Goal: Information Seeking & Learning: Learn about a topic

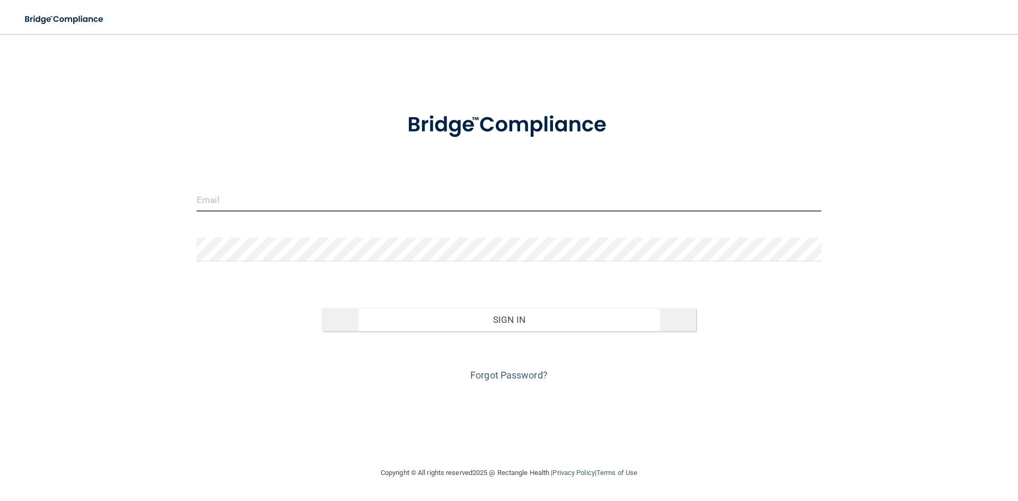
type input "[PERSON_NAME][EMAIL_ADDRESS][DOMAIN_NAME]"
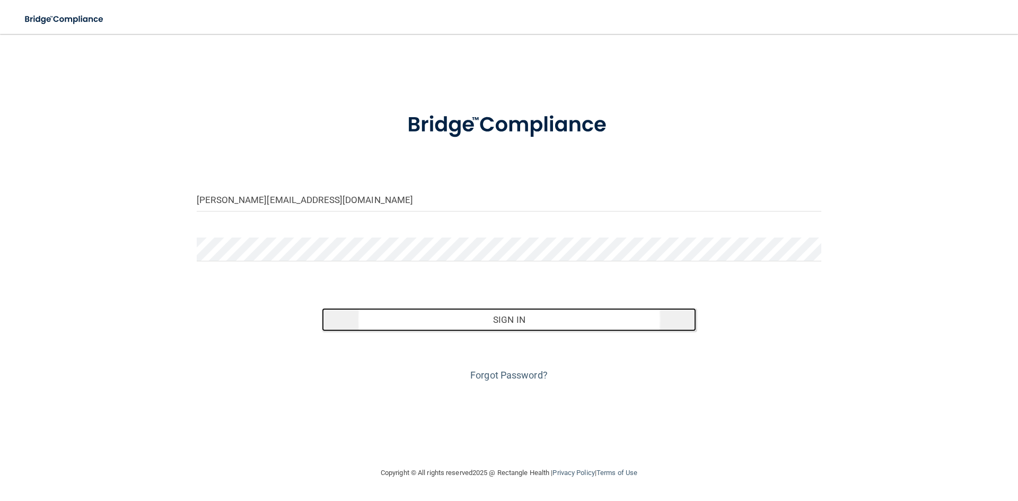
click at [521, 320] on button "Sign In" at bounding box center [509, 319] width 375 height 23
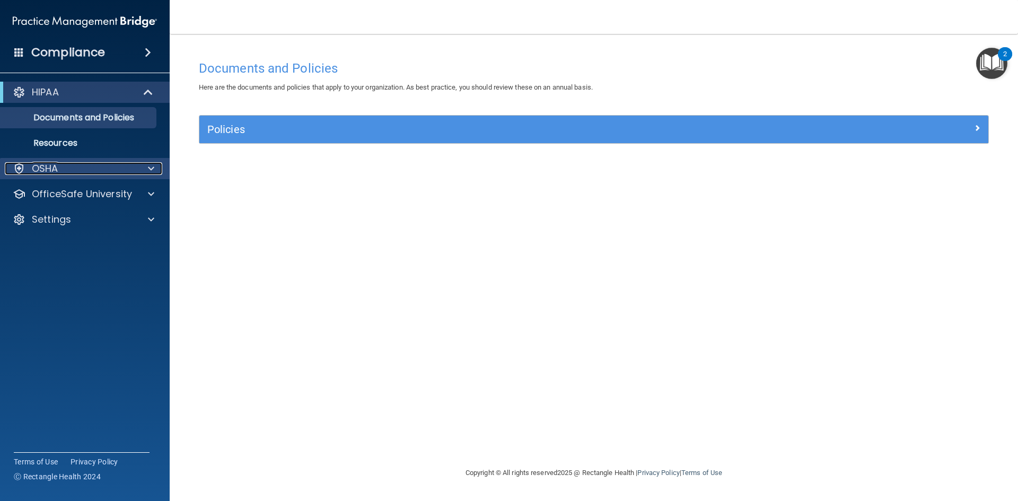
click at [154, 166] on span at bounding box center [151, 168] width 6 height 13
click at [60, 169] on div "OSHA" at bounding box center [70, 168] width 131 height 13
click at [142, 165] on div at bounding box center [149, 168] width 27 height 13
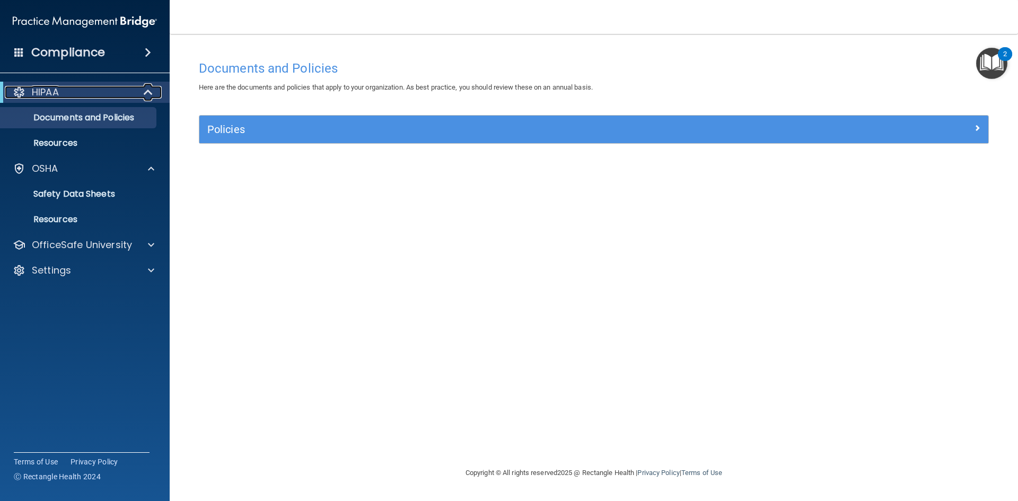
click at [135, 93] on div "HIPAA" at bounding box center [70, 92] width 131 height 13
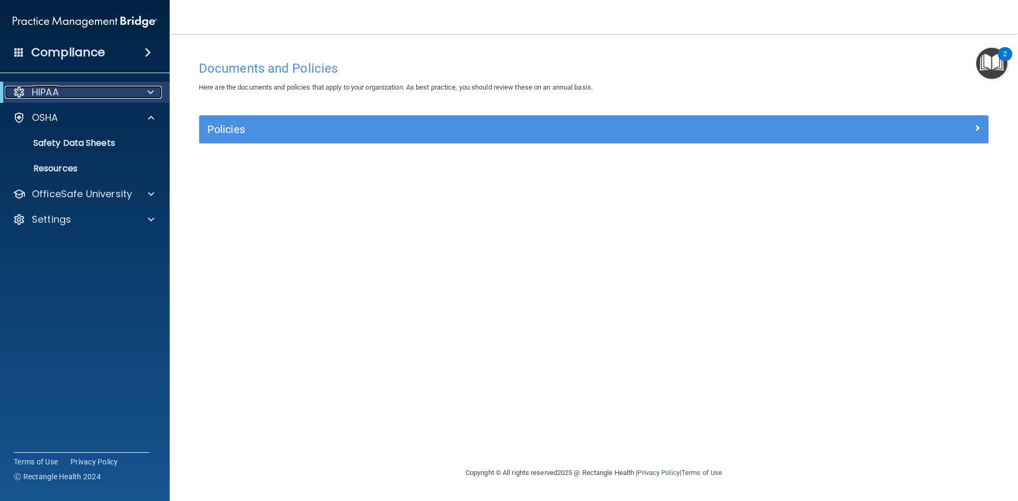
click at [142, 92] on div at bounding box center [149, 92] width 26 height 13
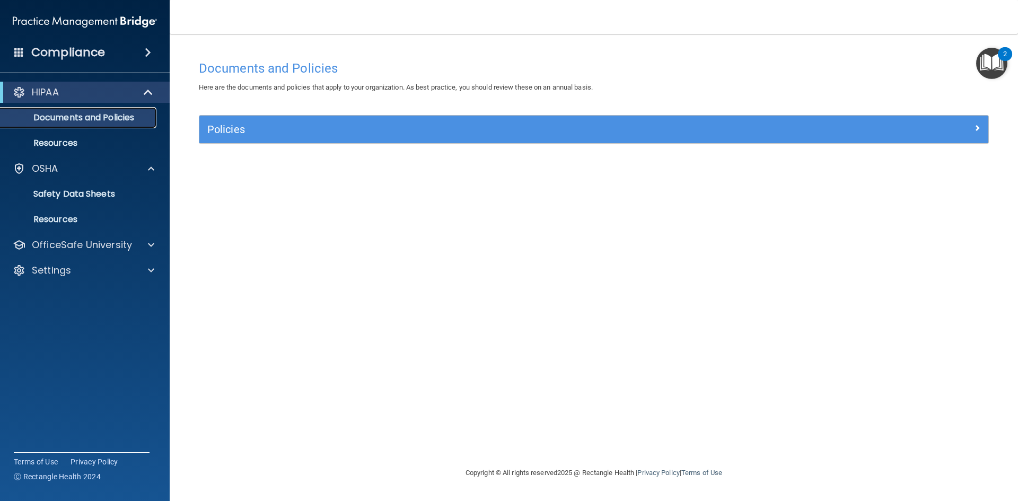
click at [90, 117] on p "Documents and Policies" at bounding box center [79, 117] width 145 height 11
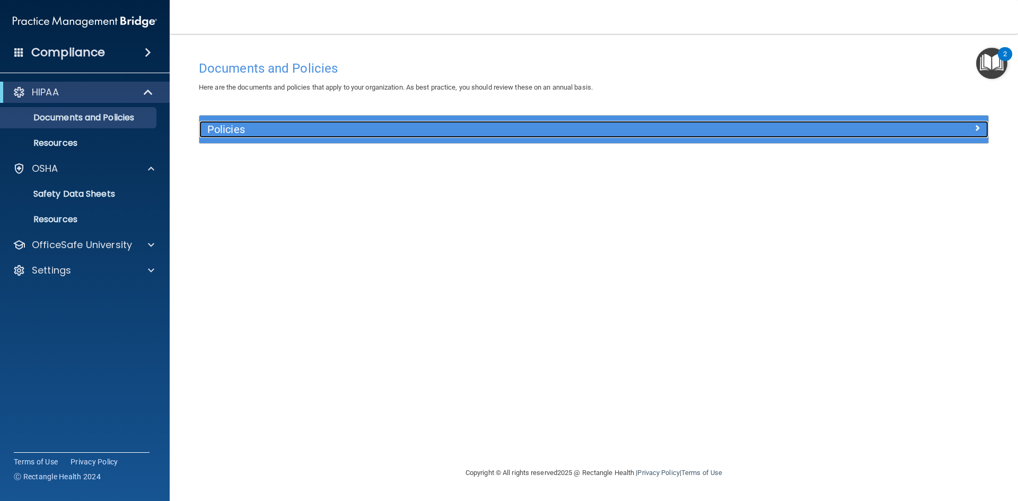
click at [230, 128] on h5 "Policies" at bounding box center [495, 130] width 576 height 12
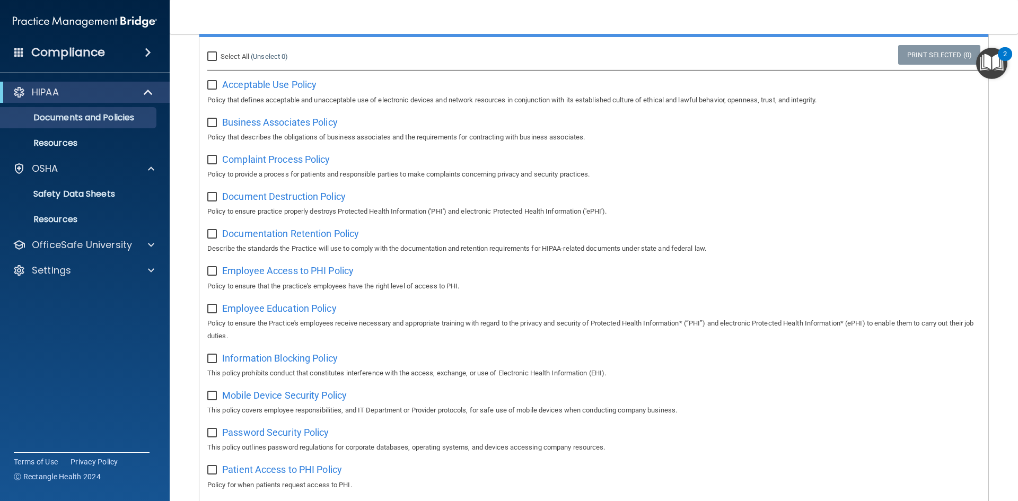
scroll to position [371, 0]
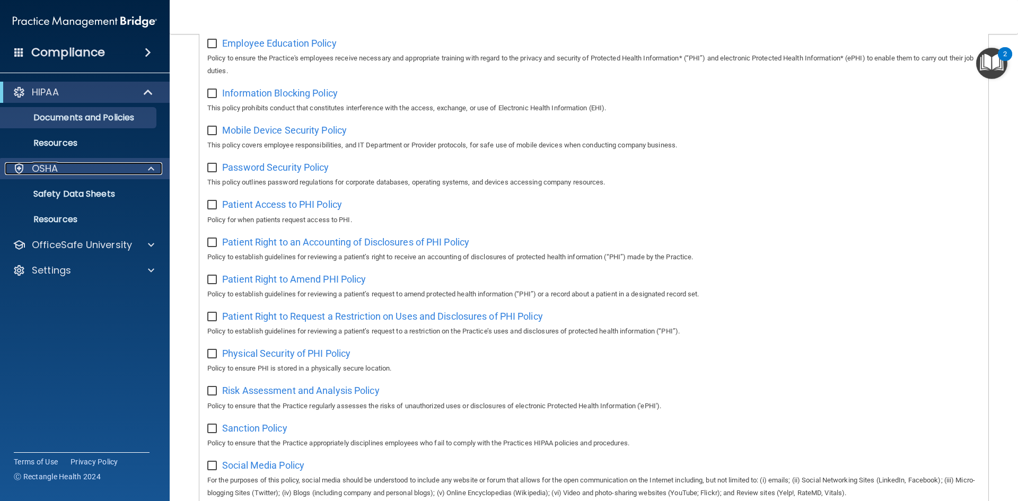
click at [48, 165] on p "OSHA" at bounding box center [45, 168] width 27 height 13
click at [58, 163] on div "OSHA" at bounding box center [70, 168] width 131 height 13
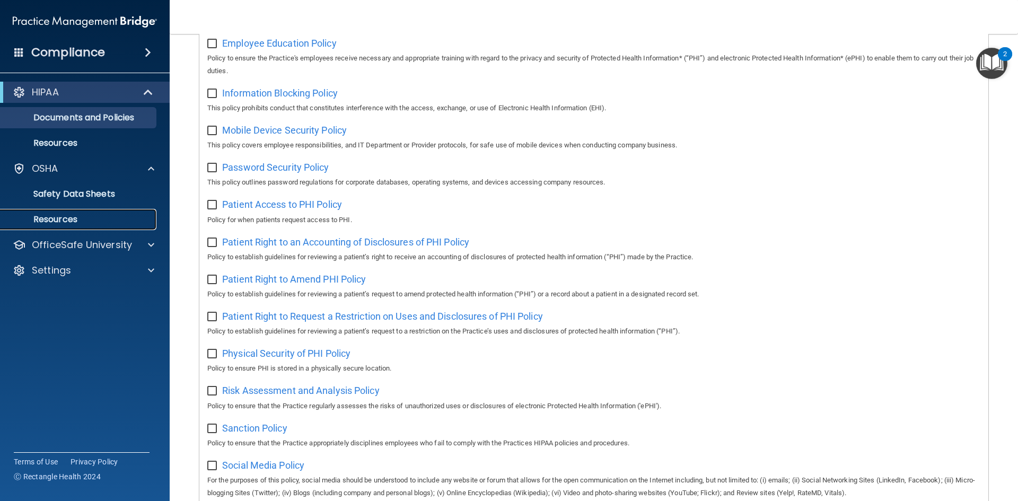
click at [76, 217] on p "Resources" at bounding box center [79, 219] width 145 height 11
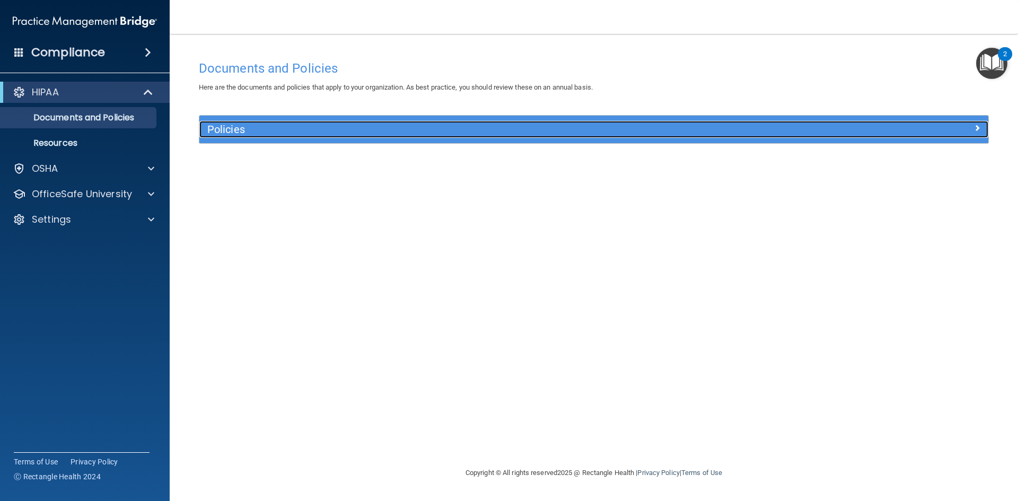
click at [227, 129] on h5 "Policies" at bounding box center [495, 130] width 576 height 12
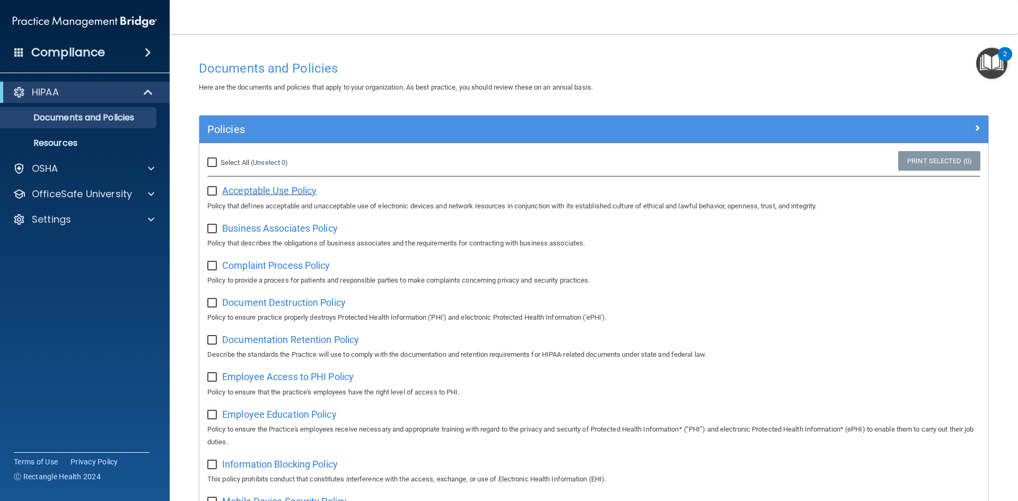
click at [261, 191] on span "Acceptable Use Policy" at bounding box center [269, 190] width 94 height 11
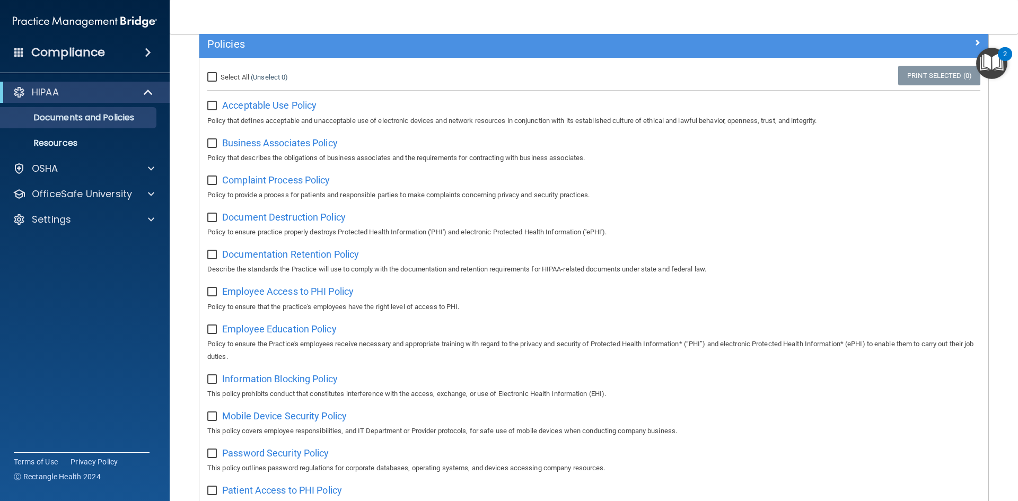
scroll to position [32, 0]
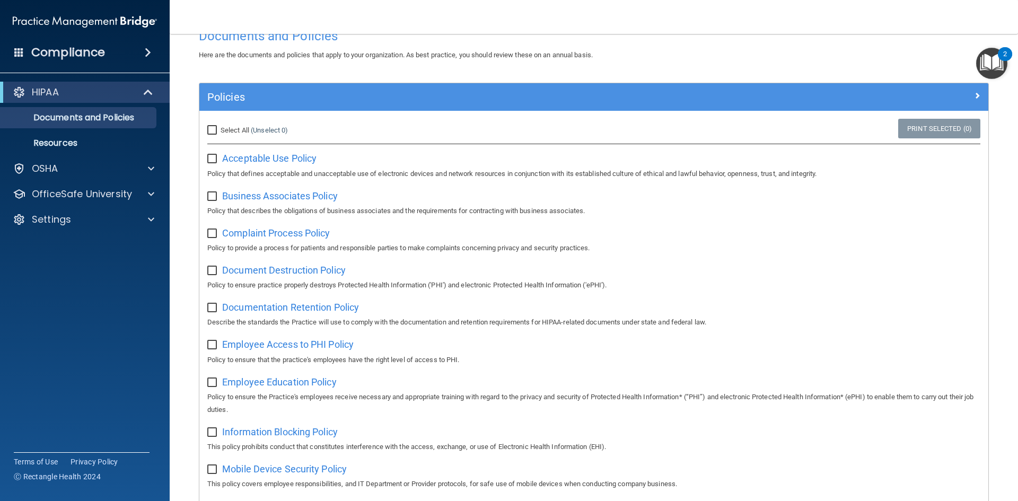
click at [208, 133] on input "Select All (Unselect 0) Unselect All" at bounding box center [213, 130] width 12 height 8
checkbox input "true"
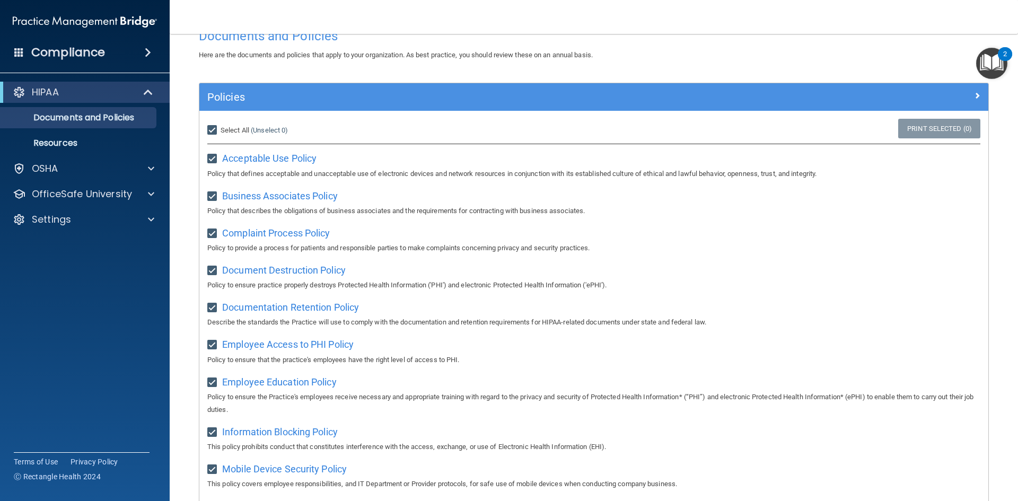
checkbox input "true"
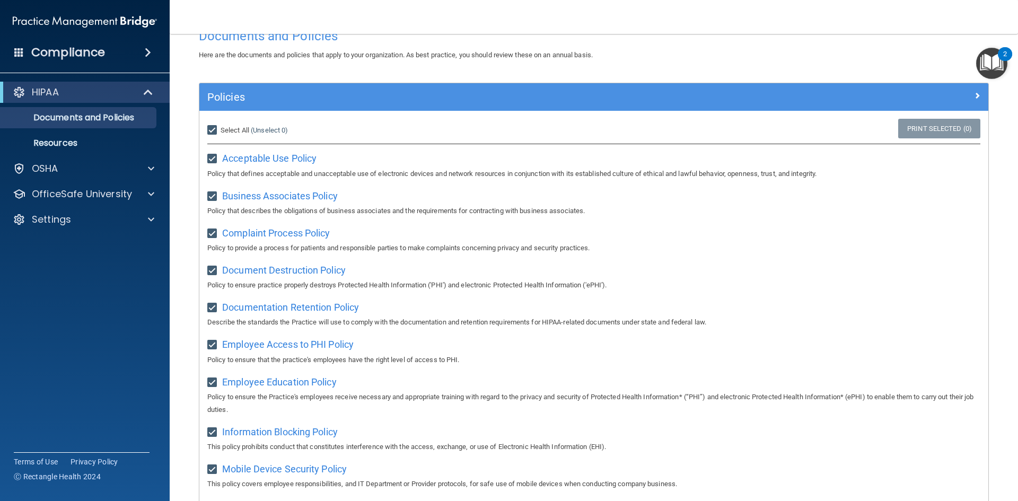
checkbox input "true"
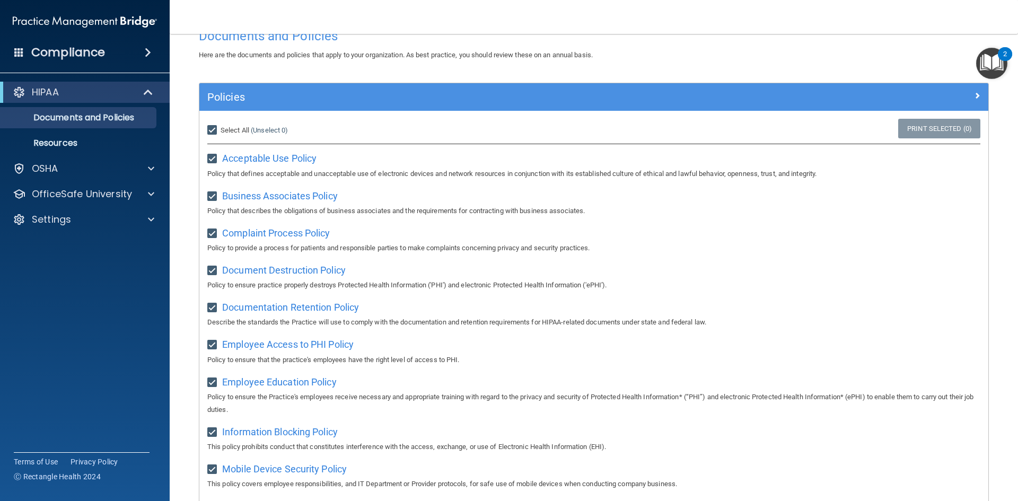
checkbox input "true"
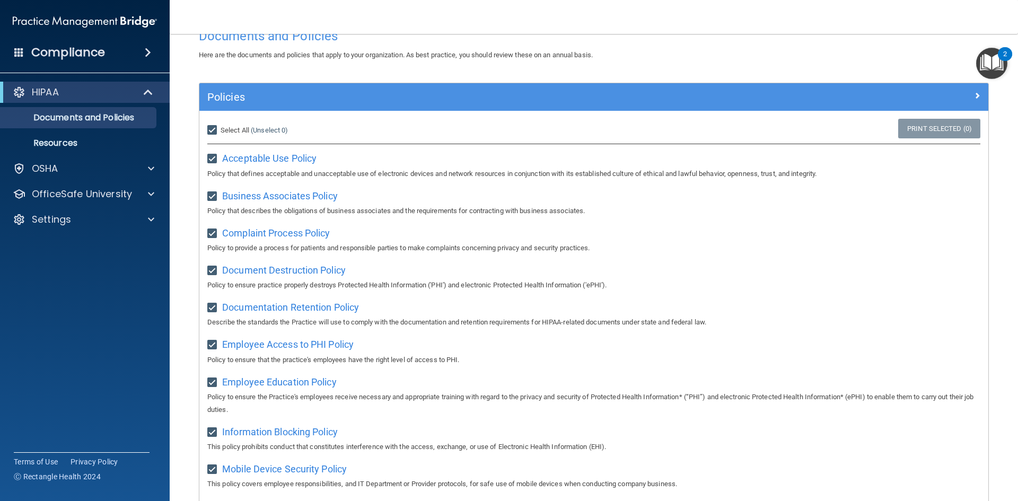
checkbox input "true"
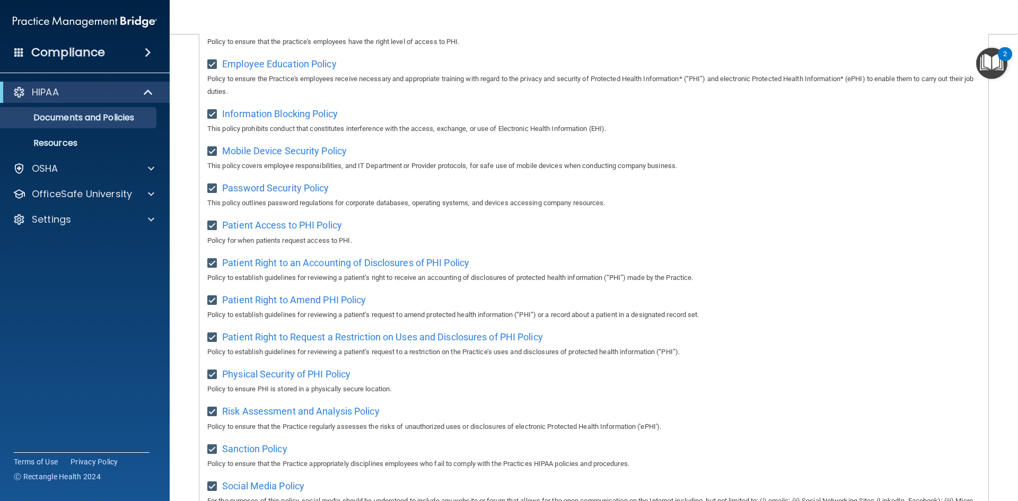
scroll to position [138, 0]
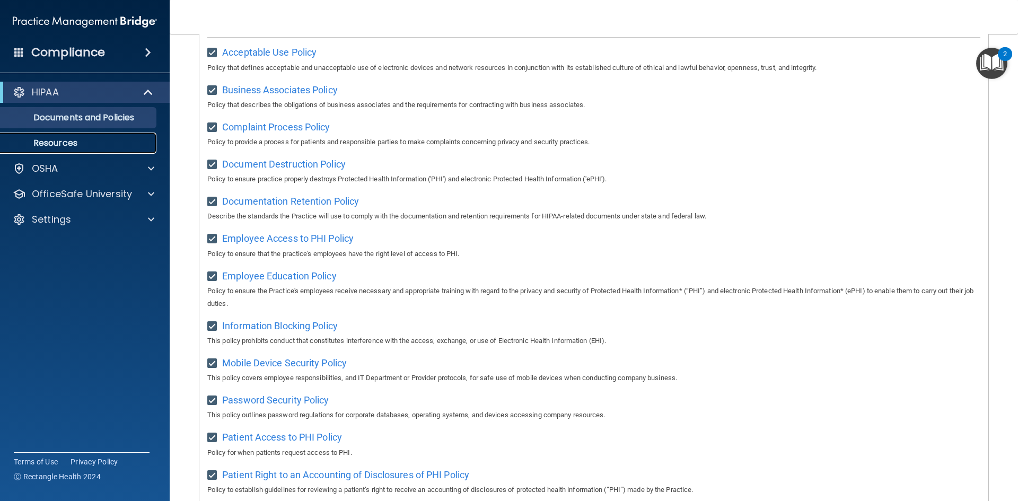
click at [48, 135] on link "Resources" at bounding box center [72, 143] width 167 height 21
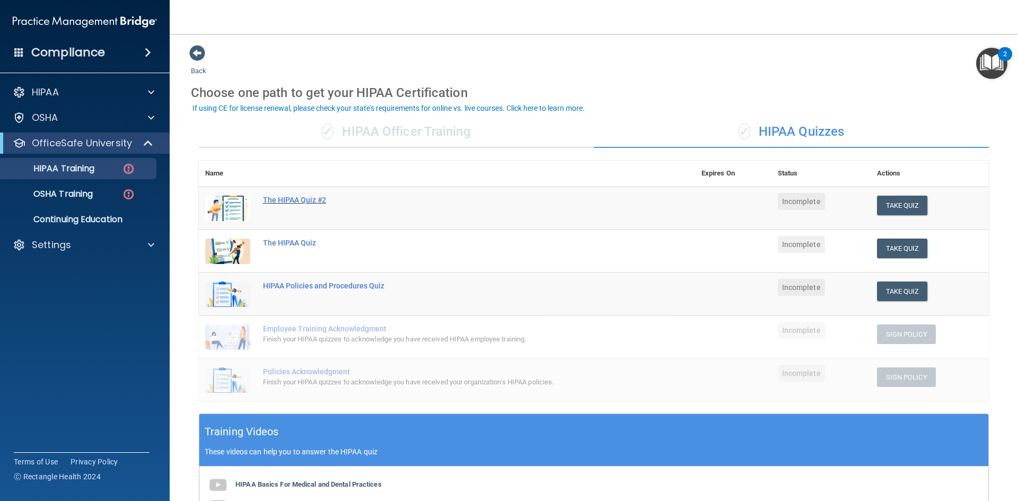
click at [294, 201] on div "The HIPAA Quiz #2" at bounding box center [452, 200] width 379 height 8
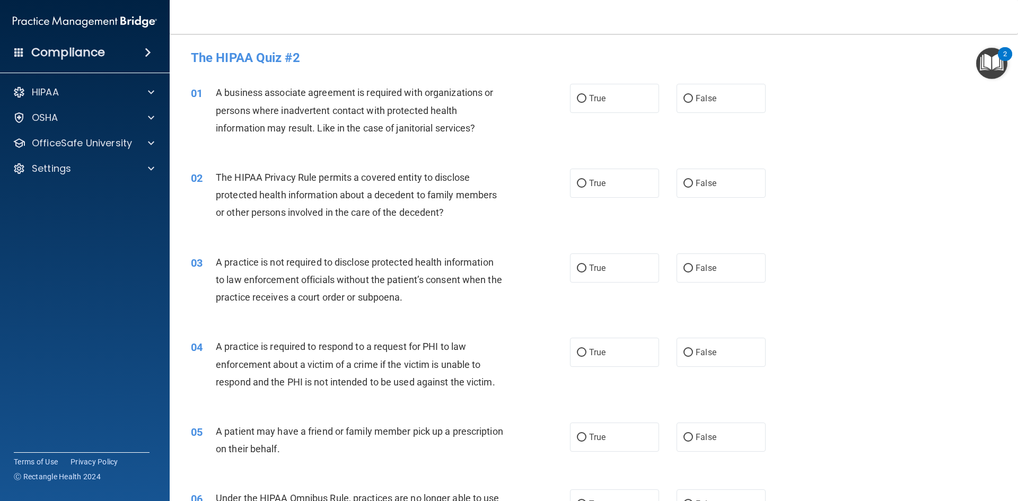
scroll to position [53, 0]
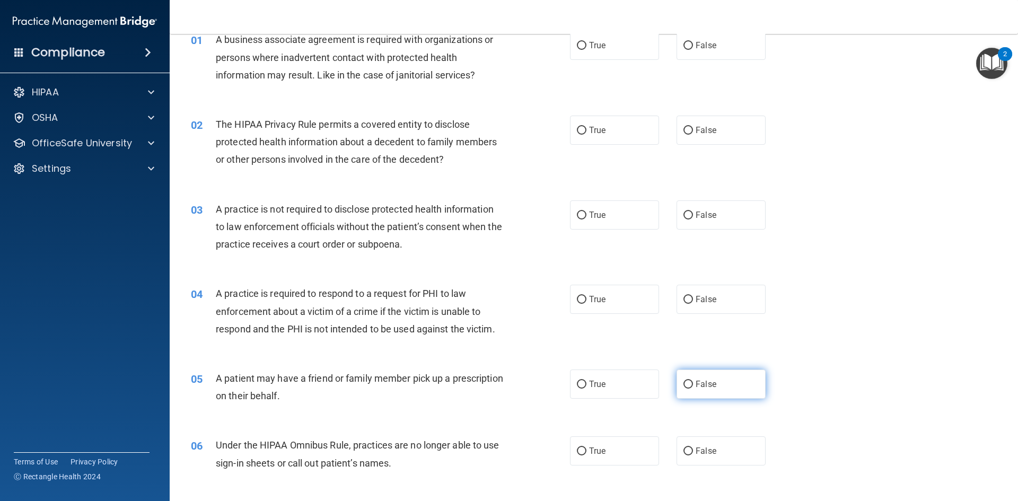
click at [681, 377] on label "False" at bounding box center [720, 383] width 89 height 29
click at [683, 381] on input "False" at bounding box center [688, 385] width 10 height 8
radio input "true"
click at [618, 300] on label "True" at bounding box center [614, 299] width 89 height 29
click at [586, 300] on input "True" at bounding box center [582, 300] width 10 height 8
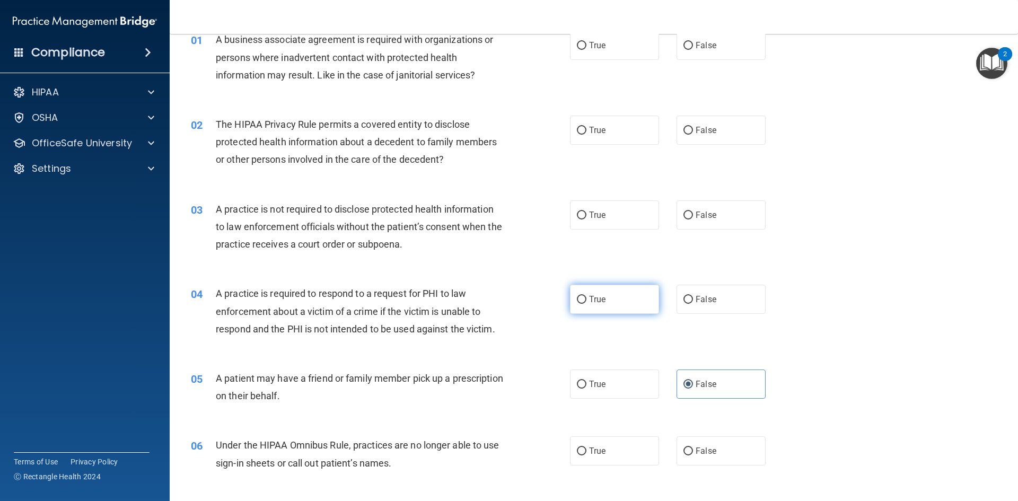
radio input "true"
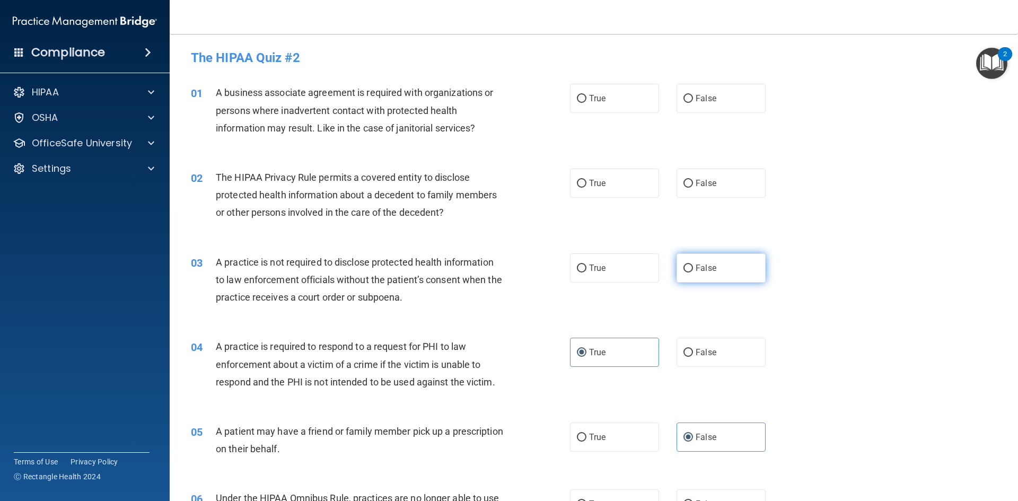
click at [695, 268] on span "False" at bounding box center [705, 268] width 21 height 10
click at [693, 268] on input "False" at bounding box center [688, 269] width 10 height 8
radio input "true"
click at [604, 184] on label "True" at bounding box center [614, 183] width 89 height 29
click at [586, 184] on input "True" at bounding box center [582, 184] width 10 height 8
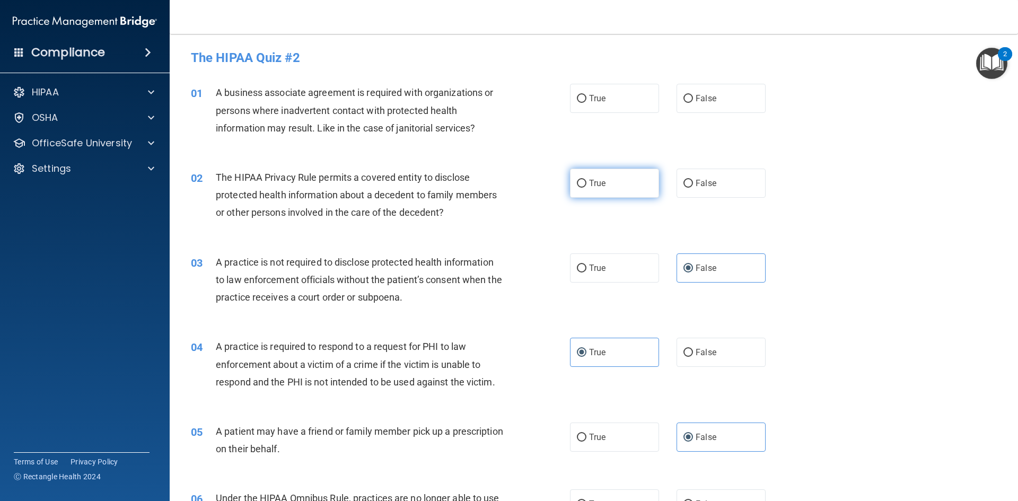
radio input "true"
click at [695, 99] on span "False" at bounding box center [705, 98] width 21 height 10
click at [693, 99] on input "False" at bounding box center [688, 99] width 10 height 8
radio input "true"
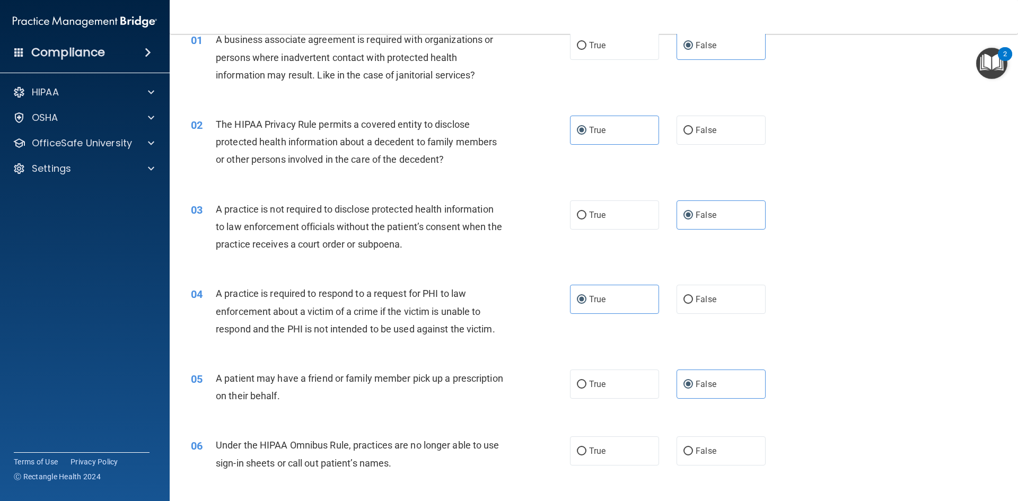
scroll to position [159, 0]
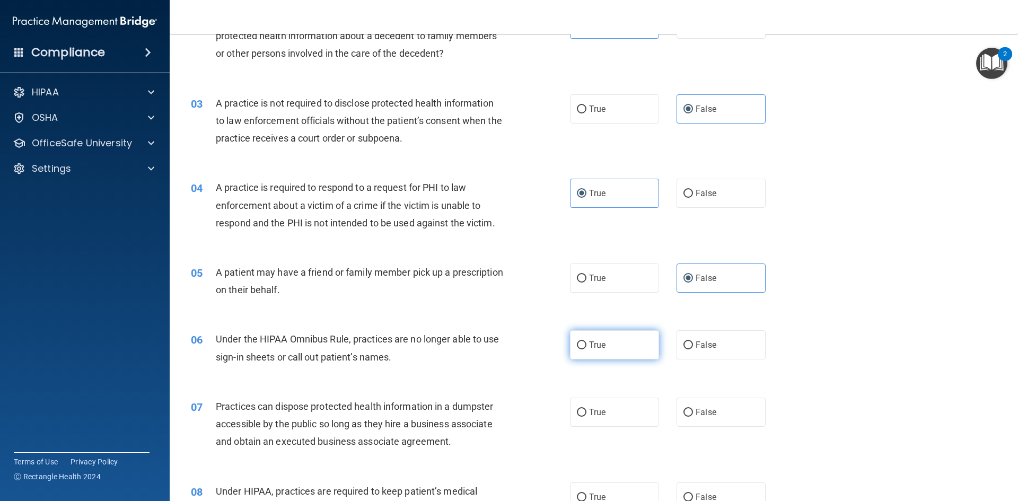
click at [617, 350] on label "True" at bounding box center [614, 344] width 89 height 29
click at [586, 349] on input "True" at bounding box center [582, 345] width 10 height 8
radio input "true"
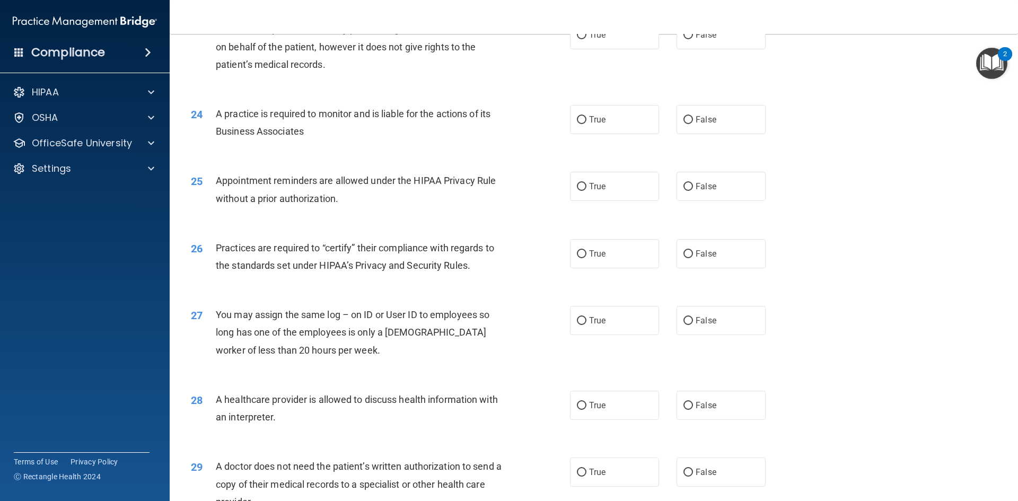
scroll to position [1967, 0]
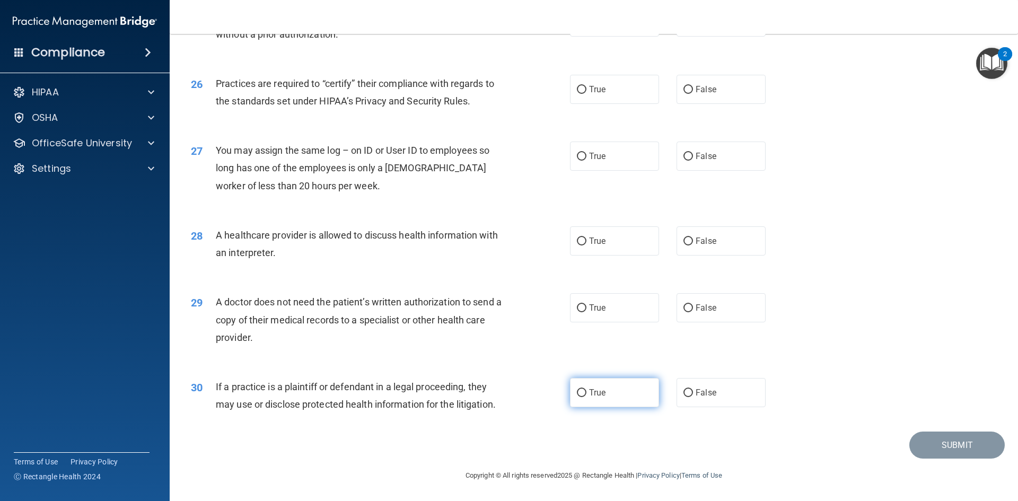
click at [585, 392] on label "True" at bounding box center [614, 392] width 89 height 29
click at [585, 392] on input "True" at bounding box center [582, 393] width 10 height 8
radio input "true"
click at [695, 305] on span "False" at bounding box center [705, 308] width 21 height 10
click at [691, 305] on input "False" at bounding box center [688, 308] width 10 height 8
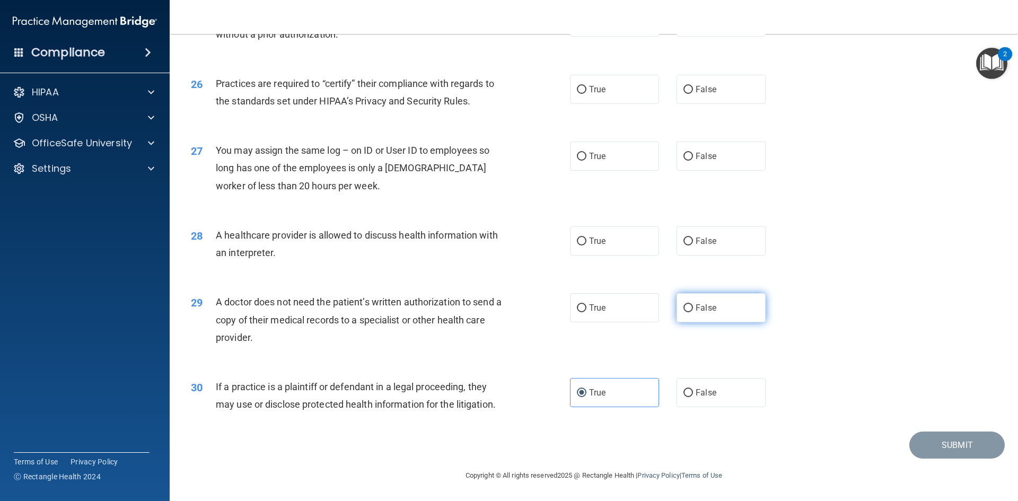
radio input "true"
click at [602, 242] on label "True" at bounding box center [614, 240] width 89 height 29
click at [586, 242] on input "True" at bounding box center [582, 241] width 10 height 8
radio input "true"
click at [685, 156] on input "False" at bounding box center [688, 157] width 10 height 8
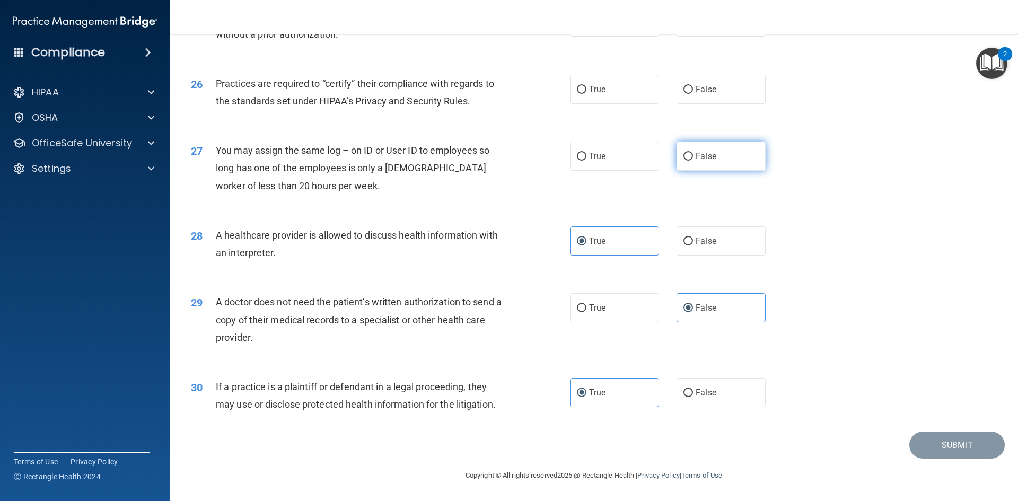
radio input "true"
click at [688, 110] on div "26 Practices are required to “certify” their compliance with regards to the sta…" at bounding box center [594, 94] width 822 height 67
click at [690, 91] on label "False" at bounding box center [720, 89] width 89 height 29
click at [690, 91] on input "False" at bounding box center [688, 90] width 10 height 8
radio input "true"
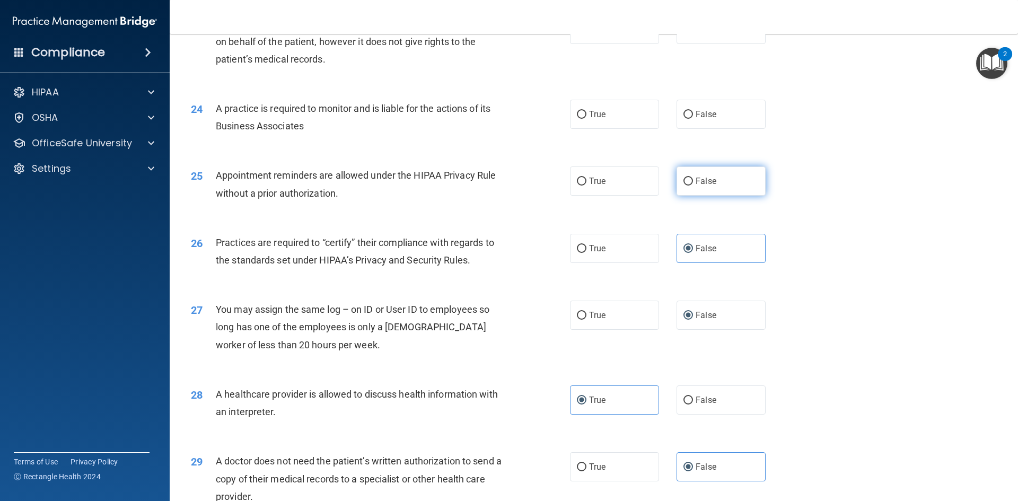
scroll to position [1755, 0]
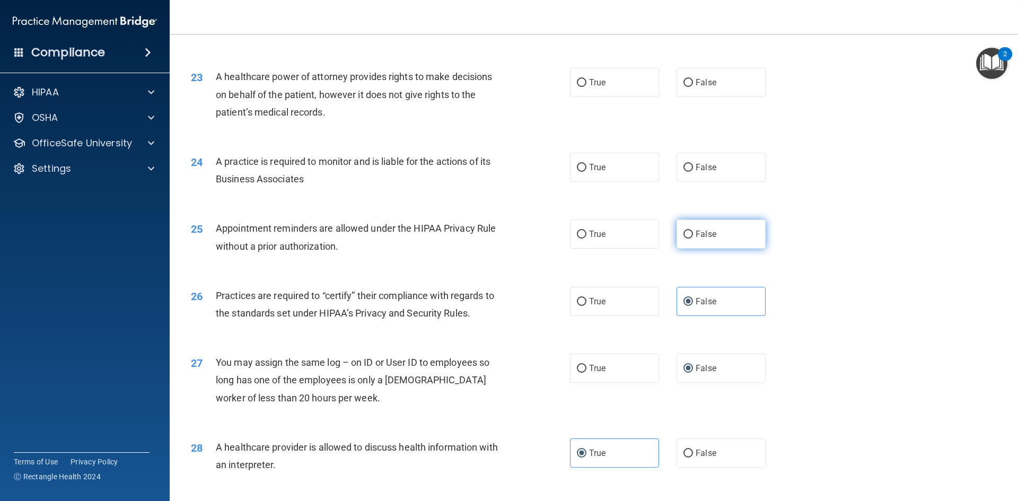
click at [706, 242] on label "False" at bounding box center [720, 233] width 89 height 29
click at [693, 239] on input "False" at bounding box center [688, 235] width 10 height 8
radio input "true"
click at [692, 175] on label "False" at bounding box center [720, 167] width 89 height 29
click at [692, 172] on input "False" at bounding box center [688, 168] width 10 height 8
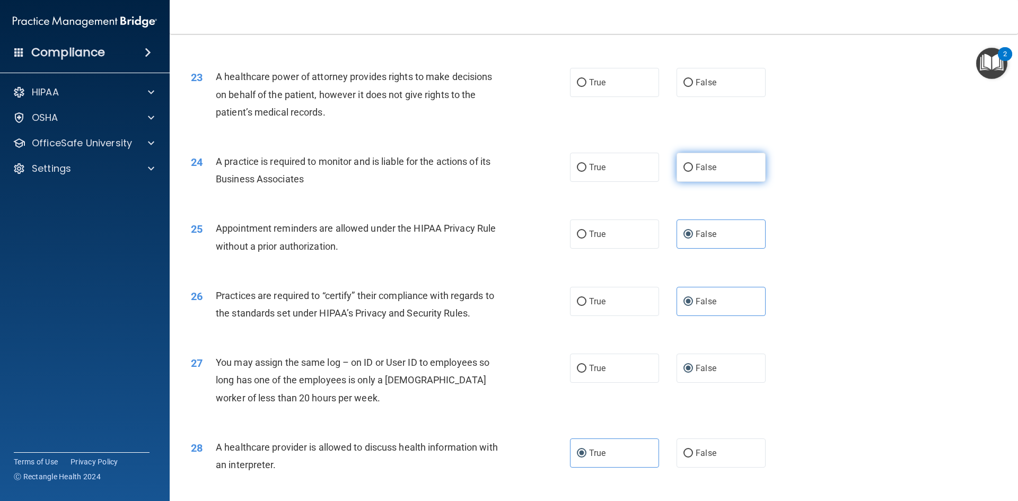
radio input "true"
click at [612, 74] on label "True" at bounding box center [614, 82] width 89 height 29
click at [586, 79] on input "True" at bounding box center [582, 83] width 10 height 8
radio input "true"
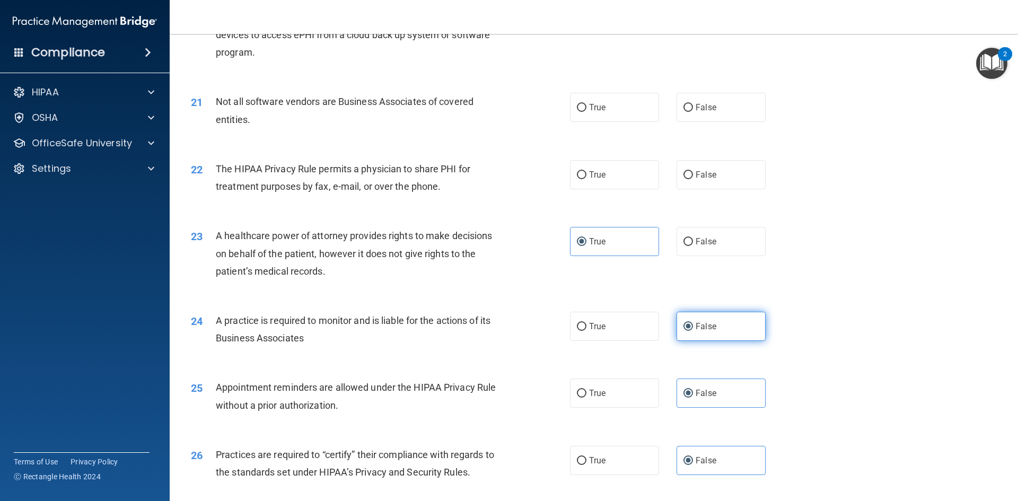
scroll to position [1543, 0]
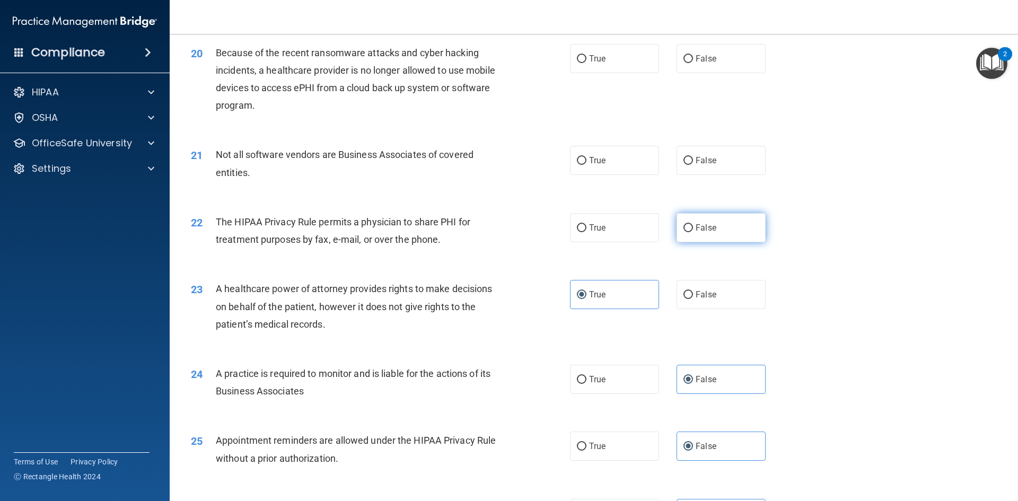
click at [695, 214] on label "False" at bounding box center [720, 227] width 89 height 29
click at [693, 224] on input "False" at bounding box center [688, 228] width 10 height 8
radio input "true"
drag, startPoint x: 642, startPoint y: 154, endPoint x: 640, endPoint y: 139, distance: 15.0
click at [642, 154] on label "True" at bounding box center [614, 160] width 89 height 29
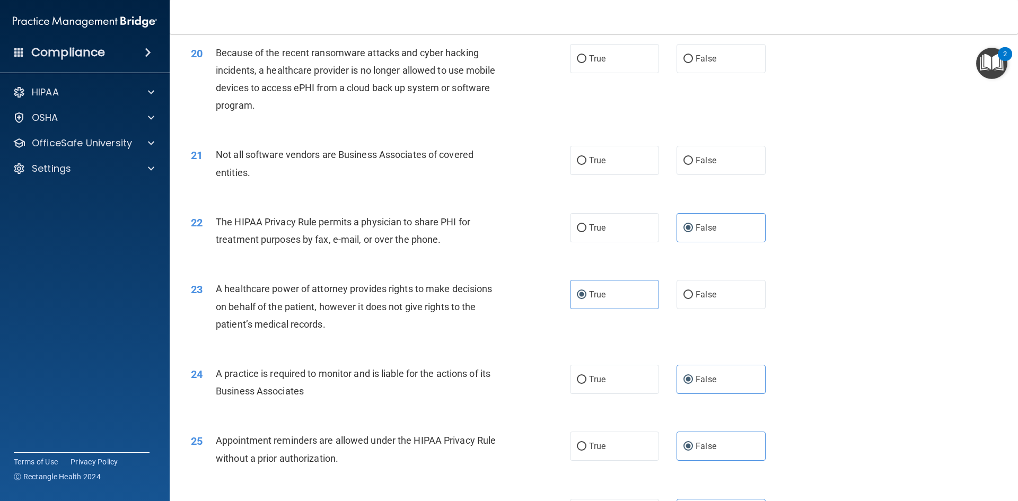
click at [586, 157] on input "True" at bounding box center [582, 161] width 10 height 8
radio input "true"
click at [695, 63] on span "False" at bounding box center [705, 59] width 21 height 10
click at [691, 63] on input "False" at bounding box center [688, 59] width 10 height 8
radio input "true"
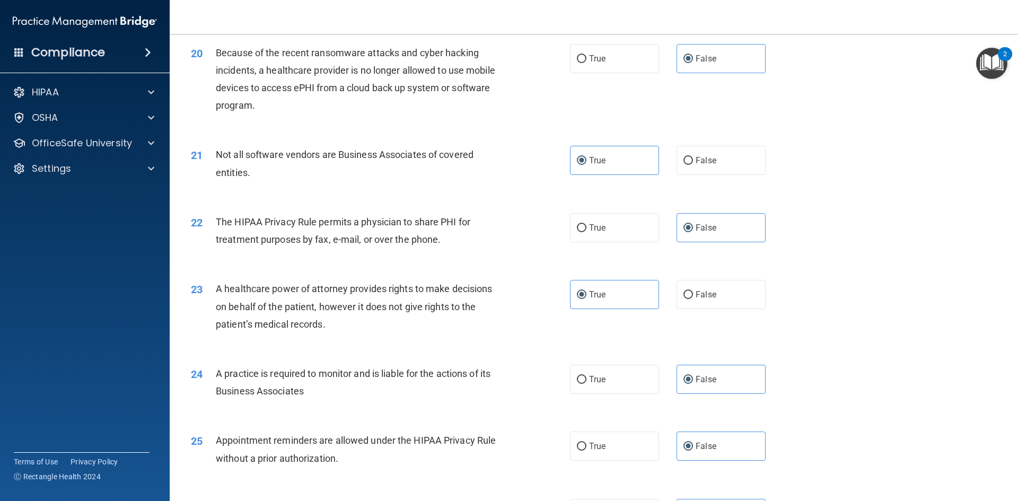
scroll to position [1383, 0]
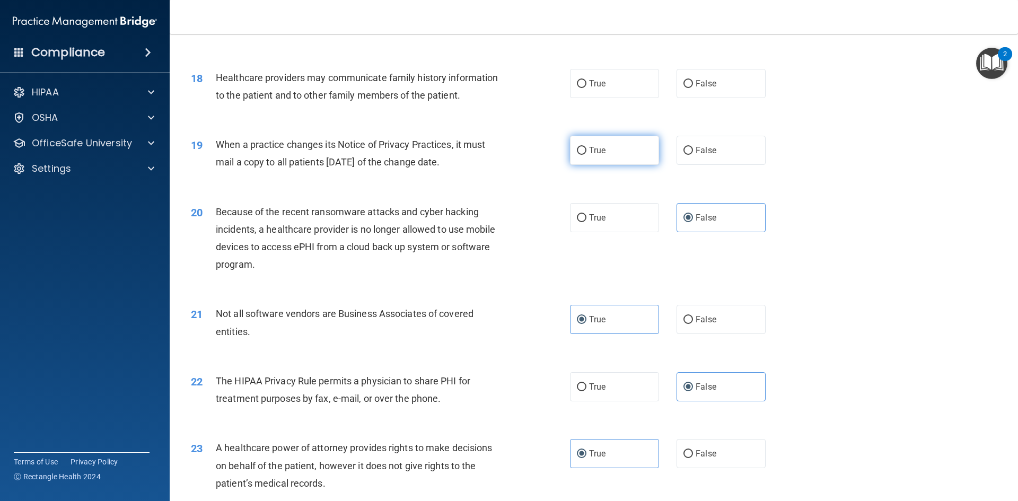
click at [636, 148] on label "True" at bounding box center [614, 150] width 89 height 29
click at [586, 148] on input "True" at bounding box center [582, 151] width 10 height 8
radio input "true"
click at [690, 89] on label "False" at bounding box center [720, 83] width 89 height 29
click at [690, 88] on input "False" at bounding box center [688, 84] width 10 height 8
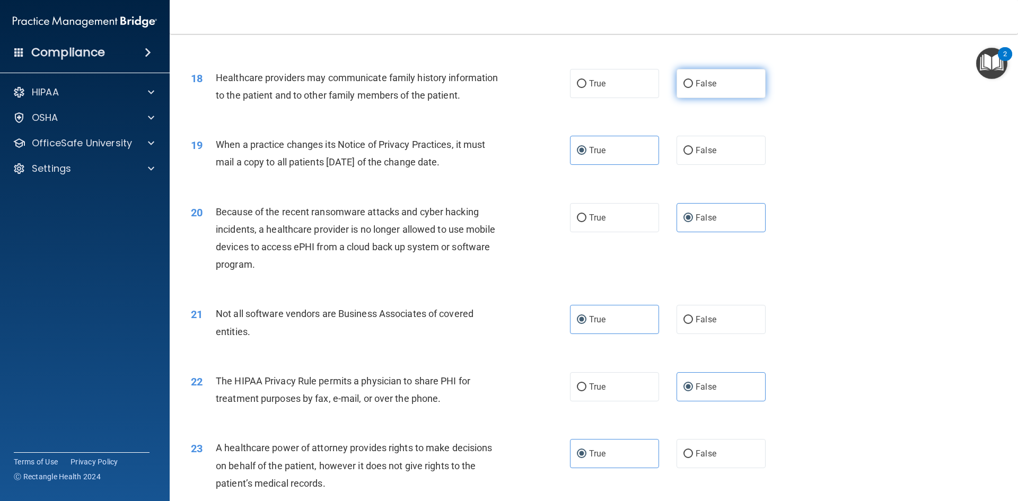
radio input "true"
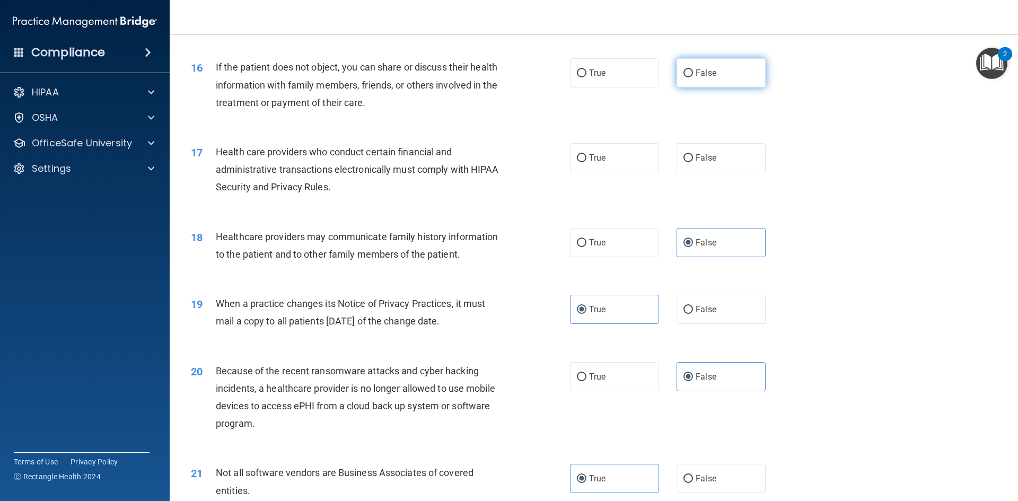
scroll to position [1118, 0]
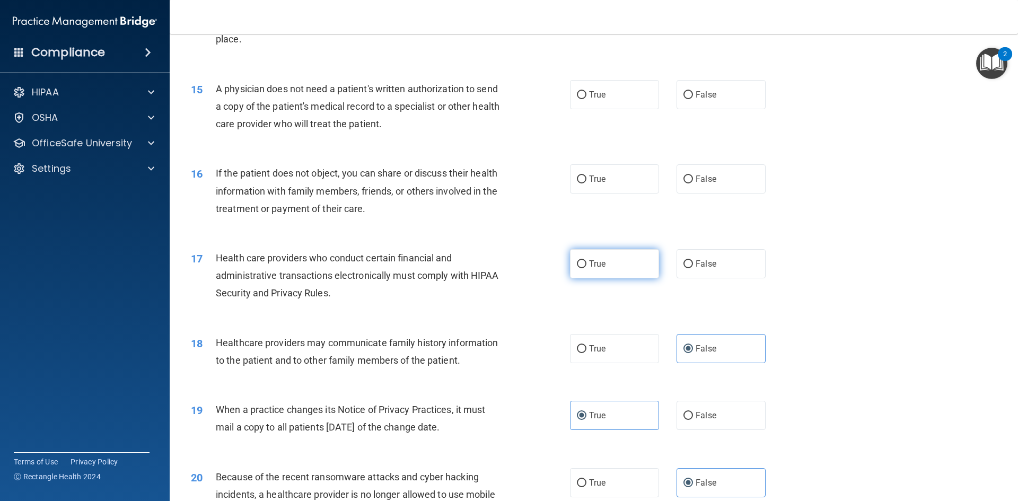
click at [613, 268] on label "True" at bounding box center [614, 263] width 89 height 29
click at [586, 268] on input "True" at bounding box center [582, 264] width 10 height 8
radio input "true"
click at [606, 181] on label "True" at bounding box center [614, 178] width 89 height 29
click at [586, 181] on input "True" at bounding box center [582, 179] width 10 height 8
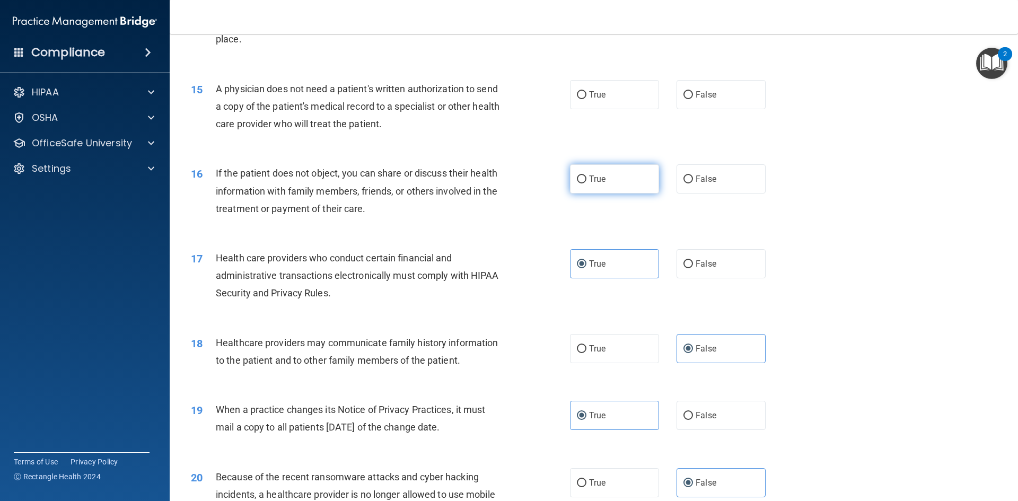
radio input "true"
click at [595, 89] on label "True" at bounding box center [614, 94] width 89 height 29
click at [586, 91] on input "True" at bounding box center [582, 95] width 10 height 8
radio input "true"
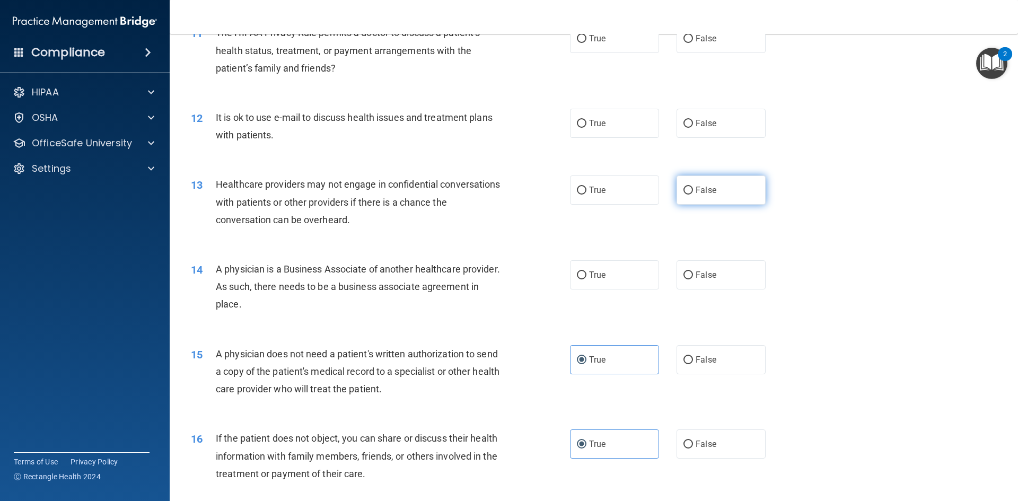
scroll to position [800, 0]
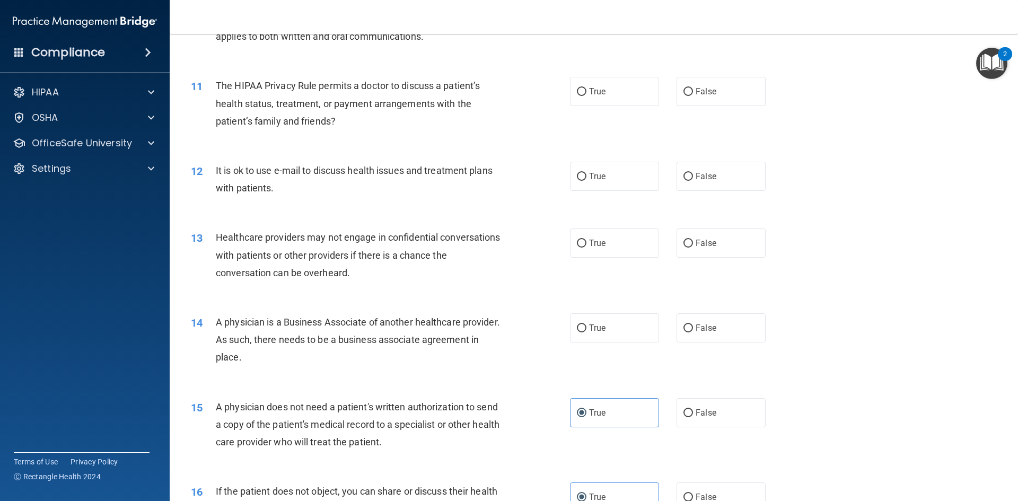
drag, startPoint x: 693, startPoint y: 323, endPoint x: 690, endPoint y: 292, distance: 31.4
click at [693, 322] on label "False" at bounding box center [720, 327] width 89 height 29
click at [688, 237] on label "False" at bounding box center [720, 242] width 89 height 29
click at [688, 240] on input "False" at bounding box center [688, 244] width 10 height 8
radio input "true"
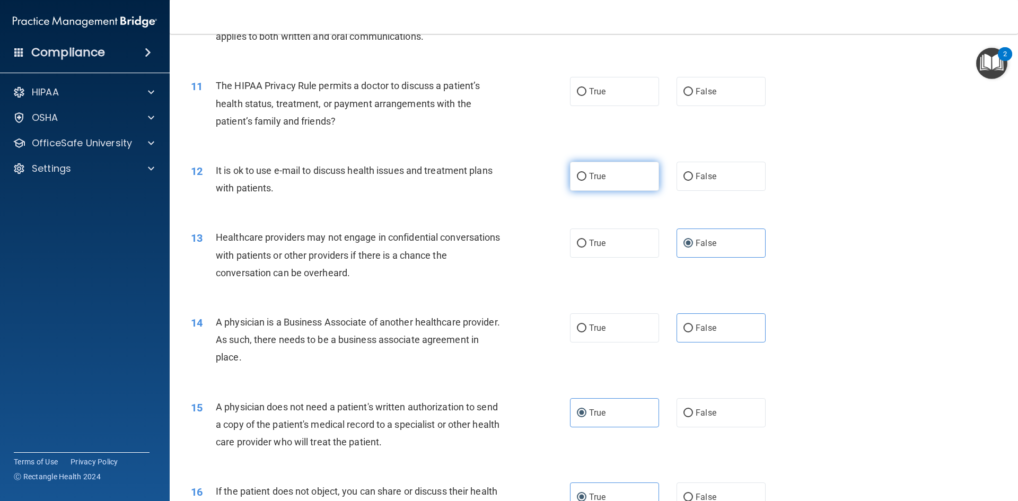
click at [620, 171] on label "True" at bounding box center [614, 176] width 89 height 29
click at [586, 173] on input "True" at bounding box center [582, 177] width 10 height 8
radio input "true"
click at [640, 68] on div "11 The HIPAA Privacy Rule permits a doctor to discuss a patient’s health status…" at bounding box center [594, 106] width 822 height 85
click at [641, 82] on label "True" at bounding box center [614, 91] width 89 height 29
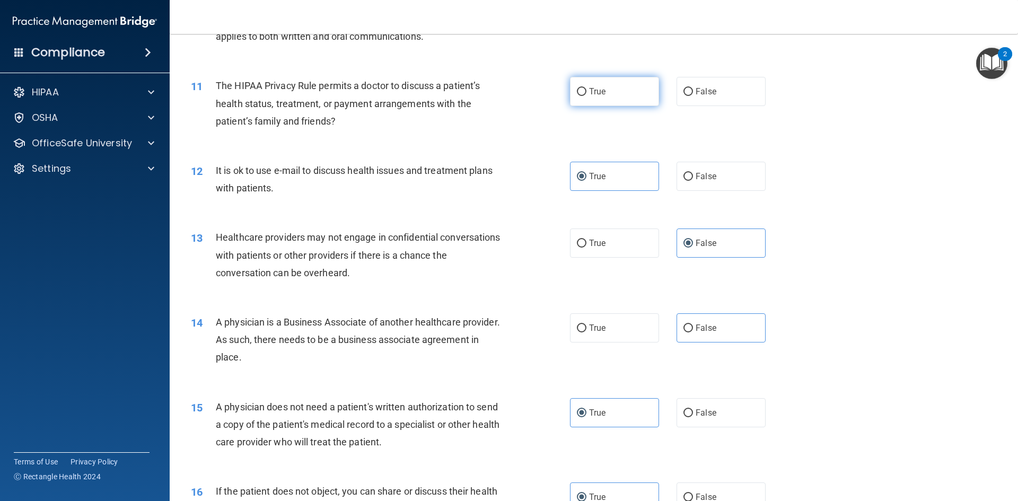
click at [586, 88] on input "True" at bounding box center [582, 92] width 10 height 8
radio input "true"
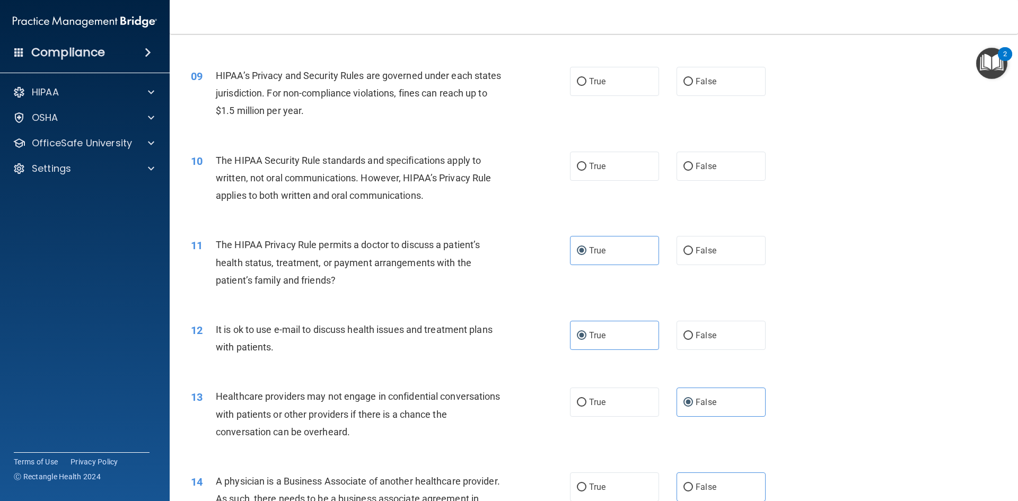
scroll to position [588, 0]
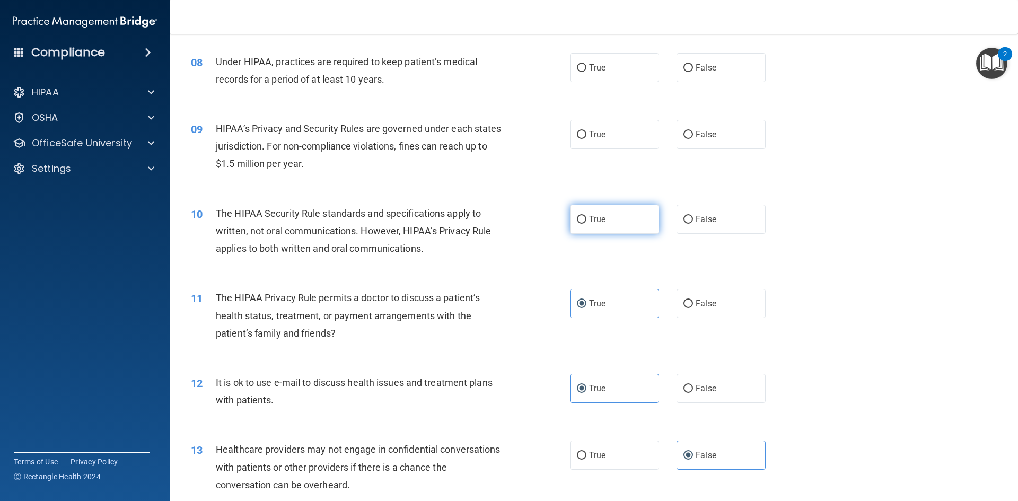
click at [640, 218] on label "True" at bounding box center [614, 219] width 89 height 29
click at [586, 218] on input "True" at bounding box center [582, 220] width 10 height 8
radio input "true"
click at [699, 139] on label "False" at bounding box center [720, 134] width 89 height 29
click at [693, 139] on input "False" at bounding box center [688, 135] width 10 height 8
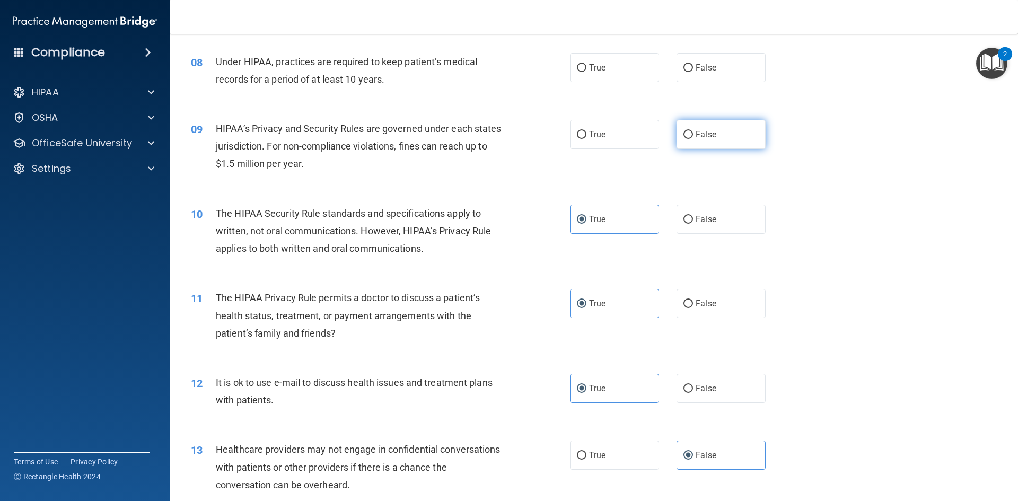
radio input "true"
click at [614, 68] on label "True" at bounding box center [614, 67] width 89 height 29
click at [586, 68] on input "True" at bounding box center [582, 68] width 10 height 8
radio input "true"
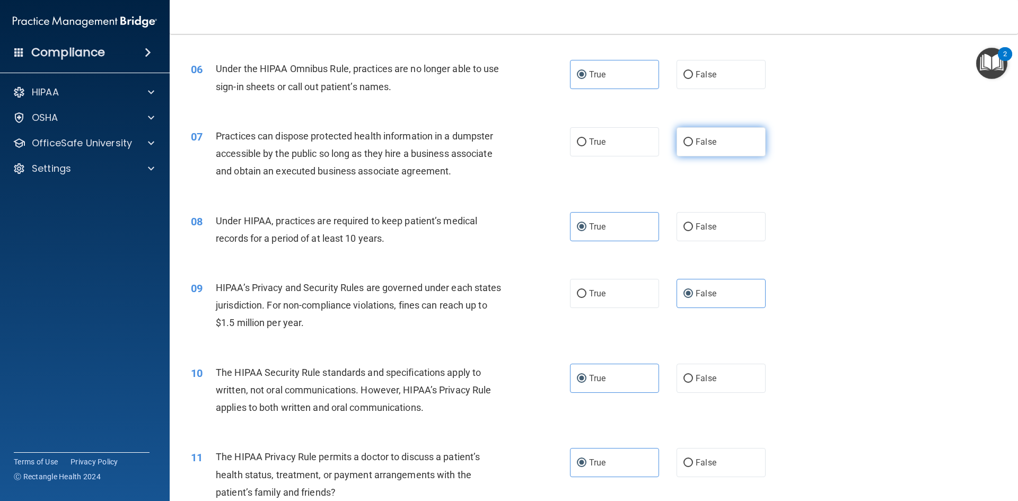
click at [695, 145] on span "False" at bounding box center [705, 142] width 21 height 10
click at [691, 145] on input "False" at bounding box center [688, 142] width 10 height 8
radio input "true"
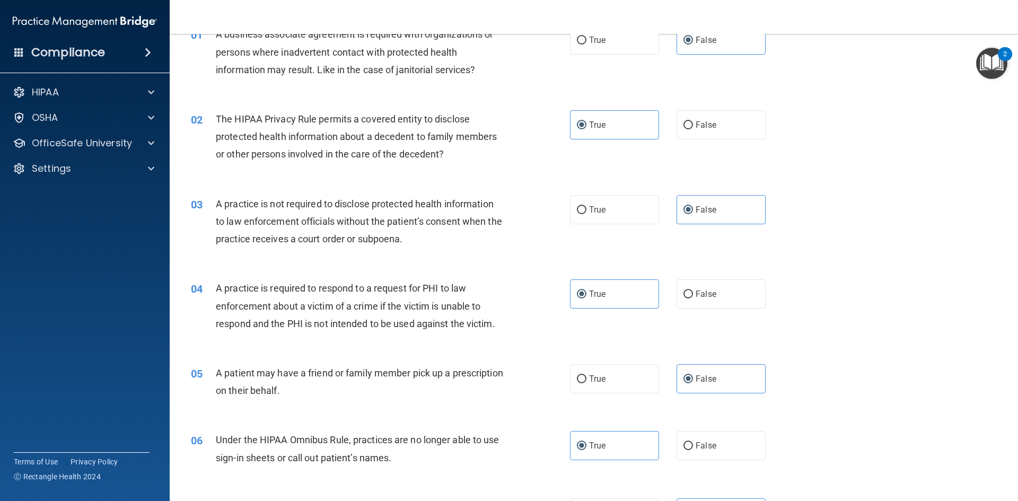
scroll to position [0, 0]
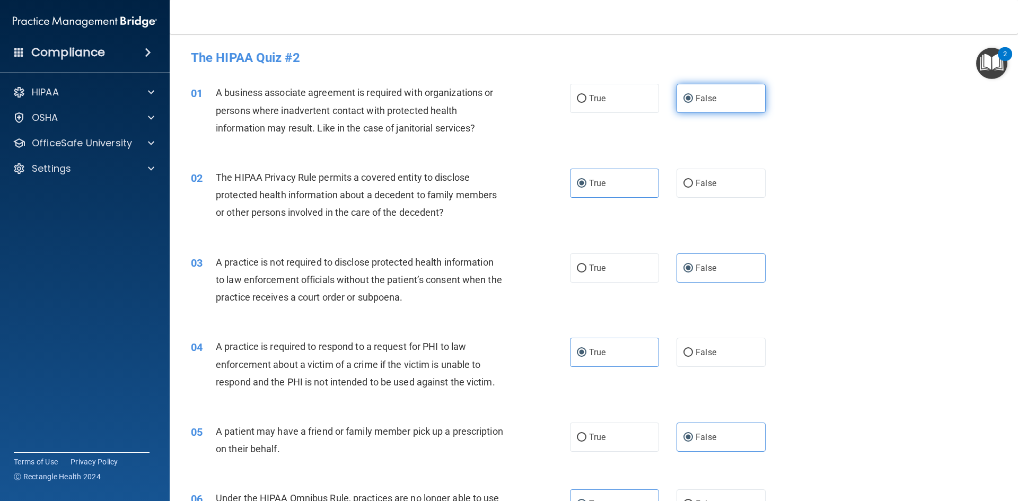
click at [710, 103] on span "False" at bounding box center [705, 98] width 21 height 10
click at [693, 103] on input "False" at bounding box center [688, 99] width 10 height 8
click at [623, 180] on label "True" at bounding box center [614, 183] width 89 height 29
click at [586, 180] on input "True" at bounding box center [582, 184] width 10 height 8
click at [705, 259] on label "False" at bounding box center [720, 267] width 89 height 29
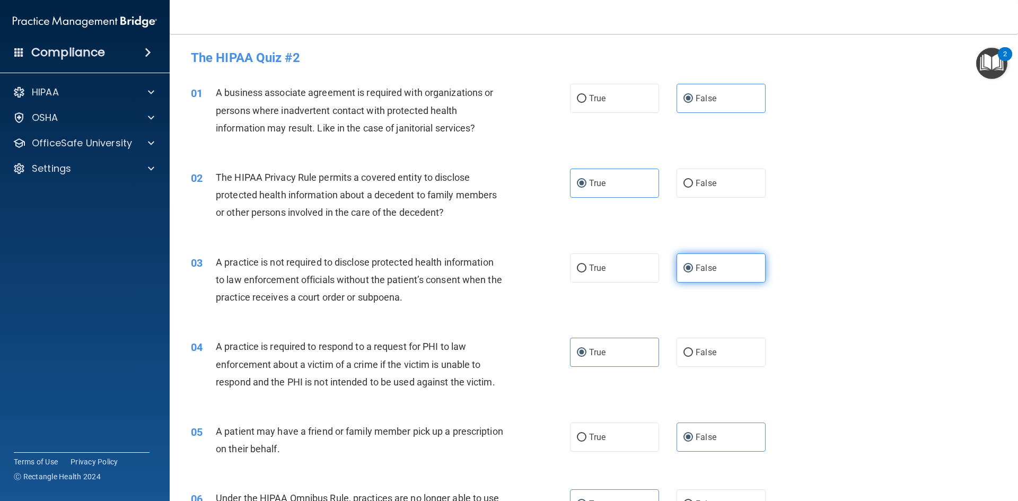
click at [693, 265] on input "False" at bounding box center [688, 269] width 10 height 8
click at [612, 355] on label "True" at bounding box center [614, 352] width 89 height 29
click at [586, 355] on input "True" at bounding box center [582, 353] width 10 height 8
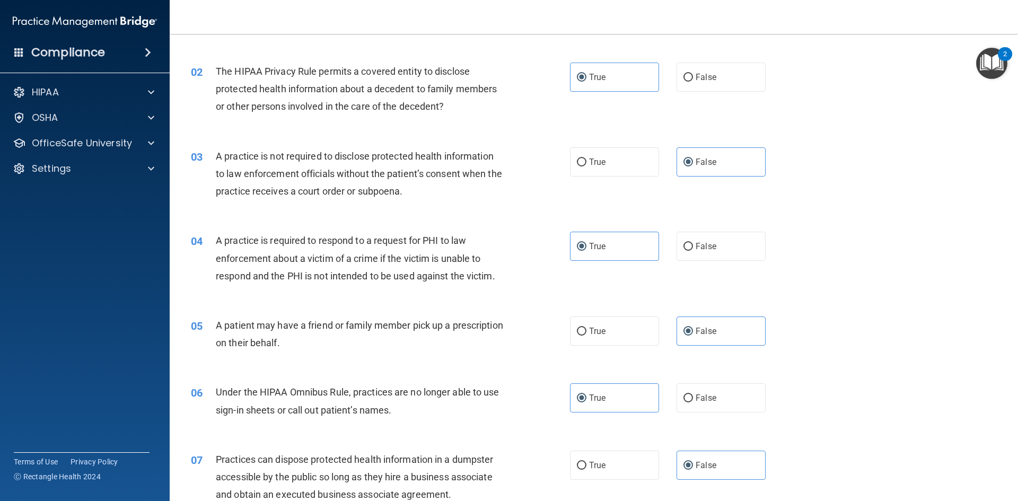
scroll to position [159, 0]
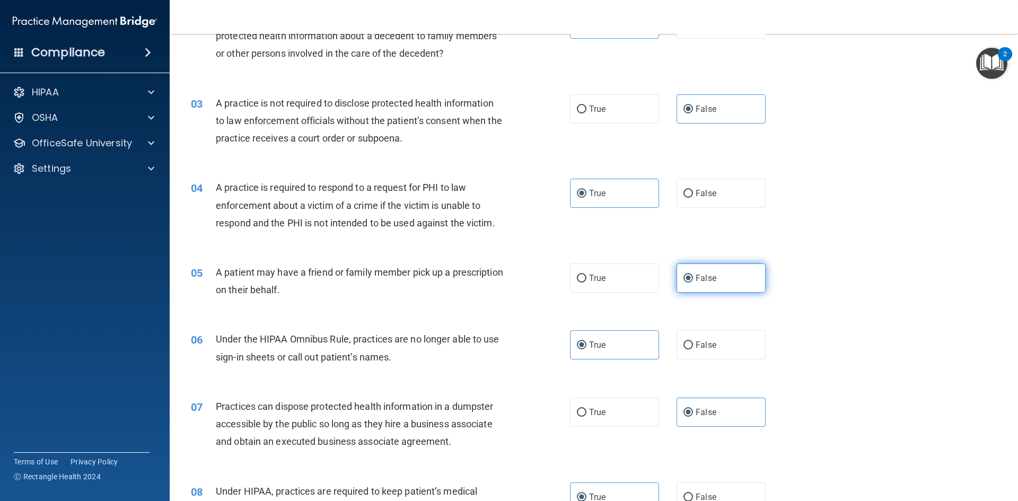
click at [708, 270] on label "False" at bounding box center [720, 277] width 89 height 29
click at [693, 275] on input "False" at bounding box center [688, 279] width 10 height 8
click at [623, 331] on label "True" at bounding box center [614, 344] width 89 height 29
click at [586, 341] on input "True" at bounding box center [582, 345] width 10 height 8
click at [701, 406] on label "False" at bounding box center [720, 412] width 89 height 29
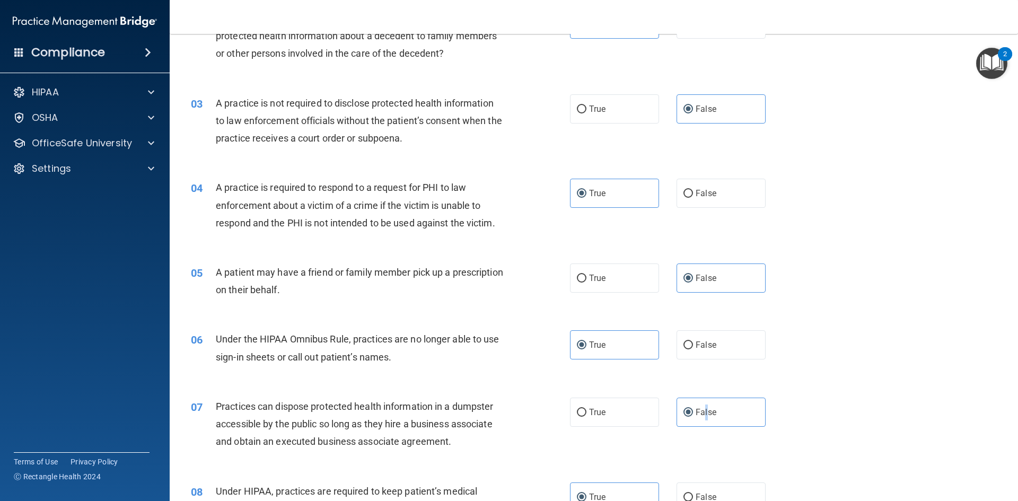
scroll to position [318, 0]
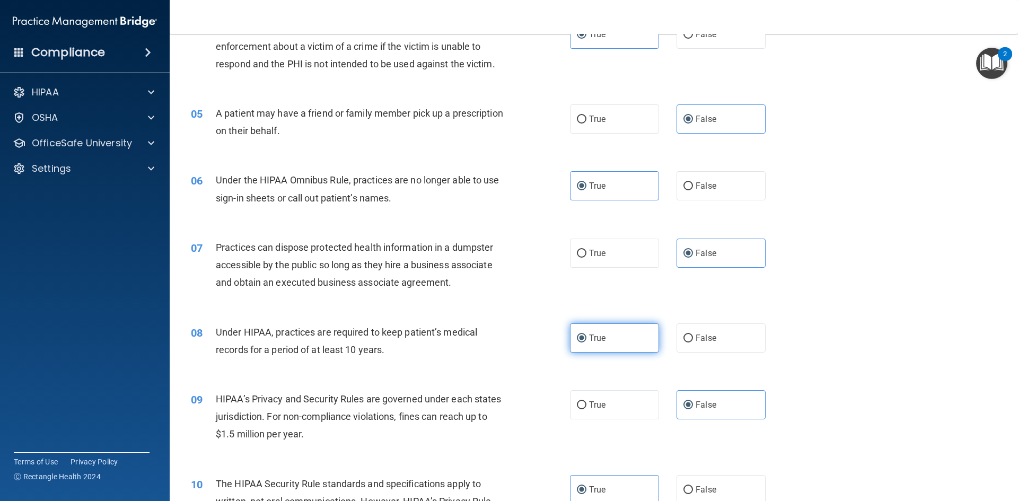
click at [622, 337] on label "True" at bounding box center [614, 337] width 89 height 29
click at [586, 337] on input "True" at bounding box center [582, 338] width 10 height 8
click at [718, 392] on label "False" at bounding box center [720, 404] width 89 height 29
click at [693, 401] on input "False" at bounding box center [688, 405] width 10 height 8
click at [634, 492] on label "True" at bounding box center [614, 489] width 89 height 29
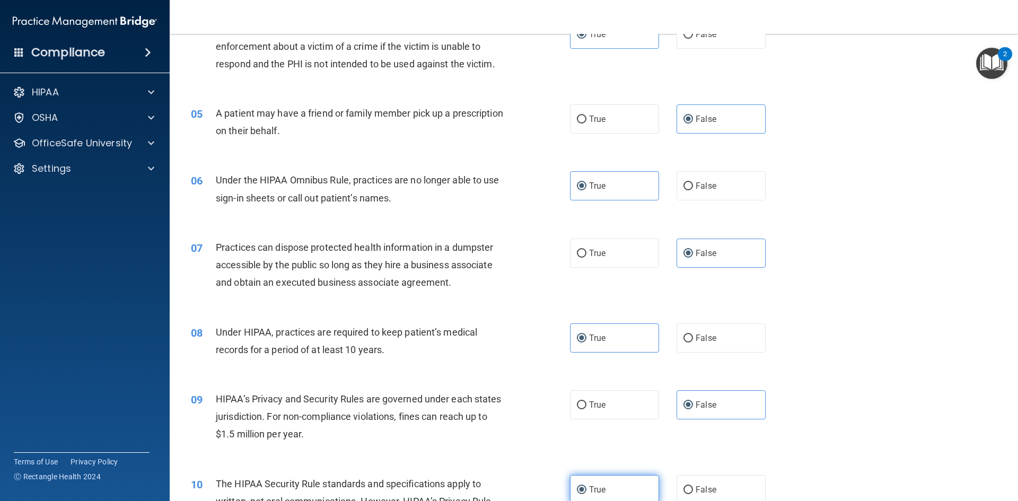
click at [586, 492] on input "True" at bounding box center [582, 490] width 10 height 8
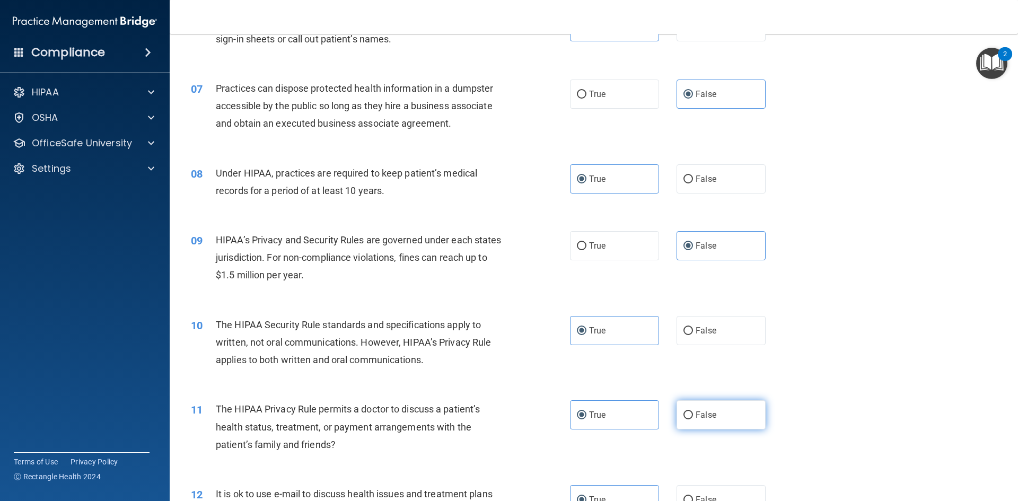
scroll to position [583, 0]
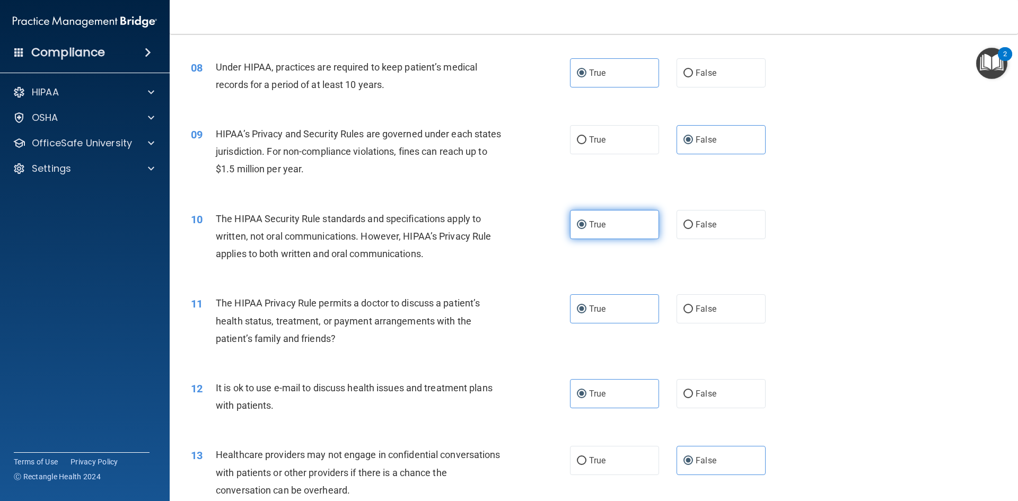
click at [613, 225] on label "True" at bounding box center [614, 224] width 89 height 29
click at [586, 225] on input "True" at bounding box center [582, 225] width 10 height 8
drag, startPoint x: 622, startPoint y: 306, endPoint x: 615, endPoint y: 358, distance: 52.4
click at [622, 306] on label "True" at bounding box center [614, 308] width 89 height 29
click at [586, 306] on input "True" at bounding box center [582, 309] width 10 height 8
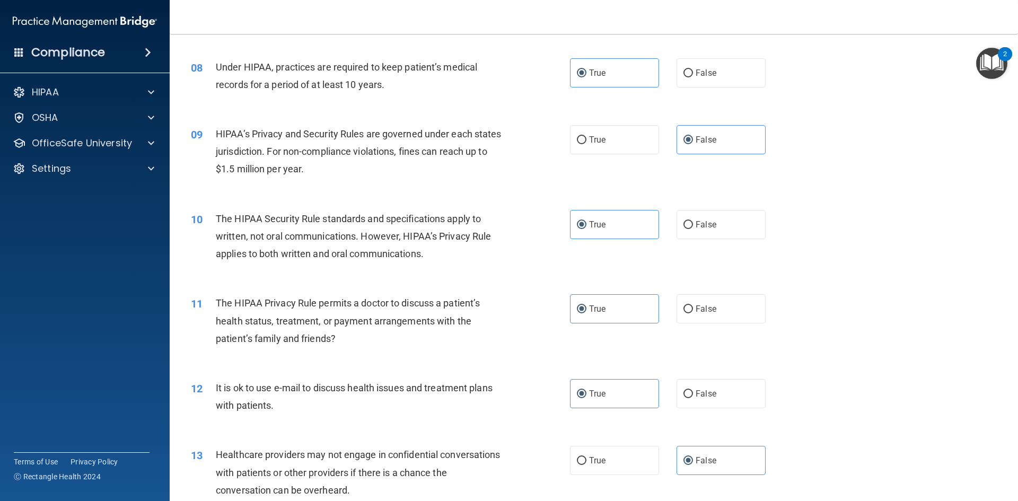
click at [615, 409] on div "12 It is ok to use e-mail to discuss health issues and treatment plans with pat…" at bounding box center [594, 399] width 822 height 67
click at [625, 399] on label "True" at bounding box center [614, 393] width 89 height 29
click at [586, 398] on input "True" at bounding box center [582, 394] width 10 height 8
click at [701, 454] on label "False" at bounding box center [720, 460] width 89 height 29
click at [693, 457] on input "False" at bounding box center [688, 461] width 10 height 8
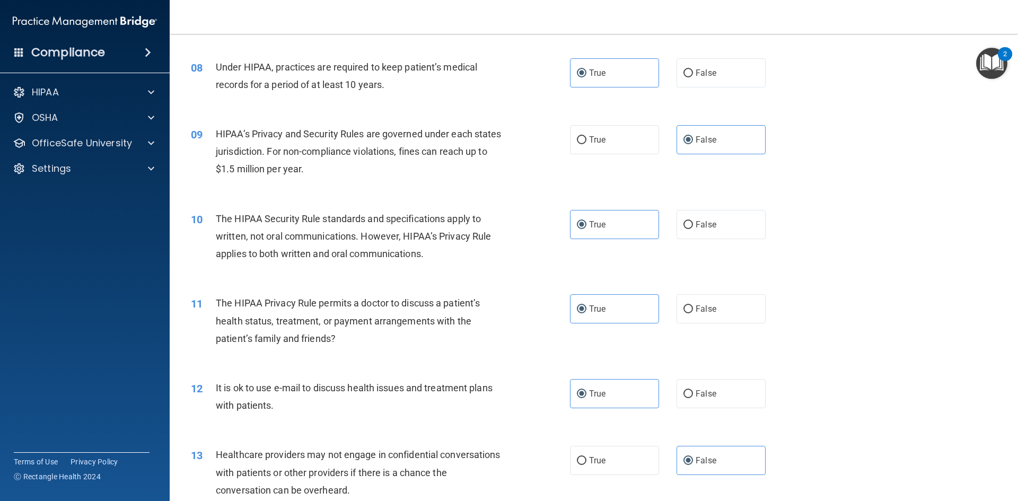
scroll to position [795, 0]
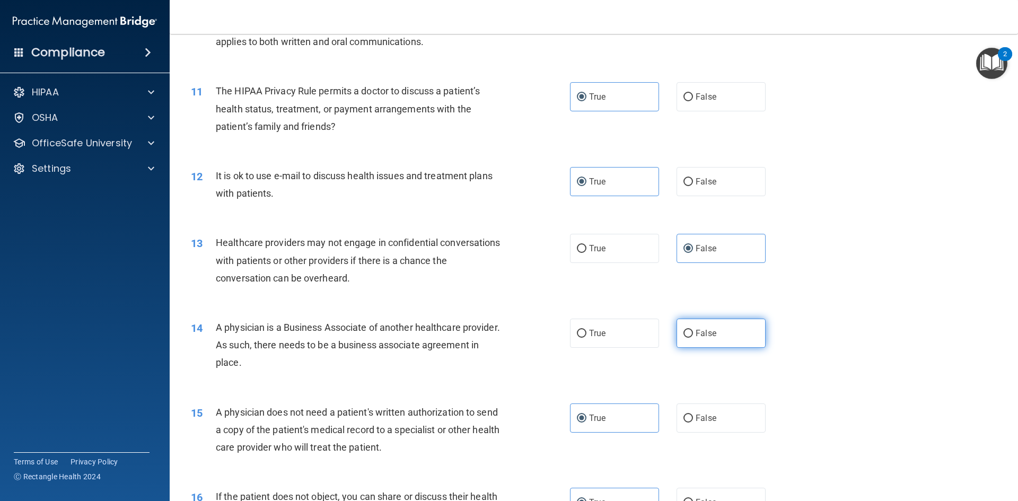
click at [715, 330] on label "False" at bounding box center [720, 333] width 89 height 29
click at [693, 330] on input "False" at bounding box center [688, 334] width 10 height 8
radio input "true"
click at [630, 412] on label "True" at bounding box center [614, 417] width 89 height 29
click at [586, 415] on input "True" at bounding box center [582, 419] width 10 height 8
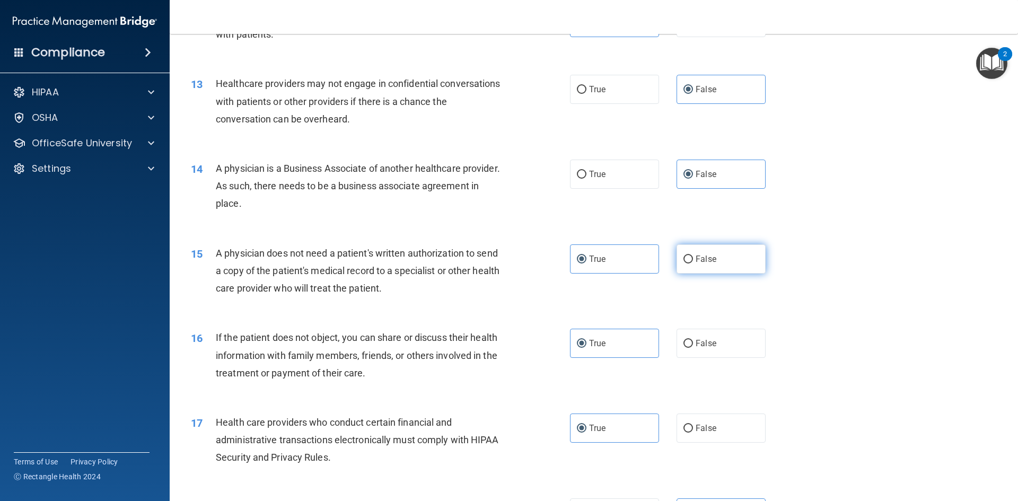
scroll to position [1007, 0]
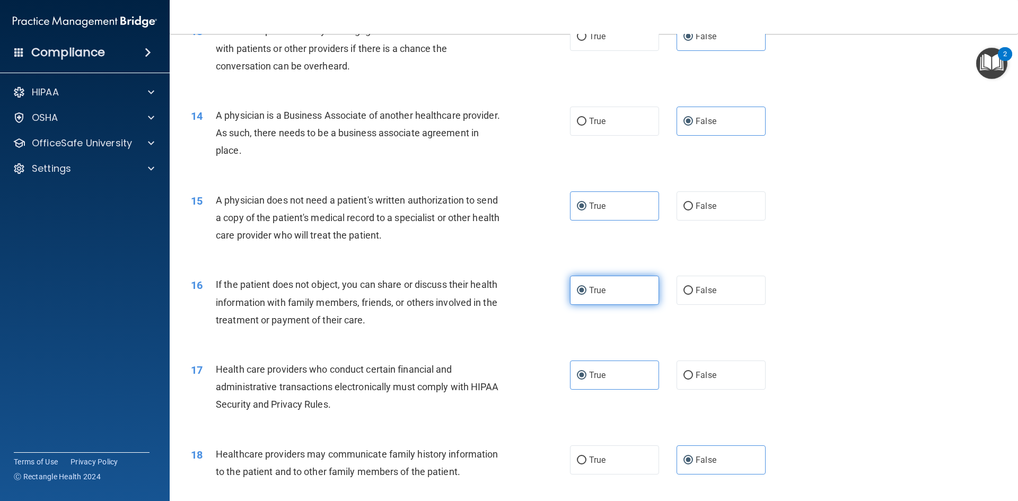
click at [613, 283] on label "True" at bounding box center [614, 290] width 89 height 29
click at [586, 287] on input "True" at bounding box center [582, 291] width 10 height 8
click at [612, 367] on label "True" at bounding box center [614, 374] width 89 height 29
click at [586, 372] on input "True" at bounding box center [582, 376] width 10 height 8
drag, startPoint x: 730, startPoint y: 465, endPoint x: 732, endPoint y: 449, distance: 16.5
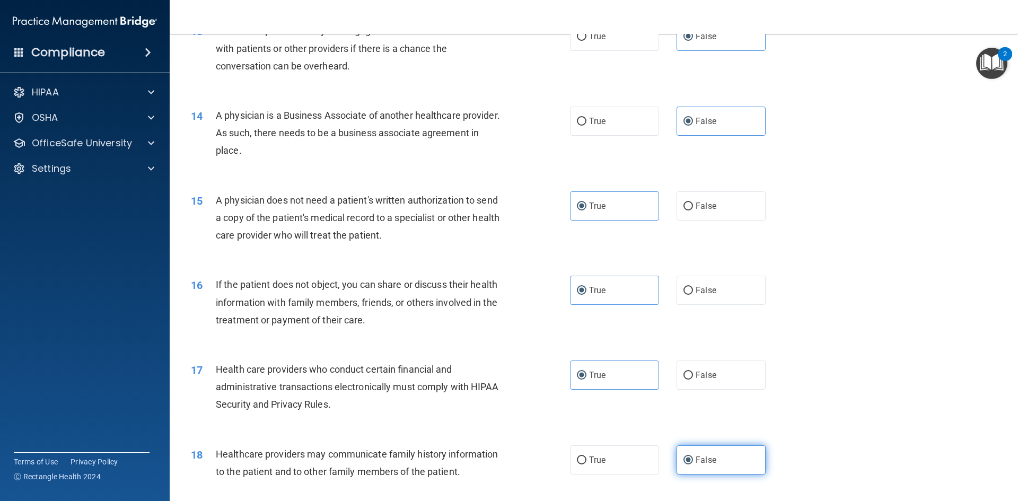
click at [730, 466] on label "False" at bounding box center [720, 459] width 89 height 29
click at [693, 464] on input "False" at bounding box center [688, 460] width 10 height 8
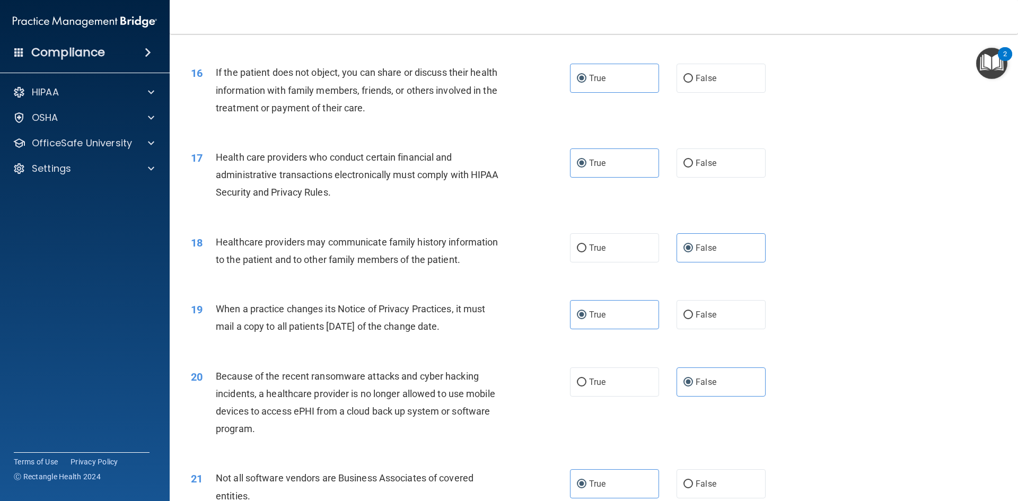
scroll to position [1272, 0]
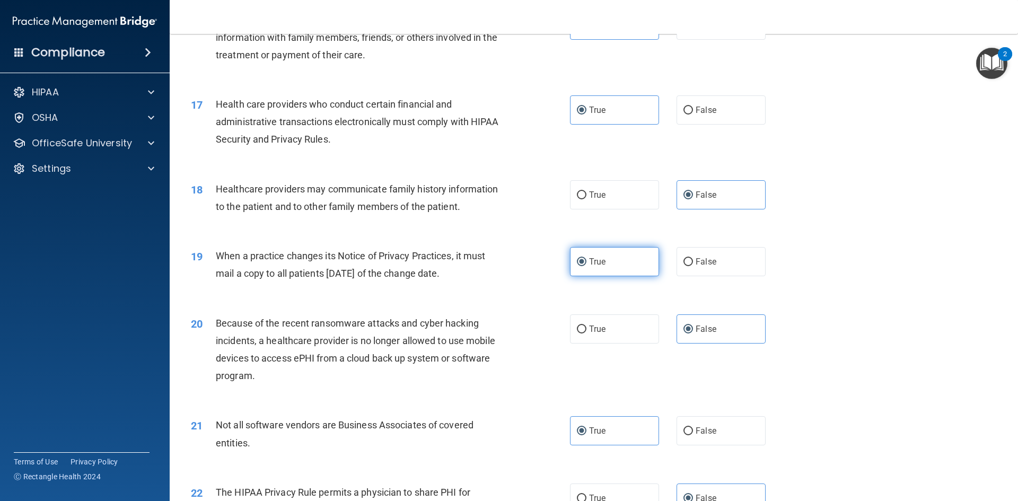
click at [627, 260] on label "True" at bounding box center [614, 261] width 89 height 29
click at [586, 260] on input "True" at bounding box center [582, 262] width 10 height 8
click at [705, 321] on label "False" at bounding box center [720, 328] width 89 height 29
click at [693, 325] on input "False" at bounding box center [688, 329] width 10 height 8
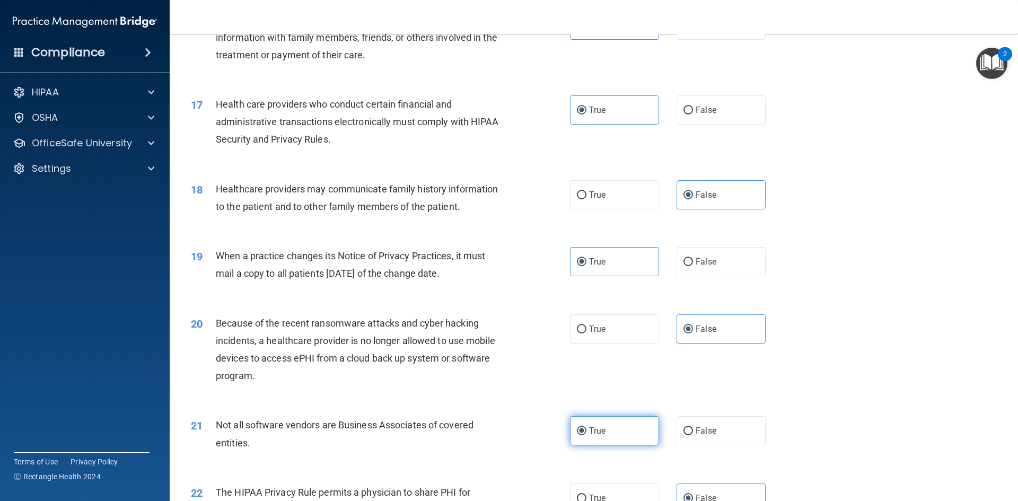
click at [632, 425] on label "True" at bounding box center [614, 430] width 89 height 29
click at [586, 427] on input "True" at bounding box center [582, 431] width 10 height 8
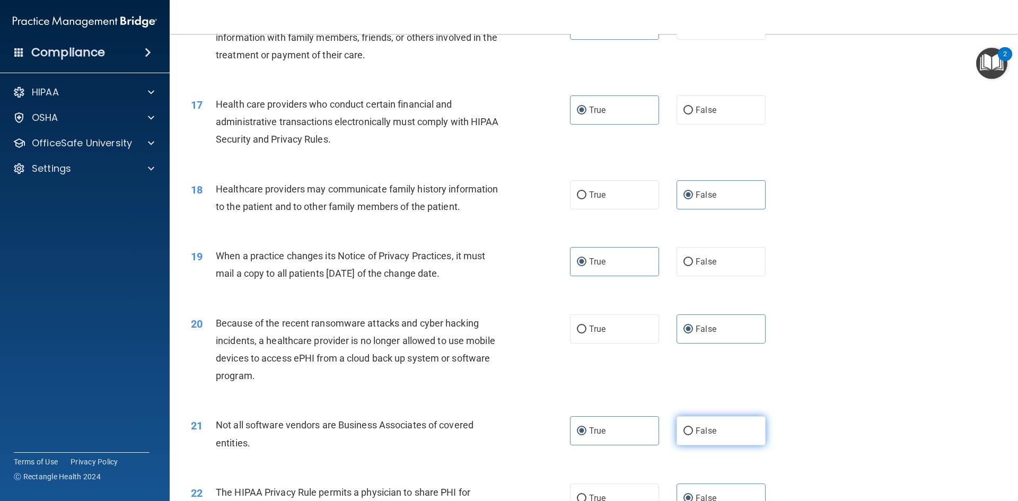
scroll to position [1431, 0]
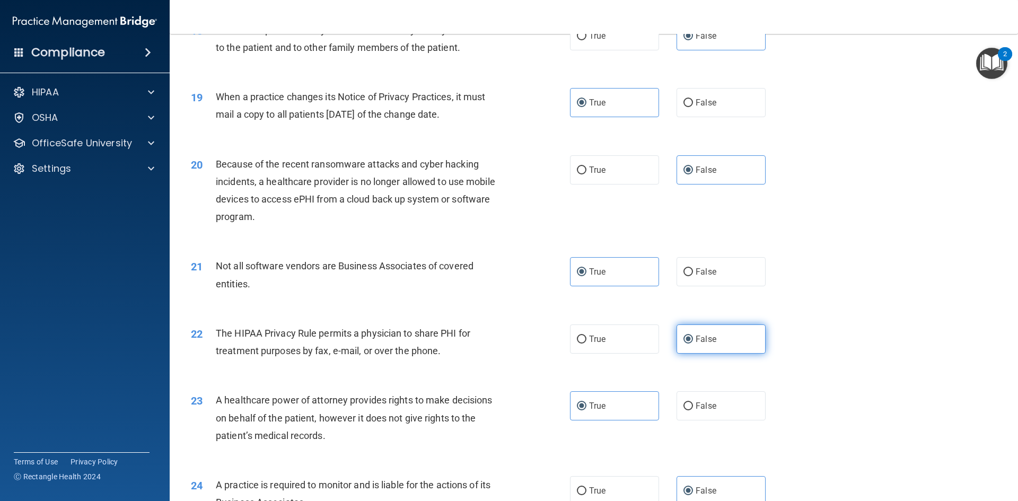
click at [730, 332] on label "False" at bounding box center [720, 338] width 89 height 29
click at [693, 336] on input "False" at bounding box center [688, 340] width 10 height 8
click at [644, 400] on label "True" at bounding box center [614, 405] width 89 height 29
click at [586, 402] on input "True" at bounding box center [582, 406] width 10 height 8
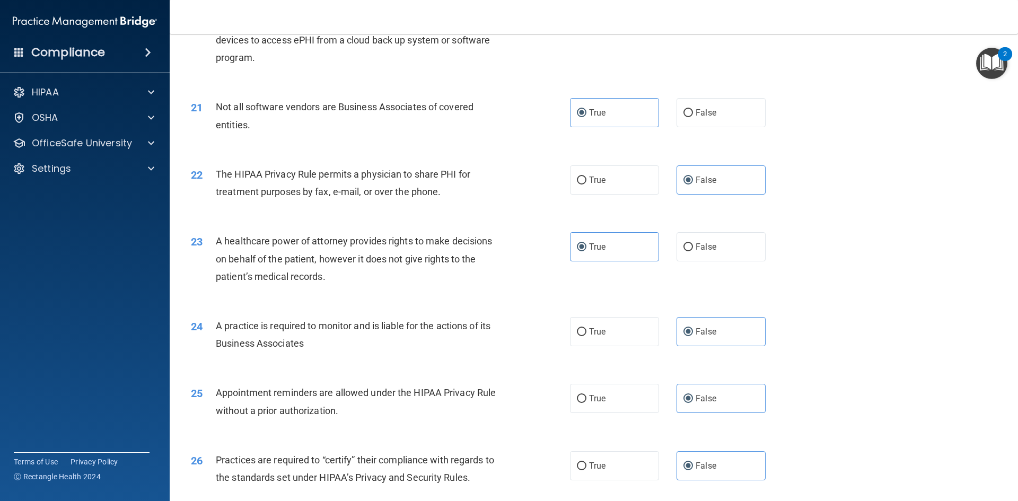
scroll to position [1643, 0]
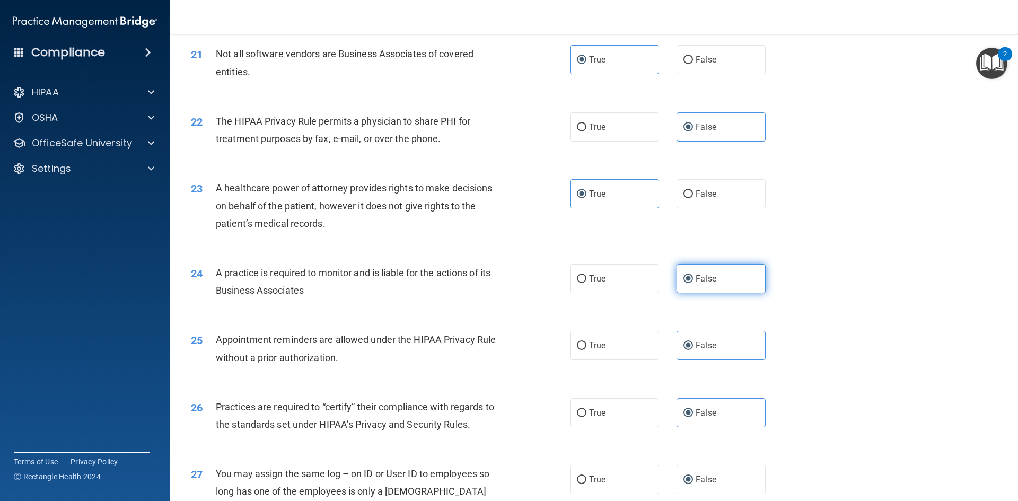
click at [708, 282] on span "False" at bounding box center [705, 279] width 21 height 10
click at [693, 282] on input "False" at bounding box center [688, 279] width 10 height 8
click at [710, 340] on span "False" at bounding box center [705, 345] width 21 height 10
click at [693, 342] on input "False" at bounding box center [688, 346] width 10 height 8
click at [708, 421] on label "False" at bounding box center [720, 412] width 89 height 29
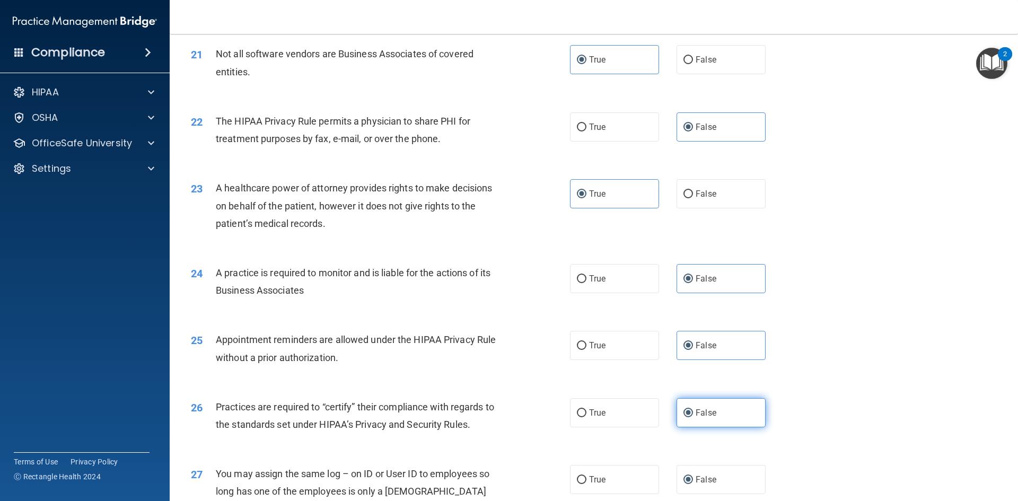
click at [693, 417] on input "False" at bounding box center [688, 413] width 10 height 8
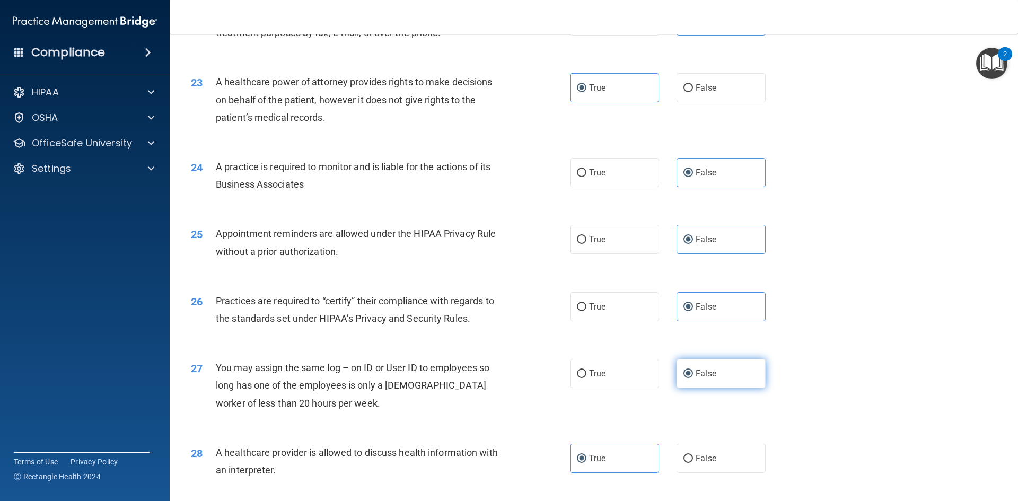
click at [713, 365] on label "False" at bounding box center [720, 373] width 89 height 29
click at [693, 370] on input "False" at bounding box center [688, 374] width 10 height 8
click at [626, 453] on label "True" at bounding box center [614, 458] width 89 height 29
click at [586, 455] on input "True" at bounding box center [582, 459] width 10 height 8
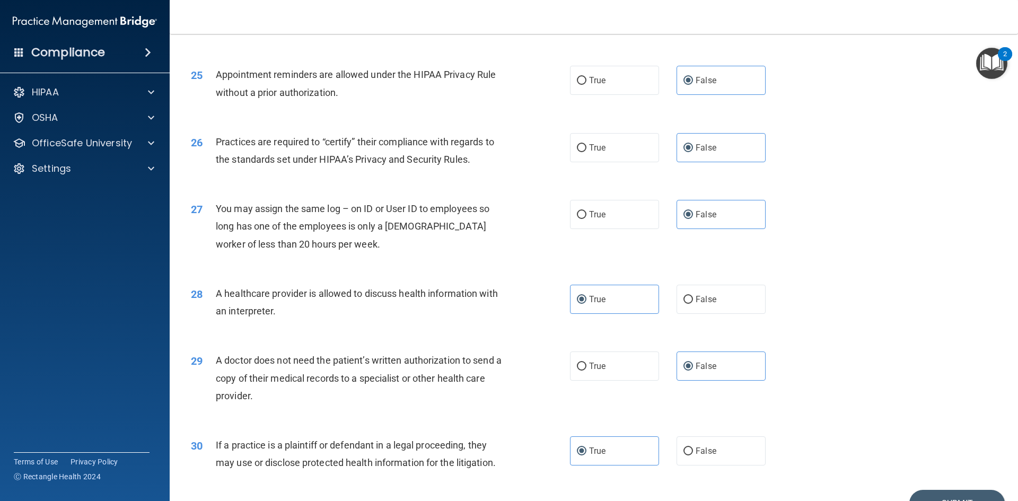
scroll to position [1967, 0]
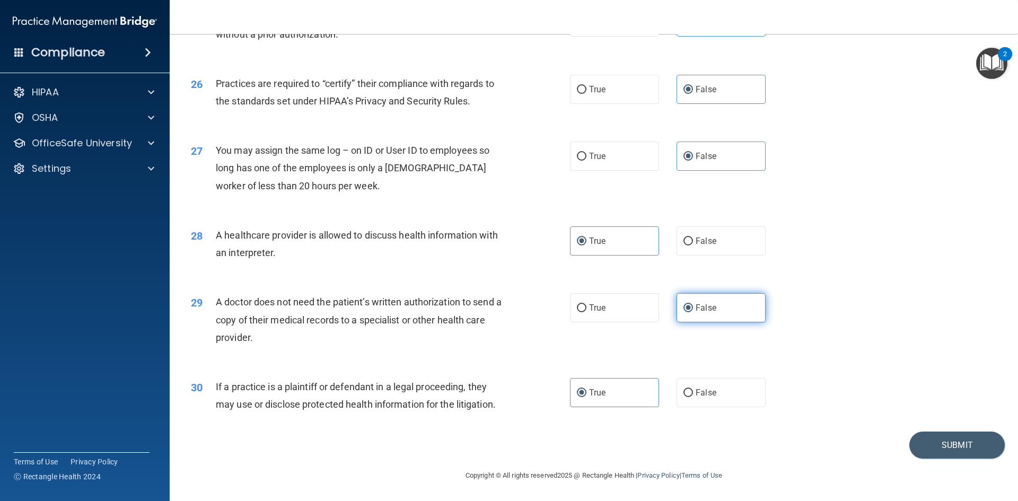
click at [718, 304] on label "False" at bounding box center [720, 307] width 89 height 29
click at [693, 304] on input "False" at bounding box center [688, 308] width 10 height 8
click at [616, 398] on label "True" at bounding box center [614, 392] width 89 height 29
click at [586, 397] on input "True" at bounding box center [582, 393] width 10 height 8
click at [964, 438] on button "Submit" at bounding box center [956, 444] width 95 height 27
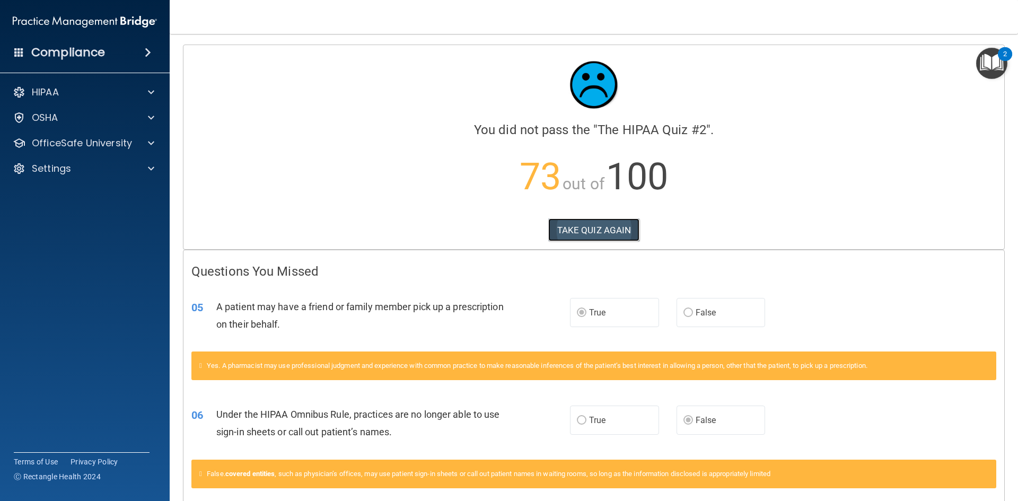
click at [576, 233] on button "TAKE QUIZ AGAIN" at bounding box center [594, 229] width 92 height 23
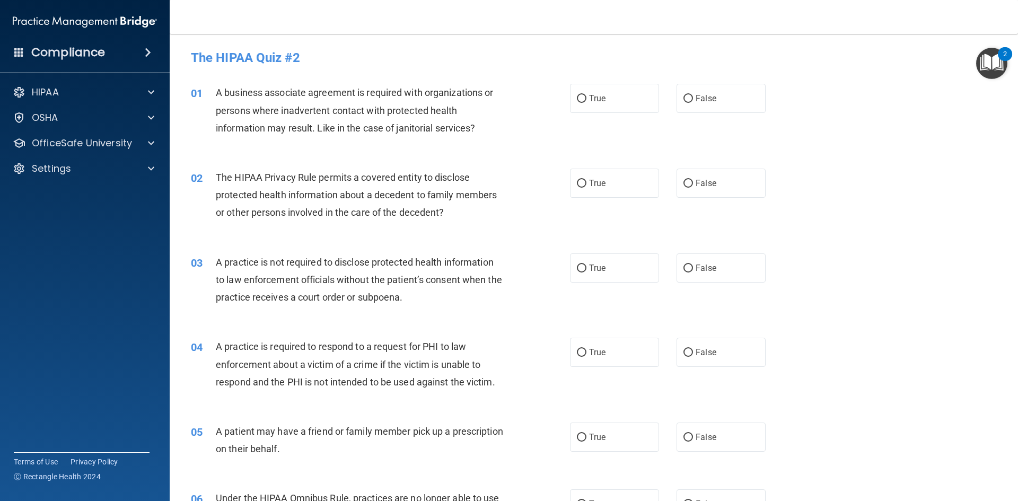
scroll to position [212, 0]
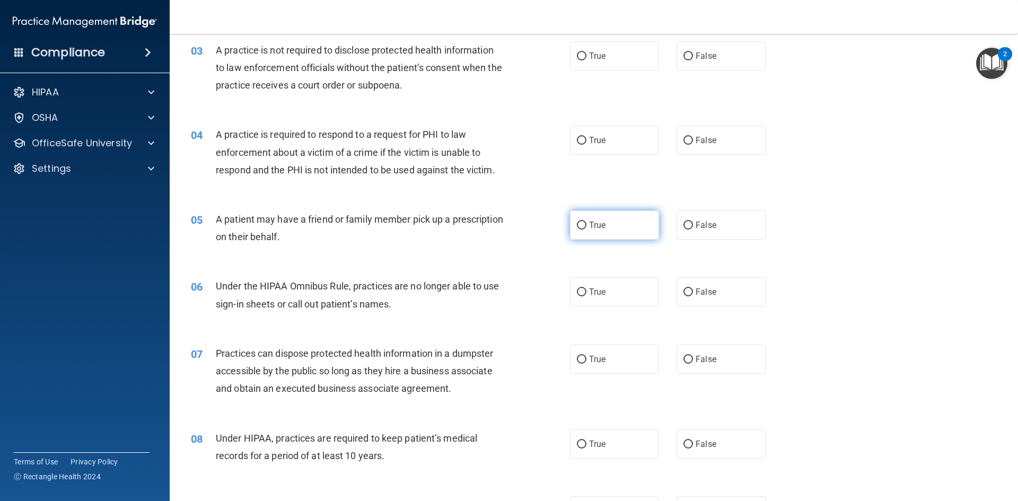
click at [611, 223] on label "True" at bounding box center [614, 224] width 89 height 29
click at [586, 223] on input "True" at bounding box center [582, 226] width 10 height 8
radio input "true"
click at [717, 291] on label "False" at bounding box center [720, 291] width 89 height 29
click at [693, 291] on input "False" at bounding box center [688, 292] width 10 height 8
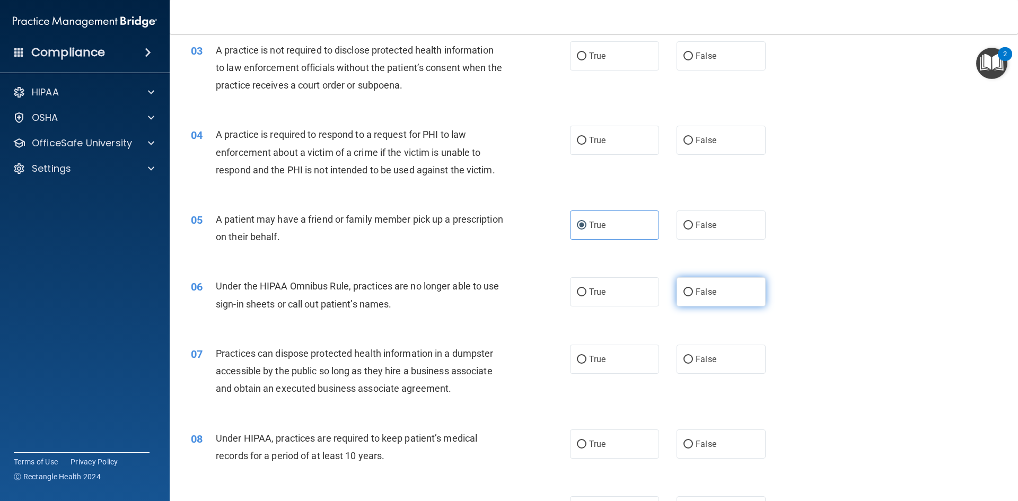
radio input "true"
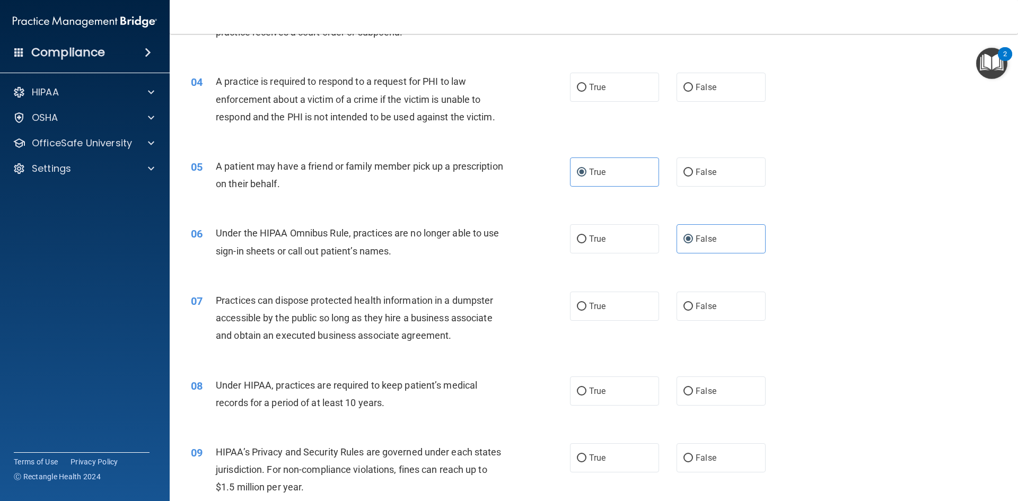
scroll to position [318, 0]
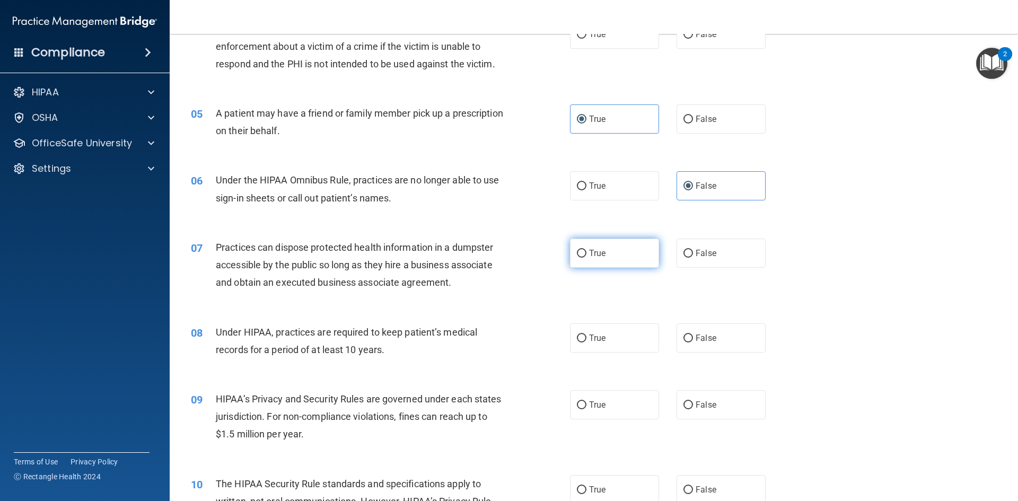
click at [592, 263] on label "True" at bounding box center [614, 253] width 89 height 29
click at [586, 258] on input "True" at bounding box center [582, 254] width 10 height 8
radio input "true"
click at [614, 338] on label "True" at bounding box center [614, 337] width 89 height 29
click at [586, 338] on input "True" at bounding box center [582, 338] width 10 height 8
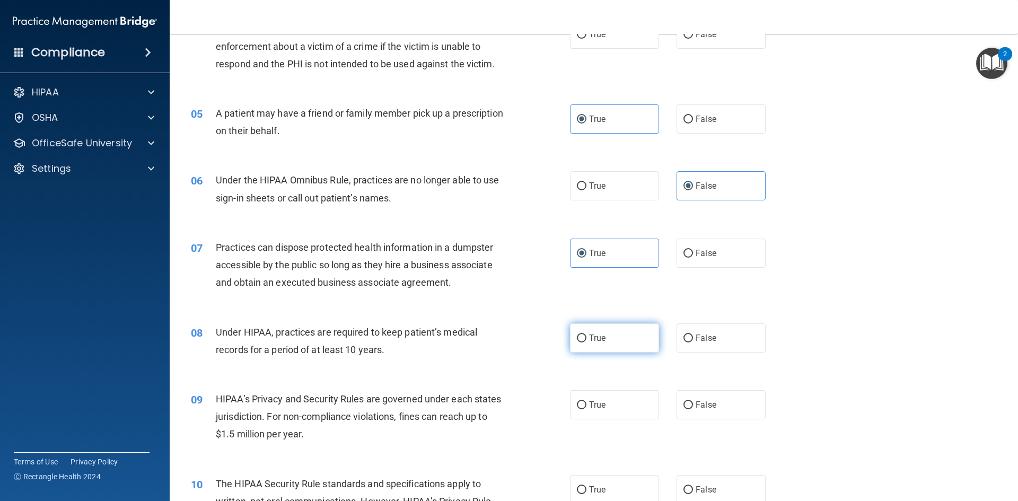
radio input "true"
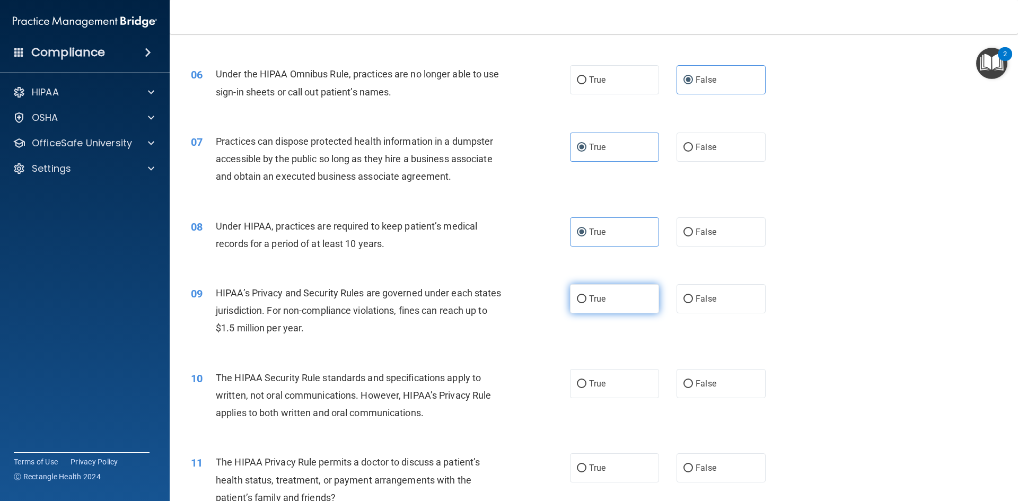
click at [589, 301] on span "True" at bounding box center [597, 299] width 16 height 10
click at [585, 301] on input "True" at bounding box center [582, 299] width 10 height 8
radio input "true"
click at [597, 376] on label "True" at bounding box center [614, 383] width 89 height 29
click at [586, 380] on input "True" at bounding box center [582, 384] width 10 height 8
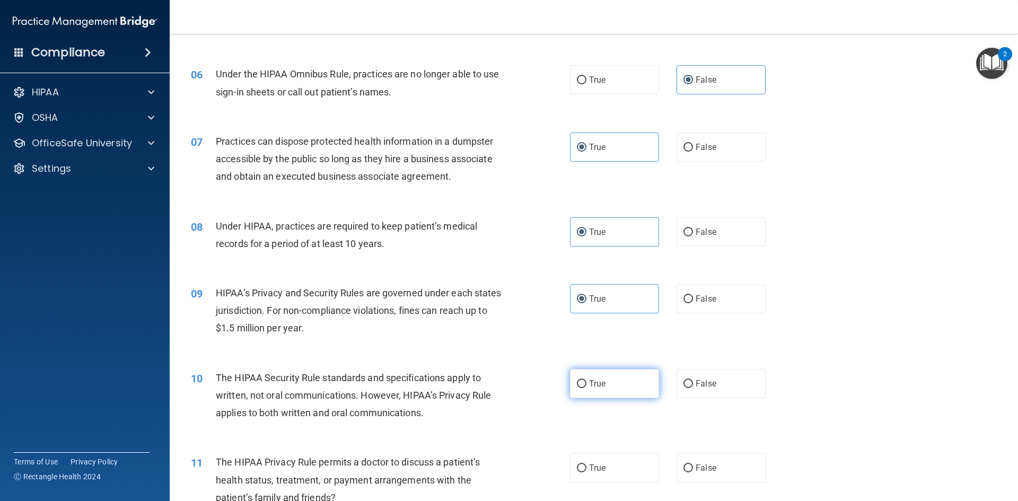
radio input "true"
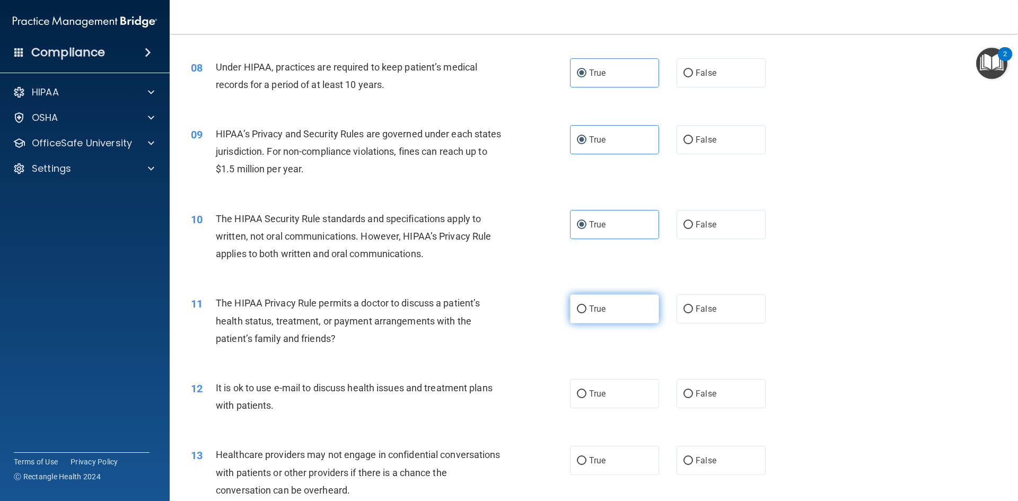
click at [585, 312] on label "True" at bounding box center [614, 308] width 89 height 29
click at [585, 312] on input "True" at bounding box center [582, 309] width 10 height 8
radio input "true"
click at [607, 391] on label "True" at bounding box center [614, 393] width 89 height 29
click at [586, 391] on input "True" at bounding box center [582, 394] width 10 height 8
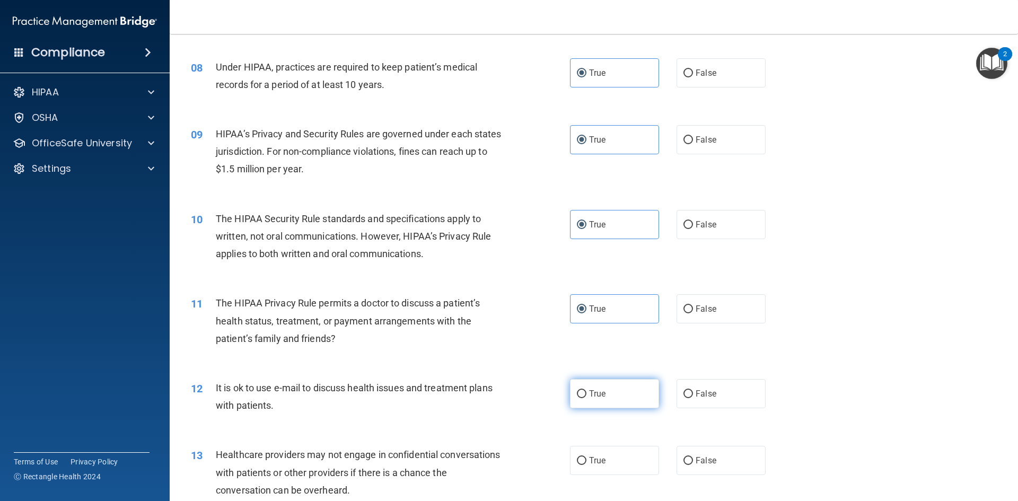
radio input "true"
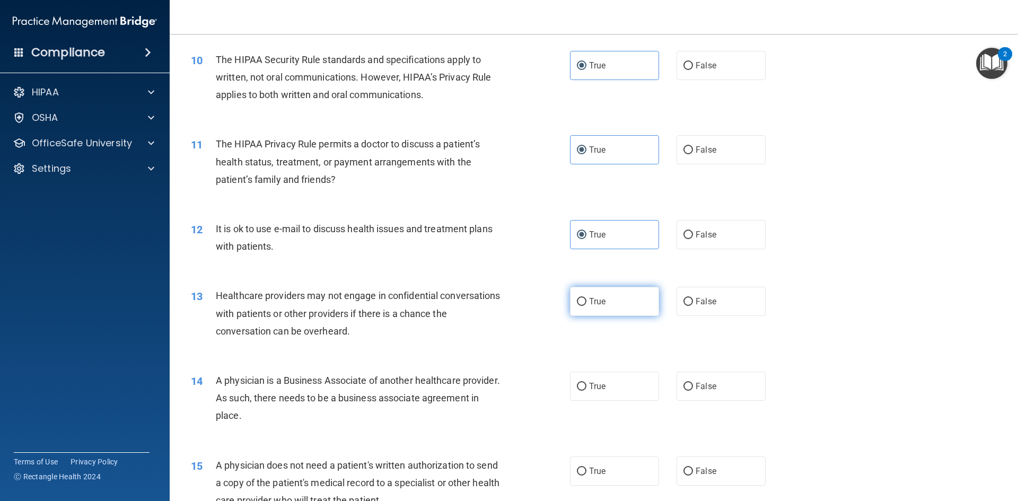
click at [591, 299] on span "True" at bounding box center [597, 301] width 16 height 10
click at [586, 299] on input "True" at bounding box center [582, 302] width 10 height 8
radio input "true"
click at [594, 382] on span "True" at bounding box center [597, 386] width 16 height 10
click at [586, 383] on input "True" at bounding box center [582, 387] width 10 height 8
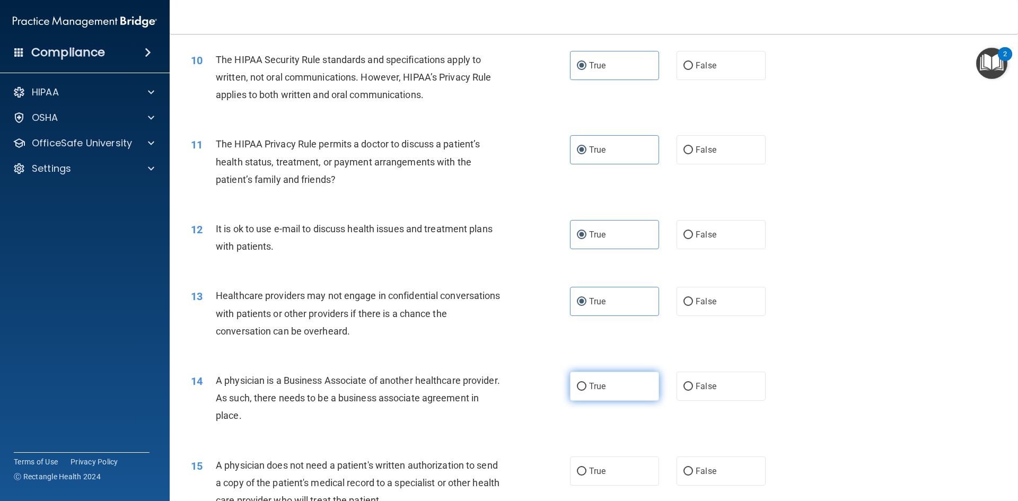
radio input "true"
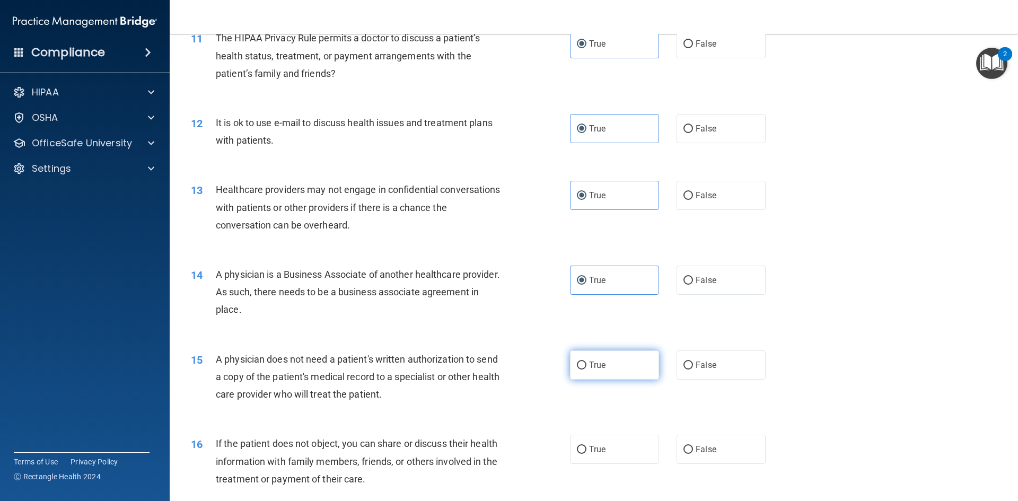
click at [590, 370] on label "True" at bounding box center [614, 364] width 89 height 29
click at [586, 369] on input "True" at bounding box center [582, 366] width 10 height 8
radio input "true"
click at [598, 438] on label "True" at bounding box center [614, 449] width 89 height 29
click at [586, 446] on input "True" at bounding box center [582, 450] width 10 height 8
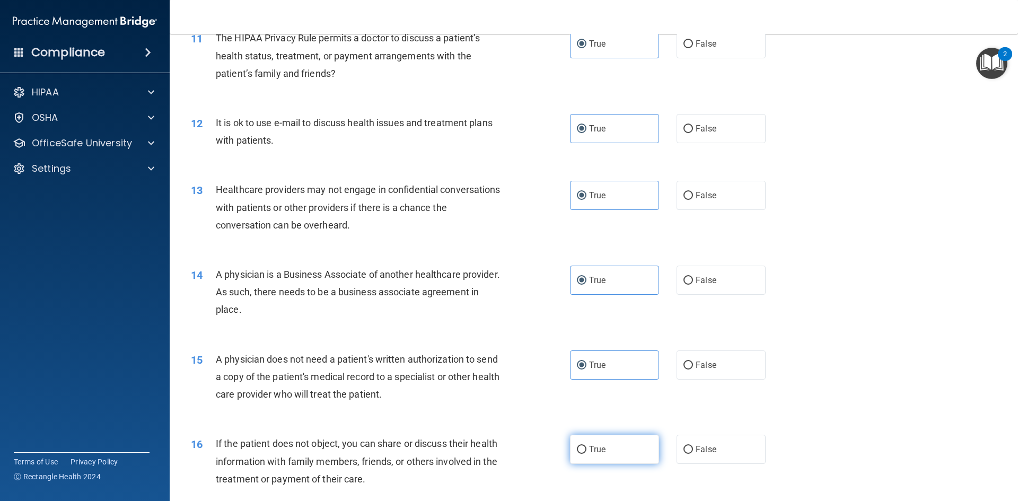
radio input "true"
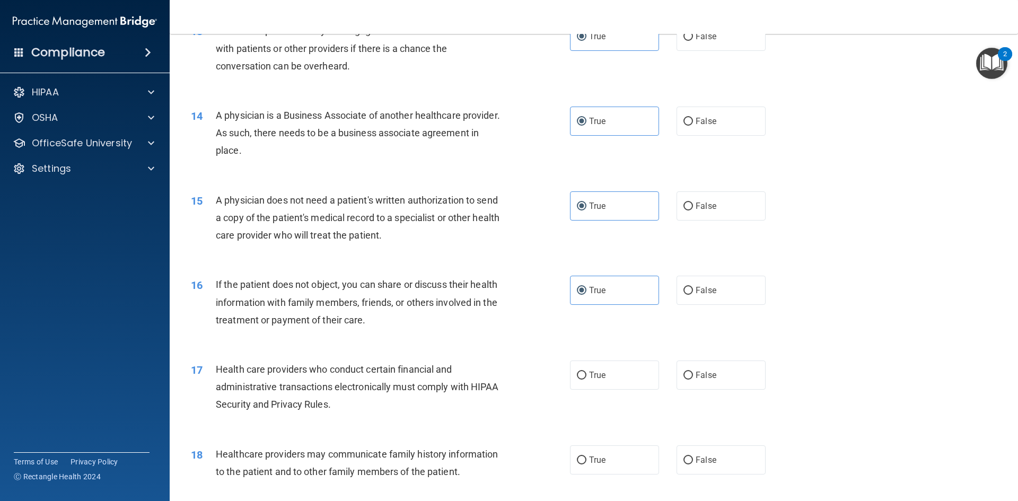
scroll to position [1060, 0]
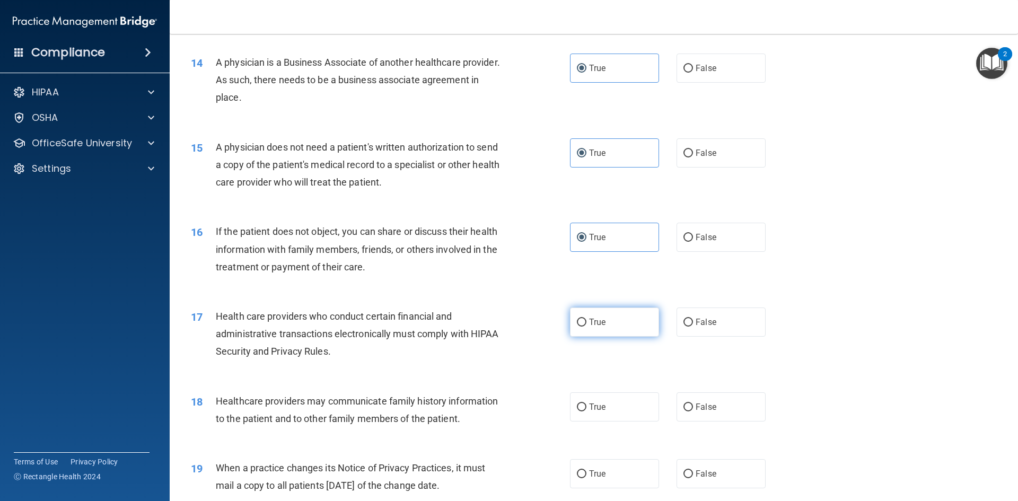
click at [585, 327] on label "True" at bounding box center [614, 321] width 89 height 29
click at [585, 327] on input "True" at bounding box center [582, 323] width 10 height 8
radio input "true"
click at [597, 400] on label "True" at bounding box center [614, 406] width 89 height 29
click at [586, 403] on input "True" at bounding box center [582, 407] width 10 height 8
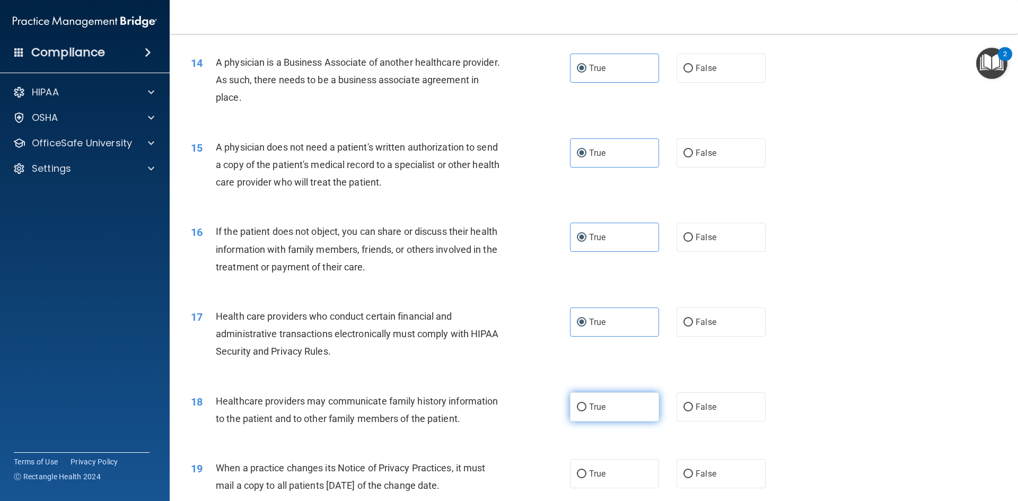
radio input "true"
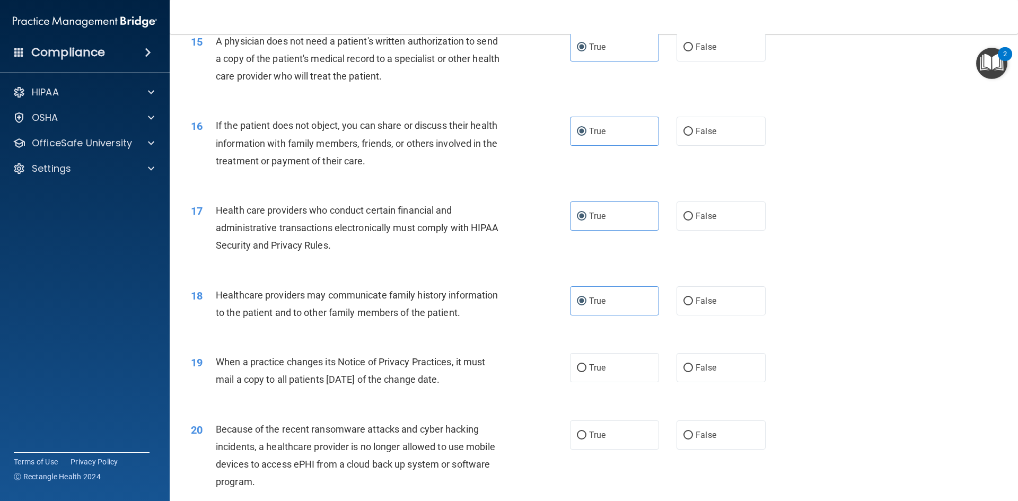
click at [585, 383] on div "19 When a practice changes its Notice of Privacy Practices, it must mail a copy…" at bounding box center [594, 373] width 822 height 67
click at [596, 355] on label "True" at bounding box center [614, 367] width 89 height 29
click at [586, 364] on input "True" at bounding box center [582, 368] width 10 height 8
radio input "true"
click at [604, 424] on label "True" at bounding box center [614, 434] width 89 height 29
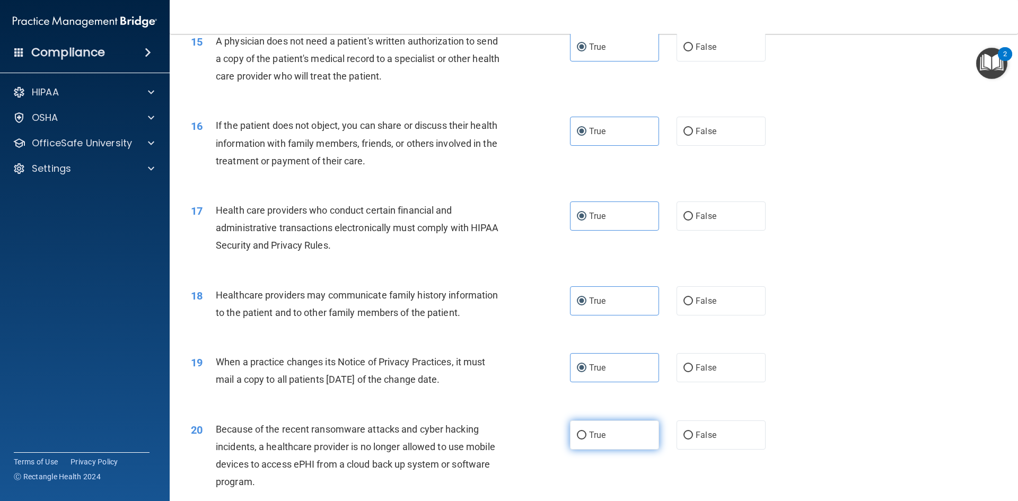
click at [586, 431] on input "True" at bounding box center [582, 435] width 10 height 8
radio input "true"
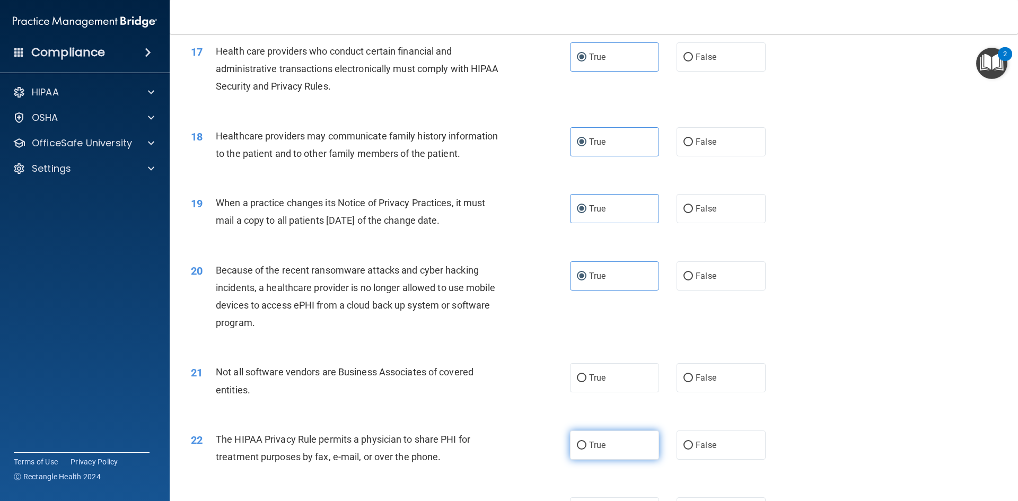
scroll to position [1378, 0]
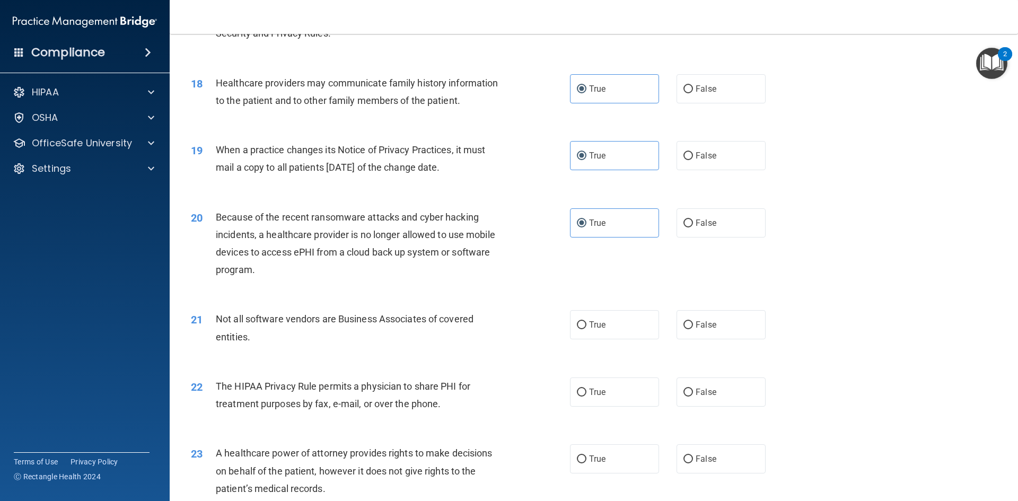
click at [581, 307] on div "21 Not all software vendors are Business Associates of covered entities. True F…" at bounding box center [594, 330] width 822 height 67
click at [582, 339] on label "True" at bounding box center [614, 324] width 89 height 29
click at [582, 329] on input "True" at bounding box center [582, 325] width 10 height 8
radio input "true"
click at [593, 372] on div "22 The HIPAA Privacy Rule permits a physician to share PHI for treatment purpos…" at bounding box center [594, 397] width 822 height 67
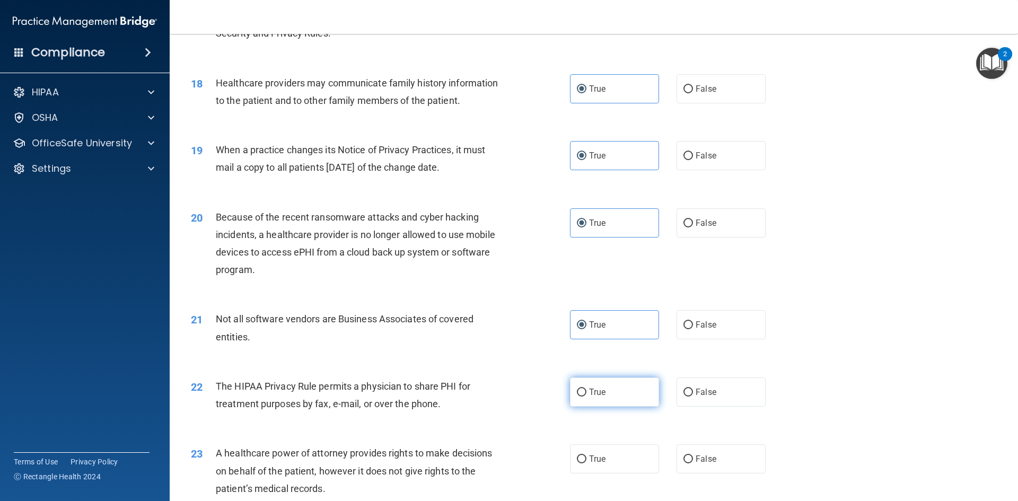
click at [596, 391] on span "True" at bounding box center [597, 392] width 16 height 10
click at [586, 391] on input "True" at bounding box center [582, 393] width 10 height 8
radio input "true"
click at [605, 468] on label "True" at bounding box center [614, 458] width 89 height 29
click at [586, 463] on input "True" at bounding box center [582, 459] width 10 height 8
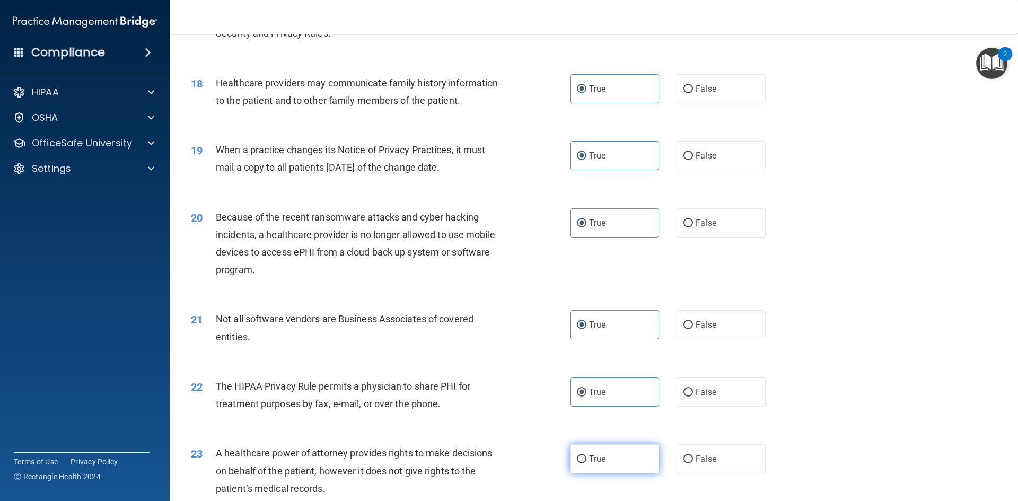
radio input "true"
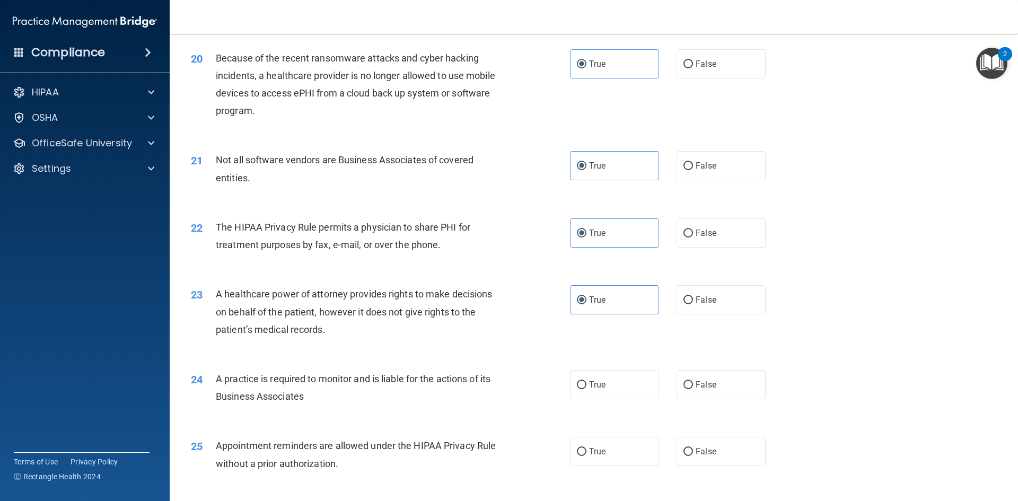
scroll to position [1590, 0]
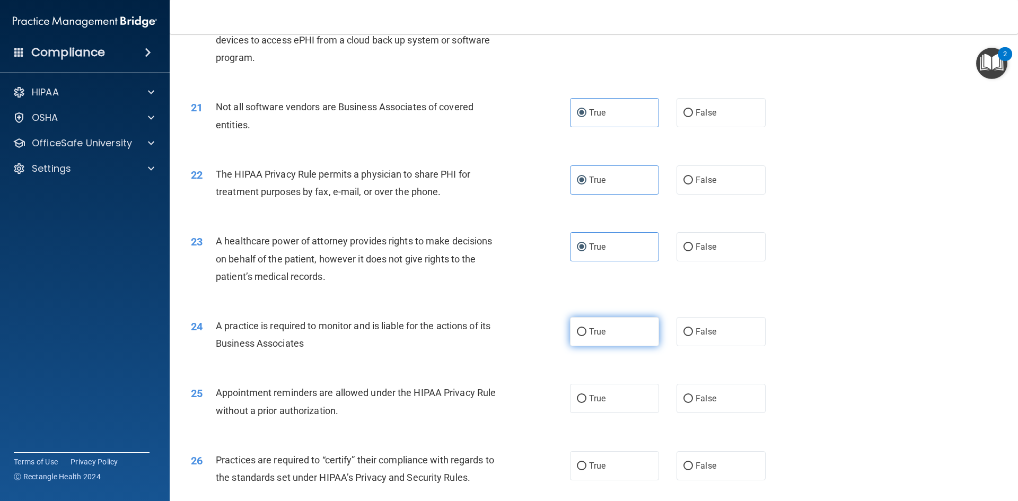
click at [589, 332] on span "True" at bounding box center [597, 332] width 16 height 10
click at [586, 332] on input "True" at bounding box center [582, 332] width 10 height 8
radio input "true"
click at [600, 393] on label "True" at bounding box center [614, 398] width 89 height 29
click at [586, 395] on input "True" at bounding box center [582, 399] width 10 height 8
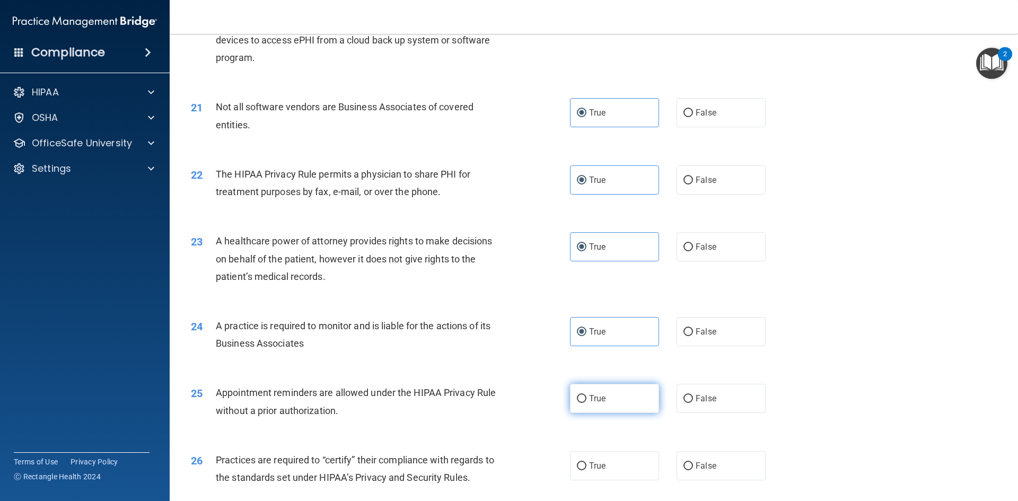
radio input "true"
click at [601, 458] on label "True" at bounding box center [614, 465] width 89 height 29
click at [586, 462] on input "True" at bounding box center [582, 466] width 10 height 8
radio input "true"
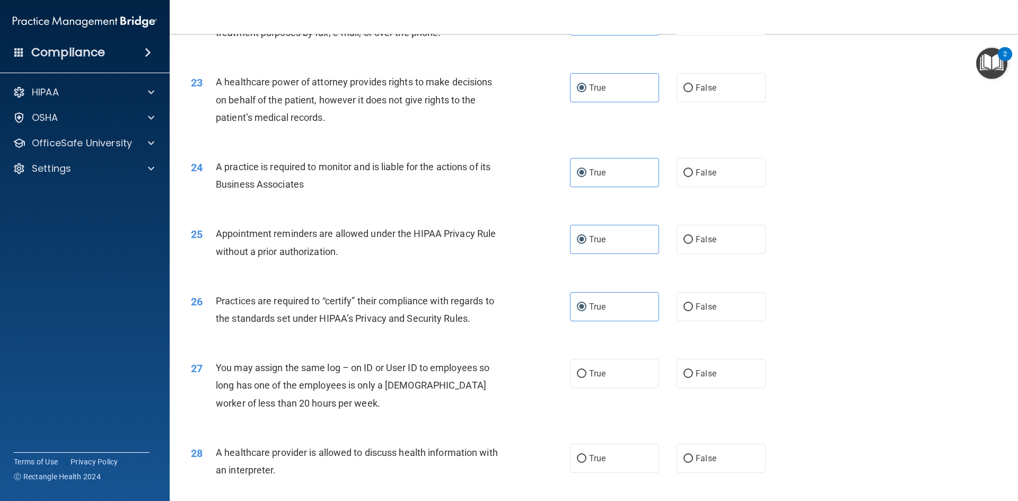
scroll to position [1802, 0]
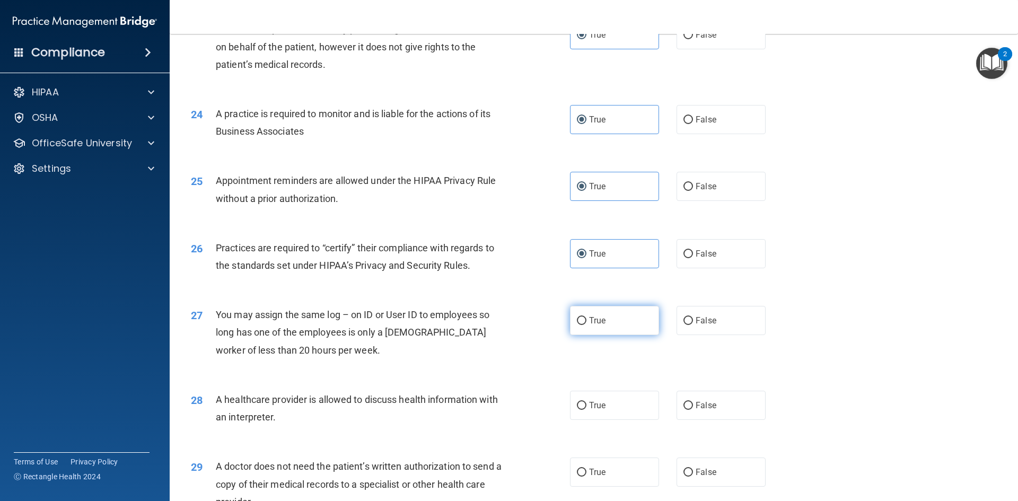
click at [591, 316] on span "True" at bounding box center [597, 320] width 16 height 10
click at [586, 317] on input "True" at bounding box center [582, 321] width 10 height 8
radio input "true"
click at [607, 421] on div "28 A healthcare provider is allowed to discuss health information with an inter…" at bounding box center [594, 410] width 822 height 67
click at [607, 410] on label "True" at bounding box center [614, 405] width 89 height 29
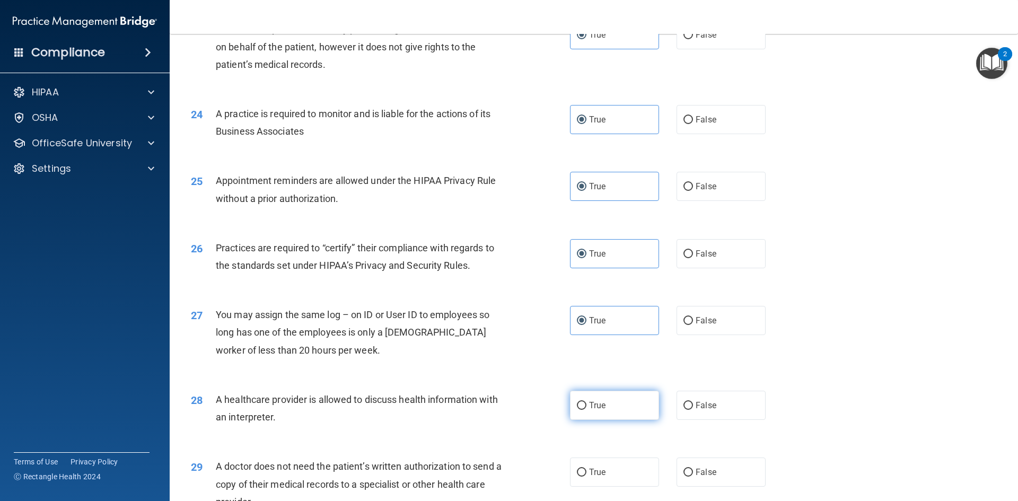
click at [586, 410] on input "True" at bounding box center [582, 406] width 10 height 8
radio input "true"
click at [595, 468] on span "True" at bounding box center [597, 472] width 16 height 10
click at [586, 469] on input "True" at bounding box center [582, 473] width 10 height 8
radio input "true"
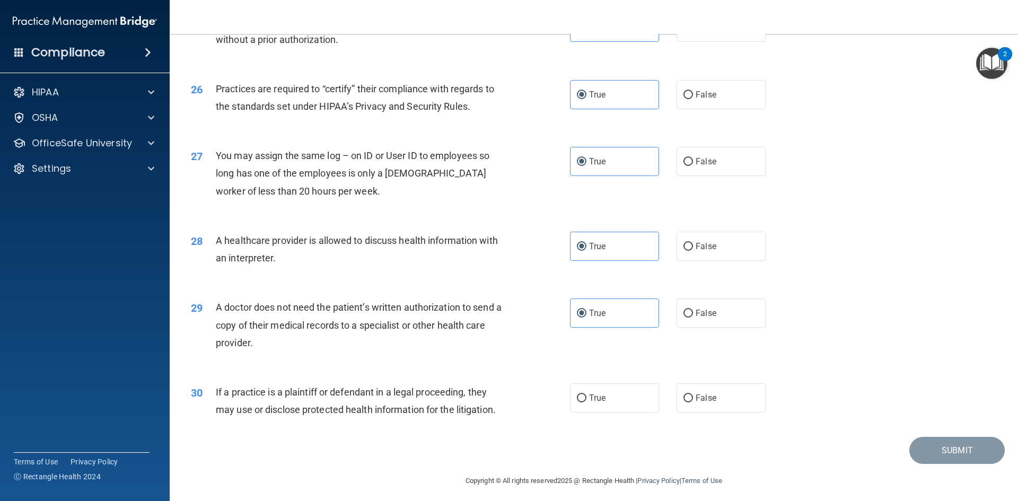
scroll to position [1967, 0]
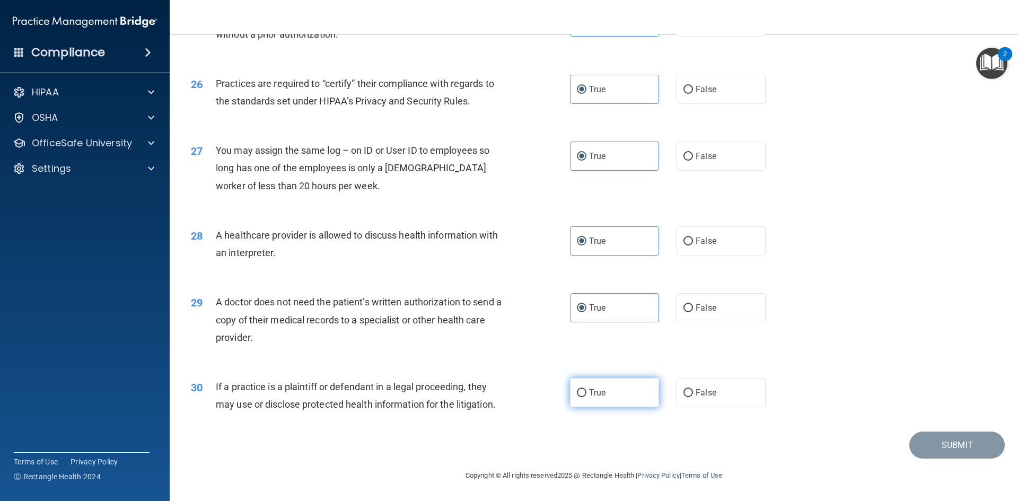
click at [596, 387] on label "True" at bounding box center [614, 392] width 89 height 29
click at [586, 389] on input "True" at bounding box center [582, 393] width 10 height 8
radio input "true"
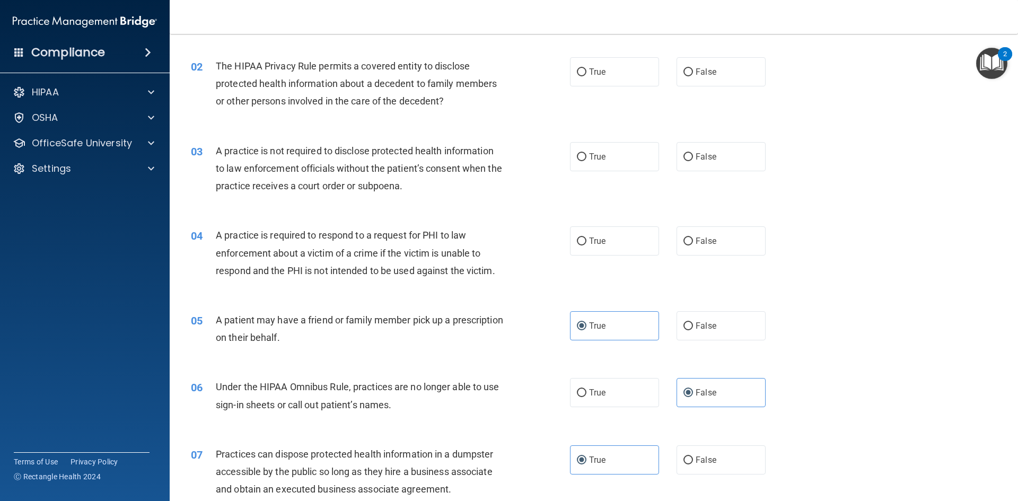
scroll to position [58, 0]
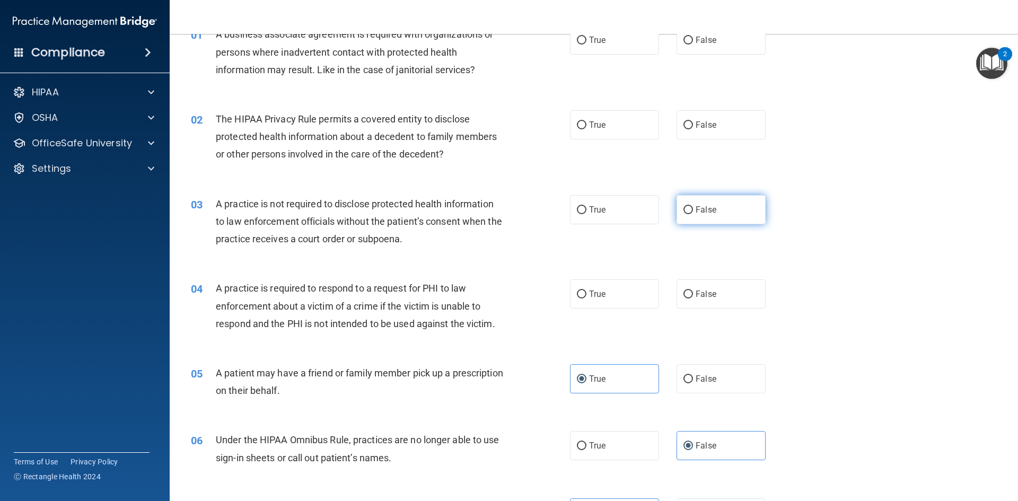
click at [687, 206] on input "False" at bounding box center [688, 210] width 10 height 8
radio input "true"
click at [690, 131] on label "False" at bounding box center [720, 124] width 89 height 29
click at [690, 129] on input "False" at bounding box center [688, 125] width 10 height 8
radio input "true"
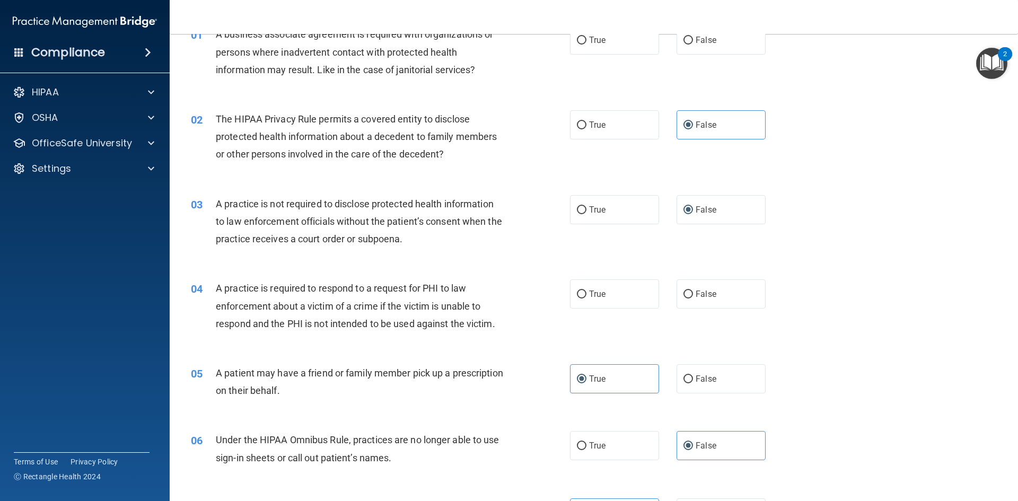
scroll to position [0, 0]
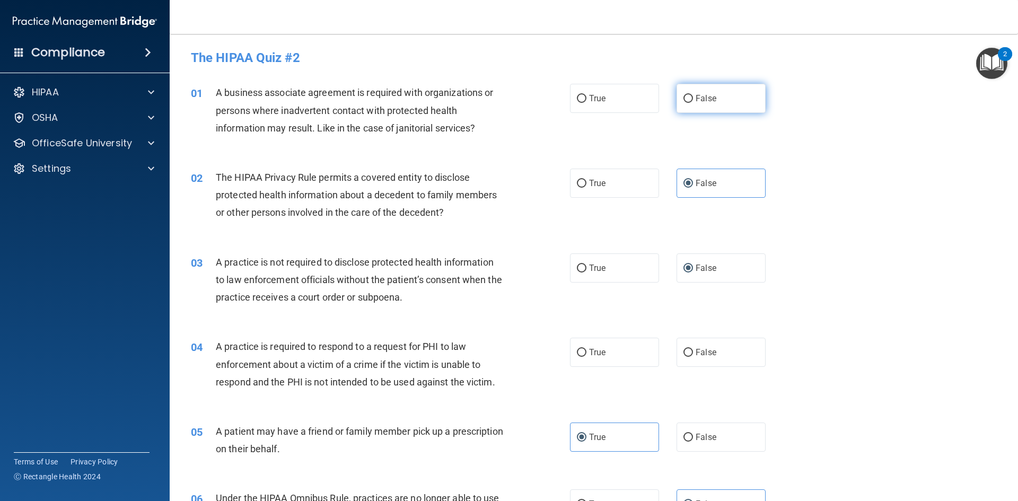
click at [722, 98] on label "False" at bounding box center [720, 98] width 89 height 29
click at [693, 98] on input "False" at bounding box center [688, 99] width 10 height 8
radio input "true"
click at [610, 350] on label "True" at bounding box center [614, 352] width 89 height 29
click at [586, 350] on input "True" at bounding box center [582, 353] width 10 height 8
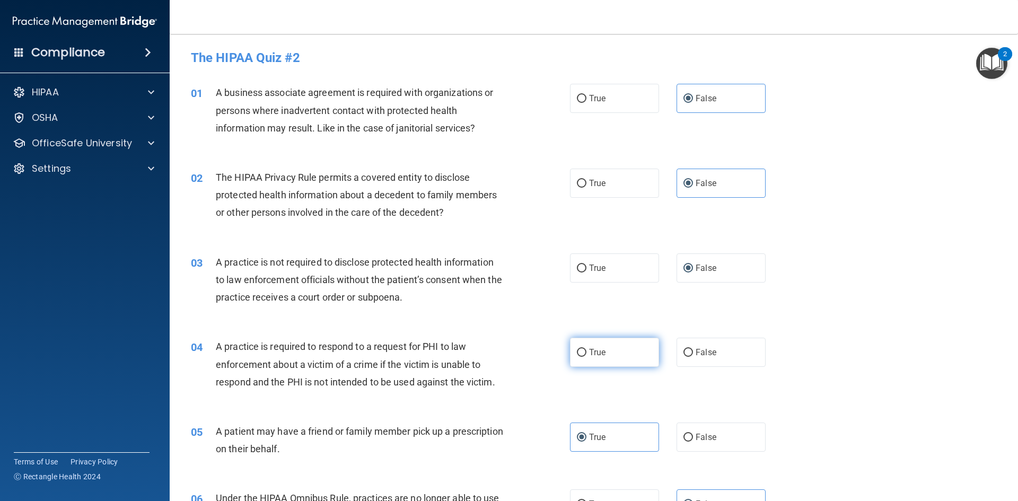
radio input "true"
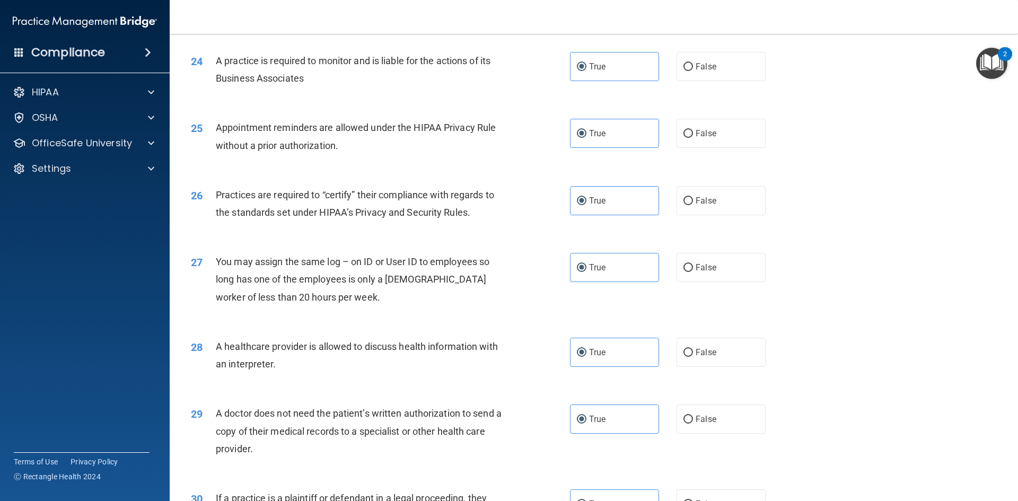
scroll to position [1967, 0]
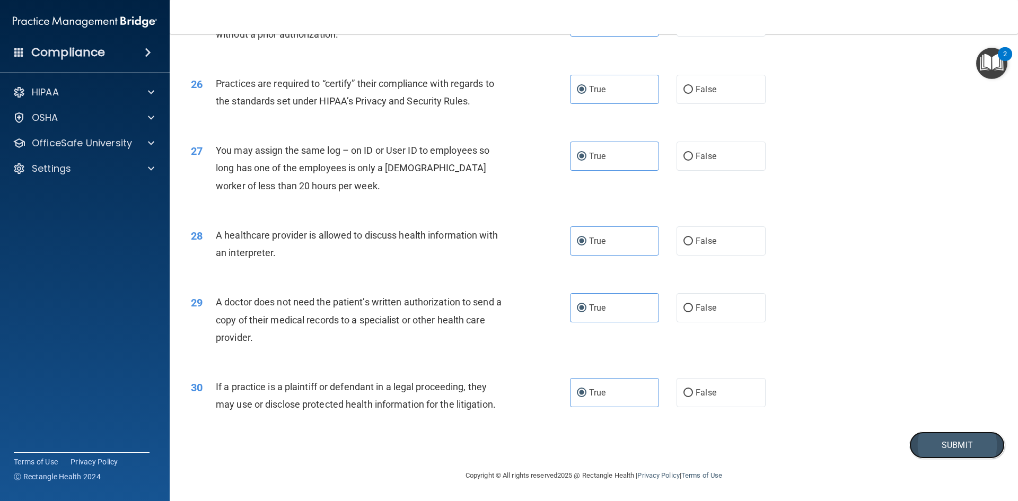
click at [923, 444] on button "Submit" at bounding box center [956, 444] width 95 height 27
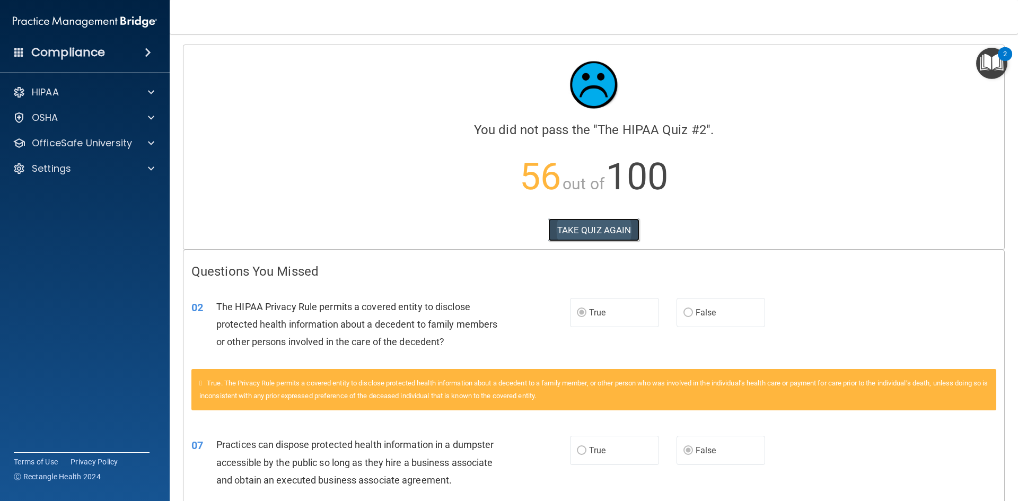
click at [575, 233] on button "TAKE QUIZ AGAIN" at bounding box center [594, 229] width 92 height 23
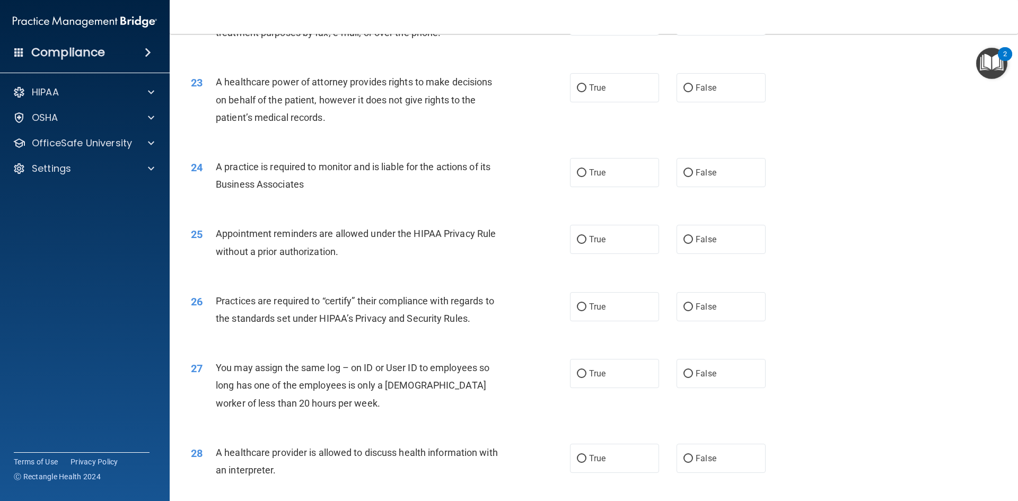
scroll to position [1802, 0]
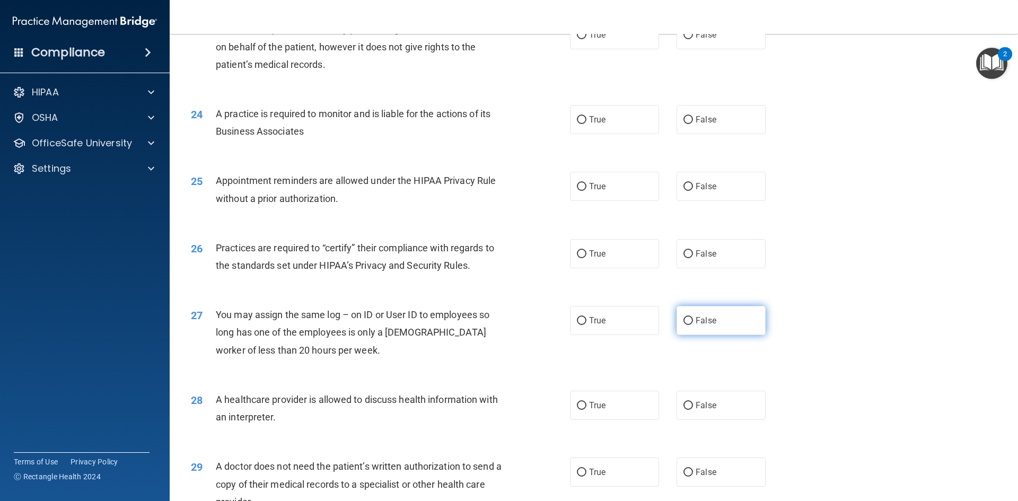
click at [720, 323] on label "False" at bounding box center [720, 320] width 89 height 29
click at [693, 323] on input "False" at bounding box center [688, 321] width 10 height 8
radio input "true"
click at [695, 256] on span "False" at bounding box center [705, 254] width 21 height 10
click at [691, 256] on input "False" at bounding box center [688, 254] width 10 height 8
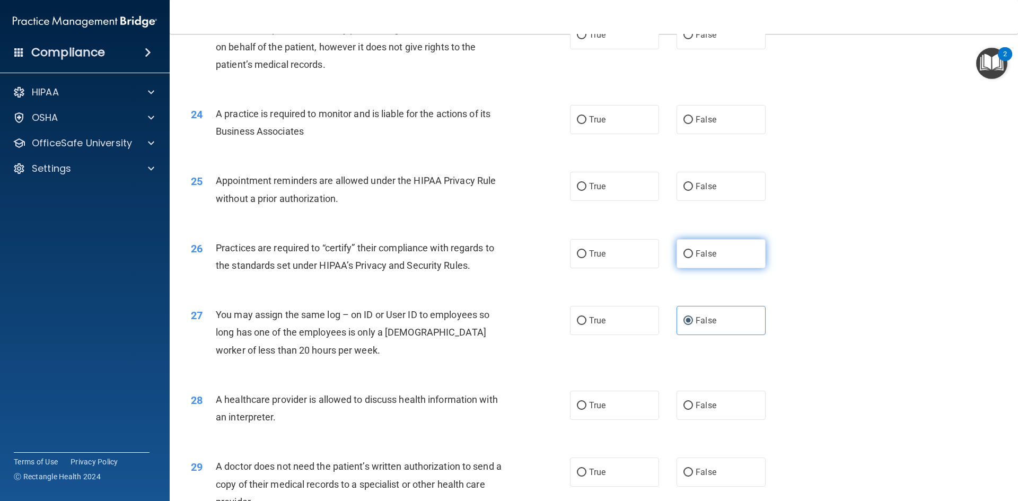
radio input "true"
click at [700, 119] on span "False" at bounding box center [705, 119] width 21 height 10
click at [693, 119] on input "False" at bounding box center [688, 120] width 10 height 8
radio input "true"
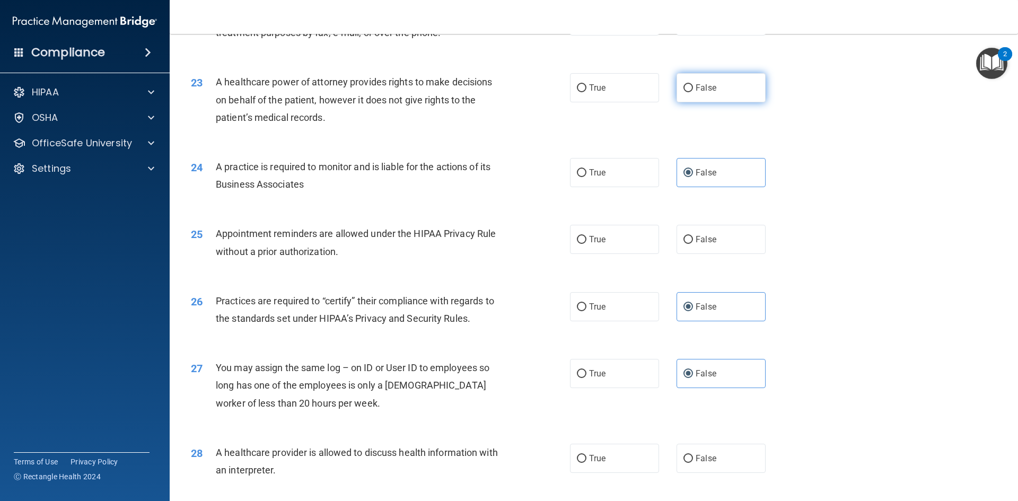
click at [703, 84] on span "False" at bounding box center [705, 88] width 21 height 10
click at [693, 84] on input "False" at bounding box center [688, 88] width 10 height 8
radio input "true"
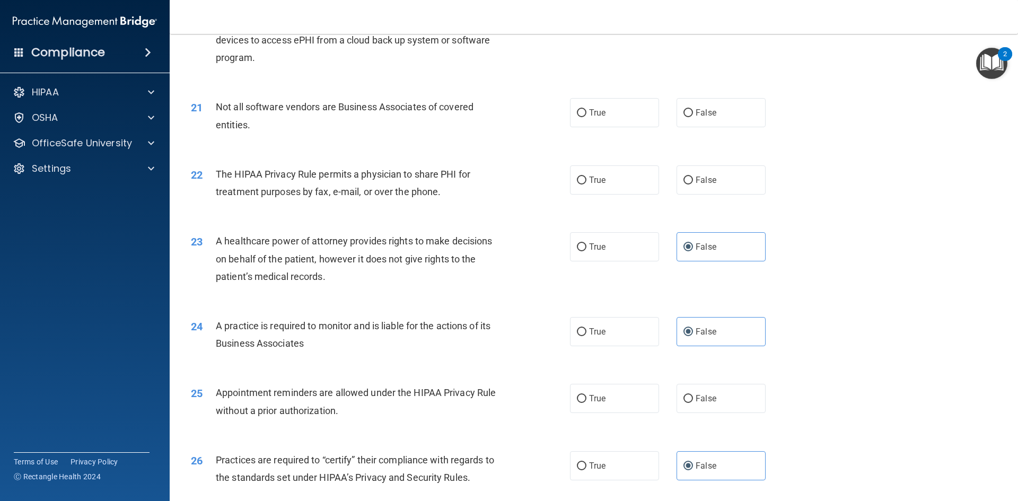
scroll to position [1484, 0]
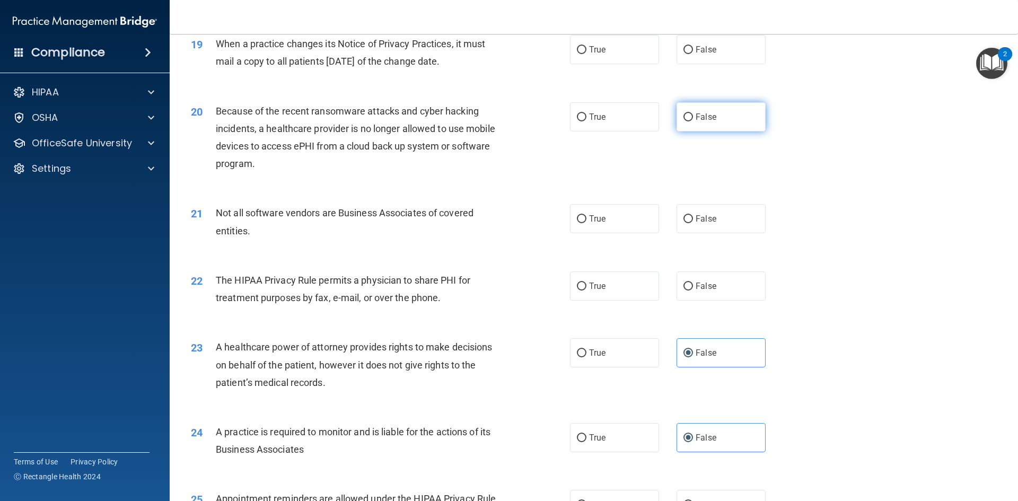
click at [685, 118] on input "False" at bounding box center [688, 117] width 10 height 8
radio input "true"
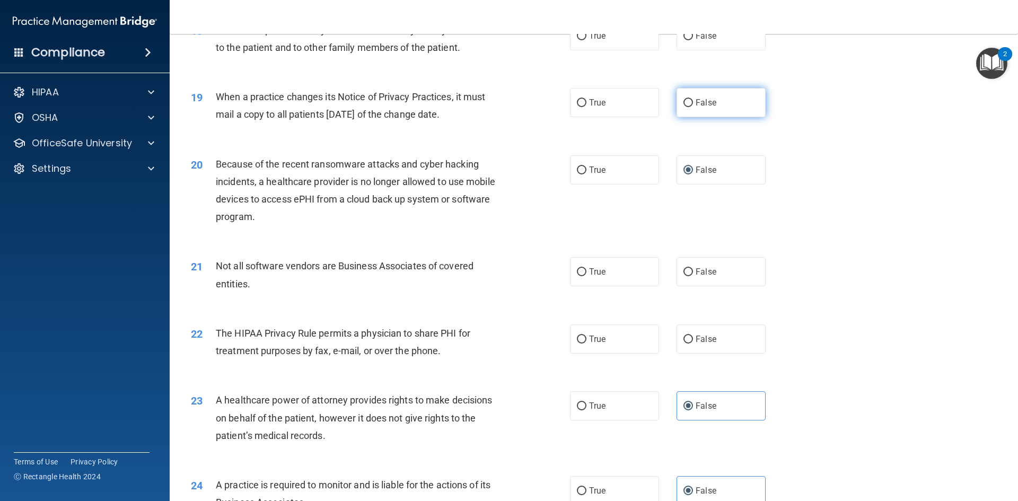
click at [684, 102] on input "False" at bounding box center [688, 103] width 10 height 8
radio input "true"
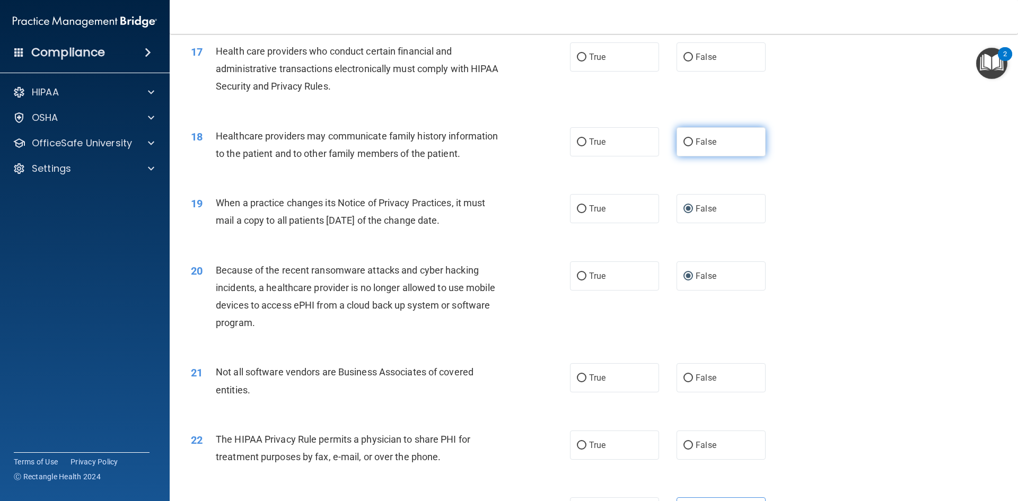
click at [717, 137] on label "False" at bounding box center [720, 141] width 89 height 29
click at [693, 138] on input "False" at bounding box center [688, 142] width 10 height 8
radio input "true"
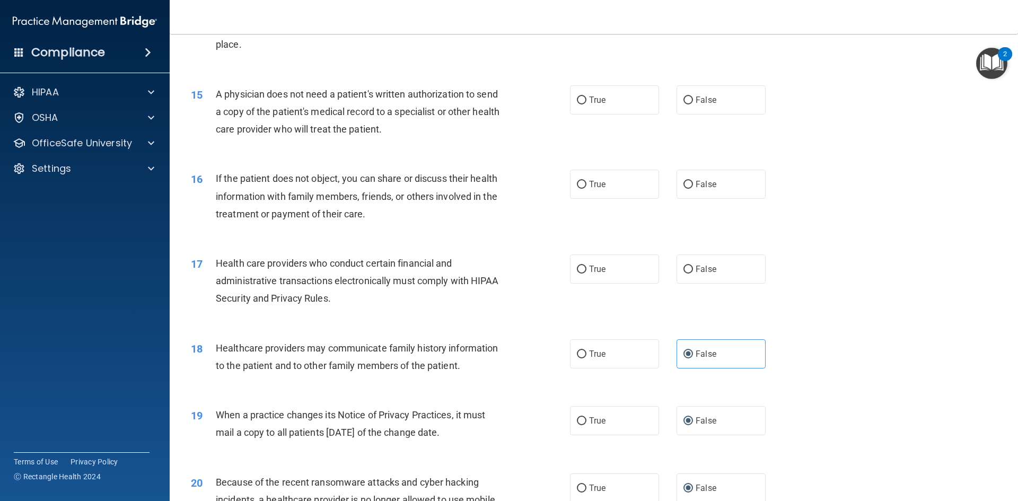
scroll to position [1060, 0]
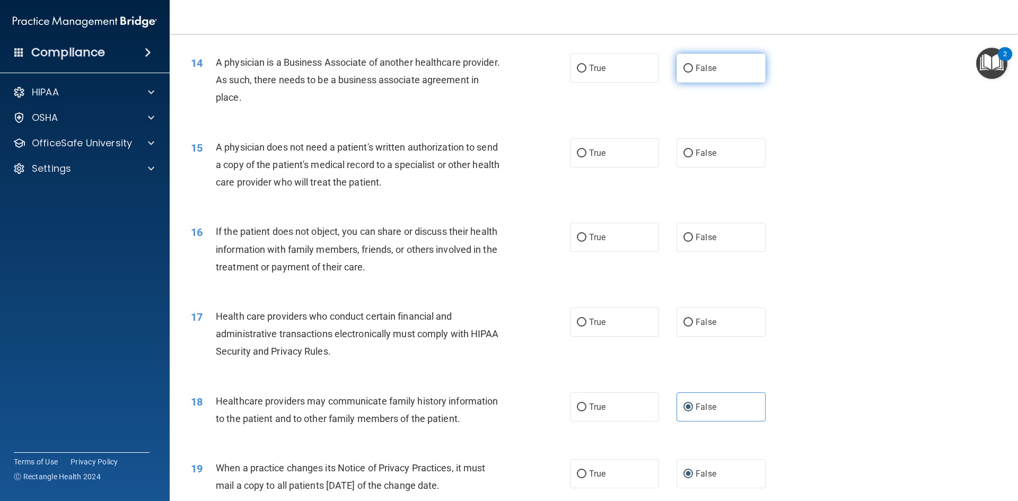
click at [710, 74] on label "False" at bounding box center [720, 68] width 89 height 29
click at [693, 73] on input "False" at bounding box center [688, 69] width 10 height 8
radio input "true"
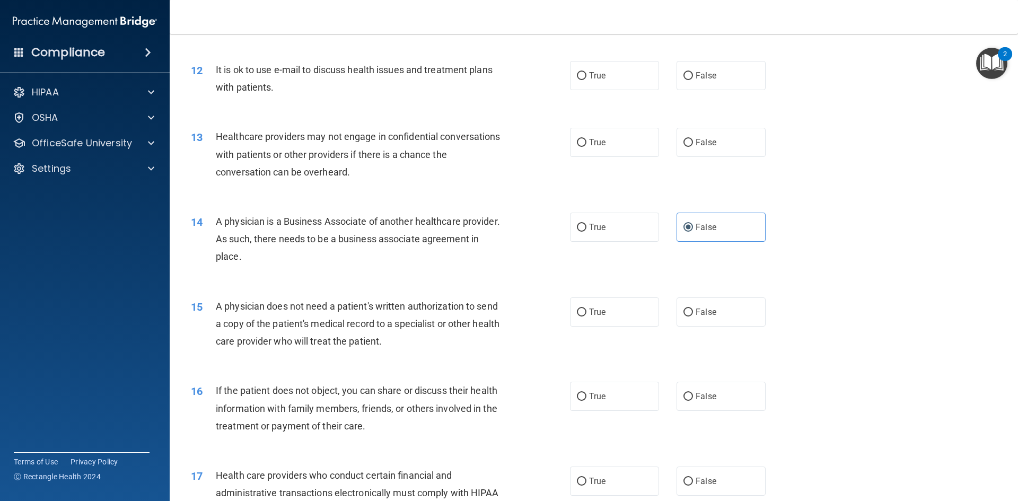
scroll to position [848, 0]
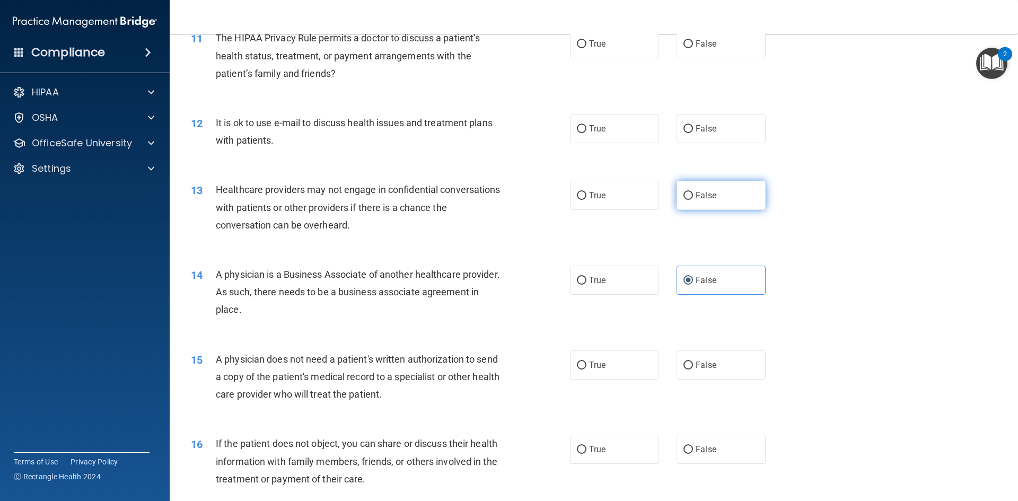
click at [689, 193] on label "False" at bounding box center [720, 195] width 89 height 29
click at [689, 193] on input "False" at bounding box center [688, 196] width 10 height 8
radio input "true"
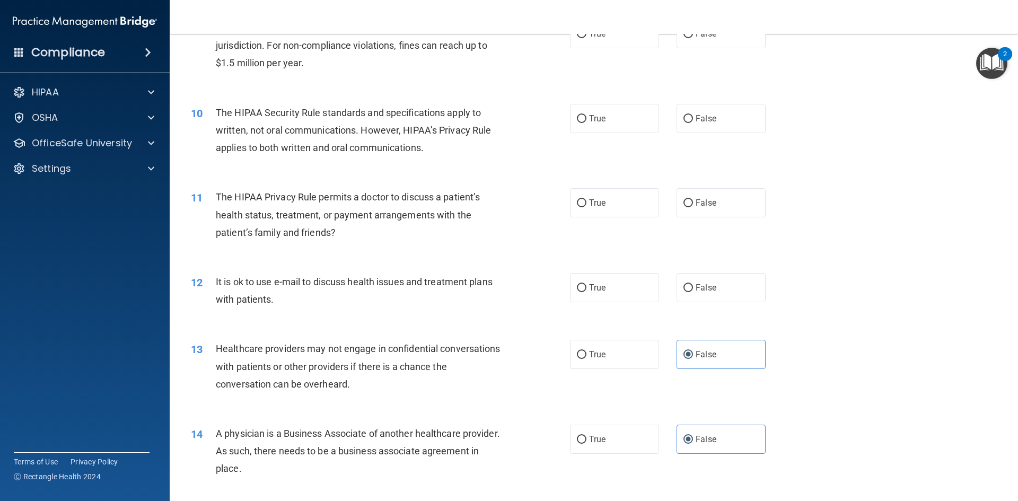
scroll to position [530, 0]
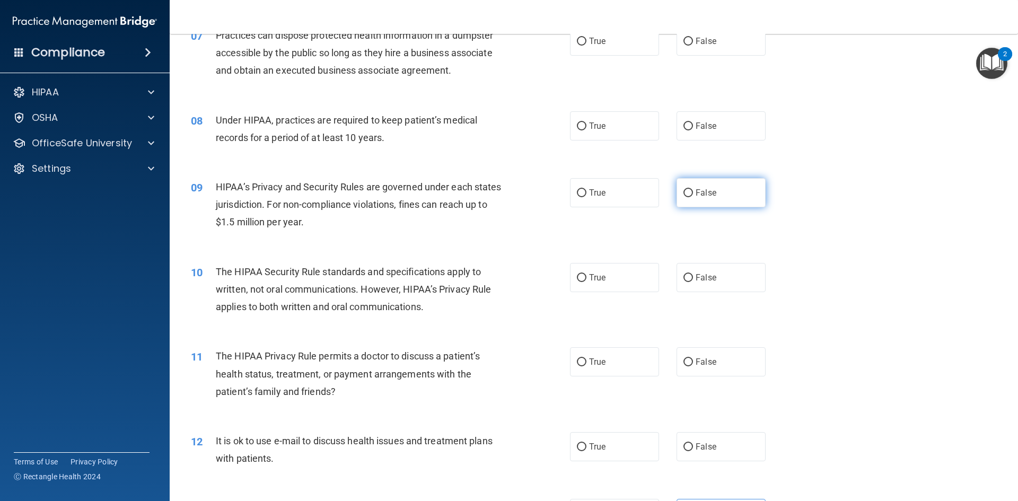
click at [701, 197] on span "False" at bounding box center [705, 193] width 21 height 10
click at [693, 197] on input "False" at bounding box center [688, 193] width 10 height 8
radio input "true"
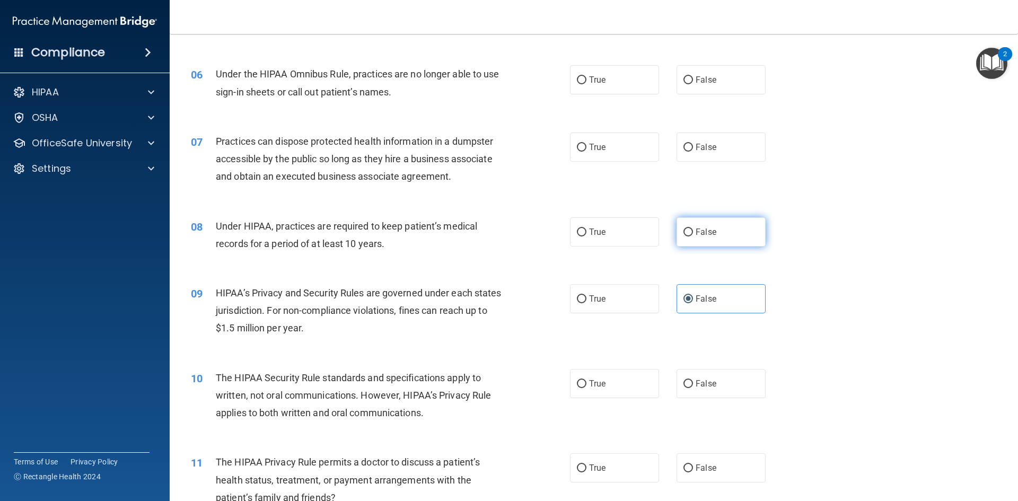
click at [695, 229] on span "False" at bounding box center [705, 232] width 21 height 10
click at [691, 229] on input "False" at bounding box center [688, 232] width 10 height 8
radio input "true"
click at [736, 142] on label "False" at bounding box center [720, 147] width 89 height 29
click at [693, 144] on input "False" at bounding box center [688, 148] width 10 height 8
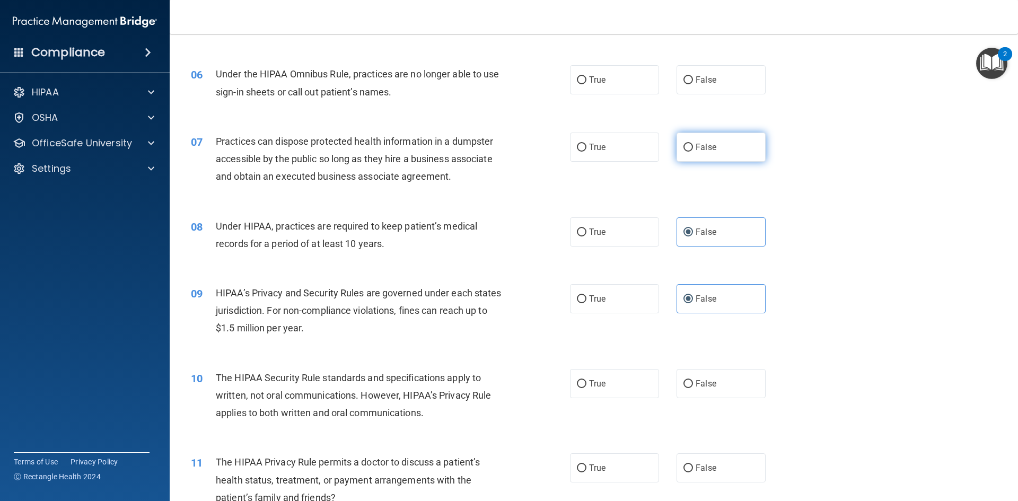
radio input "true"
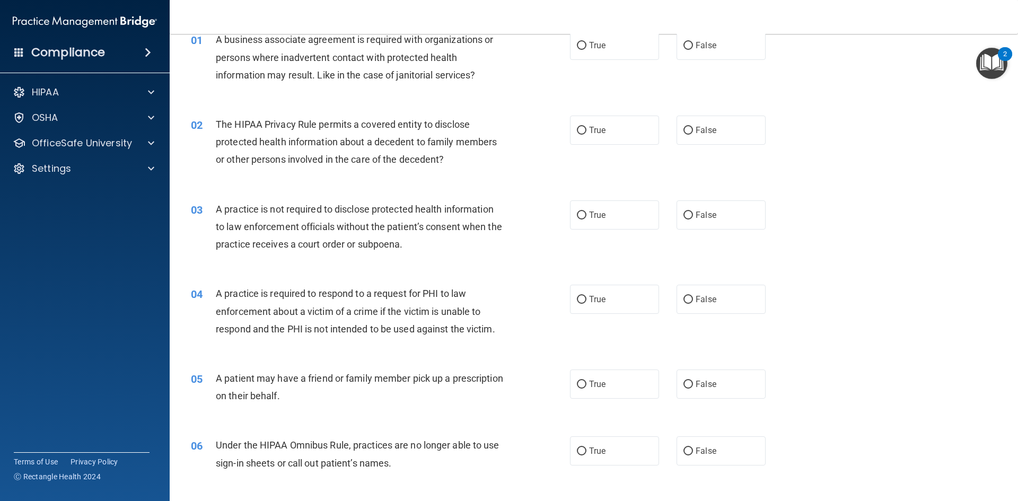
scroll to position [0, 0]
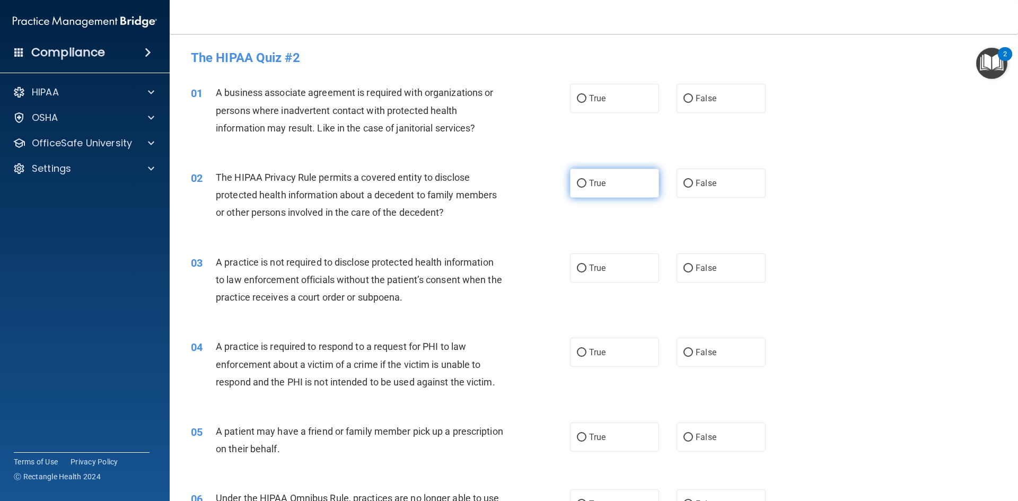
click at [581, 187] on input "True" at bounding box center [582, 184] width 10 height 8
radio input "true"
click at [607, 431] on label "True" at bounding box center [614, 436] width 89 height 29
click at [586, 434] on input "True" at bounding box center [582, 438] width 10 height 8
radio input "true"
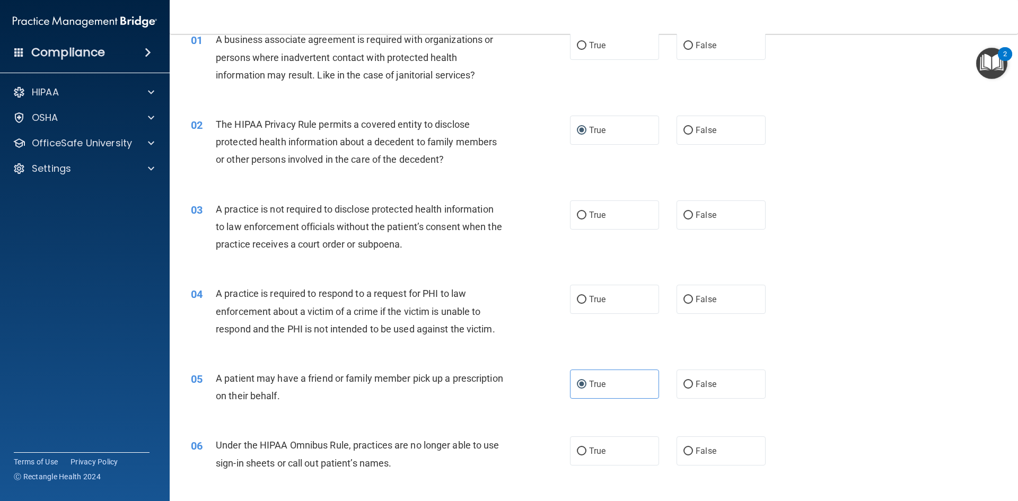
scroll to position [106, 0]
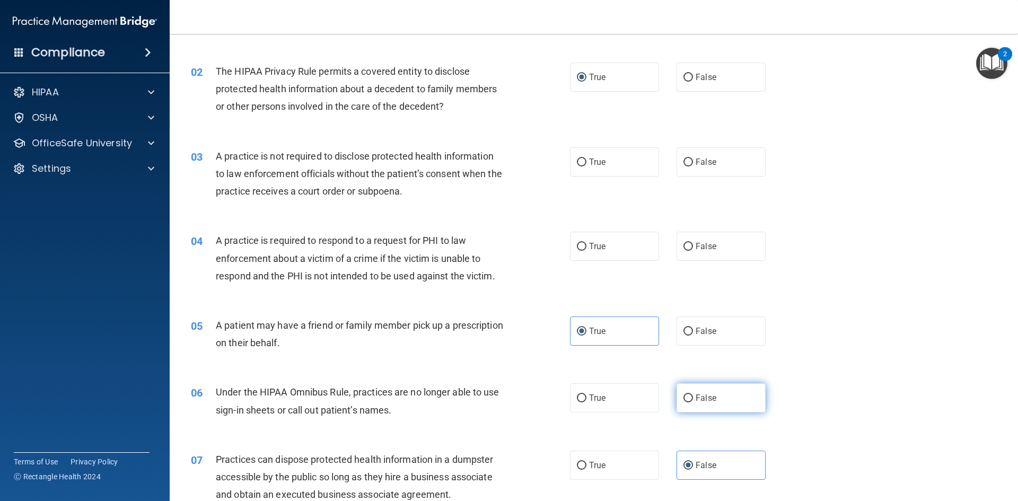
click at [698, 391] on label "False" at bounding box center [720, 397] width 89 height 29
click at [693, 394] on input "False" at bounding box center [688, 398] width 10 height 8
radio input "true"
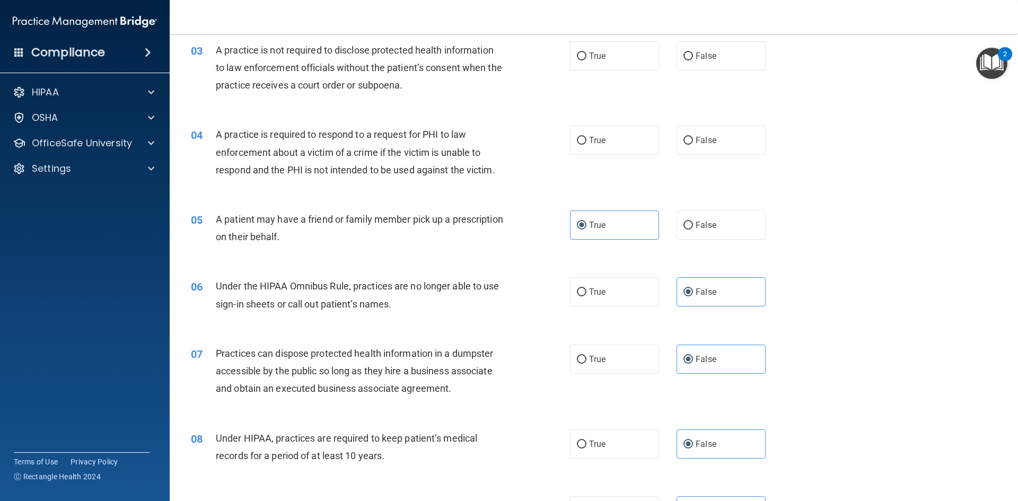
scroll to position [159, 0]
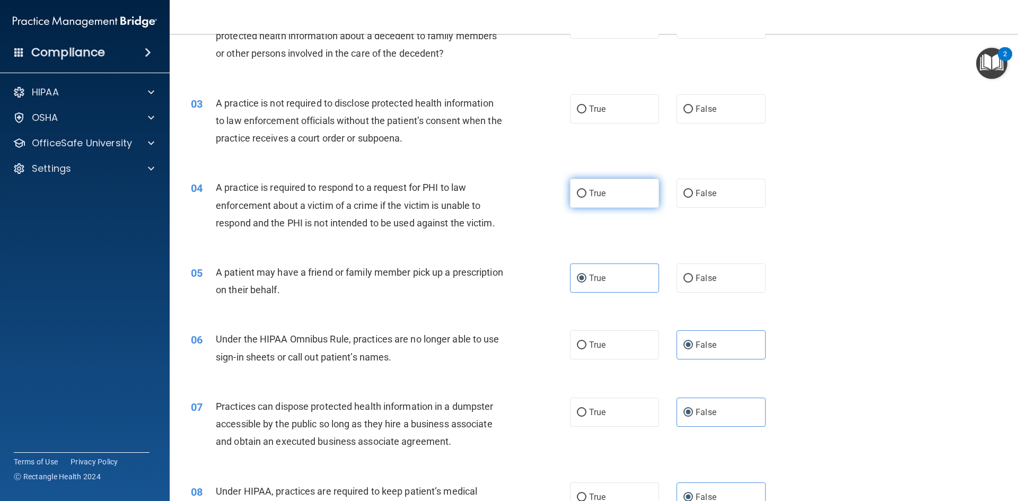
click at [626, 187] on label "True" at bounding box center [614, 193] width 89 height 29
click at [586, 190] on input "True" at bounding box center [582, 194] width 10 height 8
radio input "true"
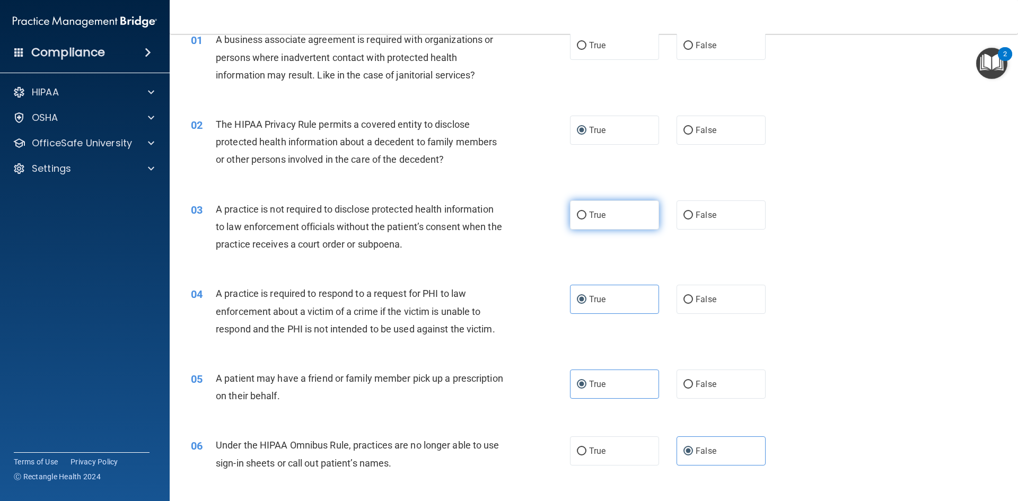
click at [600, 211] on span "True" at bounding box center [597, 215] width 16 height 10
click at [586, 212] on input "True" at bounding box center [582, 216] width 10 height 8
radio input "true"
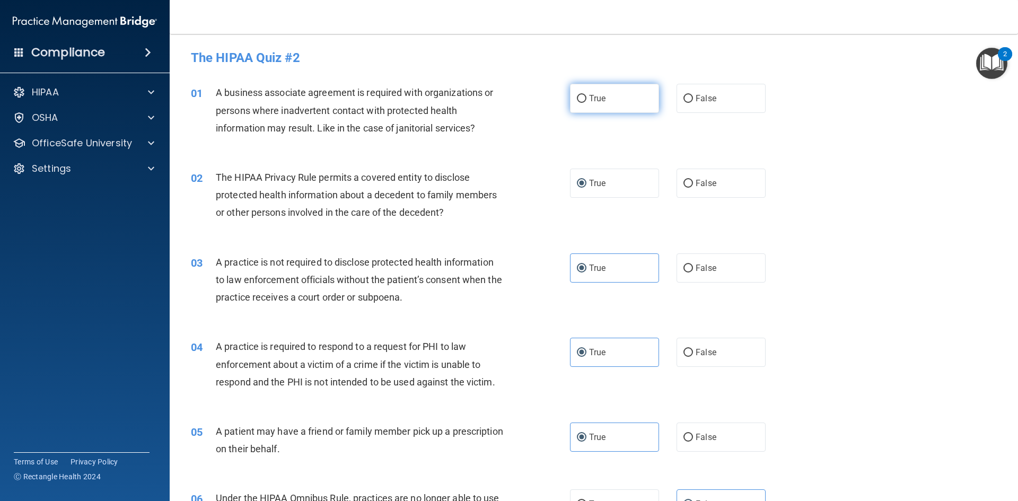
click at [589, 102] on span "True" at bounding box center [597, 98] width 16 height 10
click at [586, 102] on input "True" at bounding box center [582, 99] width 10 height 8
radio input "true"
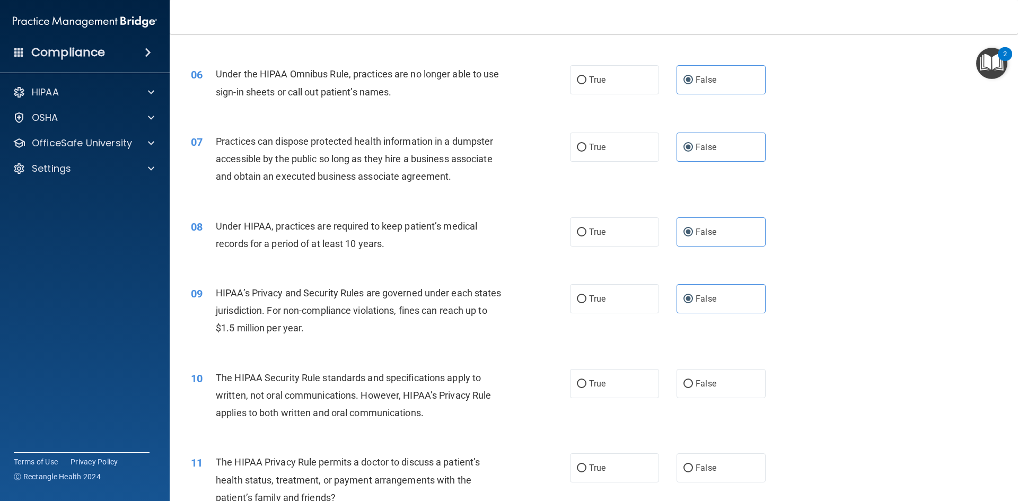
scroll to position [477, 0]
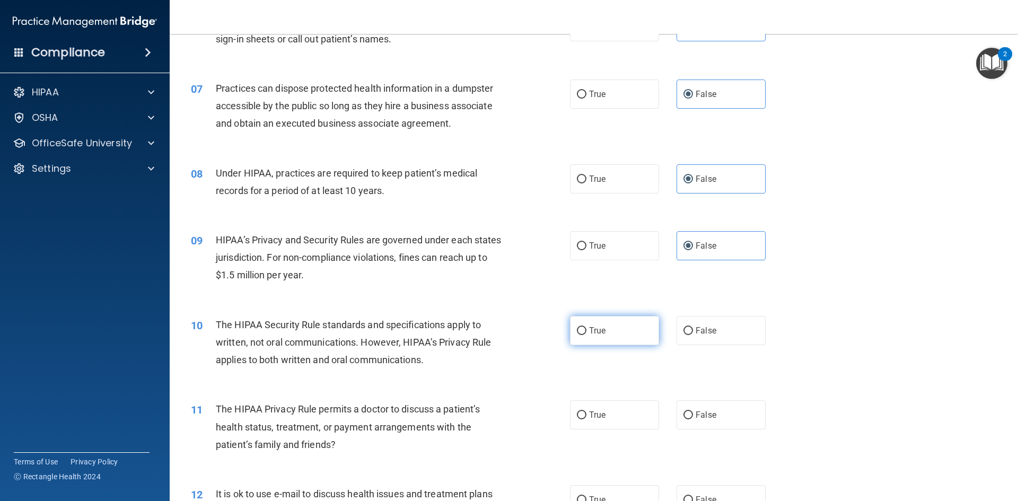
click at [597, 329] on span "True" at bounding box center [597, 330] width 16 height 10
click at [586, 329] on input "True" at bounding box center [582, 331] width 10 height 8
radio input "true"
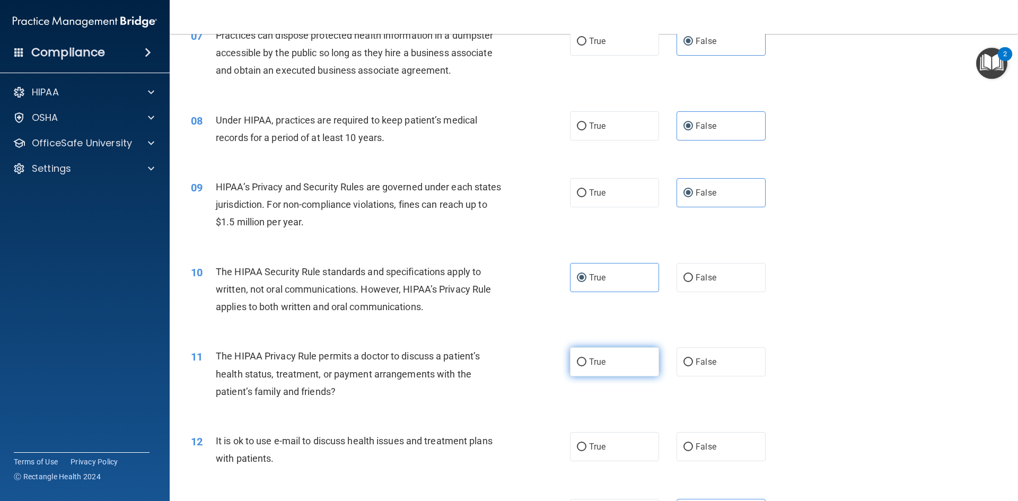
click at [618, 369] on label "True" at bounding box center [614, 361] width 89 height 29
click at [586, 366] on input "True" at bounding box center [582, 362] width 10 height 8
radio input "true"
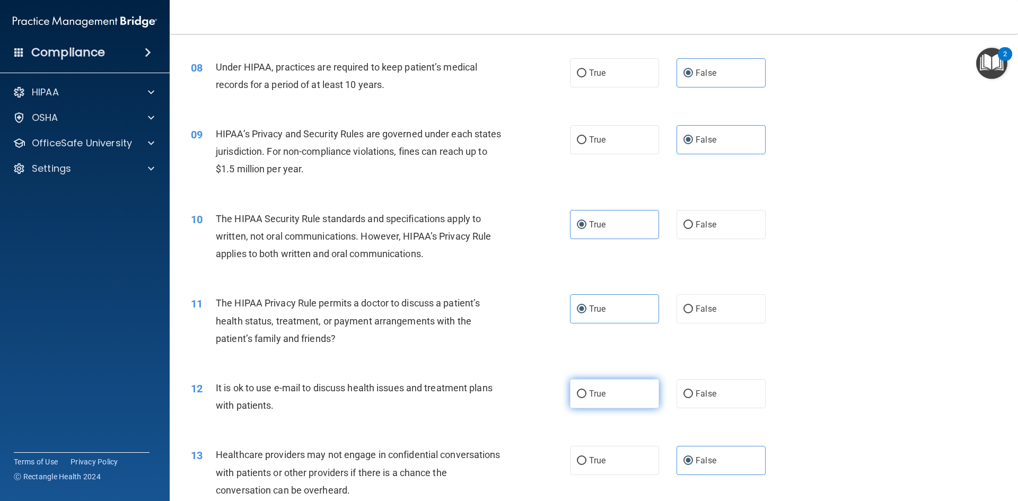
click at [592, 391] on span "True" at bounding box center [597, 394] width 16 height 10
click at [586, 391] on input "True" at bounding box center [582, 394] width 10 height 8
radio input "true"
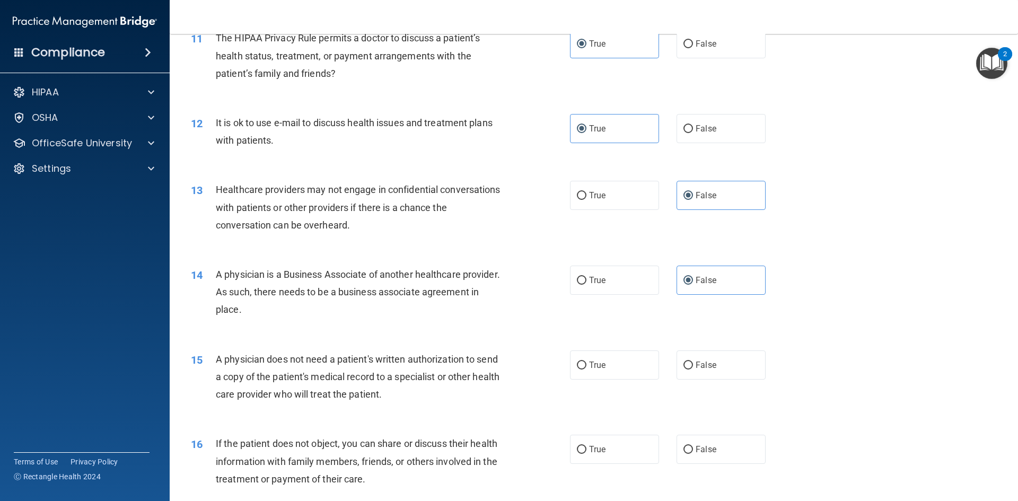
scroll to position [901, 0]
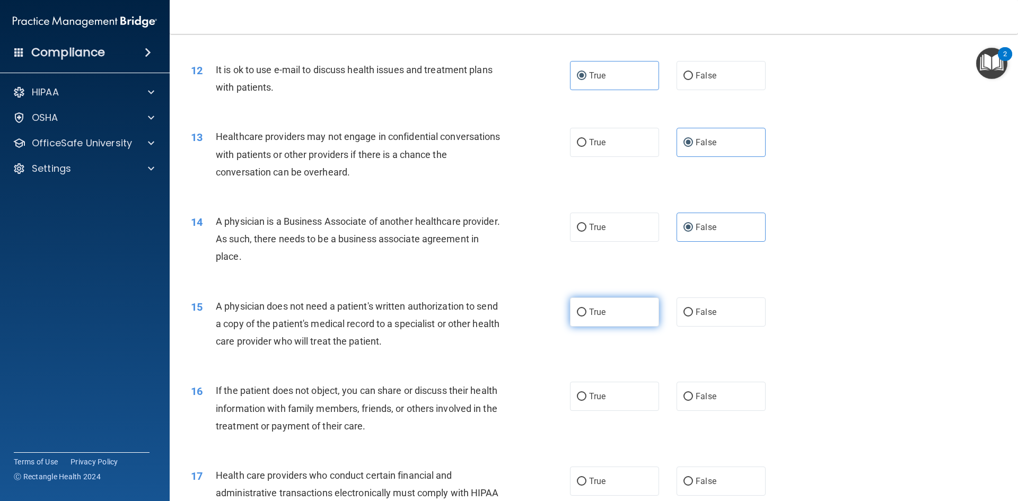
click at [576, 304] on label "True" at bounding box center [614, 311] width 89 height 29
click at [577, 309] on input "True" at bounding box center [582, 313] width 10 height 8
radio input "true"
click at [603, 390] on label "True" at bounding box center [614, 396] width 89 height 29
click at [586, 393] on input "True" at bounding box center [582, 397] width 10 height 8
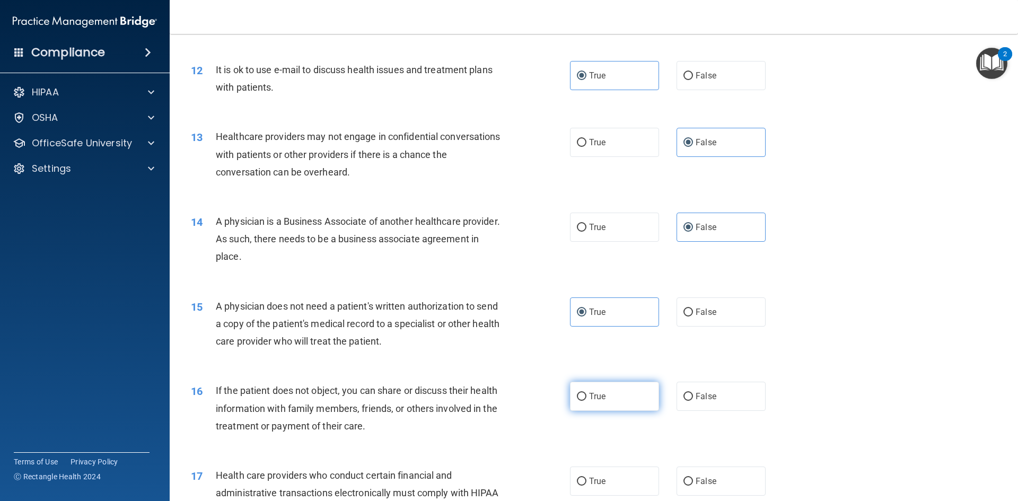
radio input "true"
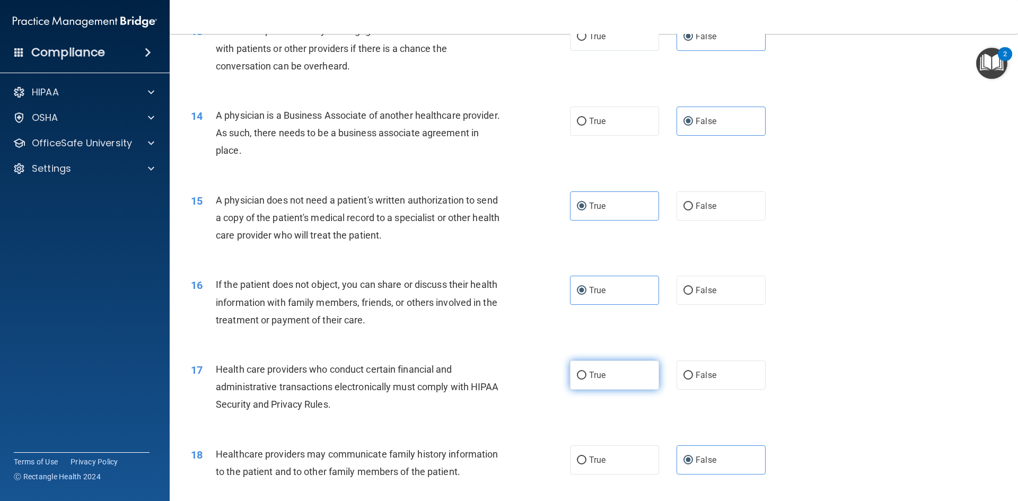
click at [605, 373] on label "True" at bounding box center [614, 374] width 89 height 29
click at [586, 373] on input "True" at bounding box center [582, 376] width 10 height 8
radio input "true"
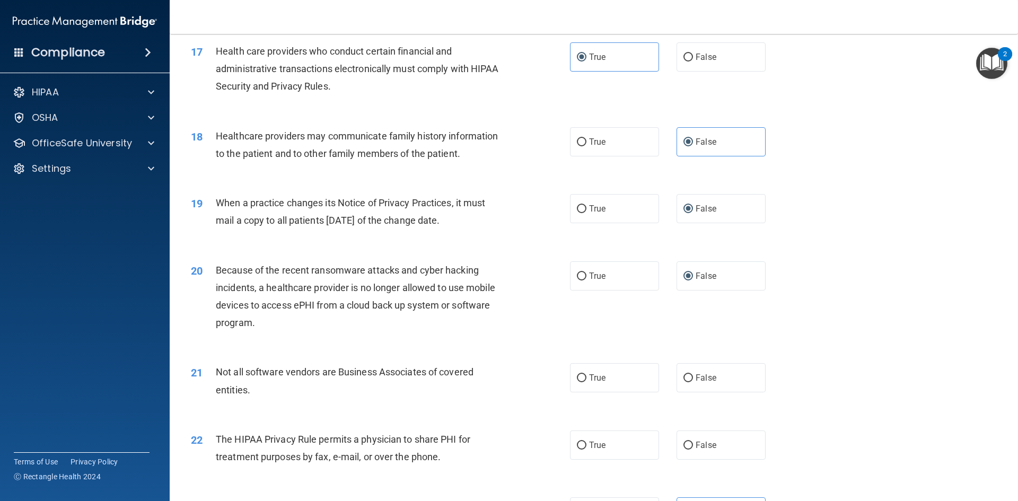
scroll to position [1431, 0]
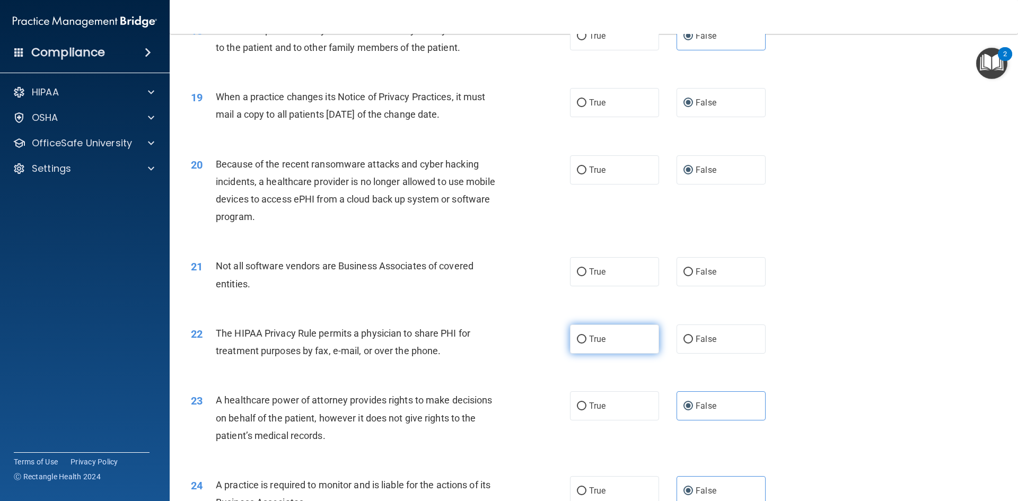
click at [603, 339] on label "True" at bounding box center [614, 338] width 89 height 29
click at [586, 339] on input "True" at bounding box center [582, 340] width 10 height 8
radio input "true"
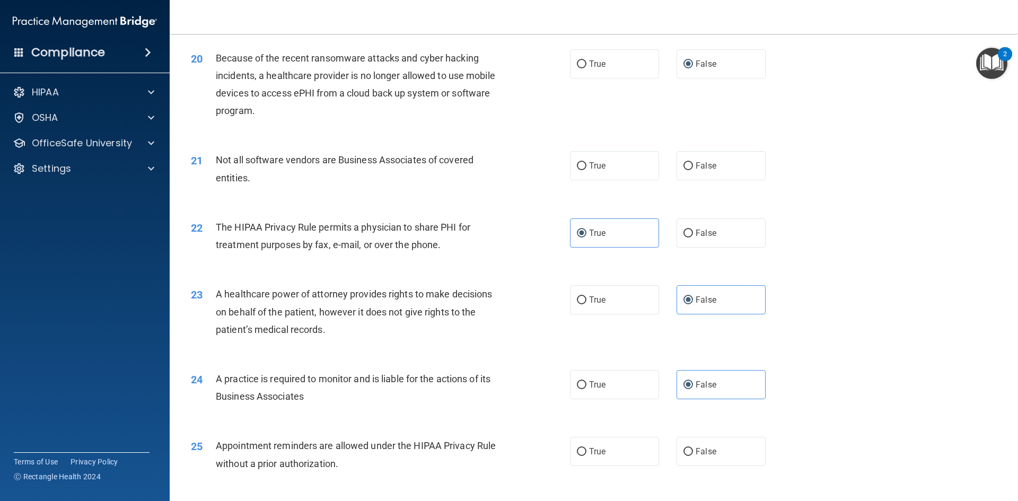
scroll to position [1643, 0]
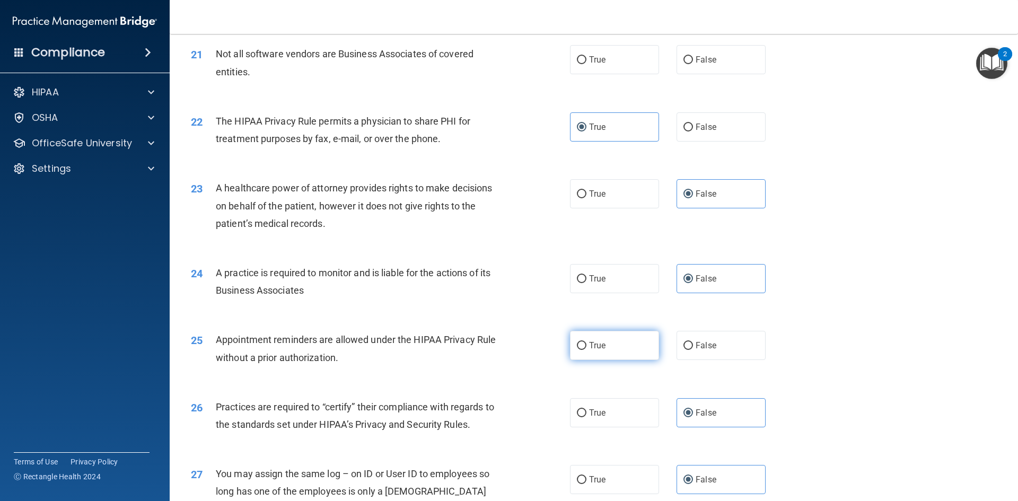
click at [592, 347] on span "True" at bounding box center [597, 345] width 16 height 10
click at [586, 347] on input "True" at bounding box center [582, 346] width 10 height 8
radio input "true"
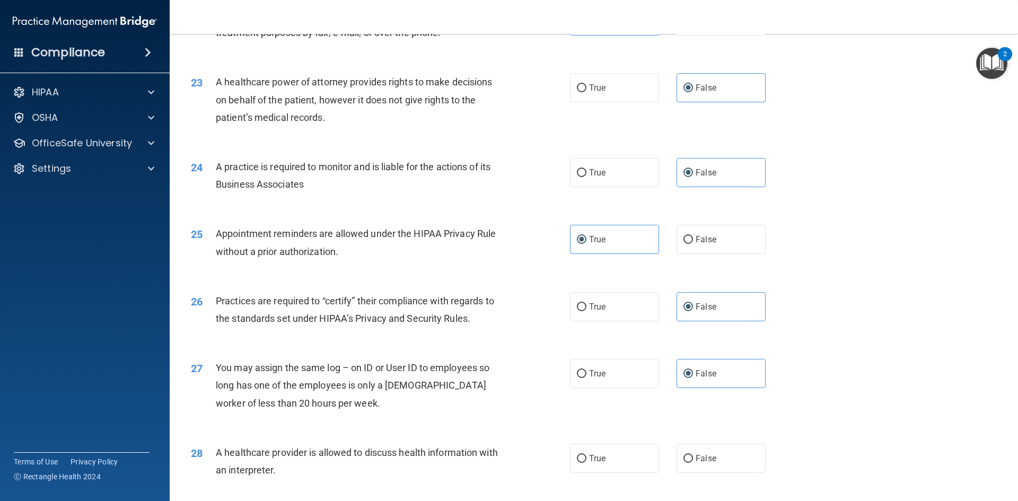
scroll to position [1802, 0]
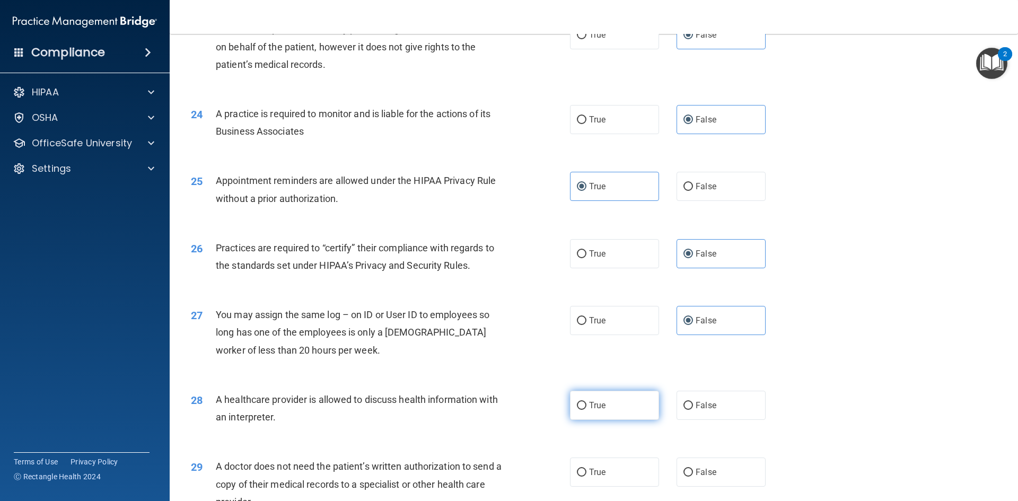
click at [603, 401] on label "True" at bounding box center [614, 405] width 89 height 29
click at [586, 402] on input "True" at bounding box center [582, 406] width 10 height 8
radio input "true"
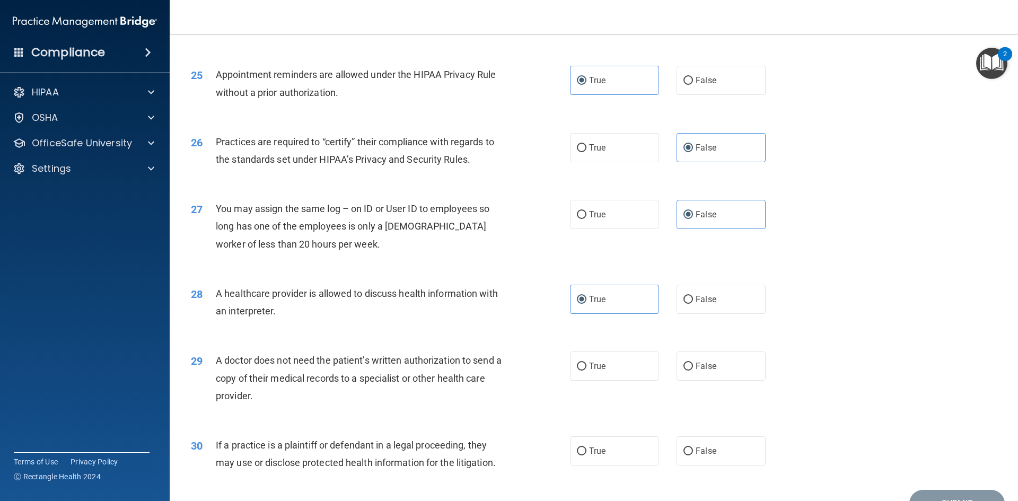
scroll to position [1967, 0]
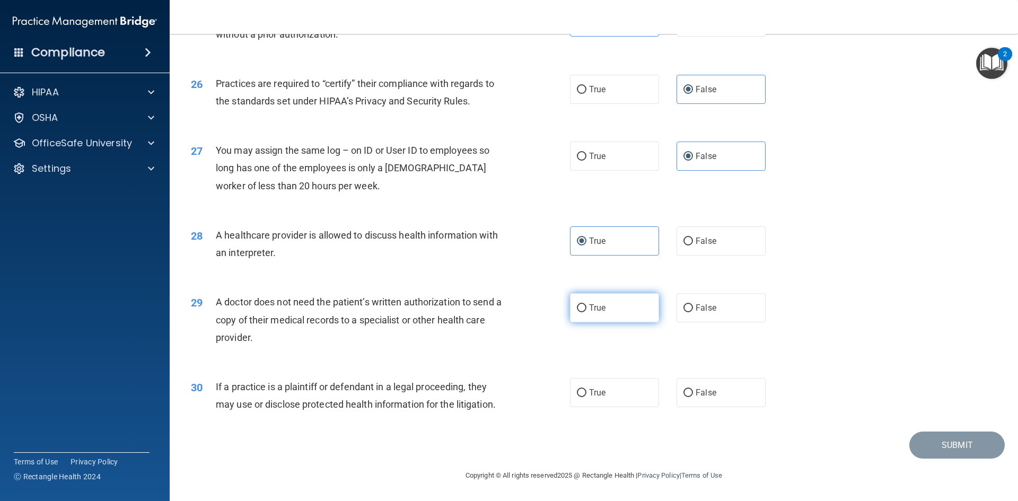
click at [616, 314] on label "True" at bounding box center [614, 307] width 89 height 29
click at [586, 312] on input "True" at bounding box center [582, 308] width 10 height 8
radio input "true"
click at [606, 385] on label "True" at bounding box center [614, 392] width 89 height 29
click at [586, 389] on input "True" at bounding box center [582, 393] width 10 height 8
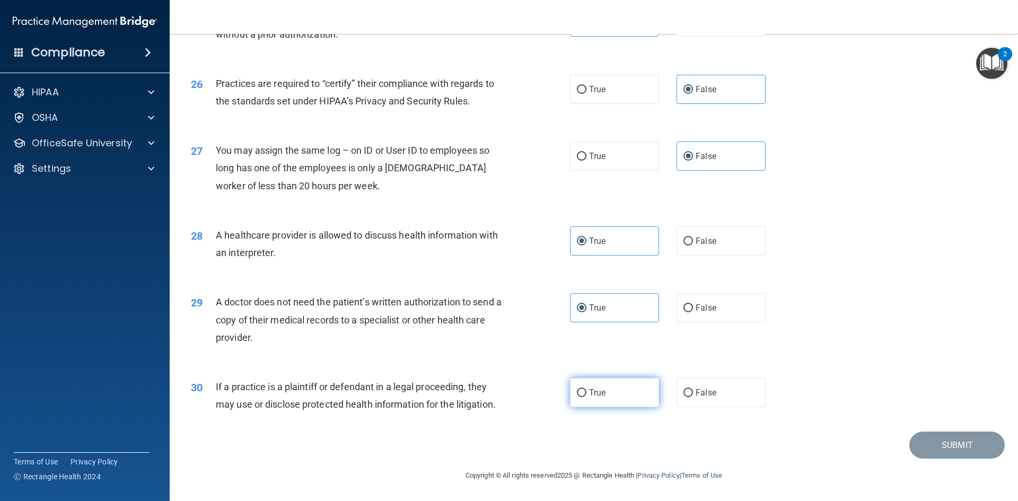
radio input "true"
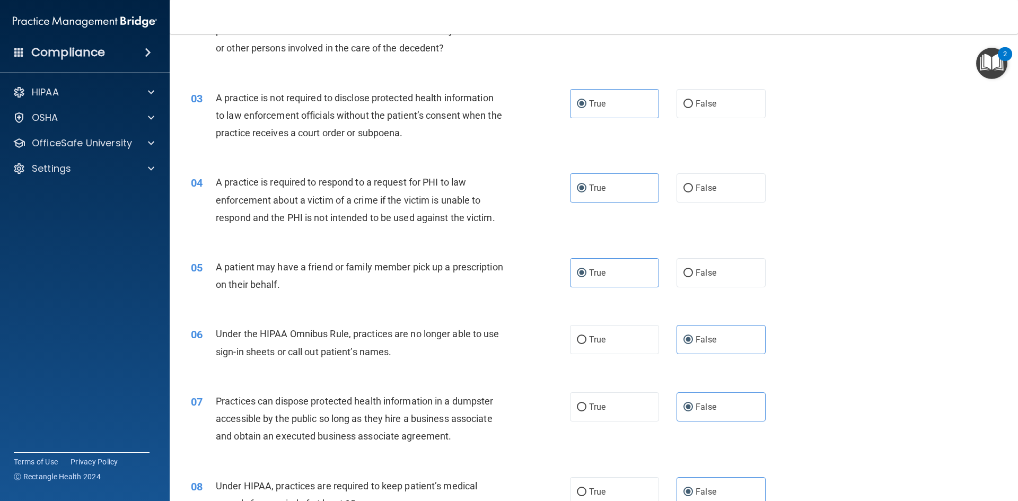
scroll to position [0, 0]
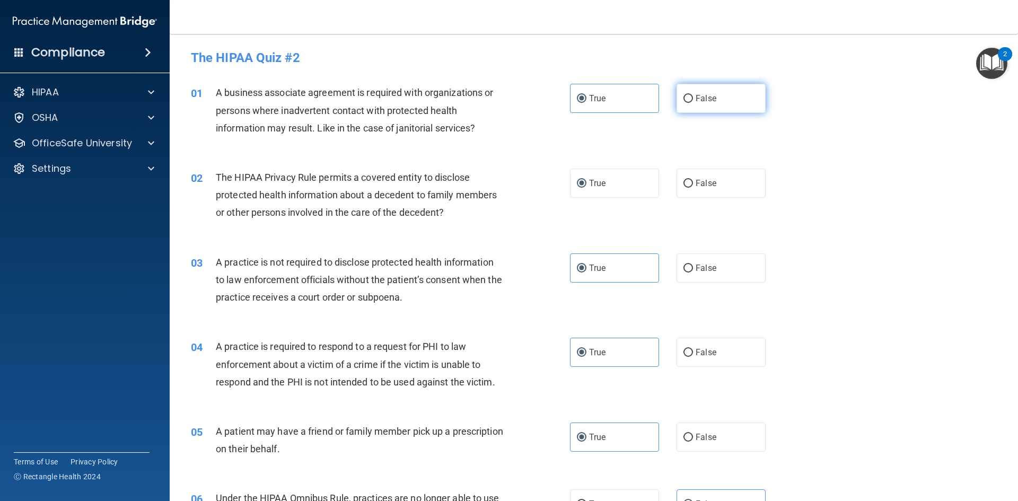
click at [695, 100] on span "False" at bounding box center [705, 98] width 21 height 10
click at [691, 100] on input "False" at bounding box center [688, 99] width 10 height 8
radio input "true"
radio input "false"
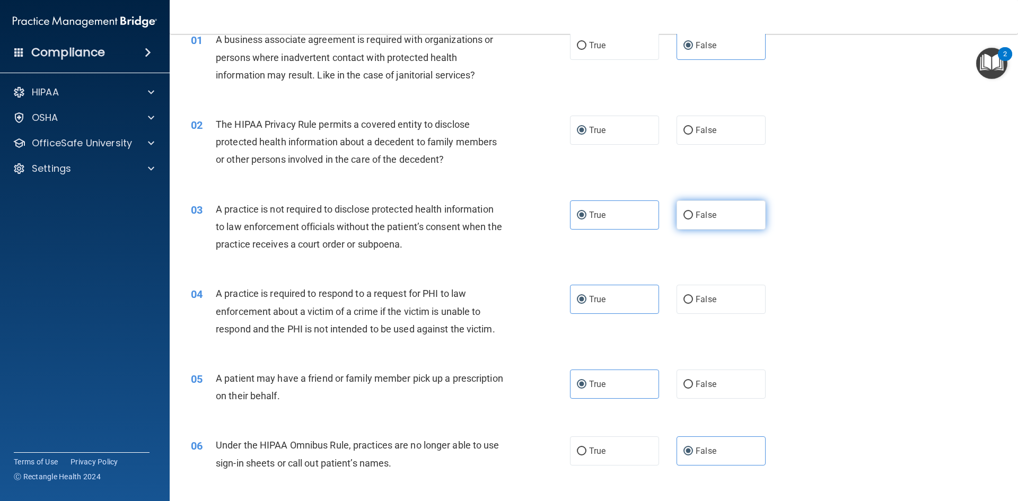
click at [698, 217] on span "False" at bounding box center [705, 215] width 21 height 10
click at [693, 217] on input "False" at bounding box center [688, 216] width 10 height 8
radio input "true"
radio input "false"
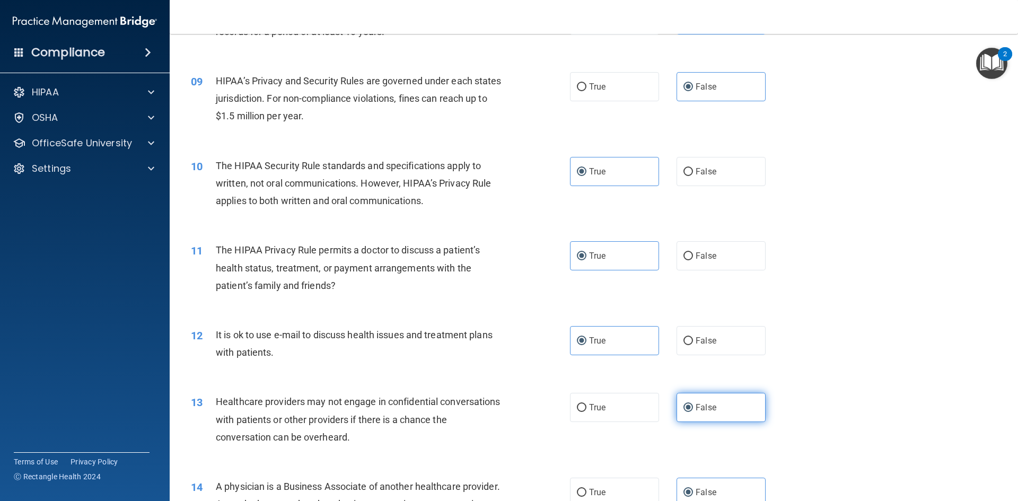
scroll to position [689, 0]
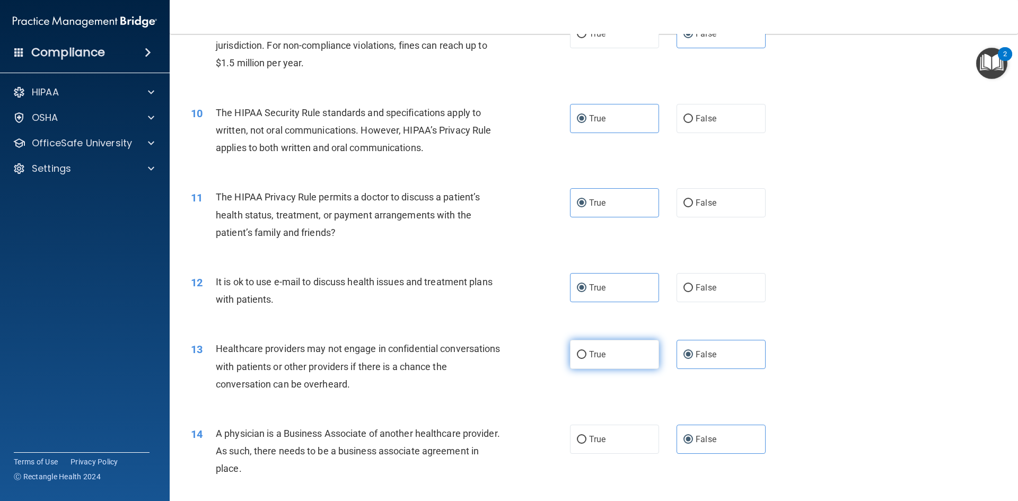
click at [629, 351] on label "True" at bounding box center [614, 354] width 89 height 29
click at [586, 351] on input "True" at bounding box center [582, 355] width 10 height 8
radio input "true"
radio input "false"
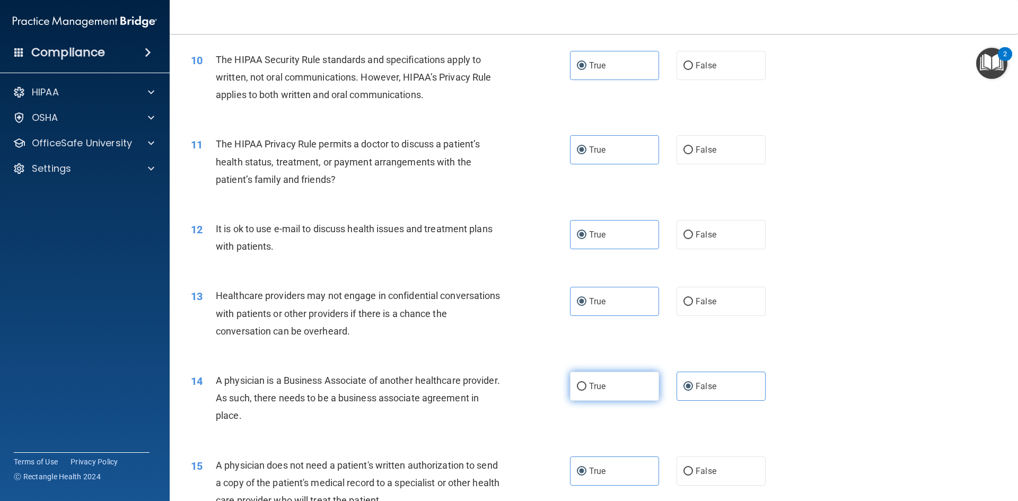
click at [597, 387] on span "True" at bounding box center [597, 386] width 16 height 10
click at [586, 387] on input "True" at bounding box center [582, 387] width 10 height 8
radio input "true"
radio input "false"
click at [710, 304] on span "False" at bounding box center [705, 301] width 21 height 10
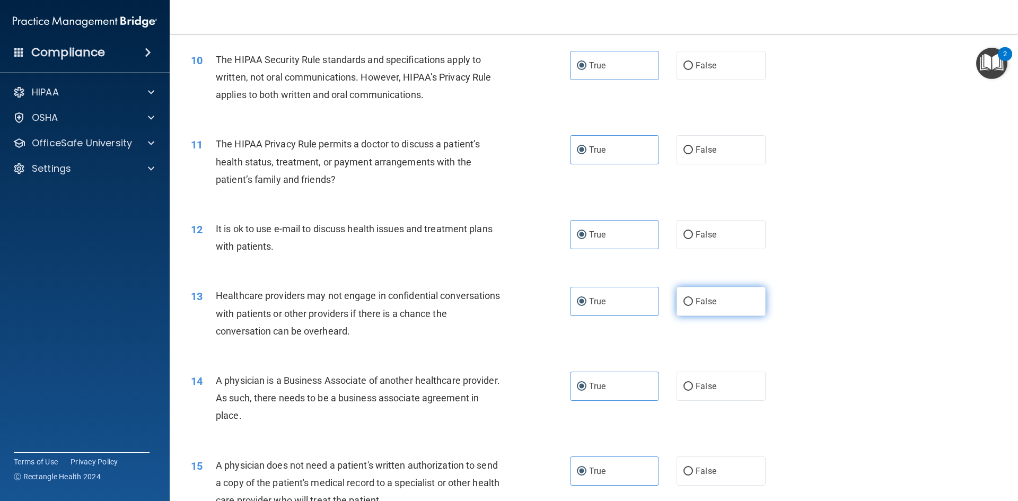
click at [693, 304] on input "False" at bounding box center [688, 302] width 10 height 8
radio input "true"
radio input "false"
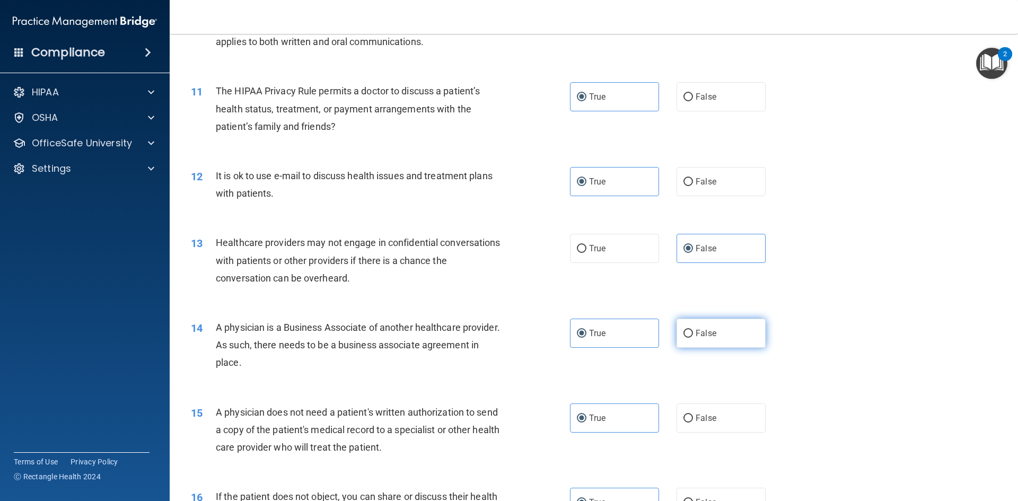
click at [698, 332] on span "False" at bounding box center [705, 333] width 21 height 10
click at [693, 332] on input "False" at bounding box center [688, 334] width 10 height 8
radio input "true"
radio input "false"
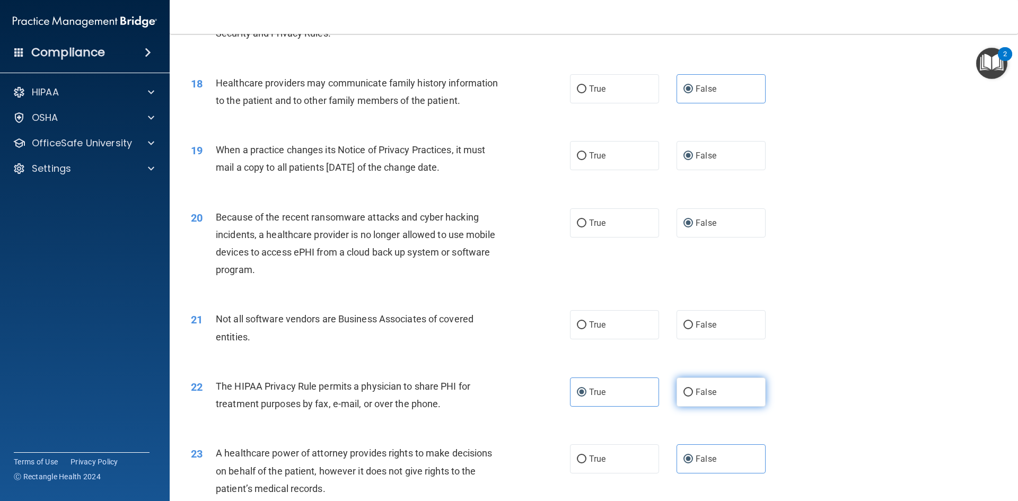
scroll to position [1431, 0]
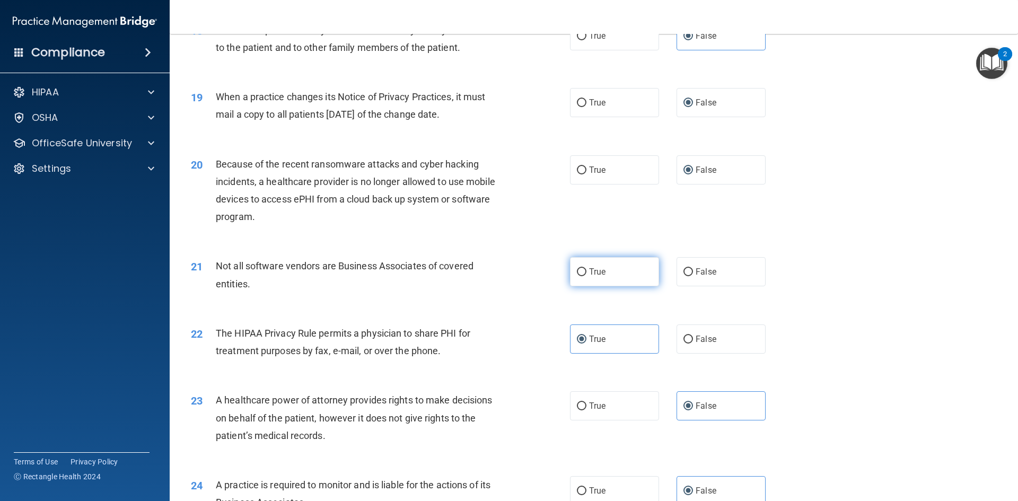
click at [612, 269] on label "True" at bounding box center [614, 271] width 89 height 29
click at [586, 269] on input "True" at bounding box center [582, 272] width 10 height 8
radio input "true"
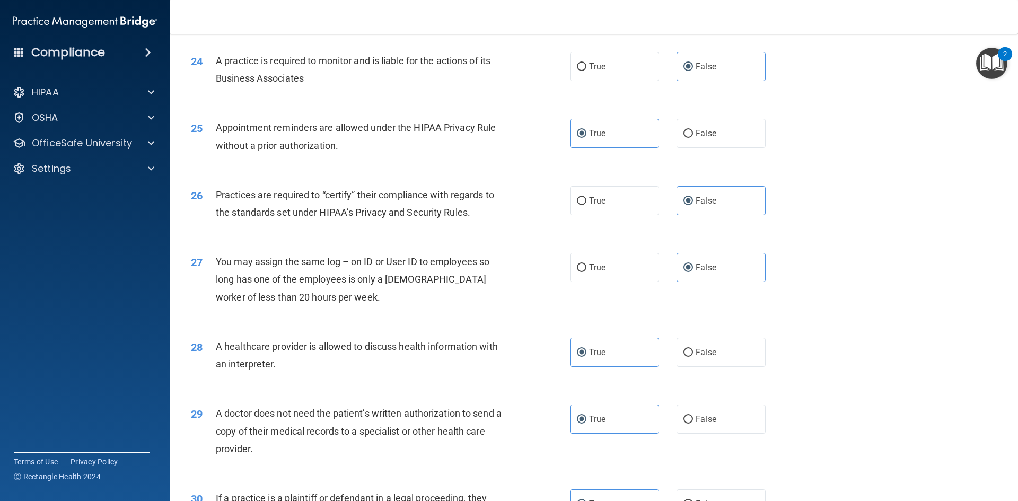
scroll to position [1961, 0]
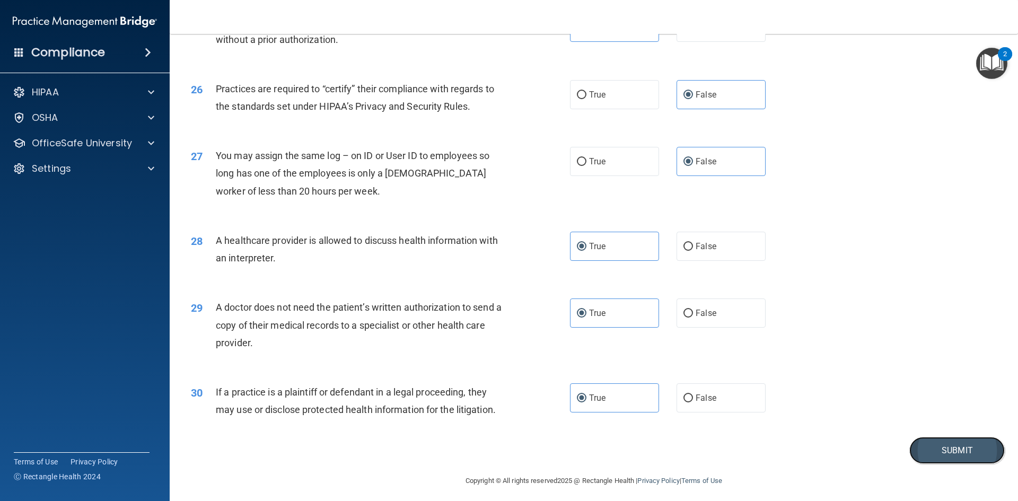
click at [955, 446] on button "Submit" at bounding box center [956, 450] width 95 height 27
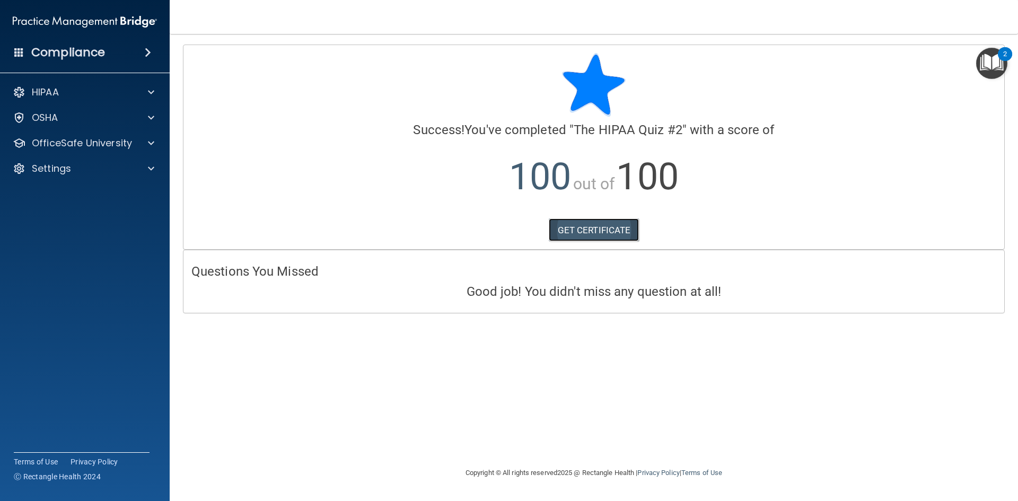
click at [600, 230] on link "GET CERTIFICATE" at bounding box center [594, 229] width 91 height 23
click at [145, 154] on div "HIPAA Documents and Policies Report an Incident Business Associates Emergency P…" at bounding box center [85, 132] width 170 height 110
click at [147, 144] on div at bounding box center [149, 143] width 27 height 13
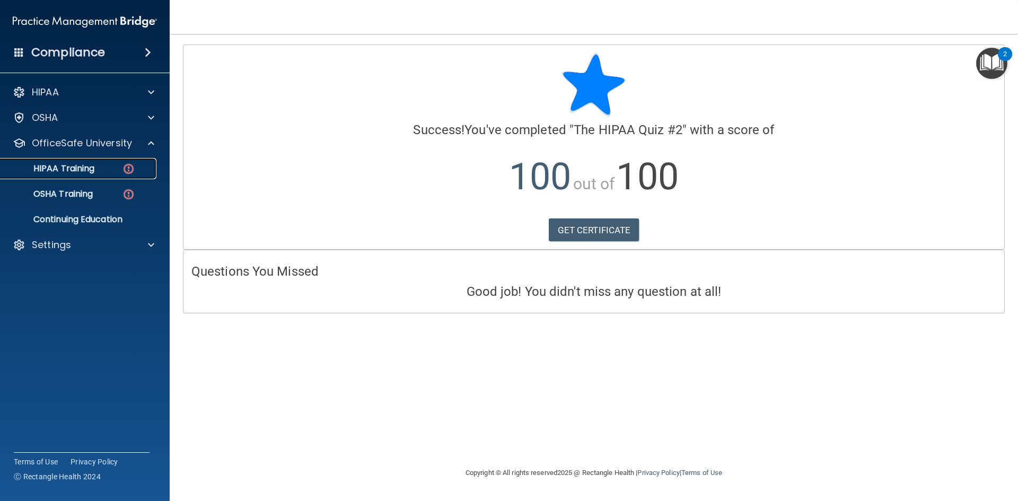
click at [105, 170] on div "HIPAA Training" at bounding box center [79, 168] width 145 height 11
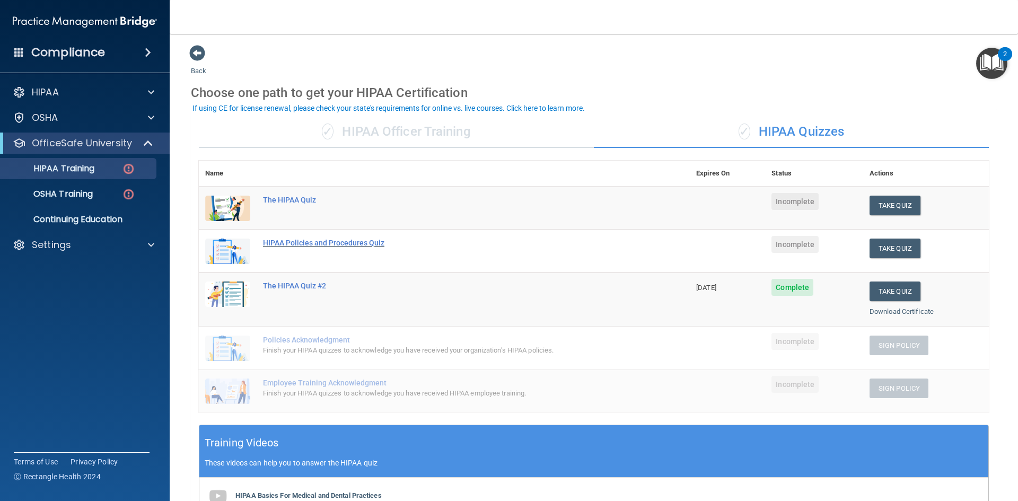
click at [362, 241] on div "HIPAA Policies and Procedures Quiz" at bounding box center [450, 243] width 374 height 8
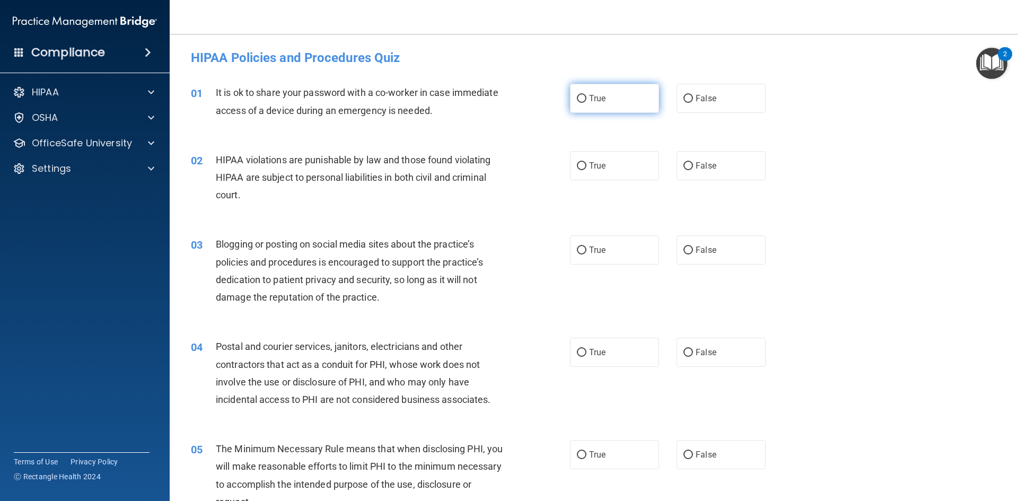
click at [617, 102] on label "True" at bounding box center [614, 98] width 89 height 29
click at [586, 102] on input "True" at bounding box center [582, 99] width 10 height 8
radio input "true"
click at [601, 165] on span "True" at bounding box center [597, 166] width 16 height 10
click at [586, 165] on input "True" at bounding box center [582, 166] width 10 height 8
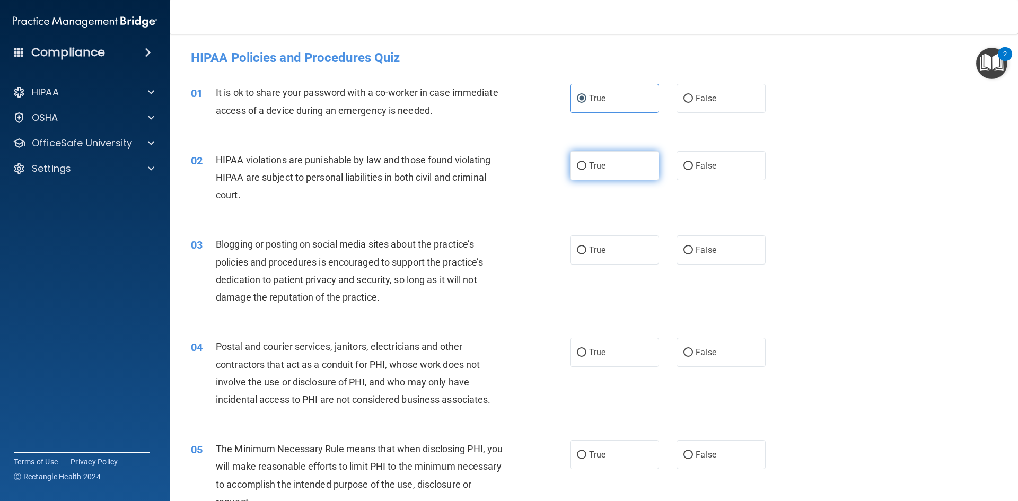
radio input "true"
click at [597, 250] on span "True" at bounding box center [597, 250] width 16 height 10
click at [586, 250] on input "True" at bounding box center [582, 250] width 10 height 8
radio input "true"
click at [601, 357] on span "True" at bounding box center [597, 352] width 16 height 10
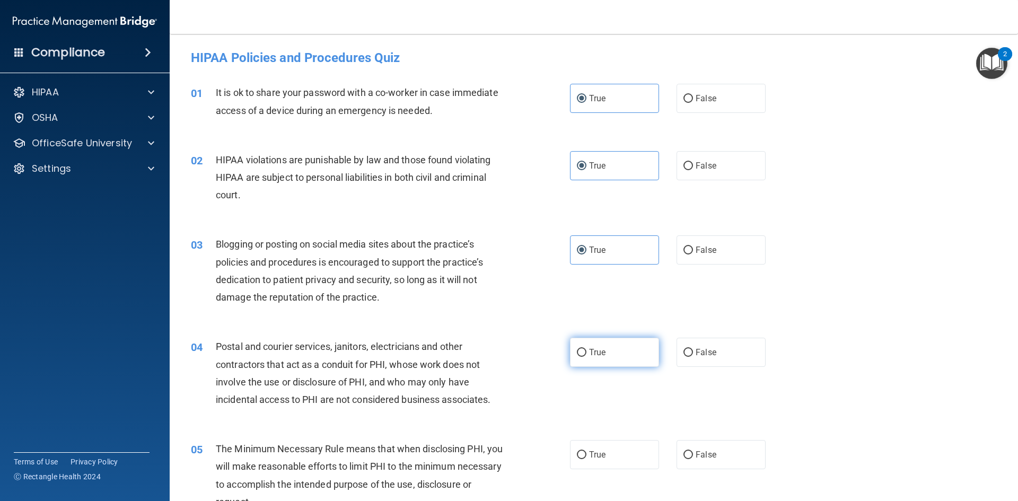
click at [586, 357] on input "True" at bounding box center [582, 353] width 10 height 8
radio input "true"
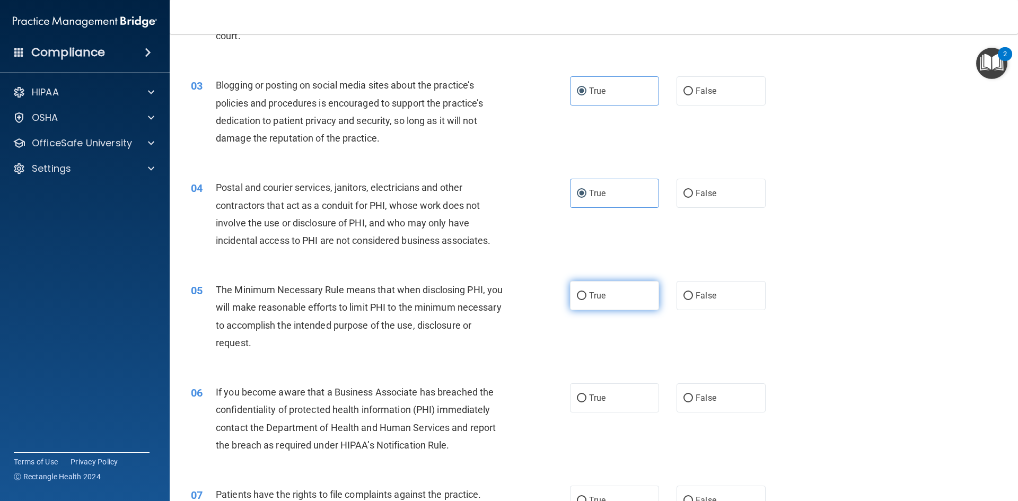
click at [589, 298] on span "True" at bounding box center [597, 295] width 16 height 10
click at [586, 298] on input "True" at bounding box center [582, 296] width 10 height 8
radio input "true"
click at [591, 408] on label "True" at bounding box center [614, 397] width 89 height 29
click at [586, 402] on input "True" at bounding box center [582, 398] width 10 height 8
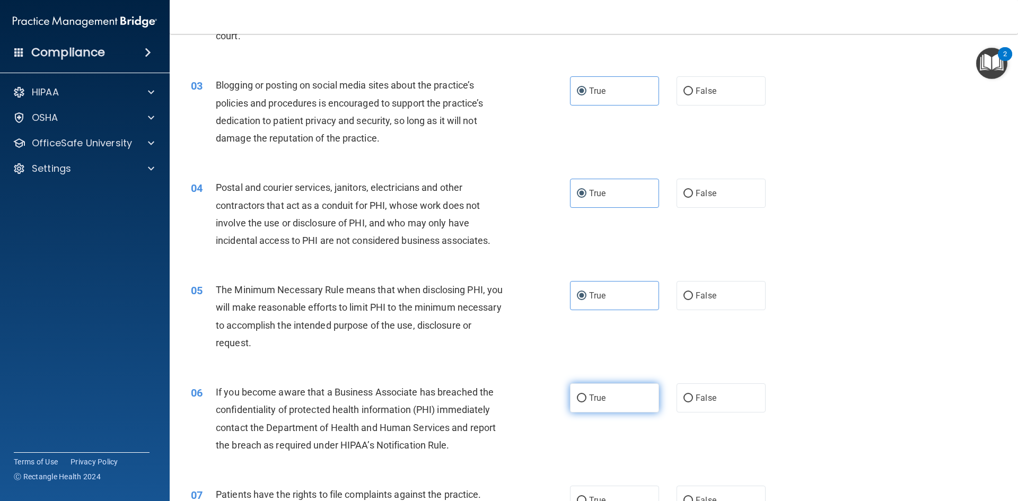
radio input "true"
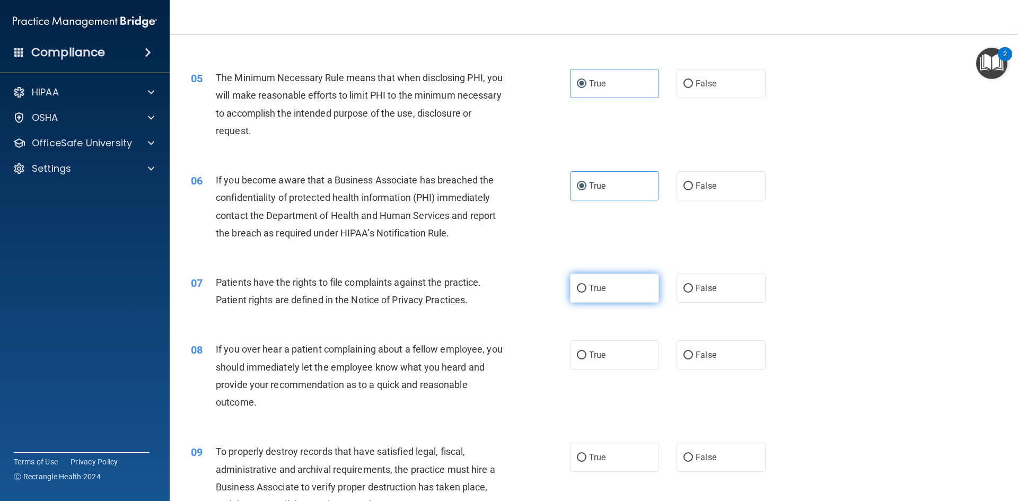
click at [589, 294] on label "True" at bounding box center [614, 288] width 89 height 29
click at [586, 293] on input "True" at bounding box center [582, 289] width 10 height 8
radio input "true"
click at [598, 363] on label "True" at bounding box center [614, 354] width 89 height 29
click at [586, 359] on input "True" at bounding box center [582, 355] width 10 height 8
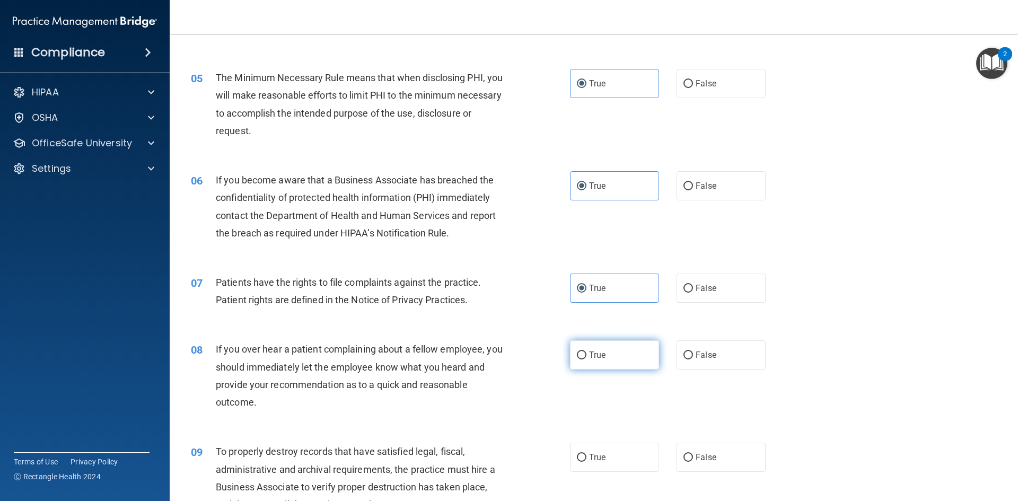
radio input "true"
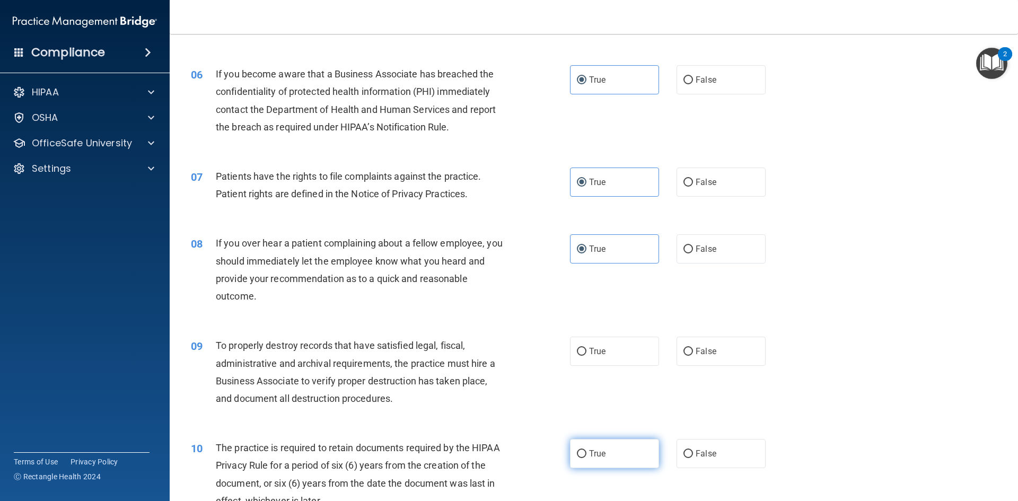
scroll to position [530, 0]
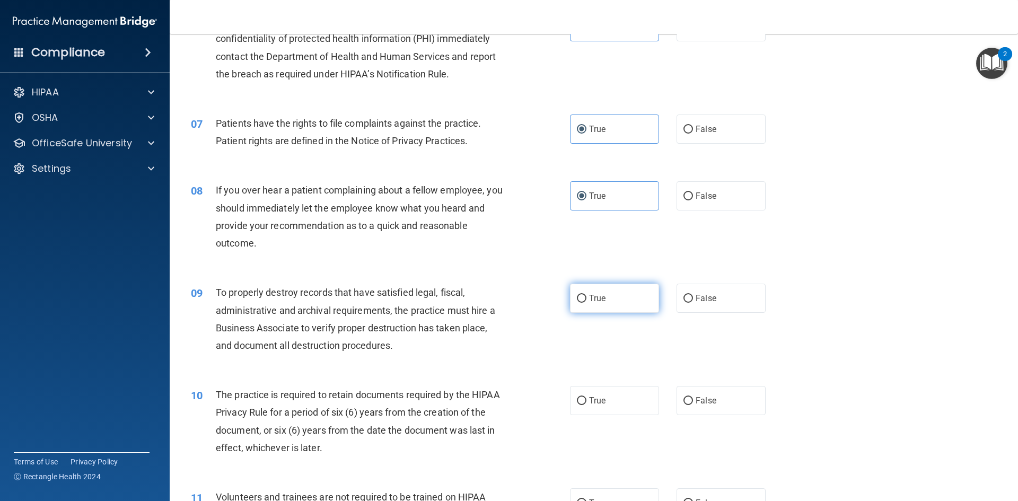
click at [582, 297] on input "True" at bounding box center [582, 299] width 10 height 8
radio input "true"
click at [605, 398] on label "True" at bounding box center [614, 400] width 89 height 29
click at [586, 398] on input "True" at bounding box center [582, 401] width 10 height 8
radio input "true"
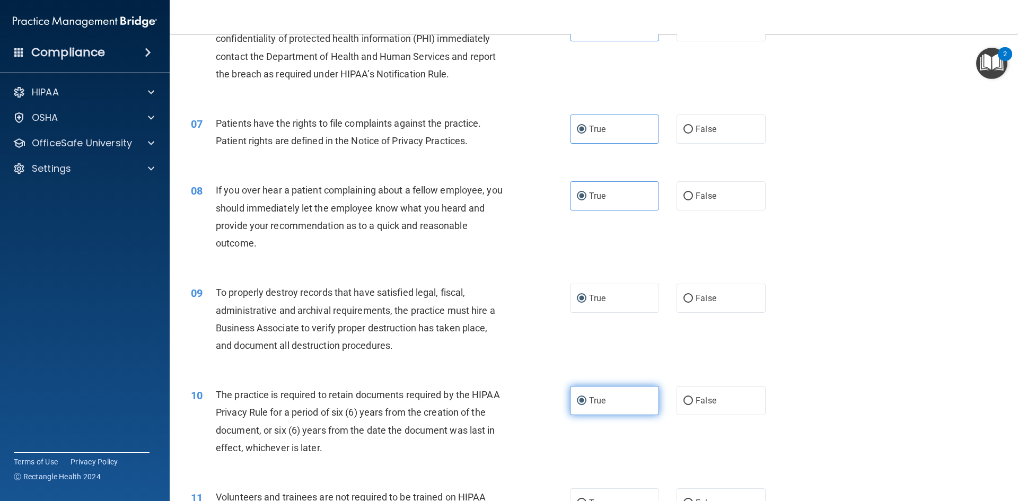
scroll to position [689, 0]
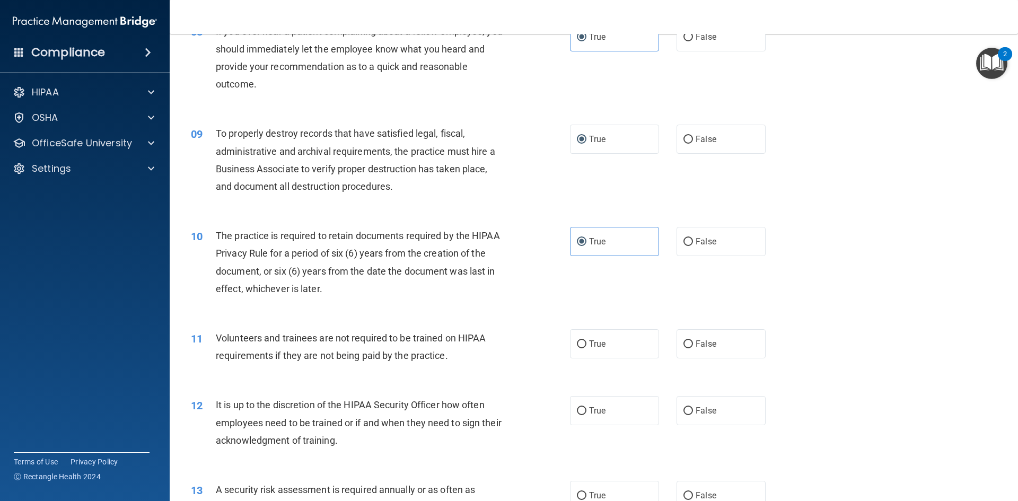
click at [598, 348] on span "True" at bounding box center [597, 344] width 16 height 10
click at [586, 348] on input "True" at bounding box center [582, 344] width 10 height 8
radio input "true"
click at [595, 411] on span "True" at bounding box center [597, 411] width 16 height 10
click at [586, 411] on input "True" at bounding box center [582, 411] width 10 height 8
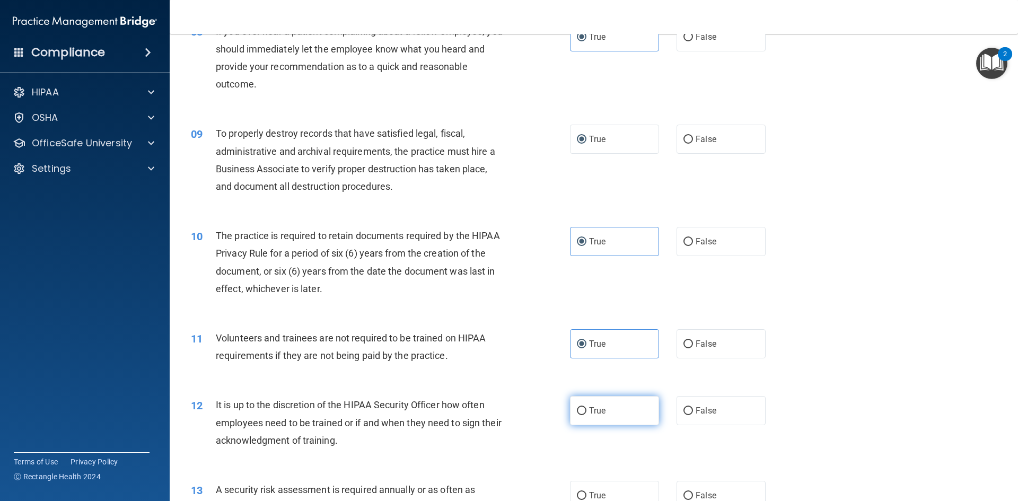
radio input "true"
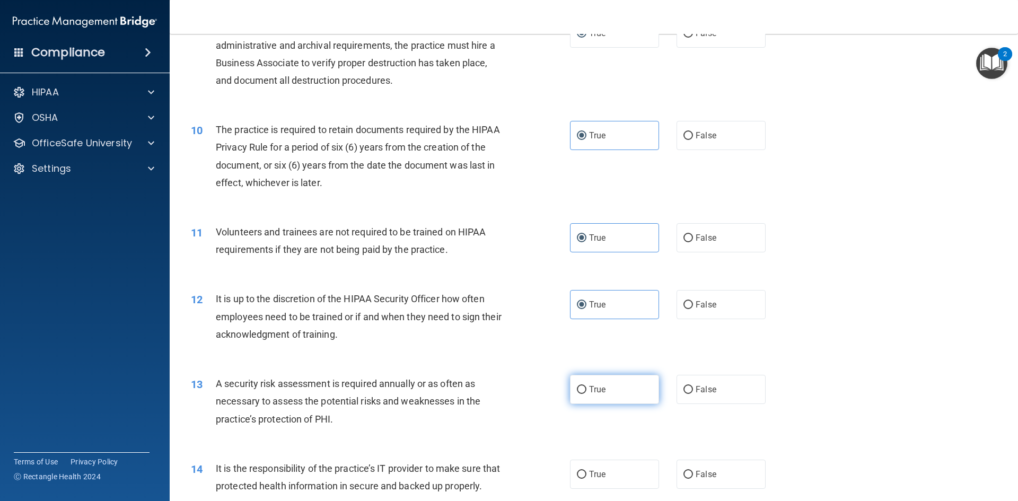
click at [613, 384] on label "True" at bounding box center [614, 389] width 89 height 29
click at [586, 386] on input "True" at bounding box center [582, 390] width 10 height 8
radio input "true"
drag, startPoint x: 597, startPoint y: 471, endPoint x: 608, endPoint y: 449, distance: 24.9
click at [597, 471] on span "True" at bounding box center [597, 474] width 16 height 10
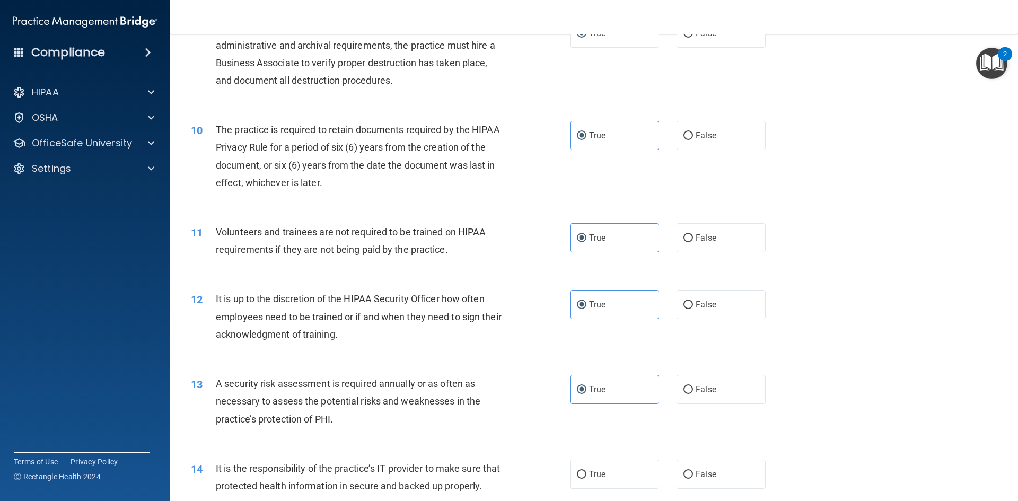
click at [586, 471] on input "True" at bounding box center [582, 475] width 10 height 8
radio input "true"
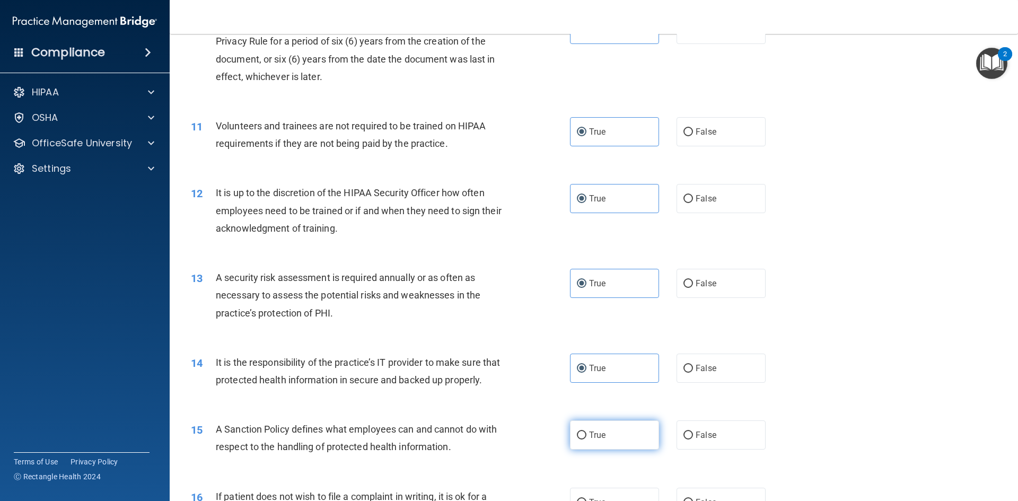
scroll to position [954, 0]
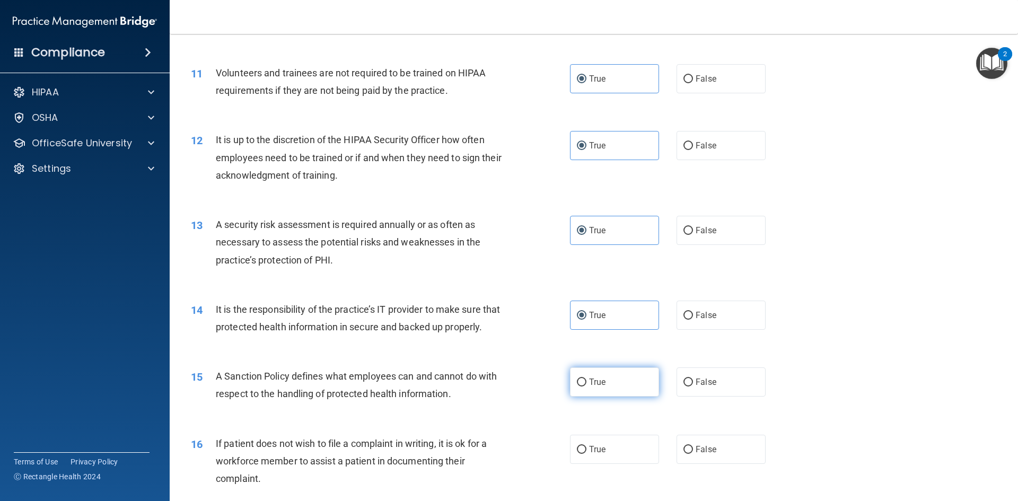
click at [607, 396] on label "True" at bounding box center [614, 381] width 89 height 29
click at [586, 386] on input "True" at bounding box center [582, 382] width 10 height 8
radio input "true"
click at [598, 454] on span "True" at bounding box center [597, 449] width 16 height 10
click at [586, 454] on input "True" at bounding box center [582, 450] width 10 height 8
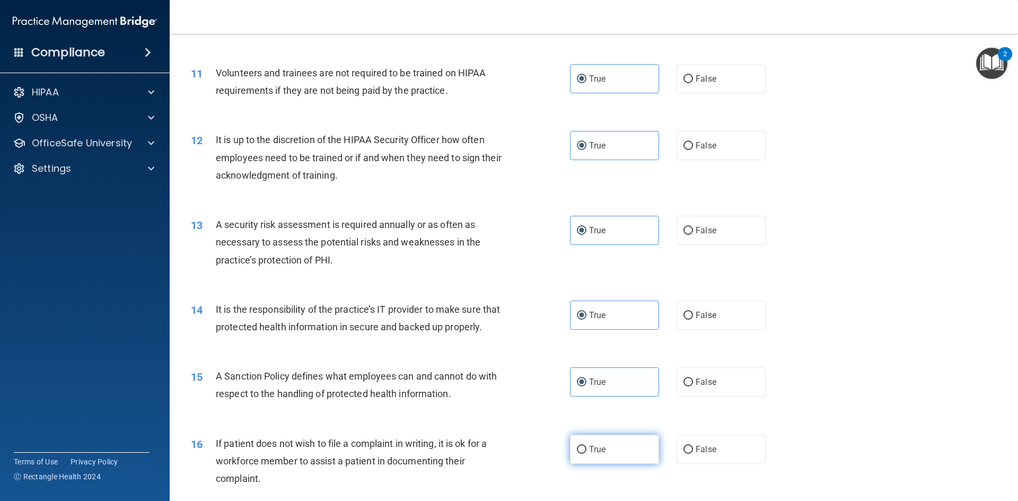
radio input "true"
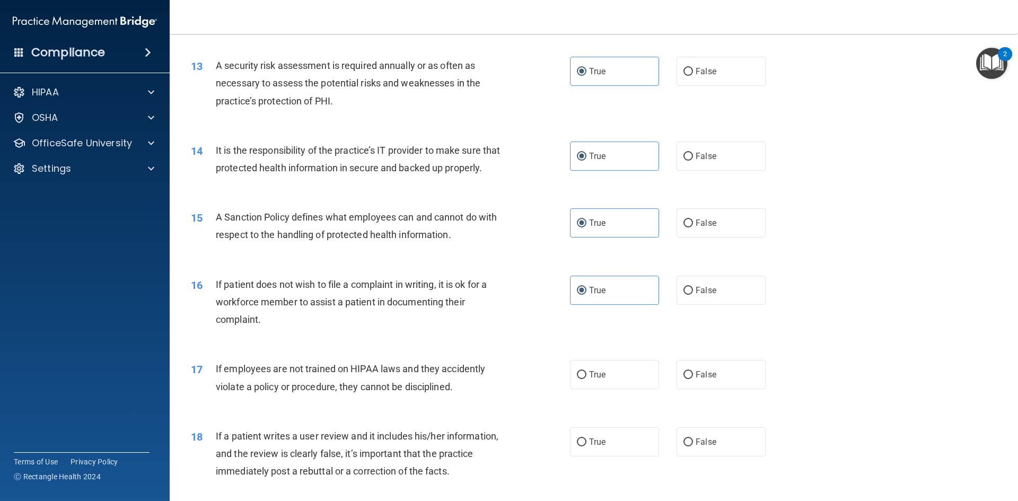
scroll to position [1166, 0]
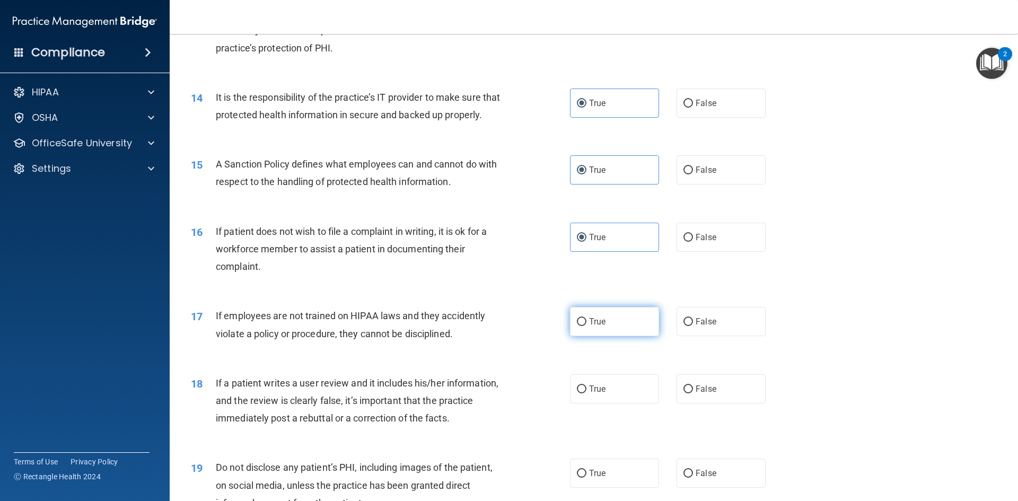
click at [612, 336] on label "True" at bounding box center [614, 321] width 89 height 29
click at [586, 326] on input "True" at bounding box center [582, 322] width 10 height 8
radio input "true"
click at [613, 403] on label "True" at bounding box center [614, 388] width 89 height 29
click at [586, 393] on input "True" at bounding box center [582, 389] width 10 height 8
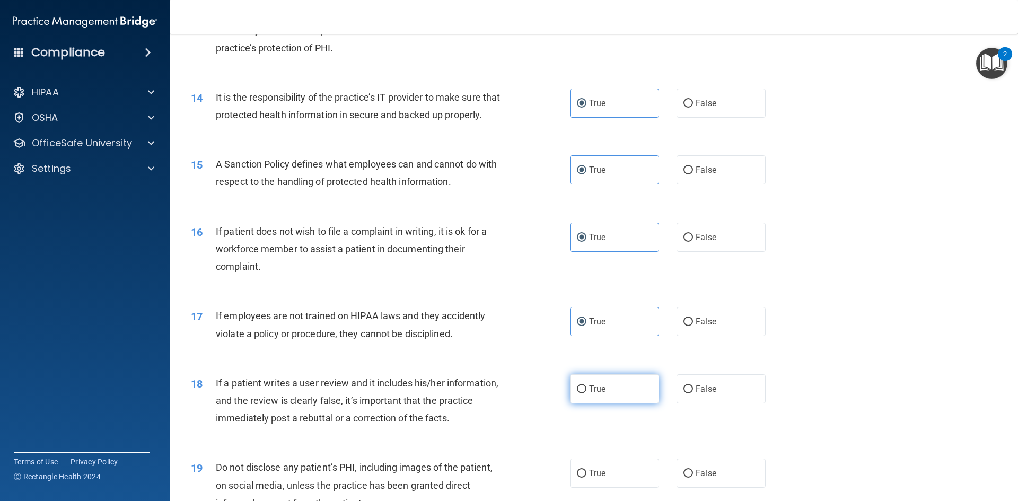
radio input "true"
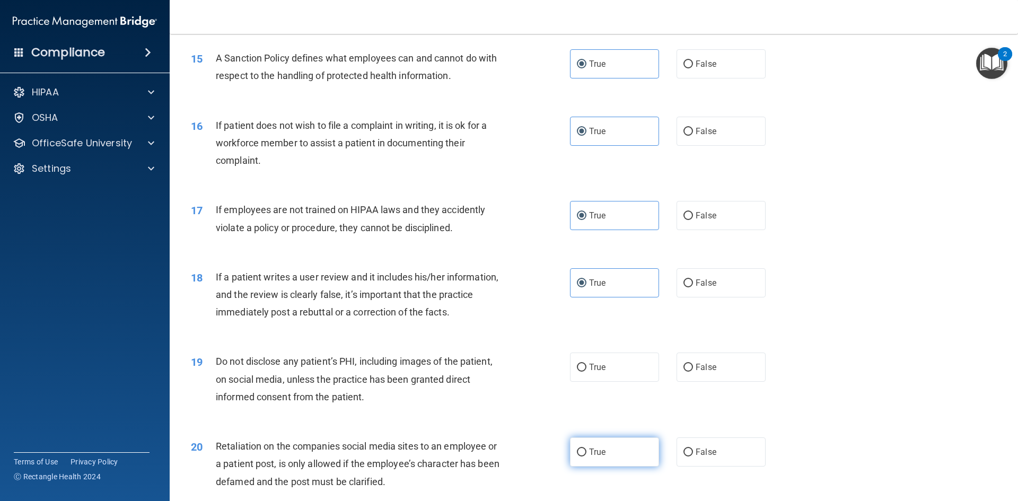
scroll to position [1325, 0]
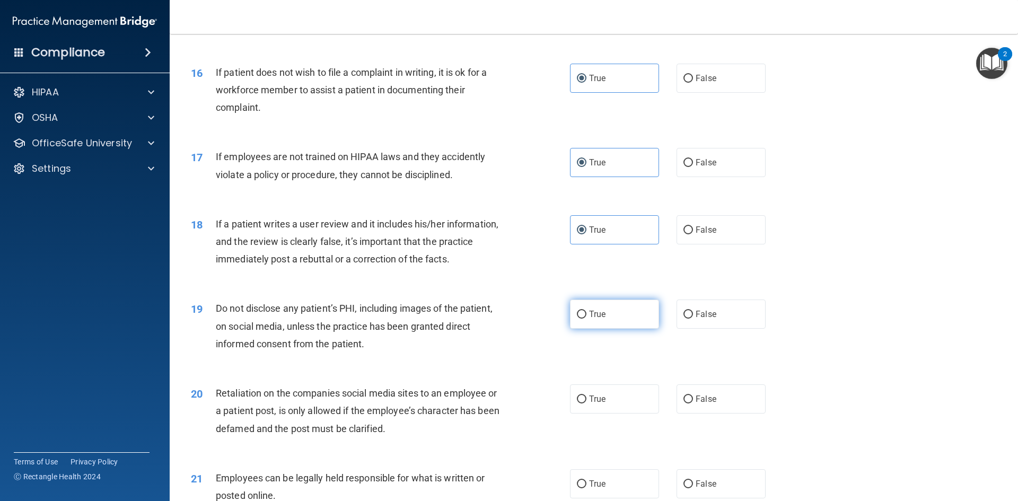
click at [605, 329] on label "True" at bounding box center [614, 313] width 89 height 29
click at [586, 319] on input "True" at bounding box center [582, 315] width 10 height 8
radio input "true"
click at [609, 413] on label "True" at bounding box center [614, 398] width 89 height 29
click at [586, 403] on input "True" at bounding box center [582, 399] width 10 height 8
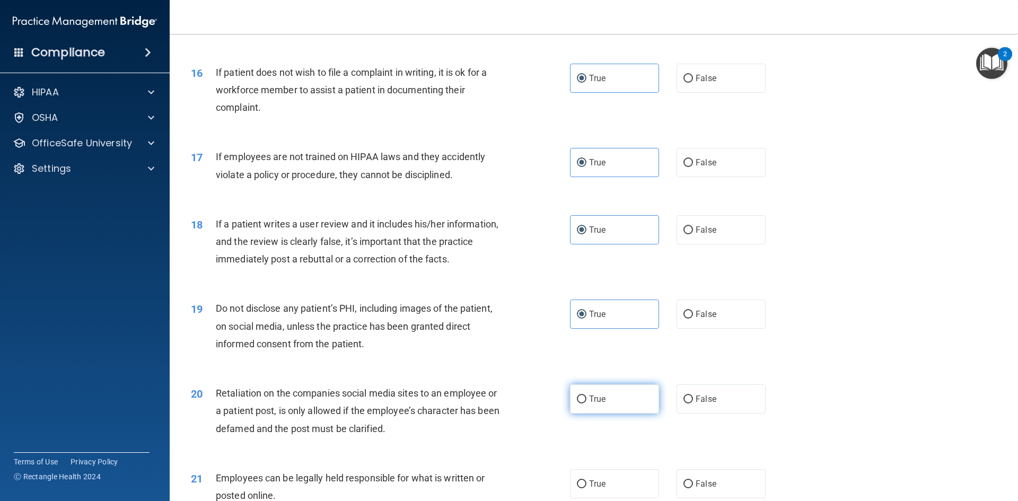
radio input "true"
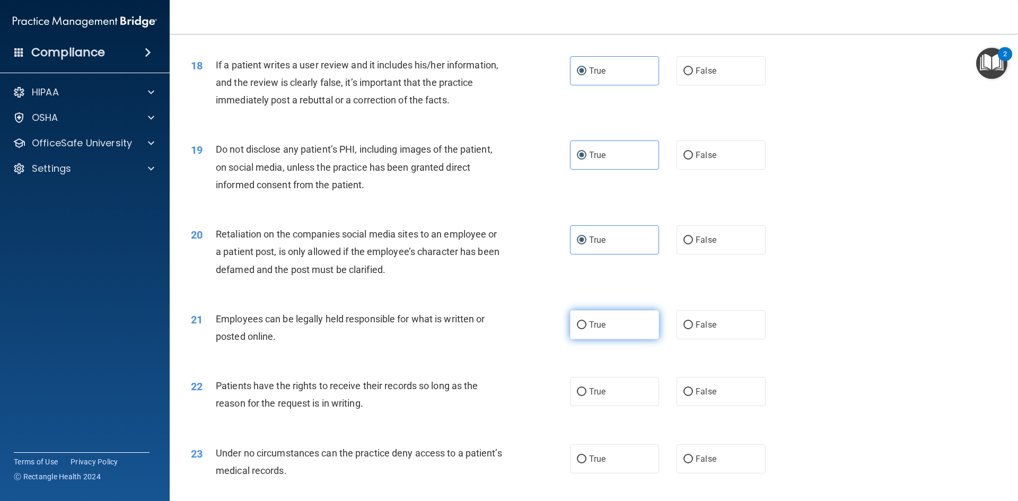
click at [608, 339] on label "True" at bounding box center [614, 324] width 89 height 29
click at [586, 329] on input "True" at bounding box center [582, 325] width 10 height 8
radio input "true"
click at [608, 402] on label "True" at bounding box center [614, 391] width 89 height 29
click at [586, 396] on input "True" at bounding box center [582, 392] width 10 height 8
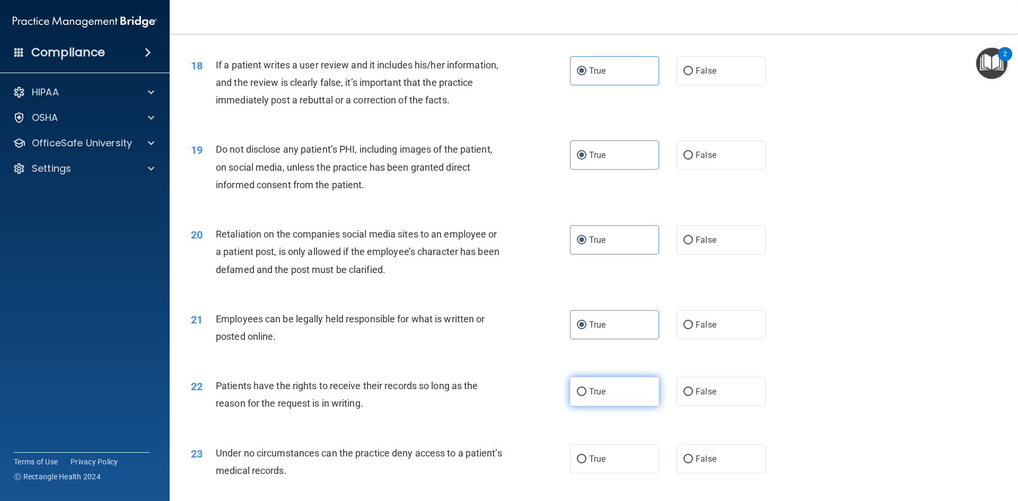
radio input "true"
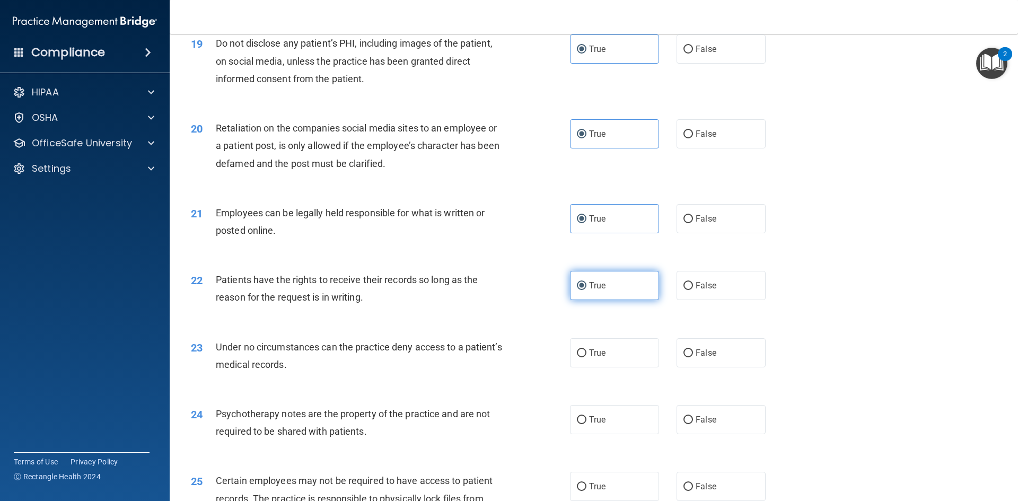
scroll to position [1643, 0]
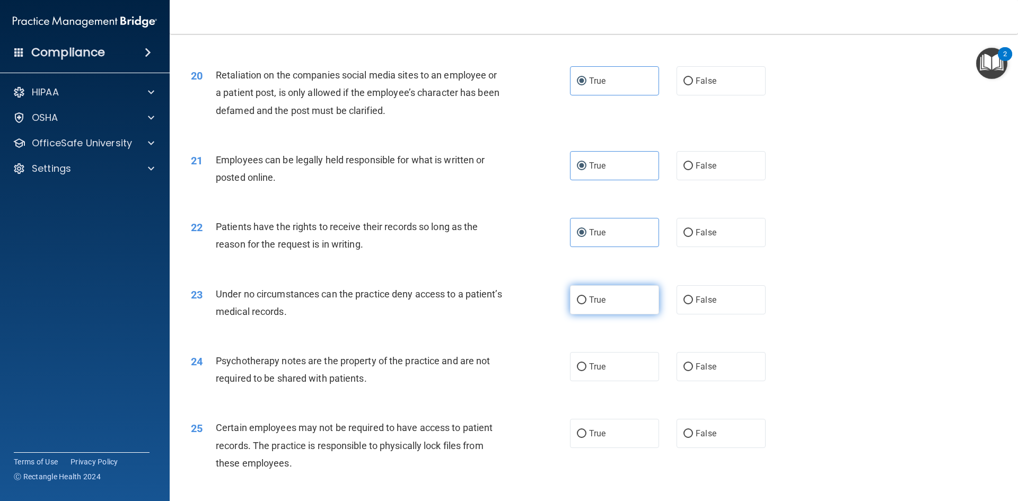
click at [605, 314] on label "True" at bounding box center [614, 299] width 89 height 29
click at [586, 304] on input "True" at bounding box center [582, 300] width 10 height 8
radio input "true"
click at [623, 381] on label "True" at bounding box center [614, 366] width 89 height 29
click at [586, 371] on input "True" at bounding box center [582, 367] width 10 height 8
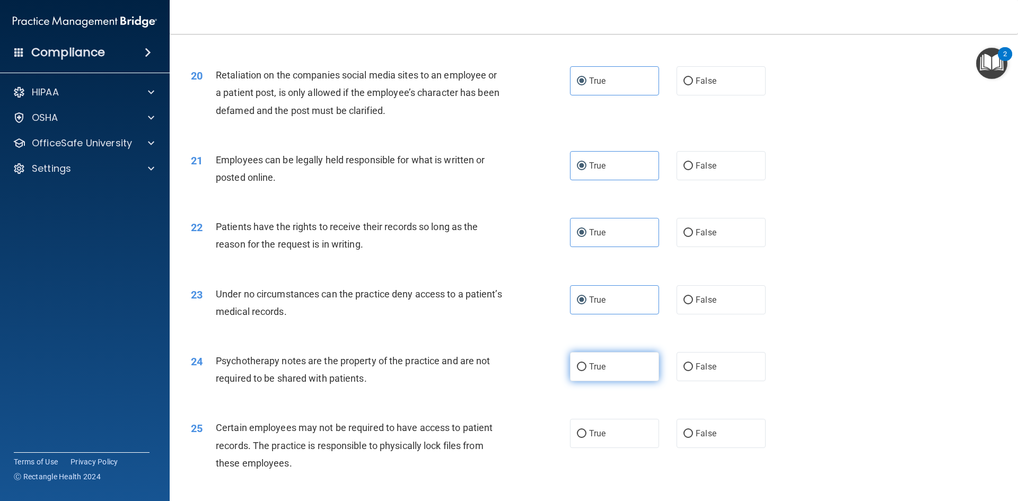
radio input "true"
click at [614, 442] on label "True" at bounding box center [614, 433] width 89 height 29
click at [586, 438] on input "True" at bounding box center [582, 434] width 10 height 8
radio input "true"
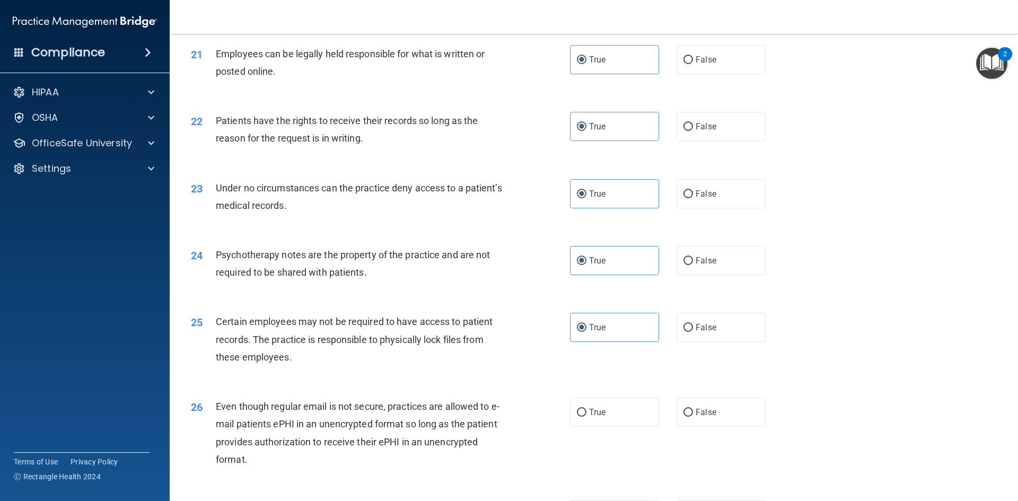
scroll to position [1802, 0]
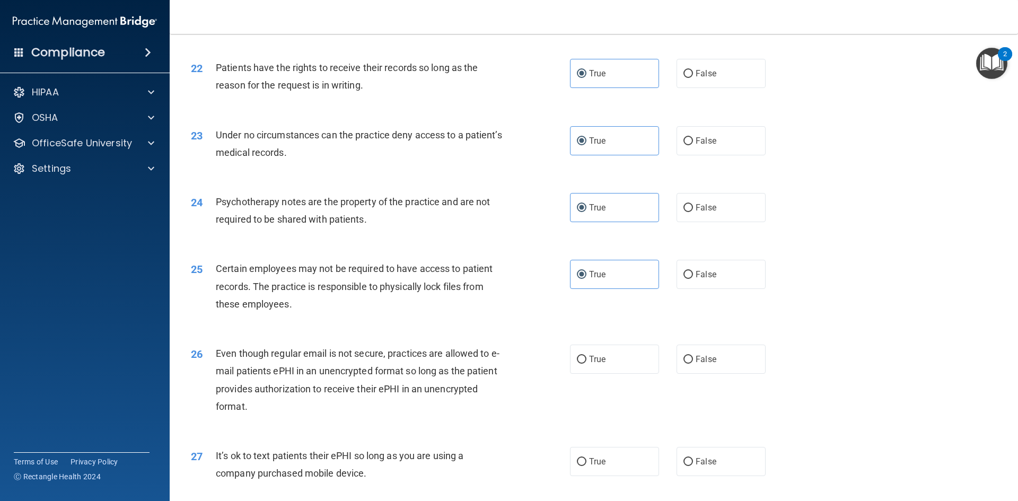
drag, startPoint x: 615, startPoint y: 378, endPoint x: 609, endPoint y: 464, distance: 85.6
click at [615, 374] on label "True" at bounding box center [614, 359] width 89 height 29
click at [586, 364] on input "True" at bounding box center [582, 360] width 10 height 8
radio input "true"
click at [607, 476] on label "True" at bounding box center [614, 461] width 89 height 29
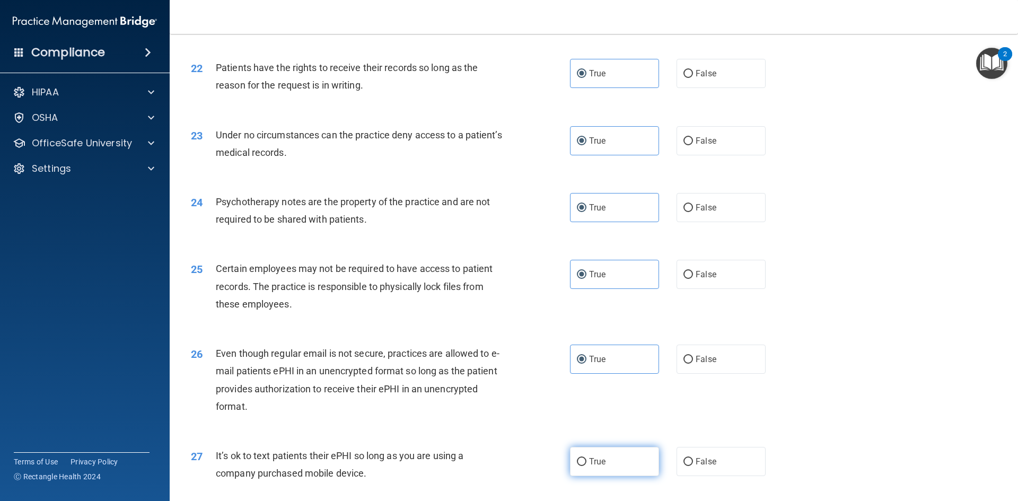
click at [586, 466] on input "True" at bounding box center [582, 462] width 10 height 8
radio input "true"
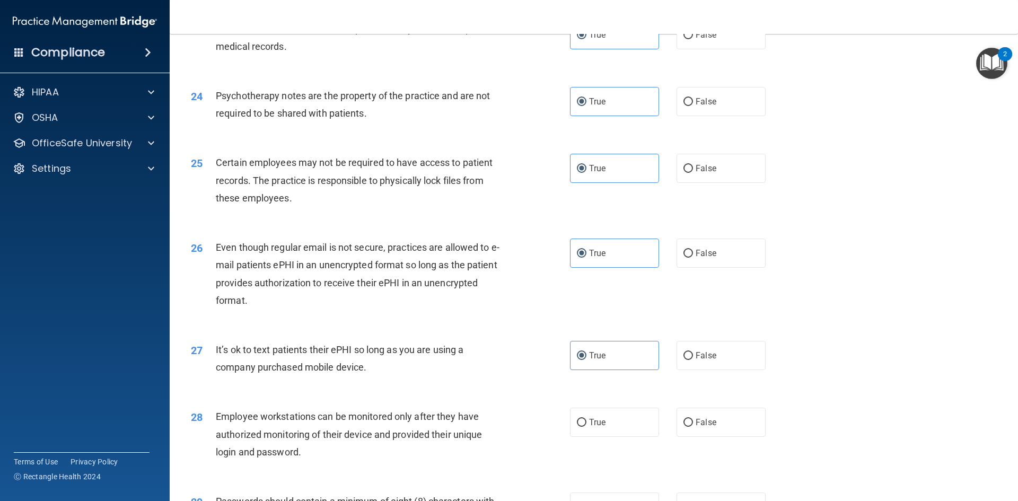
scroll to position [1961, 0]
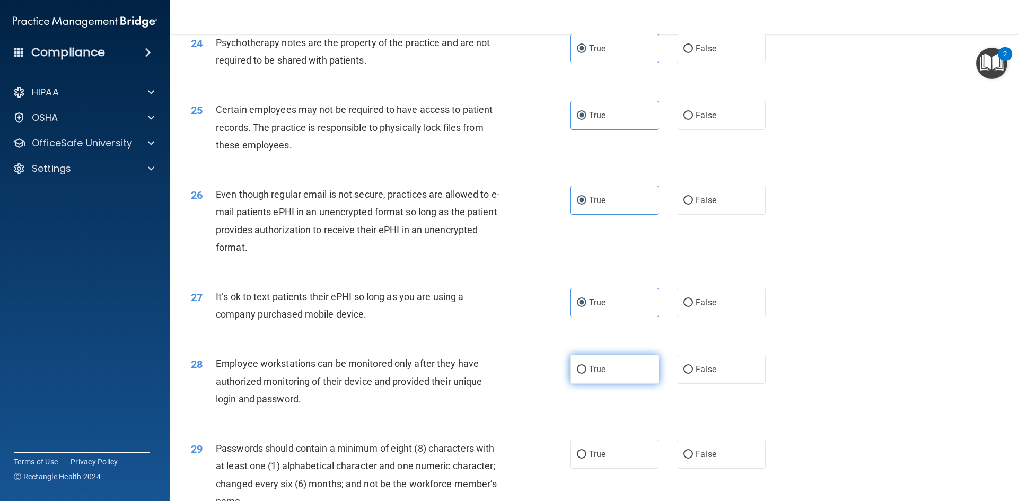
click at [614, 383] on label "True" at bounding box center [614, 369] width 89 height 29
click at [586, 374] on input "True" at bounding box center [582, 370] width 10 height 8
radio input "true"
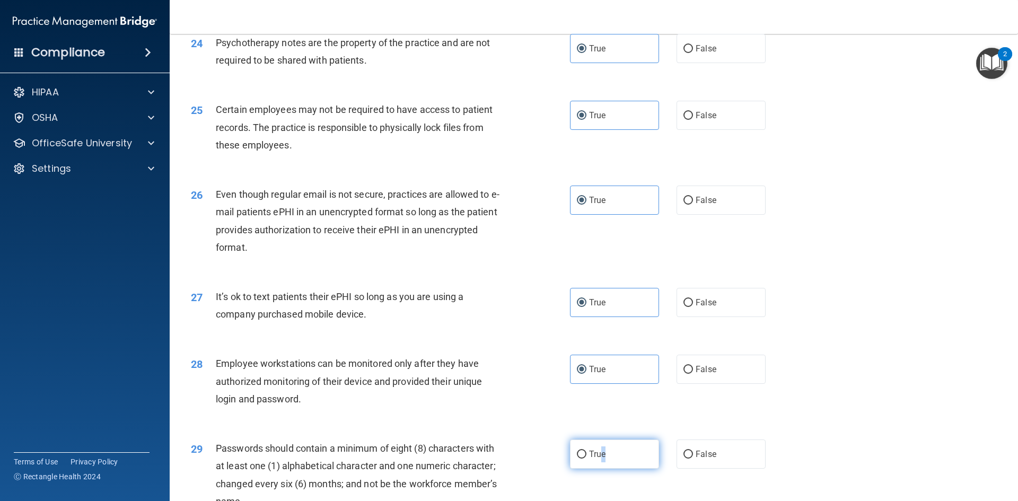
click at [599, 469] on label "True" at bounding box center [614, 453] width 89 height 29
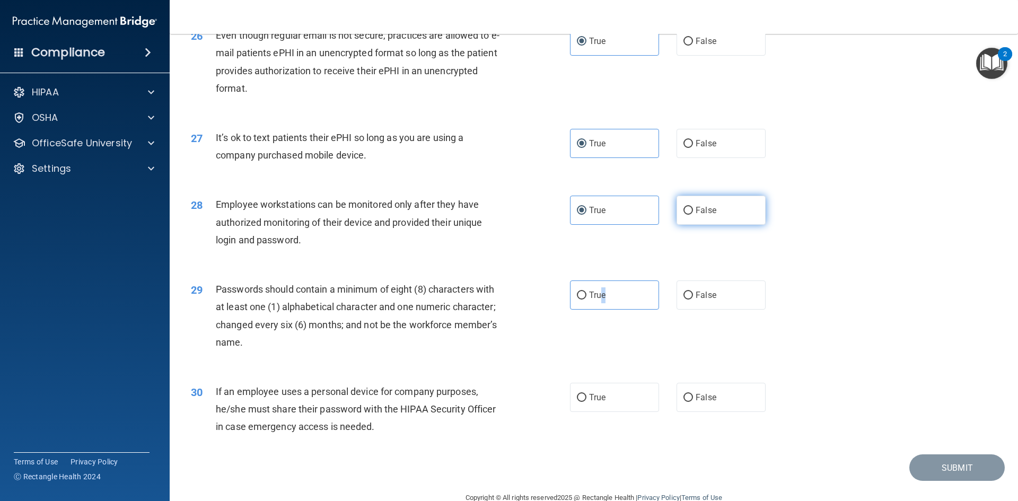
scroll to position [2160, 0]
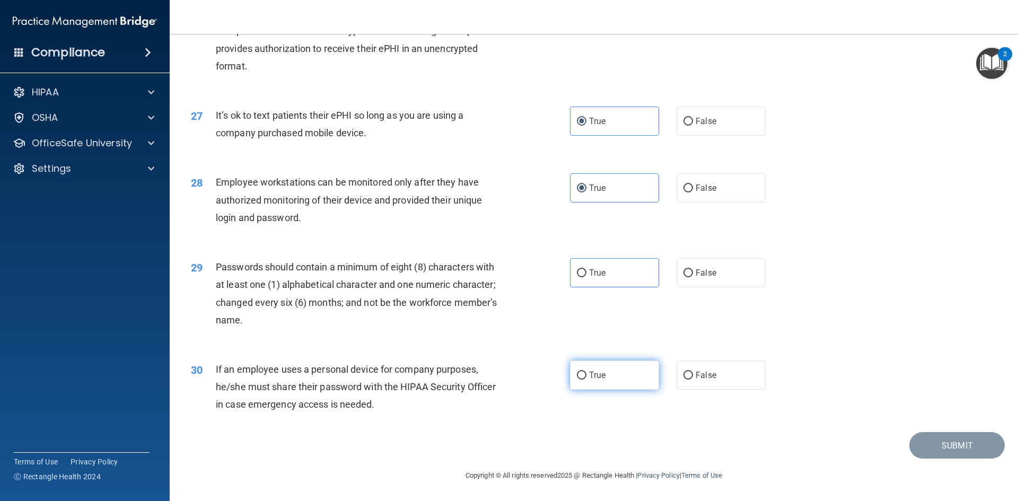
click at [617, 361] on label "True" at bounding box center [614, 374] width 89 height 29
click at [586, 372] on input "True" at bounding box center [582, 376] width 10 height 8
radio input "true"
click at [604, 268] on label "True" at bounding box center [614, 272] width 89 height 29
click at [586, 269] on input "True" at bounding box center [582, 273] width 10 height 8
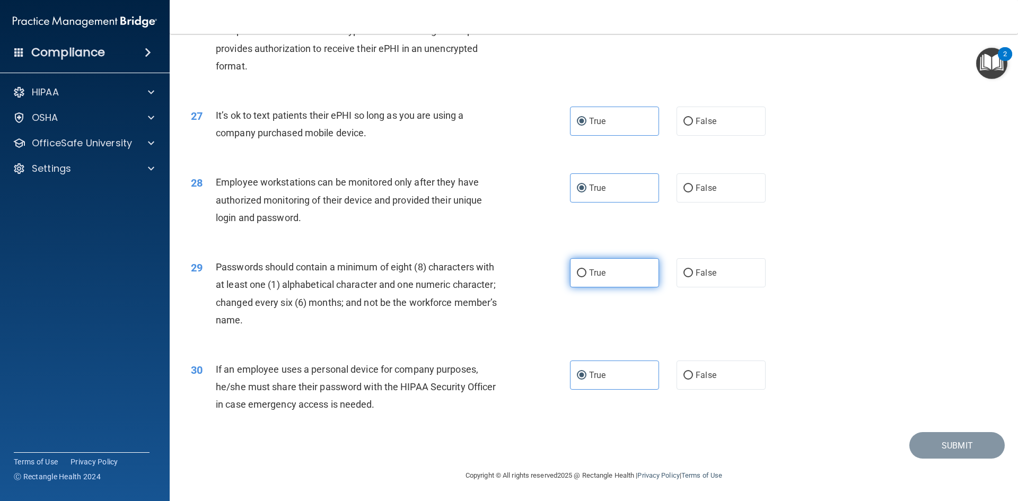
radio input "true"
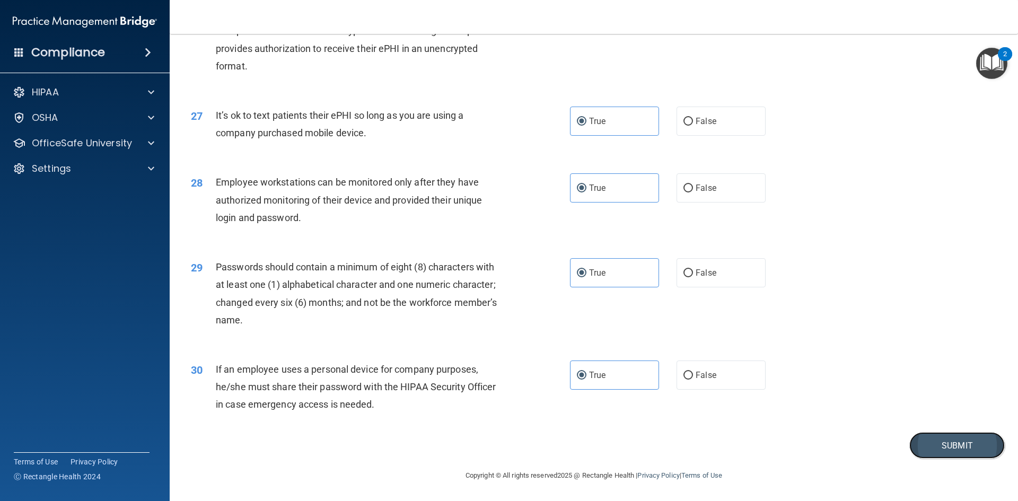
click at [935, 447] on button "Submit" at bounding box center [956, 445] width 95 height 27
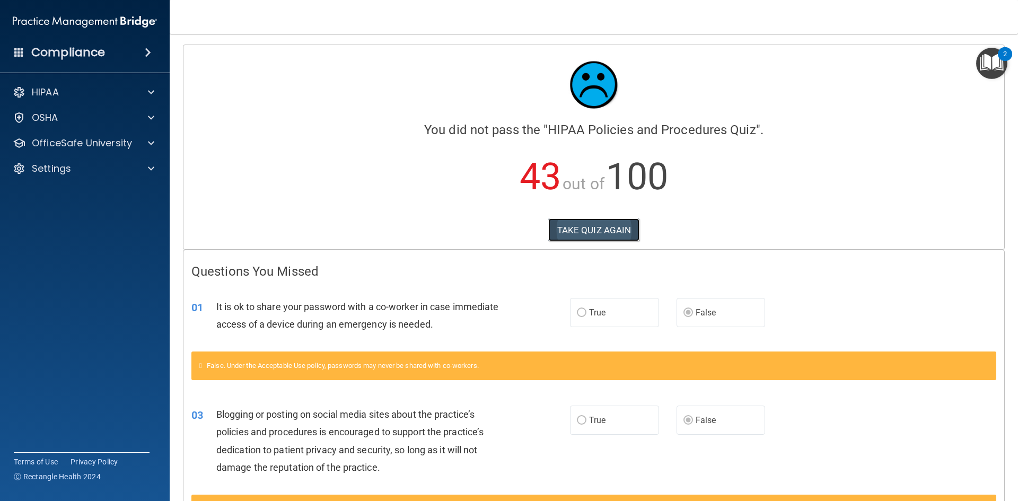
click at [580, 222] on button "TAKE QUIZ AGAIN" at bounding box center [594, 229] width 92 height 23
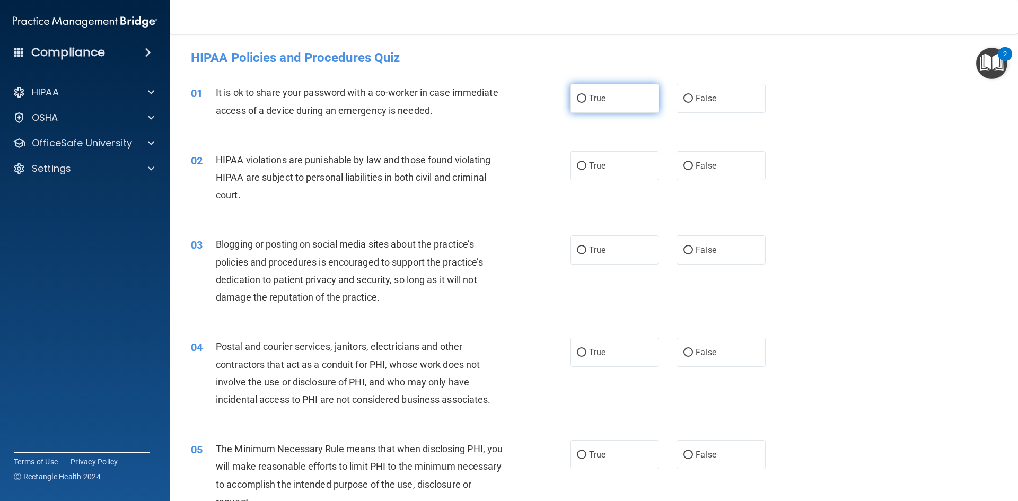
click at [588, 106] on label "True" at bounding box center [614, 98] width 89 height 29
click at [586, 103] on input "True" at bounding box center [582, 99] width 10 height 8
radio input "true"
click at [686, 101] on input "False" at bounding box center [688, 99] width 10 height 8
radio input "true"
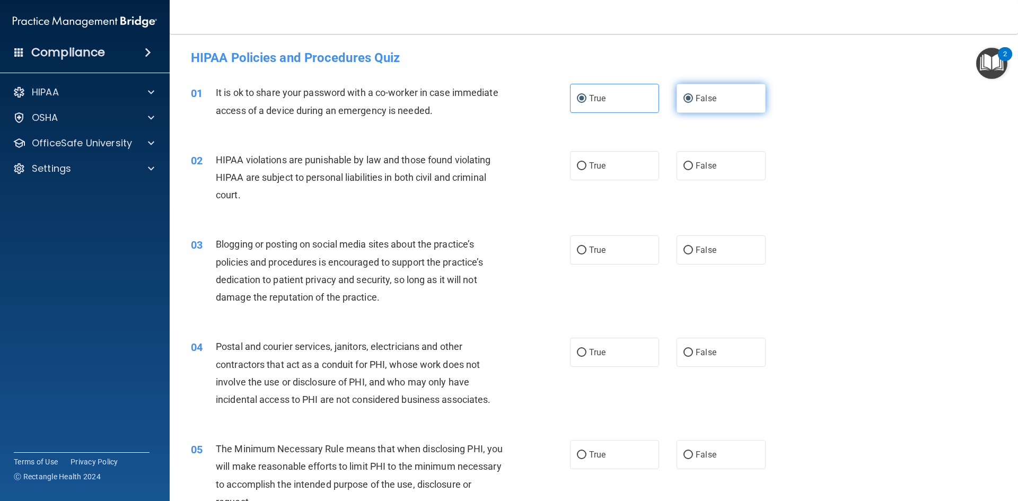
radio input "false"
click at [589, 175] on label "True" at bounding box center [614, 165] width 89 height 29
click at [586, 170] on input "True" at bounding box center [582, 166] width 10 height 8
radio input "true"
click at [695, 252] on span "False" at bounding box center [705, 250] width 21 height 10
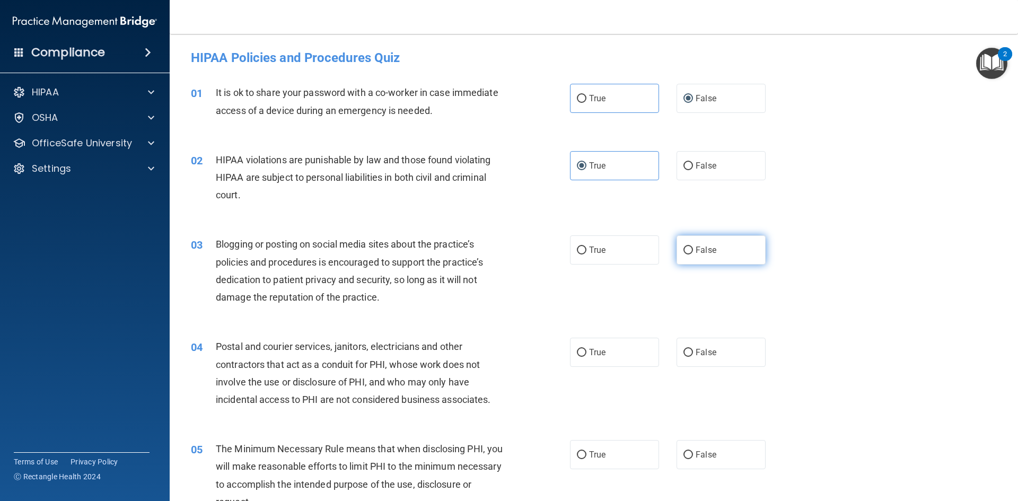
click at [693, 252] on input "False" at bounding box center [688, 250] width 10 height 8
radio input "true"
click at [602, 351] on label "True" at bounding box center [614, 352] width 89 height 29
click at [586, 351] on input "True" at bounding box center [582, 353] width 10 height 8
radio input "true"
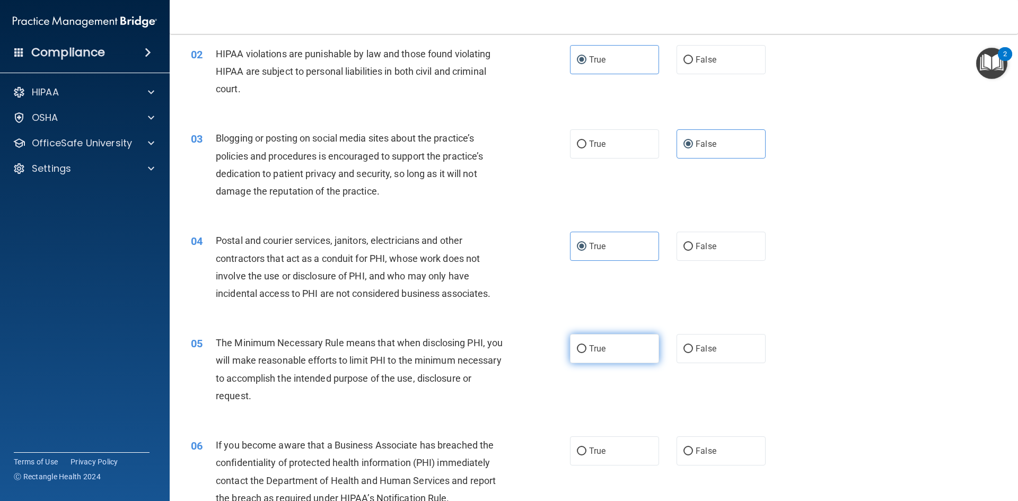
click at [599, 345] on span "True" at bounding box center [597, 348] width 16 height 10
click at [586, 345] on input "True" at bounding box center [582, 349] width 10 height 8
radio input "true"
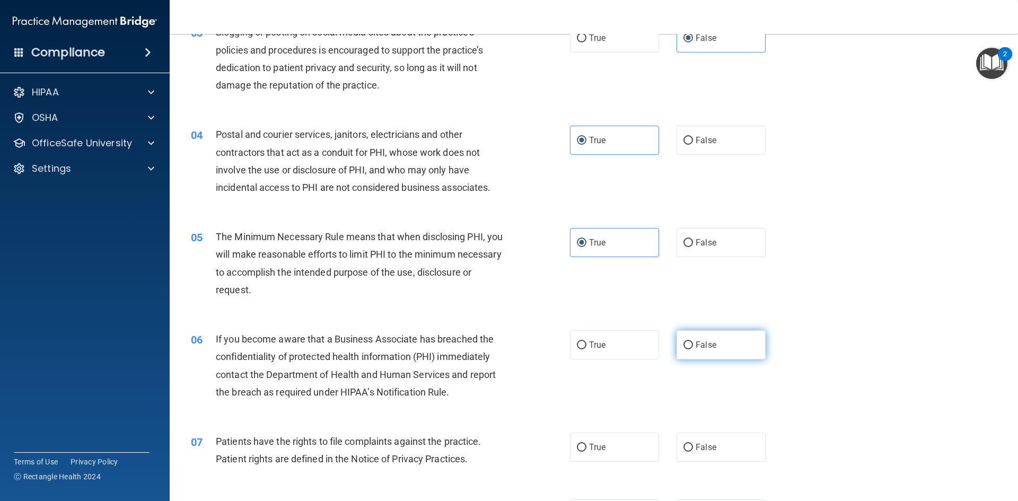
click at [709, 334] on label "False" at bounding box center [720, 344] width 89 height 29
click at [693, 341] on input "False" at bounding box center [688, 345] width 10 height 8
radio input "true"
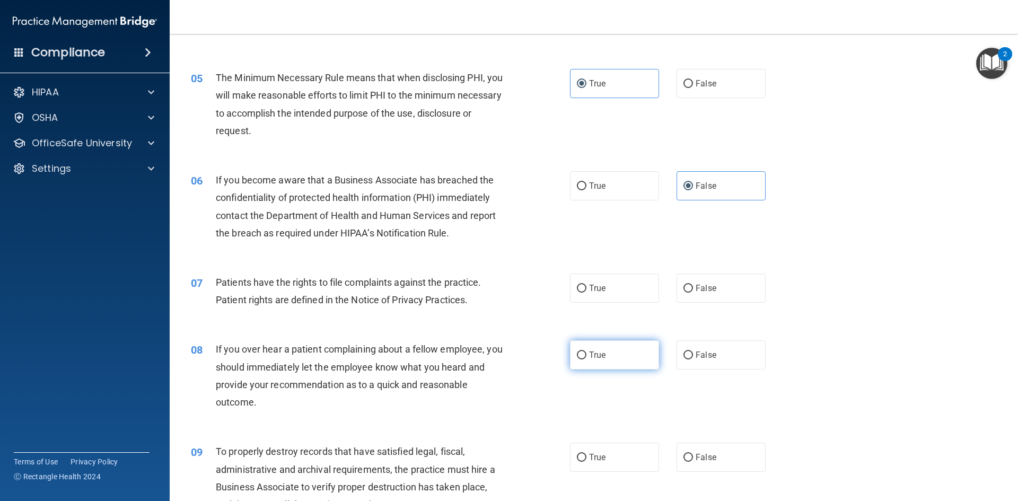
scroll to position [424, 0]
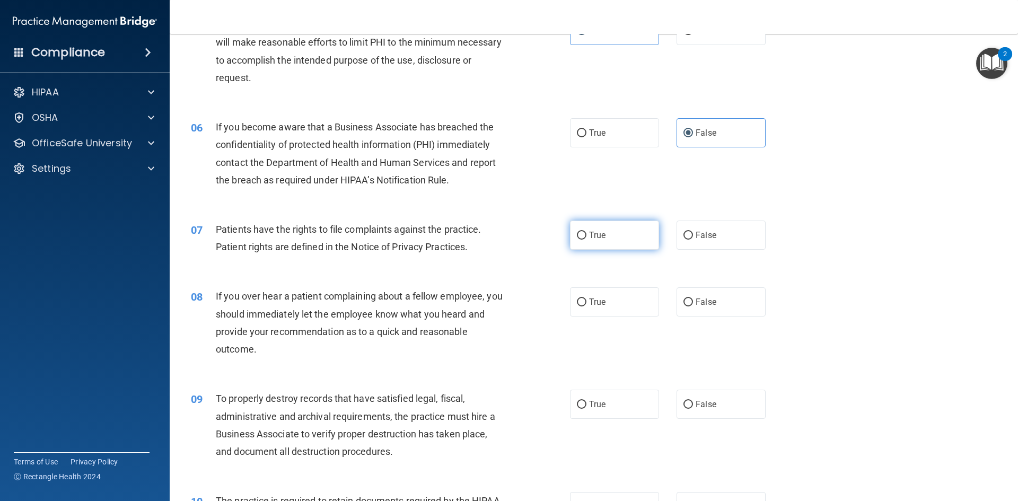
click at [591, 236] on span "True" at bounding box center [597, 235] width 16 height 10
click at [586, 236] on input "True" at bounding box center [582, 236] width 10 height 8
radio input "true"
click at [683, 304] on input "False" at bounding box center [688, 302] width 10 height 8
radio input "true"
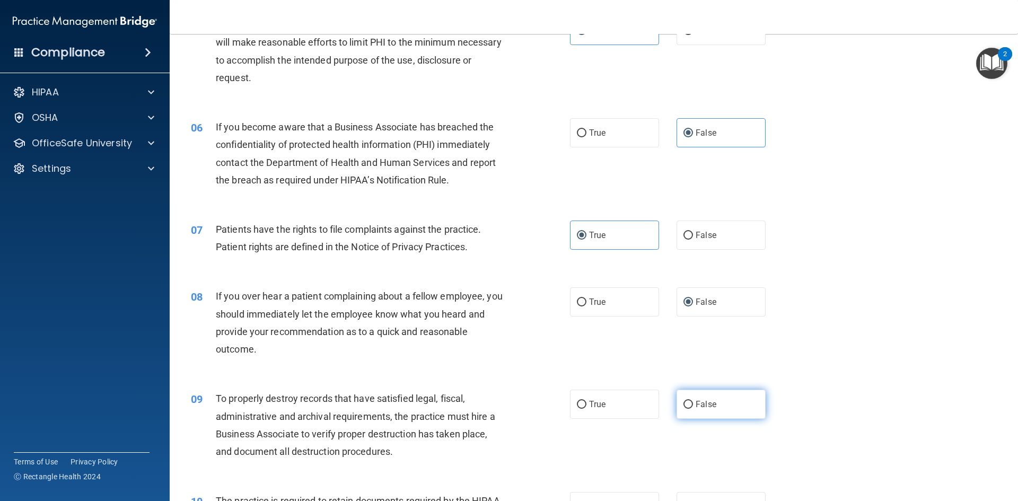
click at [710, 408] on span "False" at bounding box center [705, 404] width 21 height 10
click at [693, 408] on input "False" at bounding box center [688, 405] width 10 height 8
radio input "true"
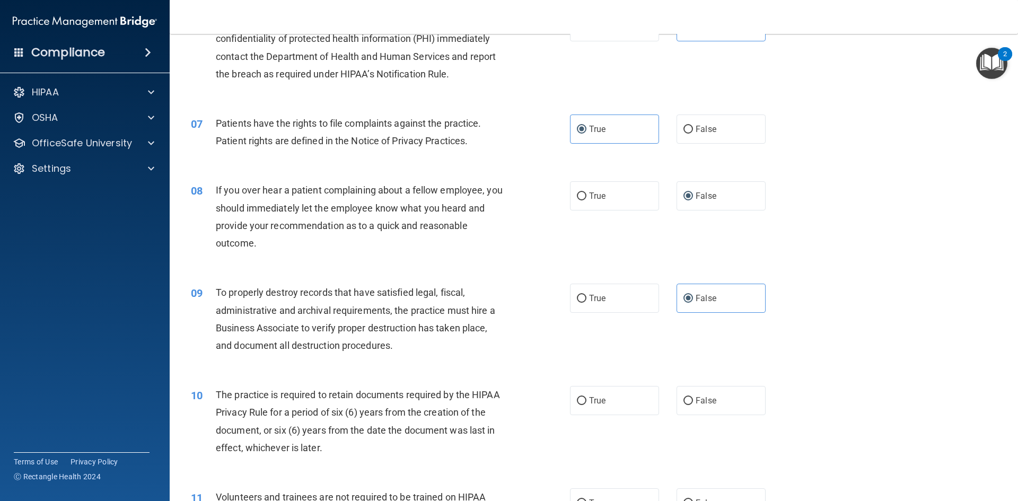
scroll to position [583, 0]
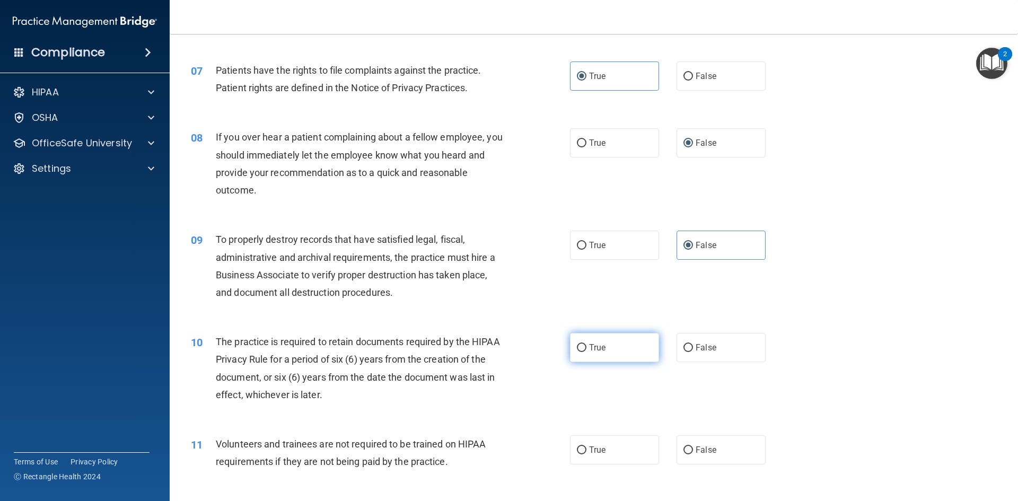
click at [612, 351] on label "True" at bounding box center [614, 347] width 89 height 29
click at [586, 351] on input "True" at bounding box center [582, 348] width 10 height 8
radio input "true"
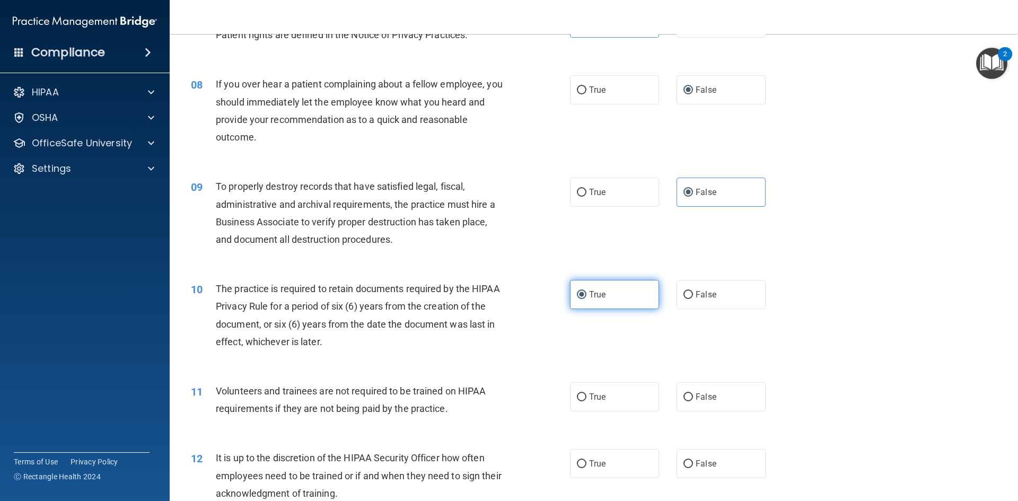
scroll to position [689, 0]
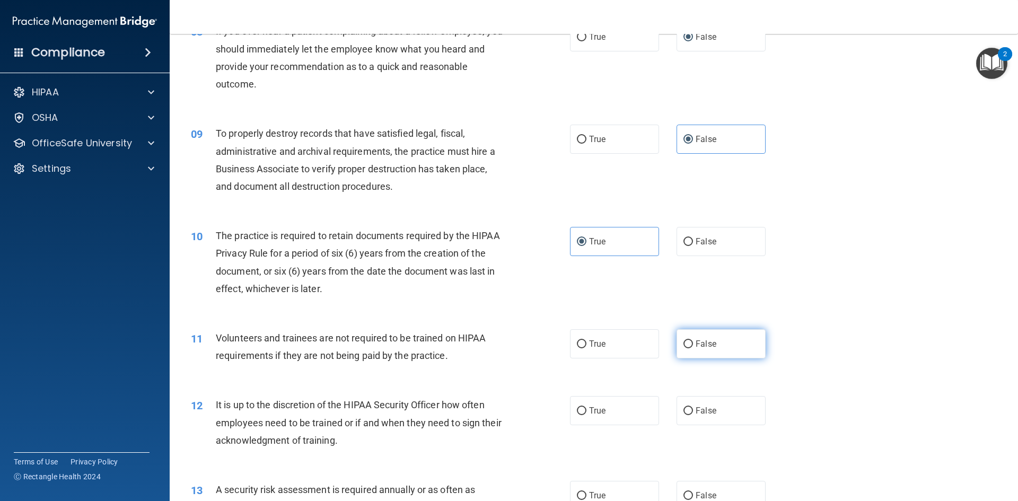
click at [695, 346] on span "False" at bounding box center [705, 344] width 21 height 10
click at [691, 346] on input "False" at bounding box center [688, 344] width 10 height 8
radio input "true"
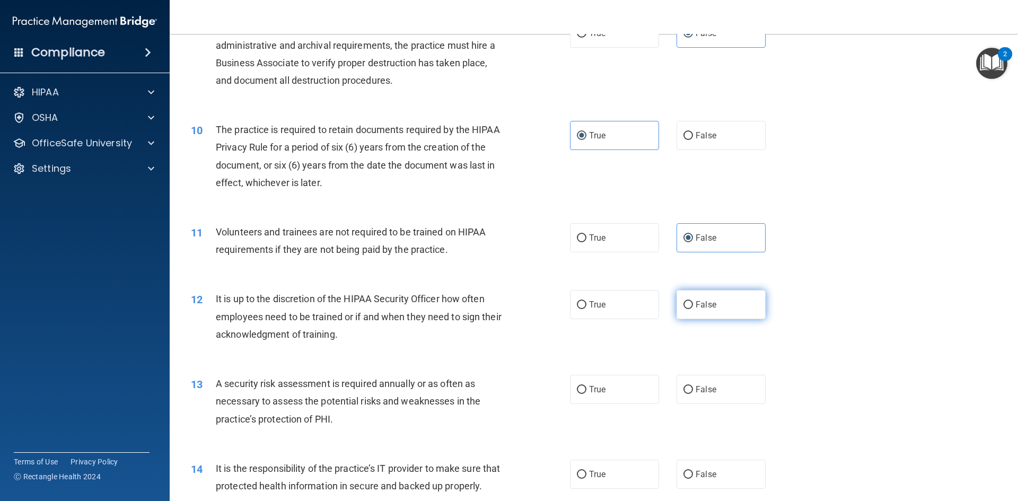
click at [702, 307] on span "False" at bounding box center [705, 304] width 21 height 10
click at [693, 307] on input "False" at bounding box center [688, 305] width 10 height 8
radio input "true"
drag, startPoint x: 638, startPoint y: 386, endPoint x: 675, endPoint y: 420, distance: 50.3
click at [637, 386] on label "True" at bounding box center [614, 389] width 89 height 29
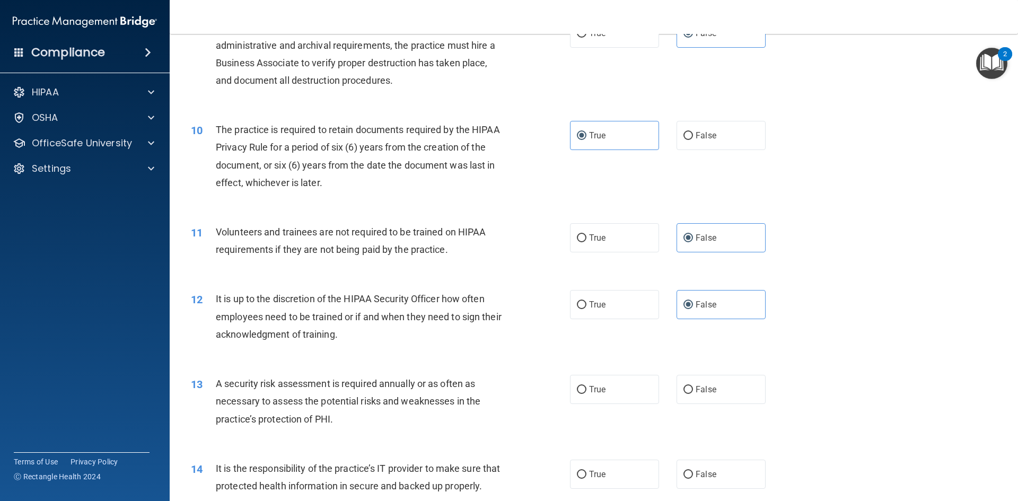
click at [586, 386] on input "True" at bounding box center [582, 390] width 10 height 8
radio input "true"
drag, startPoint x: 713, startPoint y: 479, endPoint x: 763, endPoint y: 412, distance: 82.9
click at [713, 478] on label "False" at bounding box center [720, 474] width 89 height 29
click at [693, 478] on input "False" at bounding box center [688, 475] width 10 height 8
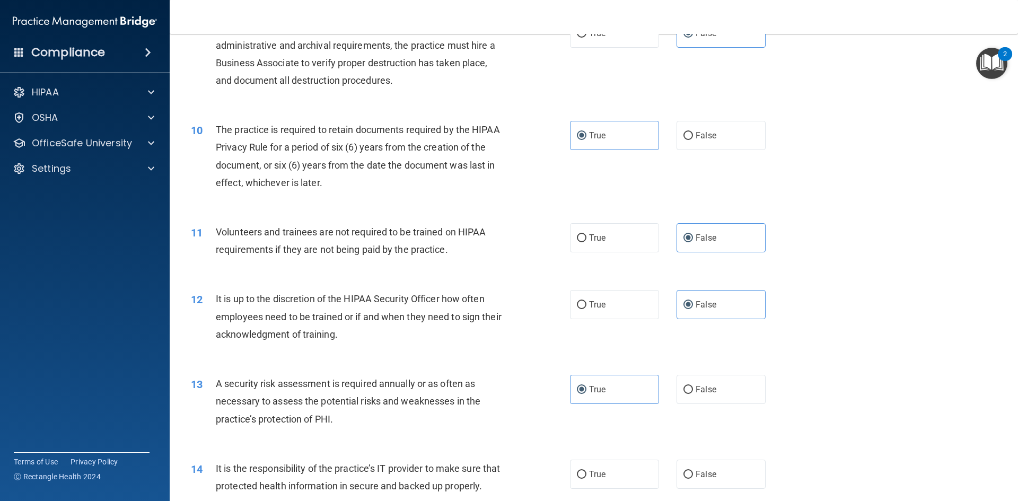
radio input "true"
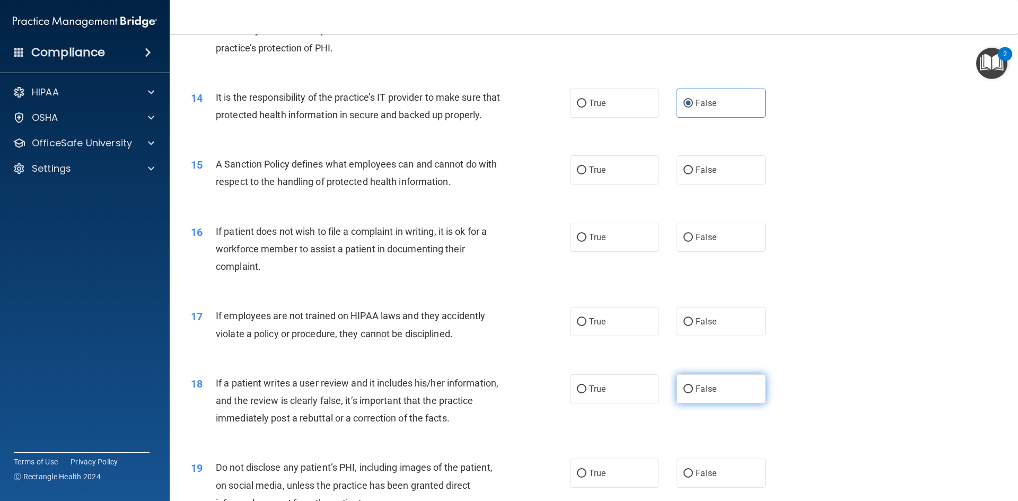
scroll to position [1219, 0]
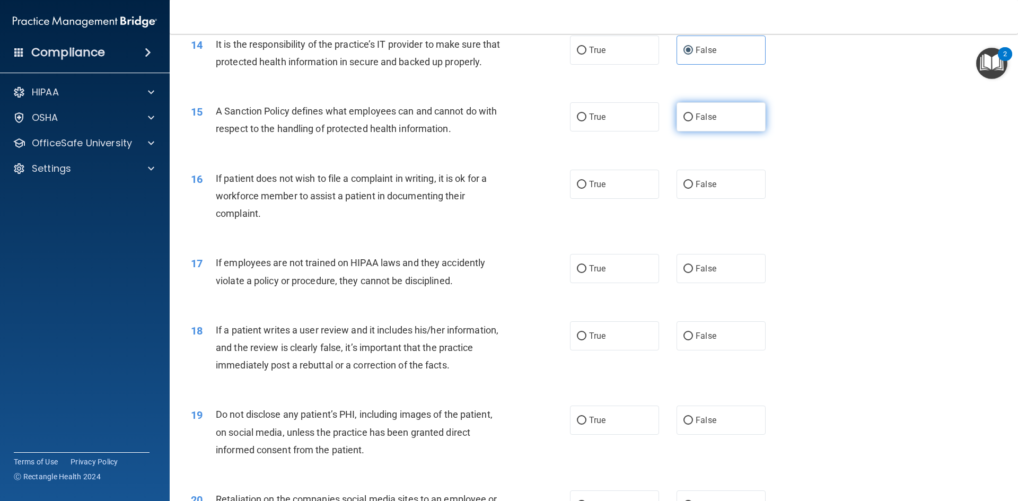
click at [695, 122] on span "False" at bounding box center [705, 117] width 21 height 10
click at [693, 121] on input "False" at bounding box center [688, 117] width 10 height 8
radio input "true"
click at [622, 199] on label "True" at bounding box center [614, 184] width 89 height 29
click at [586, 189] on input "True" at bounding box center [582, 185] width 10 height 8
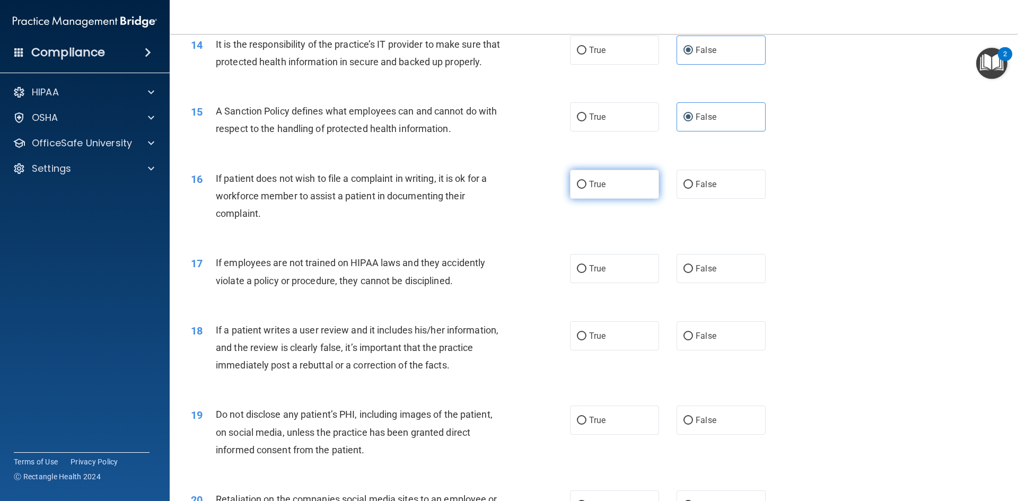
radio input "true"
click at [707, 274] on span "False" at bounding box center [705, 268] width 21 height 10
click at [693, 273] on input "False" at bounding box center [688, 269] width 10 height 8
radio input "true"
click at [596, 274] on span "True" at bounding box center [597, 268] width 16 height 10
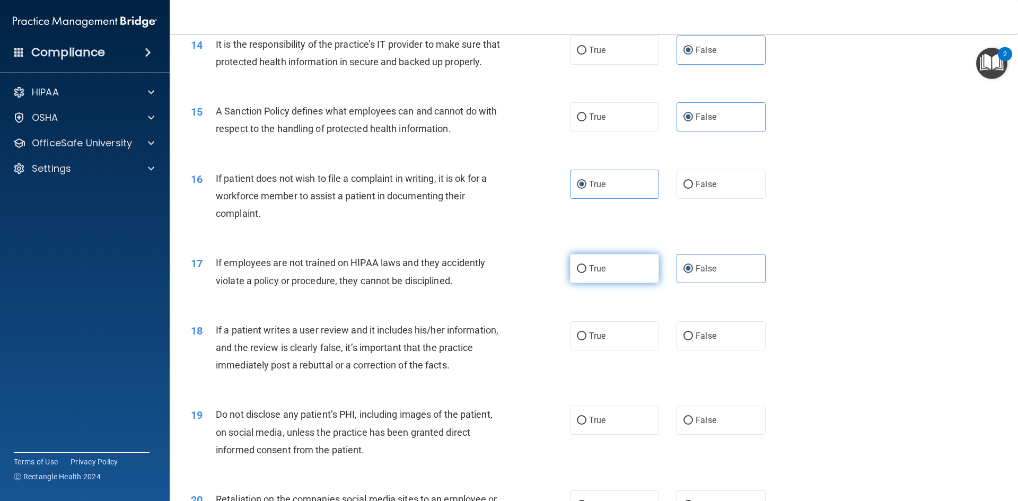
click at [586, 273] on input "True" at bounding box center [582, 269] width 10 height 8
radio input "true"
click at [720, 283] on label "False" at bounding box center [720, 268] width 89 height 29
click at [693, 273] on input "False" at bounding box center [688, 269] width 10 height 8
radio input "true"
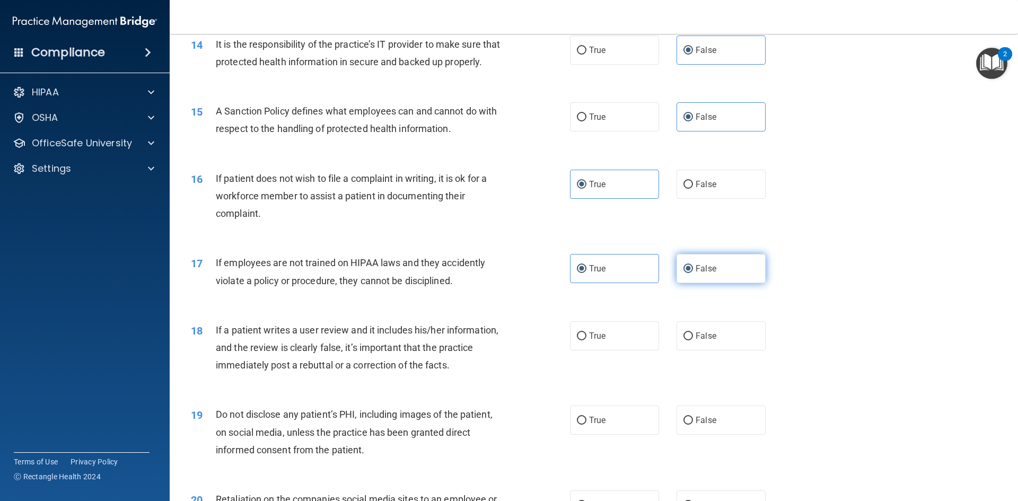
radio input "false"
click at [601, 341] on span "True" at bounding box center [597, 336] width 16 height 10
click at [586, 340] on input "True" at bounding box center [582, 336] width 10 height 8
radio input "true"
click at [729, 350] on label "False" at bounding box center [720, 335] width 89 height 29
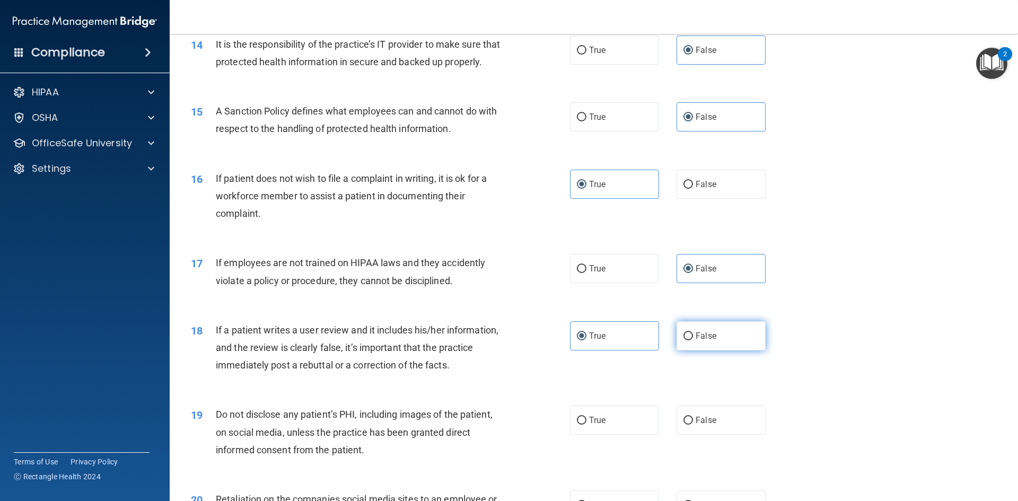
click at [693, 340] on input "False" at bounding box center [688, 336] width 10 height 8
radio input "true"
radio input "false"
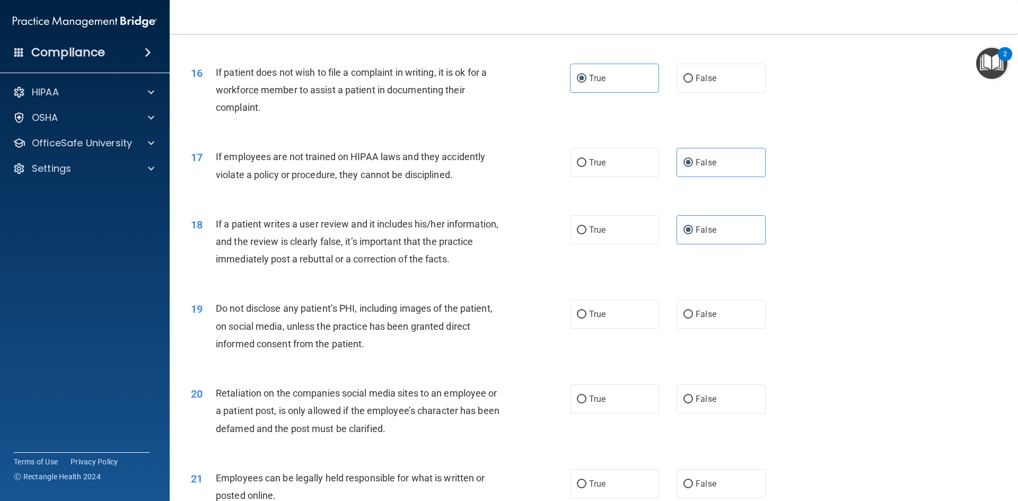
scroll to position [1378, 0]
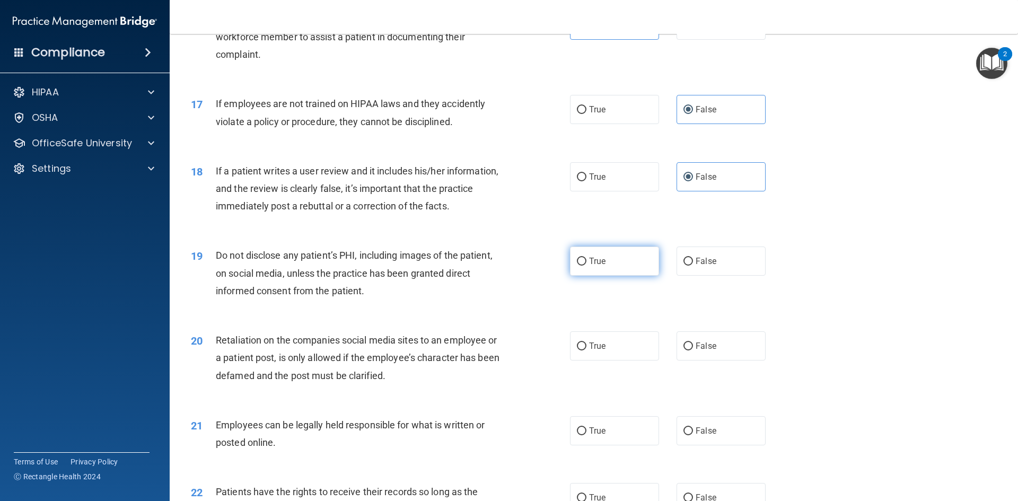
click at [609, 276] on label "True" at bounding box center [614, 260] width 89 height 29
click at [586, 266] on input "True" at bounding box center [582, 262] width 10 height 8
radio input "true"
click at [709, 351] on span "False" at bounding box center [705, 346] width 21 height 10
click at [693, 350] on input "False" at bounding box center [688, 346] width 10 height 8
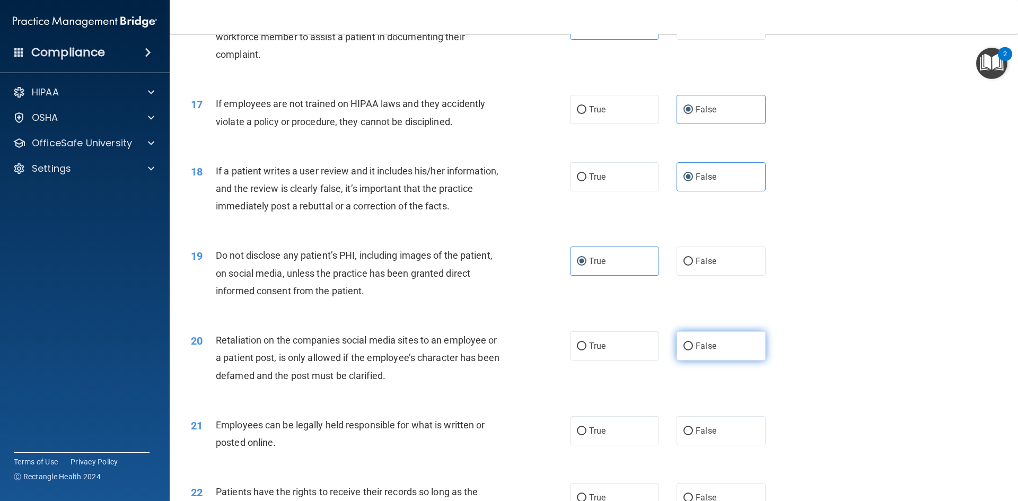
radio input "true"
click at [639, 445] on label "True" at bounding box center [614, 430] width 89 height 29
click at [586, 435] on input "True" at bounding box center [582, 431] width 10 height 8
radio input "true"
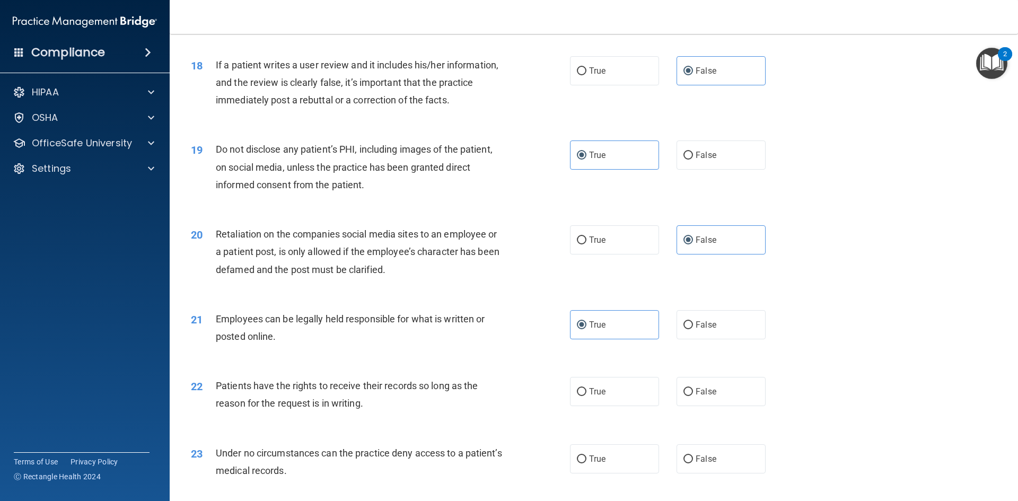
scroll to position [1537, 0]
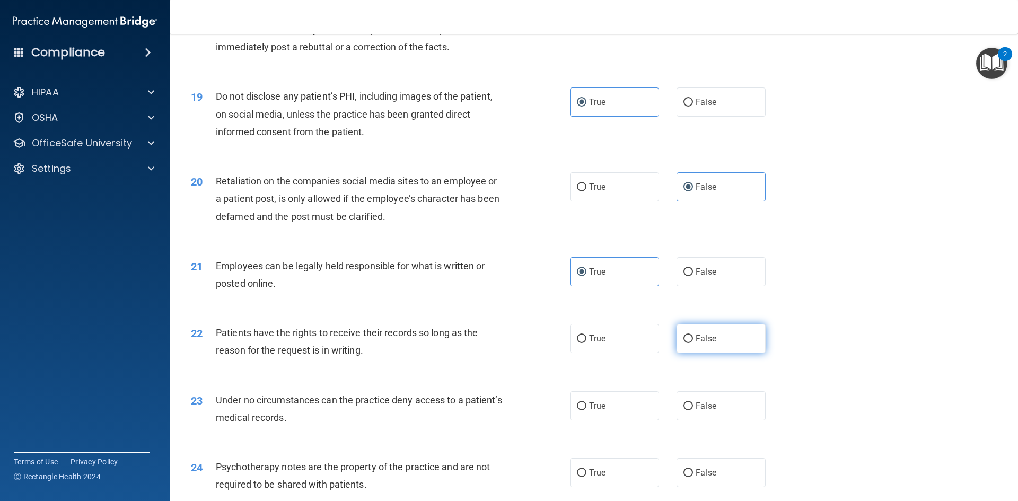
click at [713, 353] on label "False" at bounding box center [720, 338] width 89 height 29
click at [693, 343] on input "False" at bounding box center [688, 339] width 10 height 8
radio input "true"
click at [707, 411] on span "False" at bounding box center [705, 406] width 21 height 10
click at [693, 410] on input "False" at bounding box center [688, 406] width 10 height 8
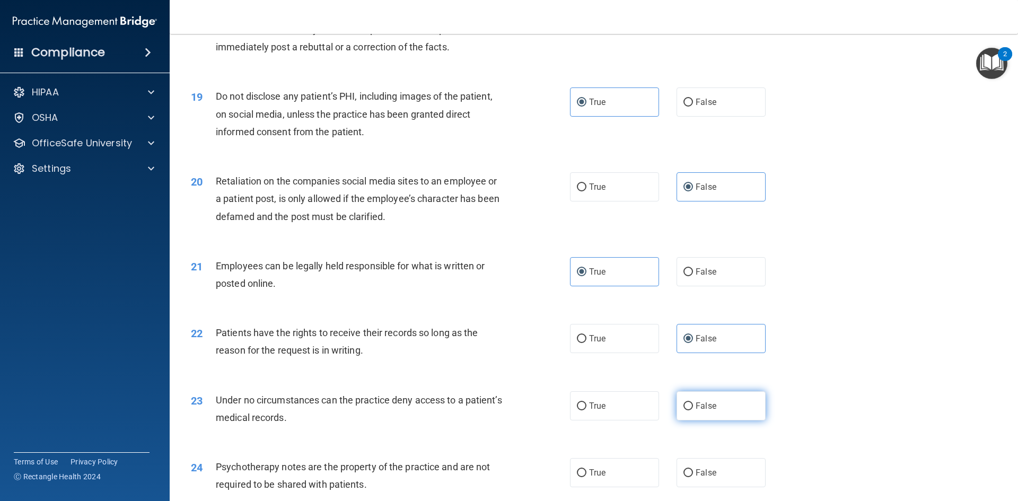
radio input "true"
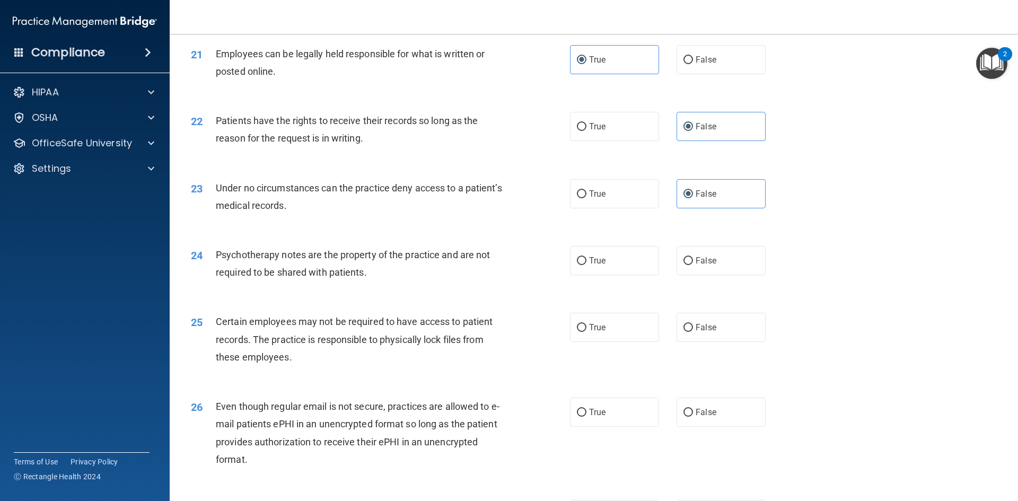
scroll to position [1802, 0]
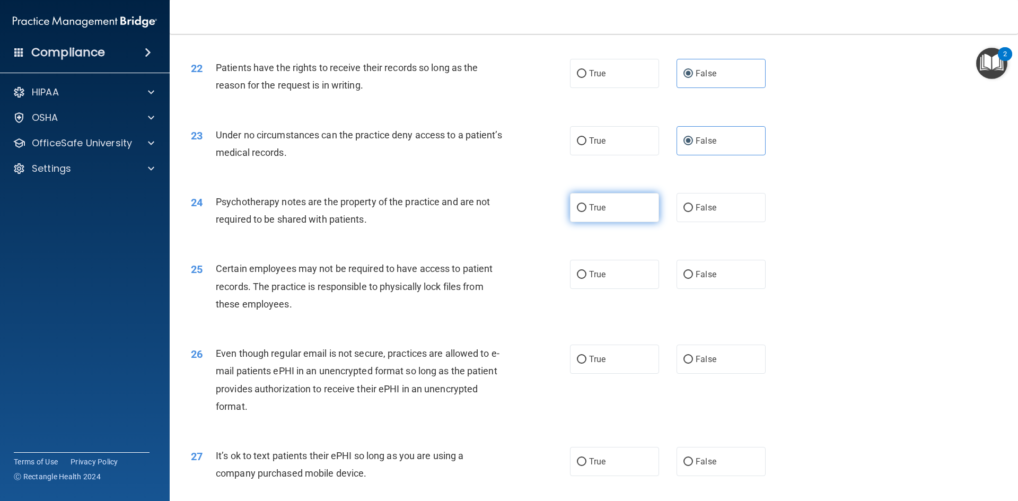
drag, startPoint x: 605, startPoint y: 224, endPoint x: 609, endPoint y: 279, distance: 55.3
click at [605, 222] on label "True" at bounding box center [614, 207] width 89 height 29
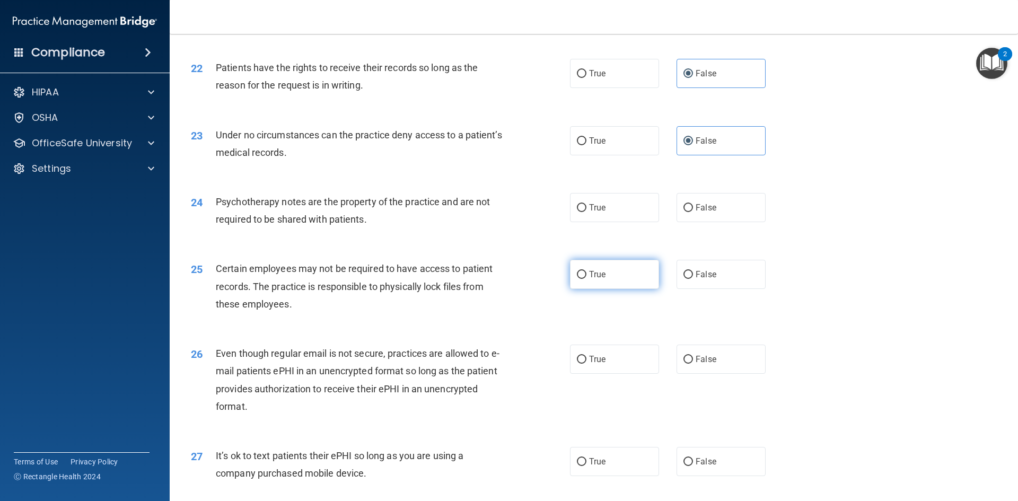
click at [586, 212] on input "True" at bounding box center [582, 208] width 10 height 8
radio input "true"
click at [608, 286] on label "True" at bounding box center [614, 274] width 89 height 29
click at [586, 279] on input "True" at bounding box center [582, 275] width 10 height 8
radio input "true"
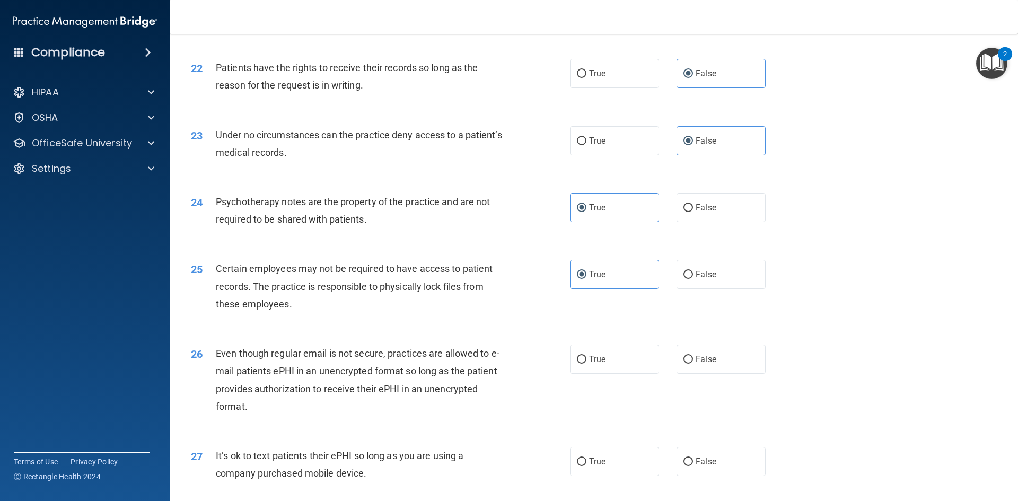
drag, startPoint x: 599, startPoint y: 383, endPoint x: 704, endPoint y: 442, distance: 120.8
click at [599, 374] on label "True" at bounding box center [614, 359] width 89 height 29
click at [586, 364] on input "True" at bounding box center [582, 360] width 10 height 8
radio input "true"
drag, startPoint x: 718, startPoint y: 481, endPoint x: 744, endPoint y: 449, distance: 41.5
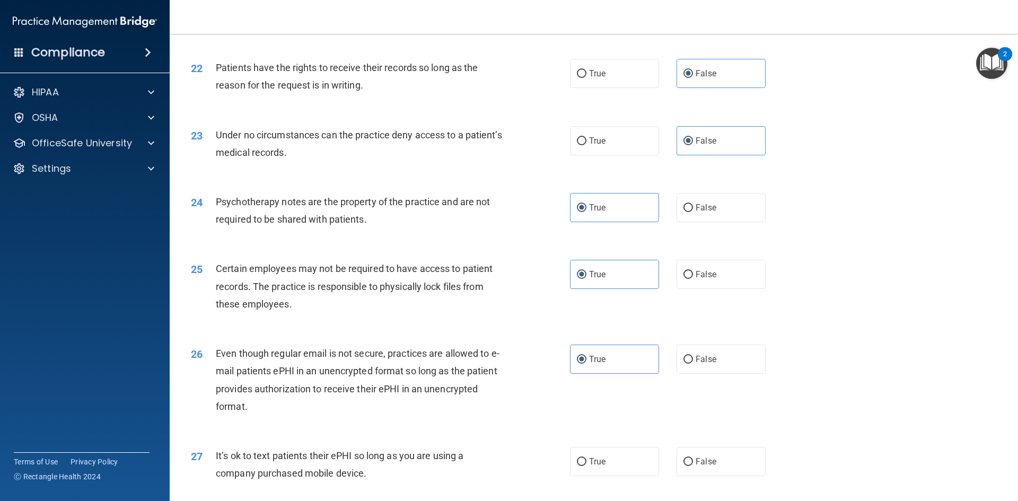
click at [718, 476] on label "False" at bounding box center [720, 461] width 89 height 29
click at [693, 466] on input "False" at bounding box center [688, 462] width 10 height 8
radio input "true"
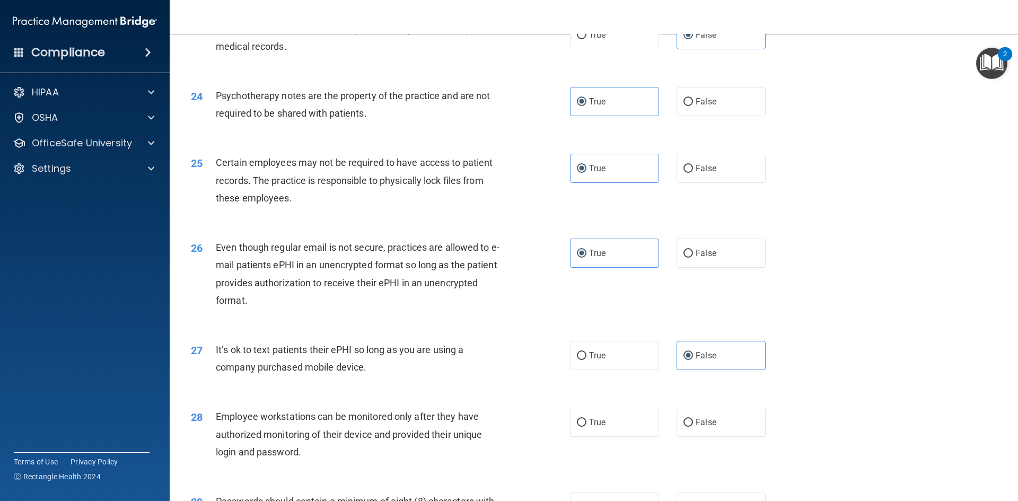
scroll to position [1961, 0]
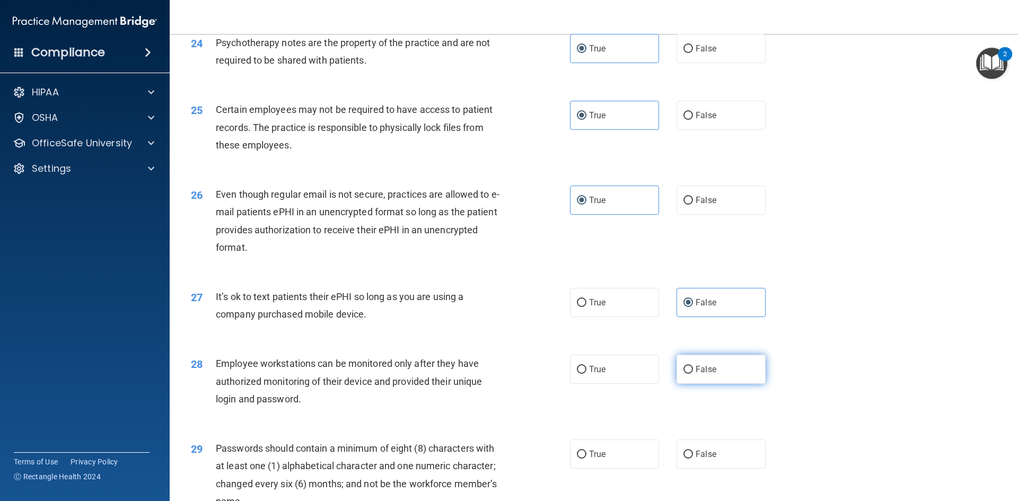
click at [729, 384] on label "False" at bounding box center [720, 369] width 89 height 29
click at [693, 374] on input "False" at bounding box center [688, 370] width 10 height 8
radio input "true"
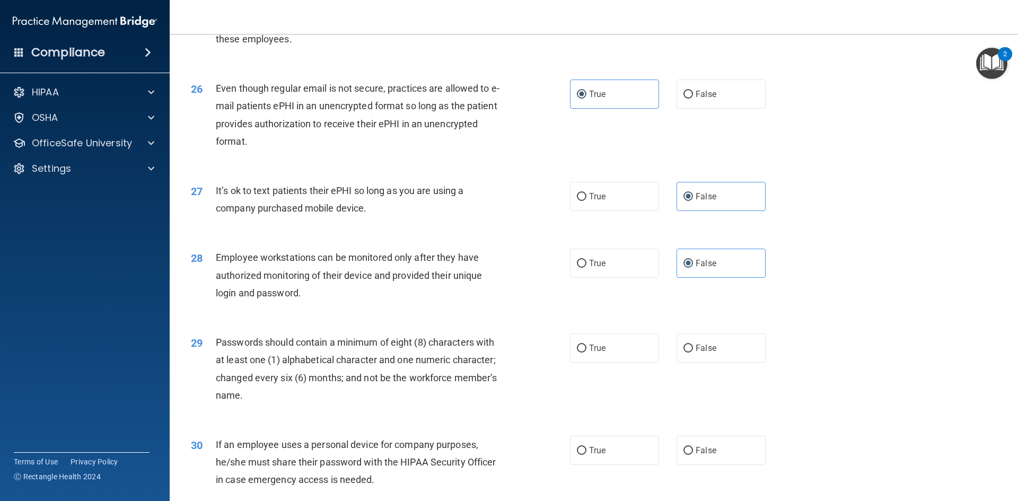
scroll to position [2120, 0]
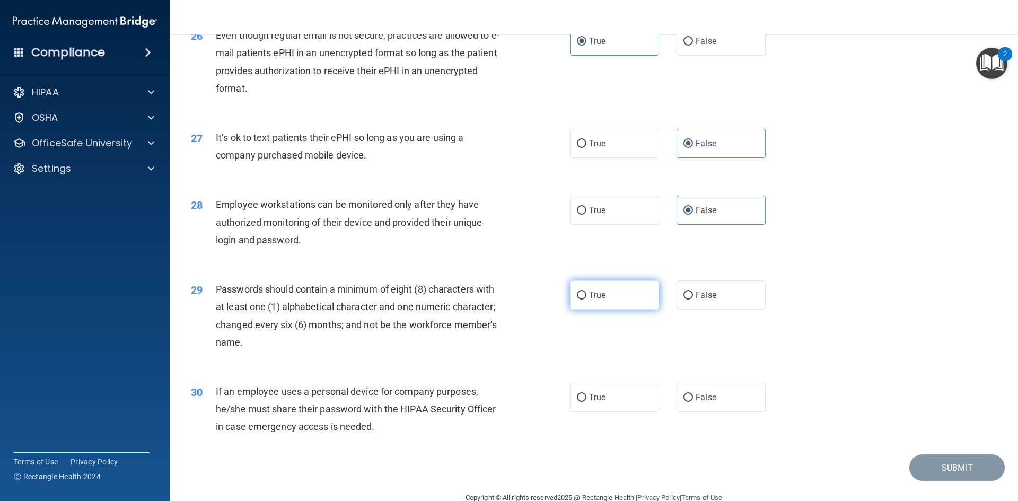
click at [615, 306] on label "True" at bounding box center [614, 294] width 89 height 29
click at [586, 299] on input "True" at bounding box center [582, 296] width 10 height 8
radio input "true"
click at [741, 412] on label "False" at bounding box center [720, 397] width 89 height 29
click at [693, 402] on input "False" at bounding box center [688, 398] width 10 height 8
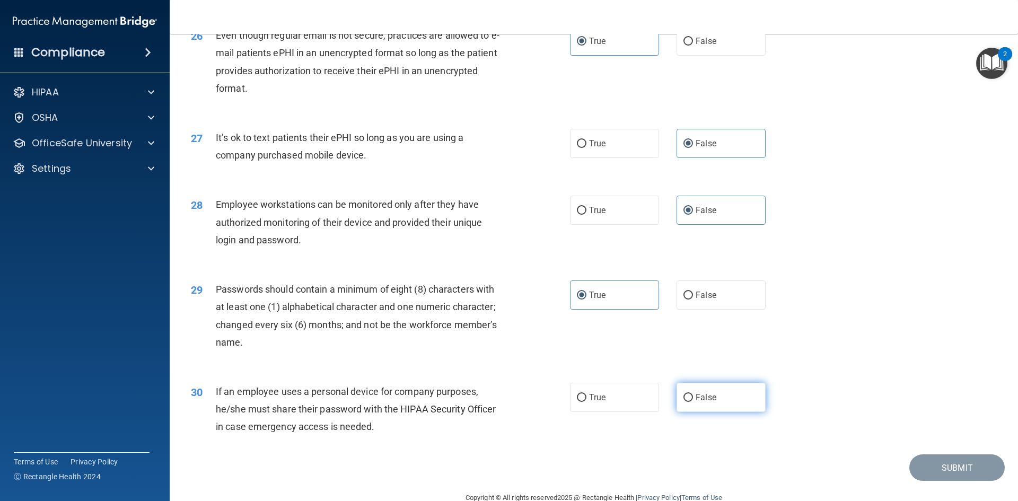
radio input "true"
click at [938, 481] on button "Submit" at bounding box center [956, 467] width 95 height 27
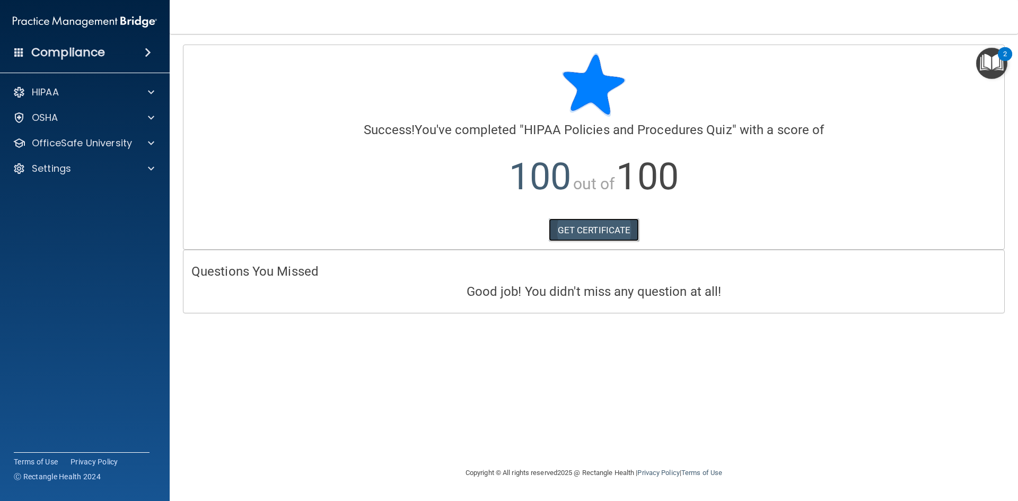
click at [618, 234] on link "GET CERTIFICATE" at bounding box center [594, 229] width 91 height 23
click at [75, 139] on p "OfficeSafe University" at bounding box center [82, 143] width 100 height 13
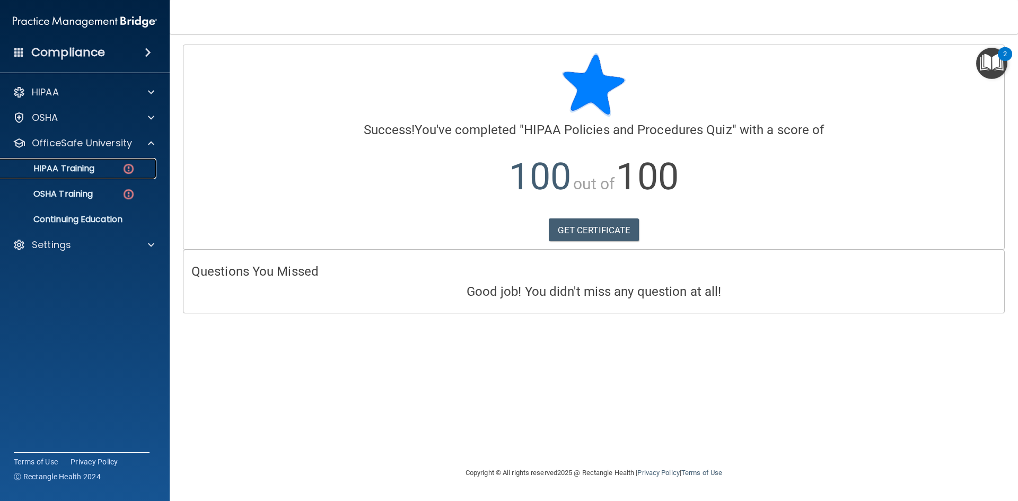
click at [91, 173] on p "HIPAA Training" at bounding box center [50, 168] width 87 height 11
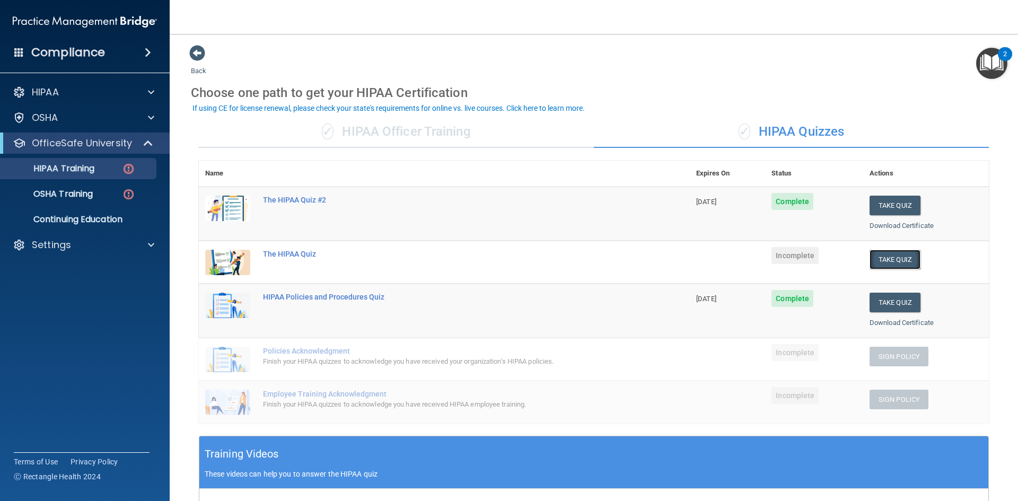
click at [893, 261] on button "Take Quiz" at bounding box center [894, 260] width 51 height 20
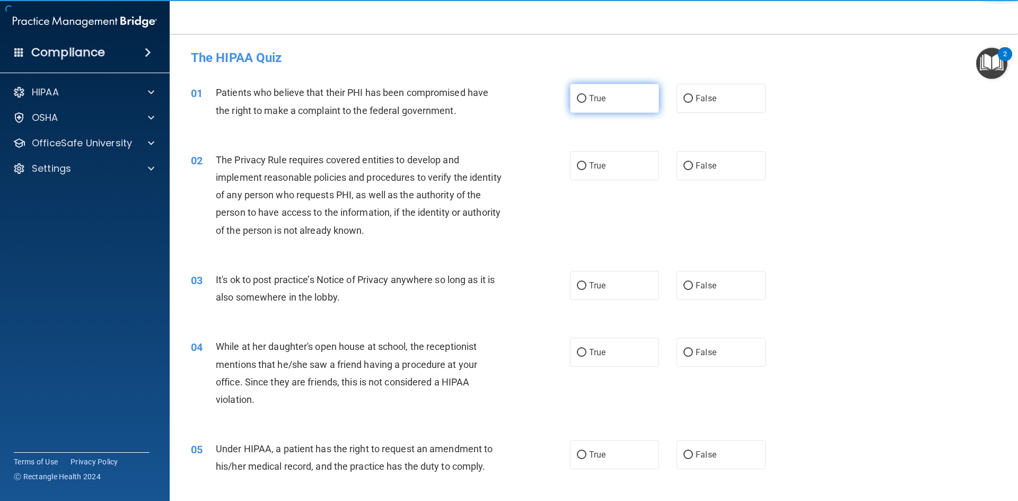
click at [589, 99] on span "True" at bounding box center [597, 98] width 16 height 10
click at [586, 99] on input "True" at bounding box center [582, 99] width 10 height 8
radio input "true"
click at [592, 174] on label "True" at bounding box center [614, 165] width 89 height 29
click at [586, 170] on input "True" at bounding box center [582, 166] width 10 height 8
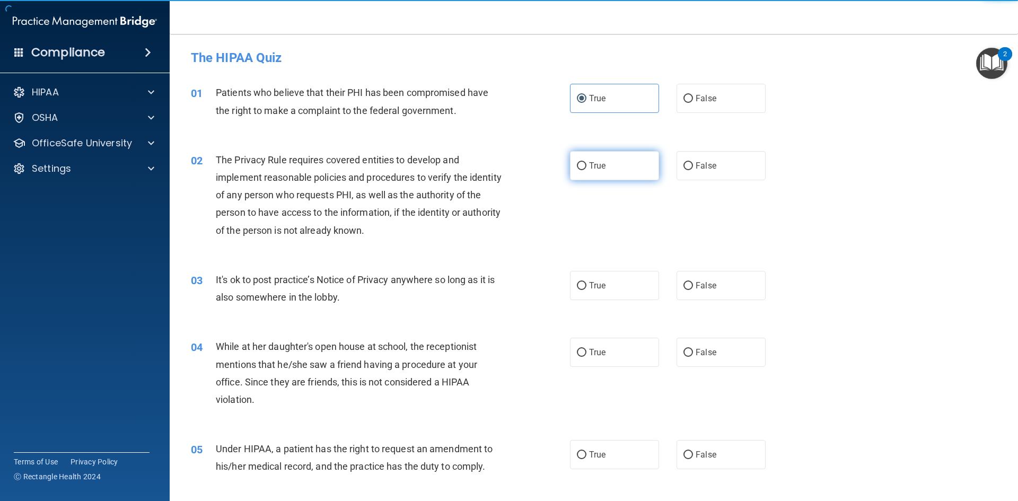
radio input "true"
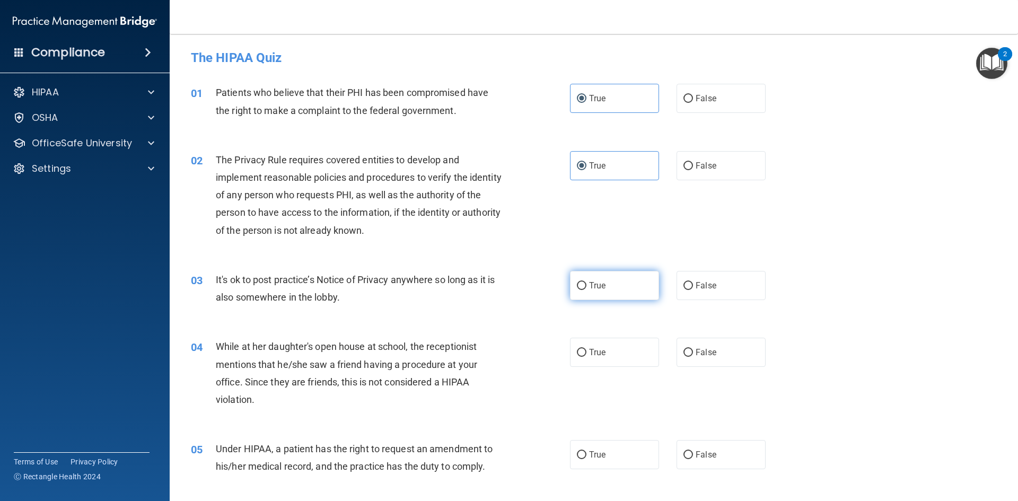
drag, startPoint x: 600, startPoint y: 281, endPoint x: 614, endPoint y: 251, distance: 33.2
click at [600, 280] on span "True" at bounding box center [597, 285] width 16 height 10
click at [586, 282] on input "True" at bounding box center [582, 286] width 10 height 8
radio input "true"
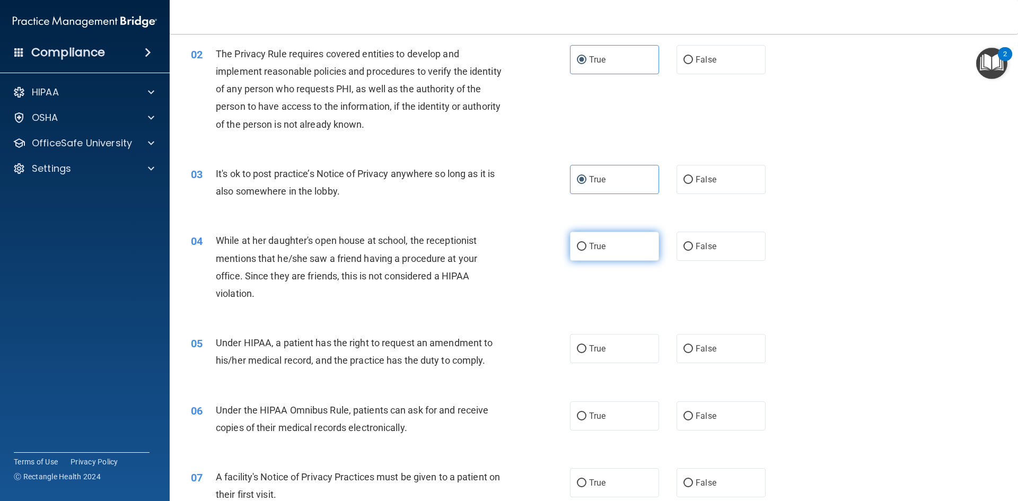
click at [600, 251] on label "True" at bounding box center [614, 246] width 89 height 29
click at [586, 251] on input "True" at bounding box center [582, 247] width 10 height 8
radio input "true"
click at [596, 345] on span "True" at bounding box center [597, 348] width 16 height 10
click at [586, 345] on input "True" at bounding box center [582, 349] width 10 height 8
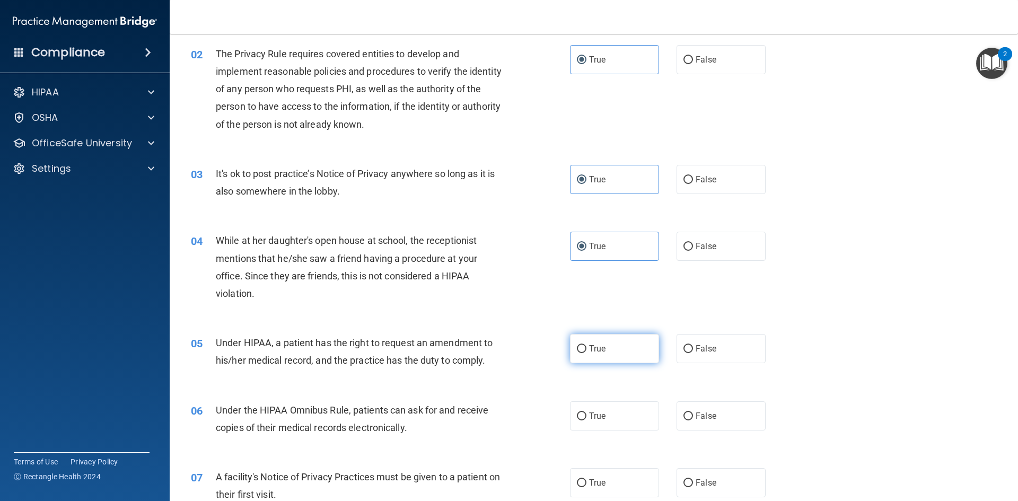
radio input "true"
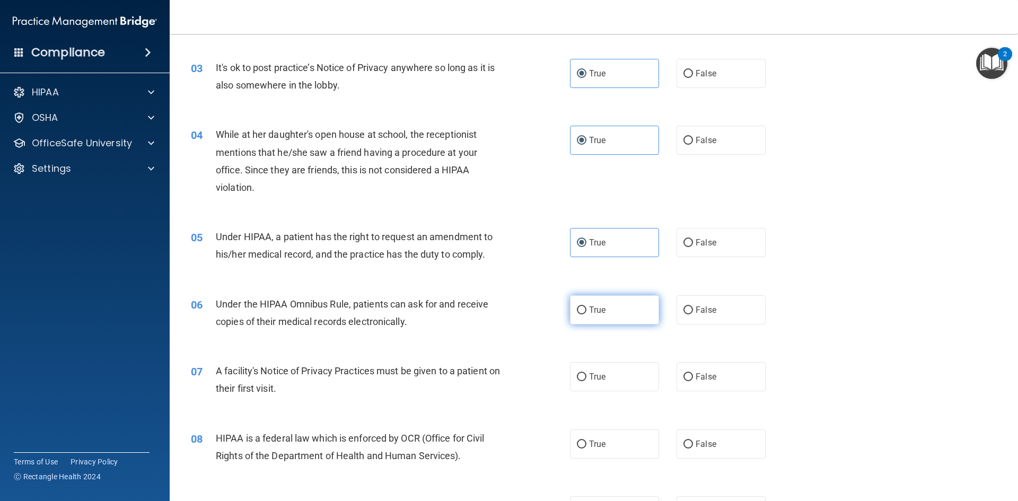
click at [595, 305] on span "True" at bounding box center [597, 310] width 16 height 10
click at [586, 306] on input "True" at bounding box center [582, 310] width 10 height 8
radio input "true"
click at [602, 385] on label "True" at bounding box center [614, 376] width 89 height 29
click at [586, 381] on input "True" at bounding box center [582, 377] width 10 height 8
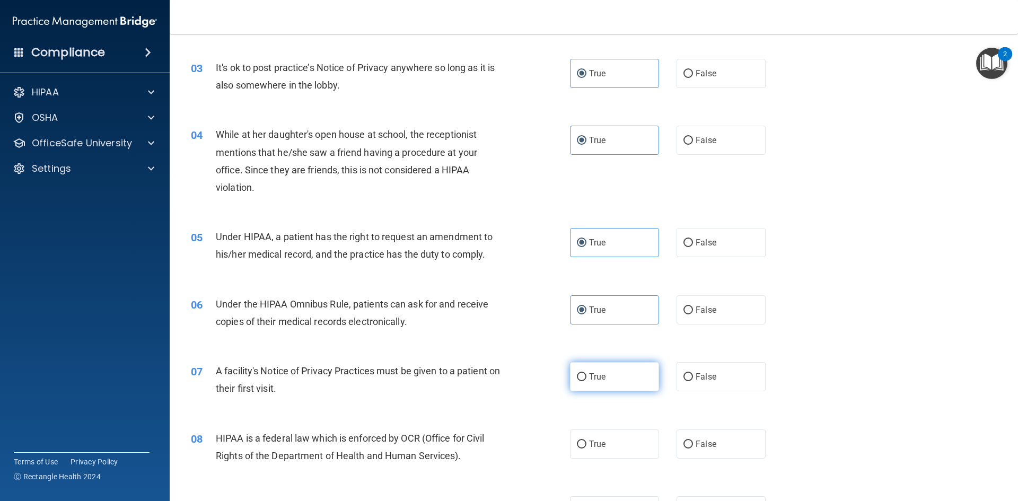
radio input "true"
click at [601, 437] on label "True" at bounding box center [614, 443] width 89 height 29
click at [586, 440] on input "True" at bounding box center [582, 444] width 10 height 8
radio input "true"
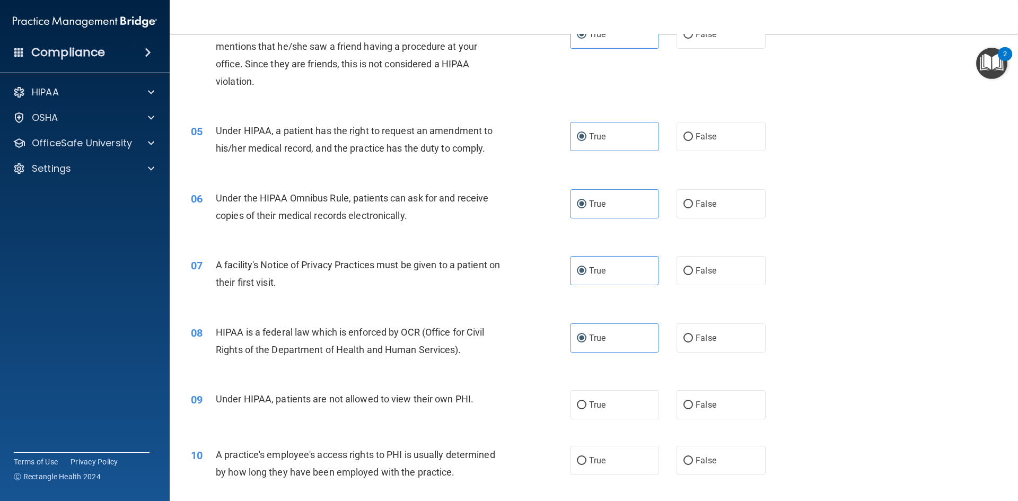
scroll to position [371, 0]
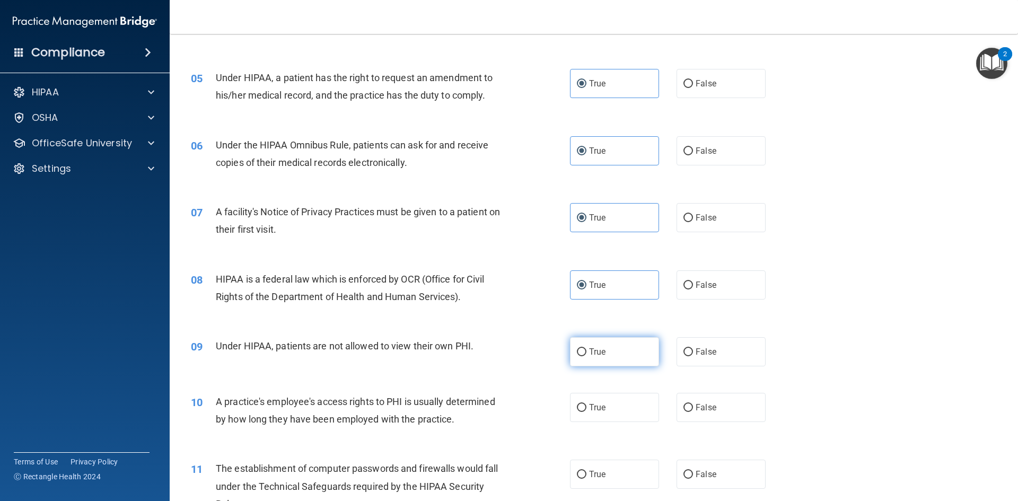
click at [602, 355] on span "True" at bounding box center [597, 352] width 16 height 10
click at [586, 355] on input "True" at bounding box center [582, 352] width 10 height 8
radio input "true"
click at [610, 409] on label "True" at bounding box center [614, 407] width 89 height 29
click at [586, 409] on input "True" at bounding box center [582, 408] width 10 height 8
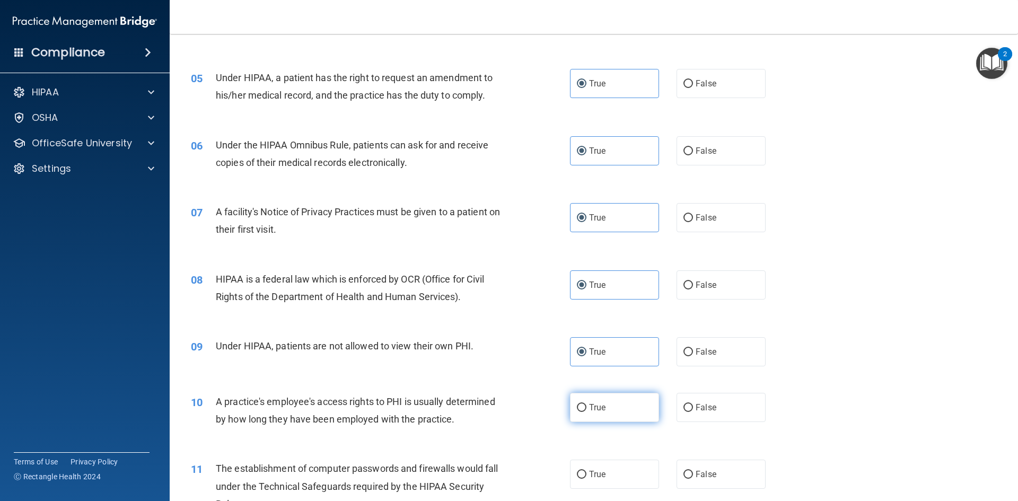
radio input "true"
click at [602, 466] on label "True" at bounding box center [614, 474] width 89 height 29
click at [586, 471] on input "True" at bounding box center [582, 475] width 10 height 8
radio input "true"
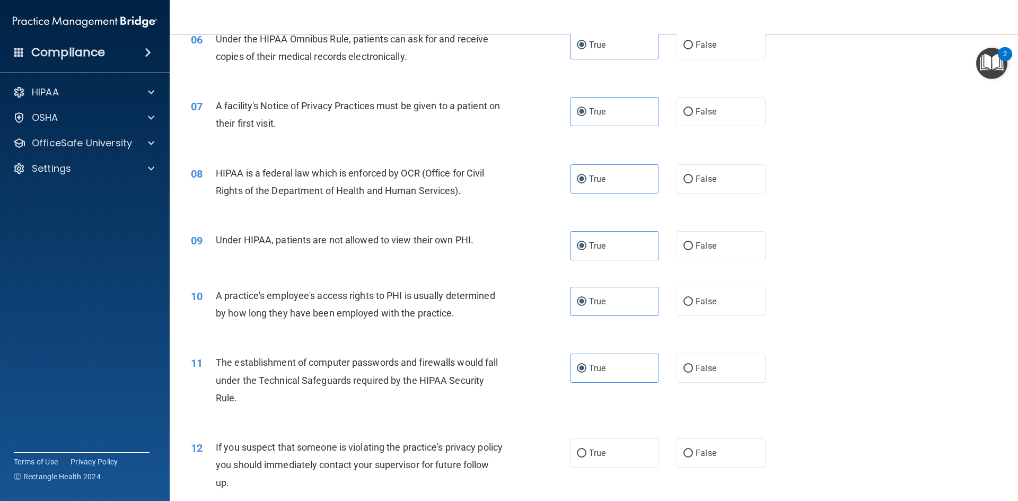
scroll to position [530, 0]
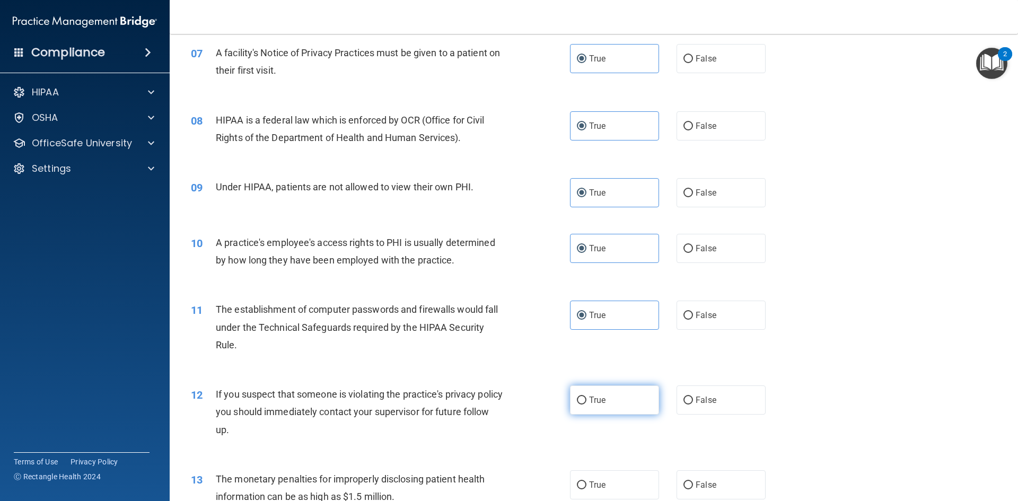
click at [605, 400] on label "True" at bounding box center [614, 399] width 89 height 29
click at [586, 400] on input "True" at bounding box center [582, 400] width 10 height 8
radio input "true"
click at [604, 474] on label "True" at bounding box center [614, 484] width 89 height 29
click at [586, 481] on input "True" at bounding box center [582, 485] width 10 height 8
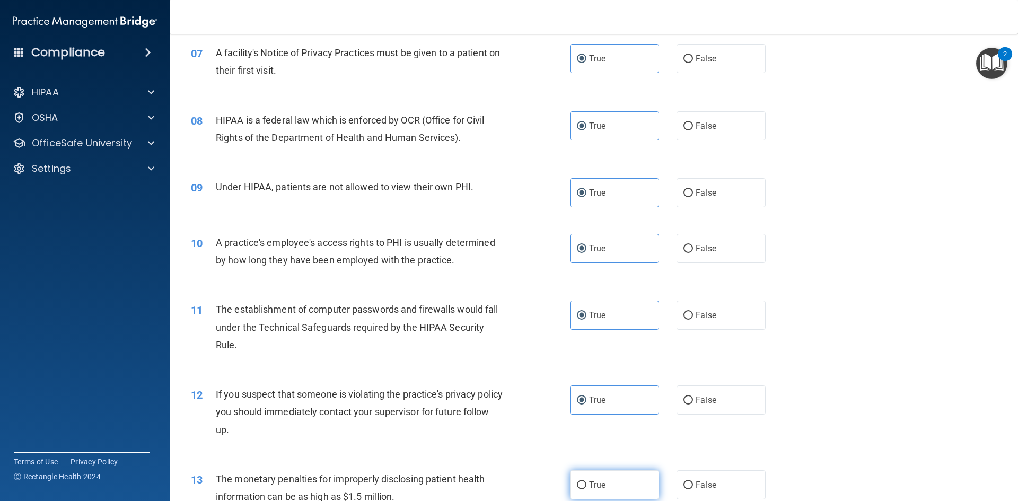
radio input "true"
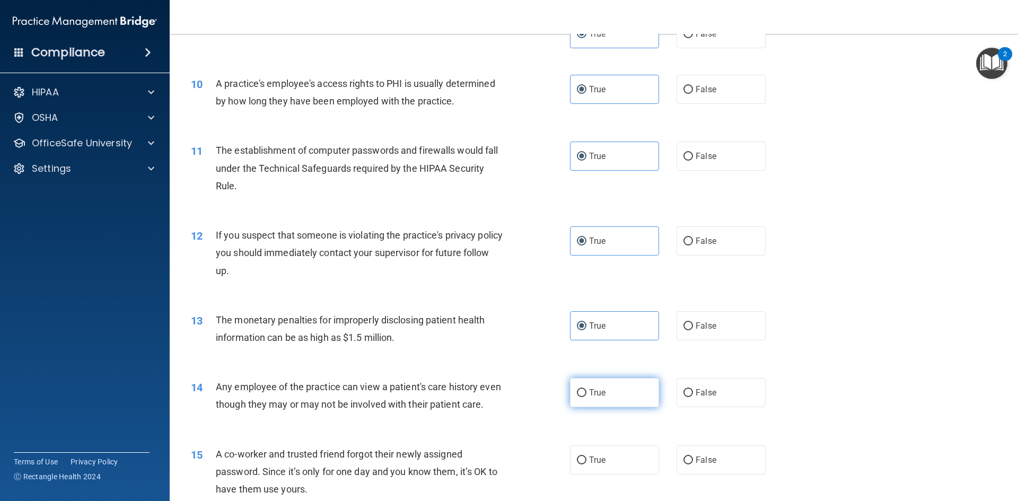
drag, startPoint x: 610, startPoint y: 383, endPoint x: 610, endPoint y: 389, distance: 6.4
click at [610, 387] on label "True" at bounding box center [614, 392] width 89 height 29
click at [586, 389] on input "True" at bounding box center [582, 393] width 10 height 8
radio input "true"
click at [600, 465] on label "True" at bounding box center [614, 459] width 89 height 29
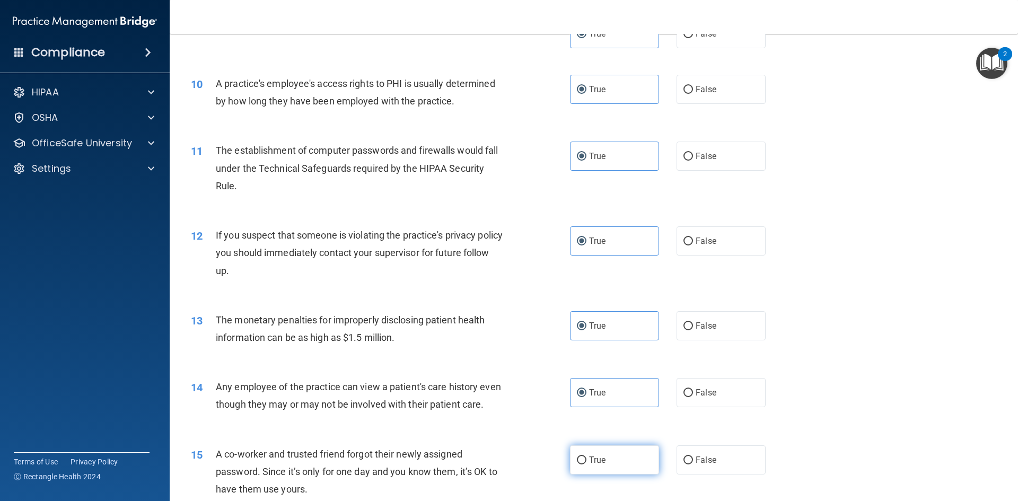
click at [586, 464] on input "True" at bounding box center [582, 460] width 10 height 8
radio input "true"
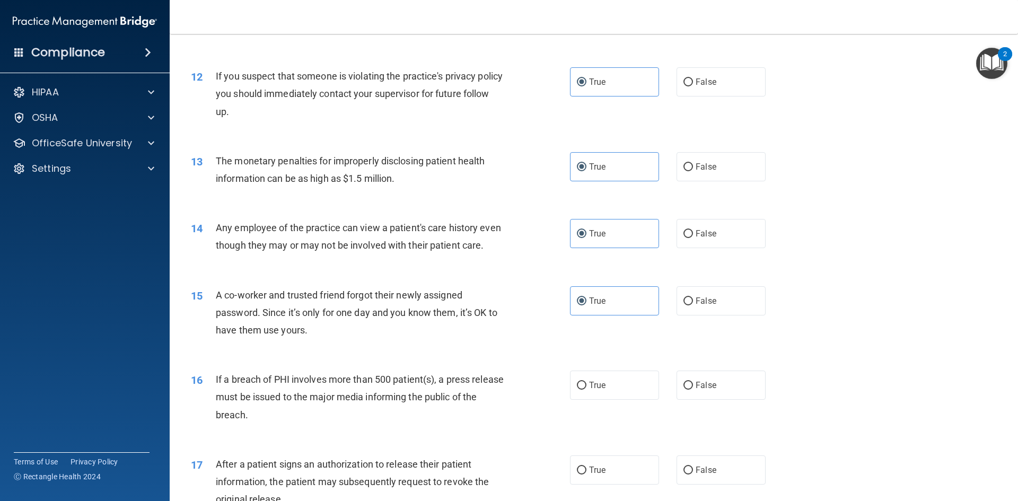
scroll to position [901, 0]
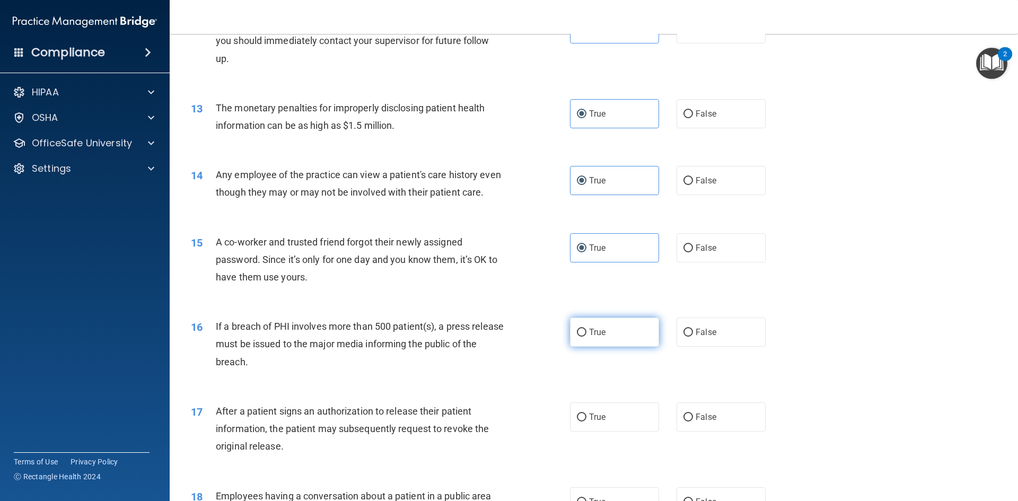
click at [633, 347] on label "True" at bounding box center [614, 332] width 89 height 29
click at [586, 337] on input "True" at bounding box center [582, 333] width 10 height 8
radio input "true"
click at [603, 500] on html "Compliance HIPAA Documents and Policies Report an Incident Business Associates …" at bounding box center [509, 250] width 1018 height 501
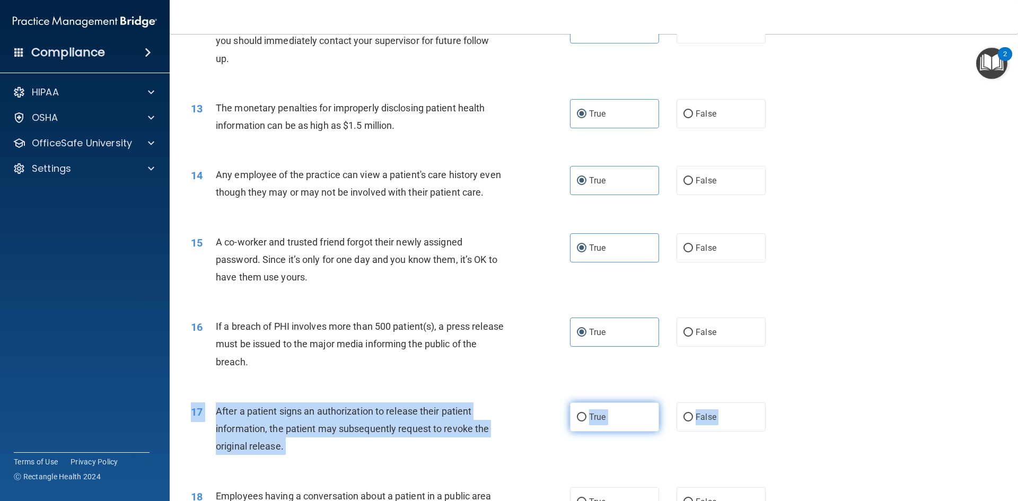
click at [614, 425] on label "True" at bounding box center [614, 416] width 89 height 29
click at [586, 421] on input "True" at bounding box center [582, 417] width 10 height 8
radio input "true"
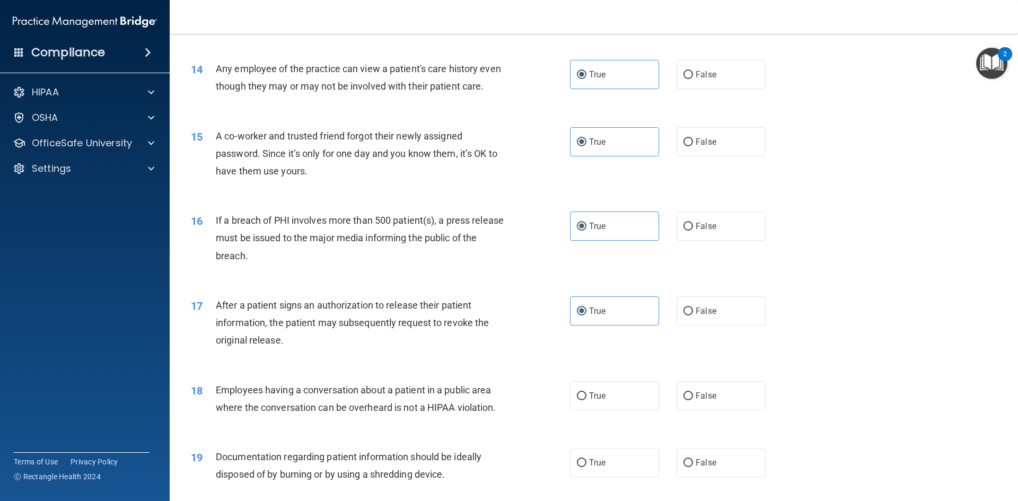
scroll to position [1113, 0]
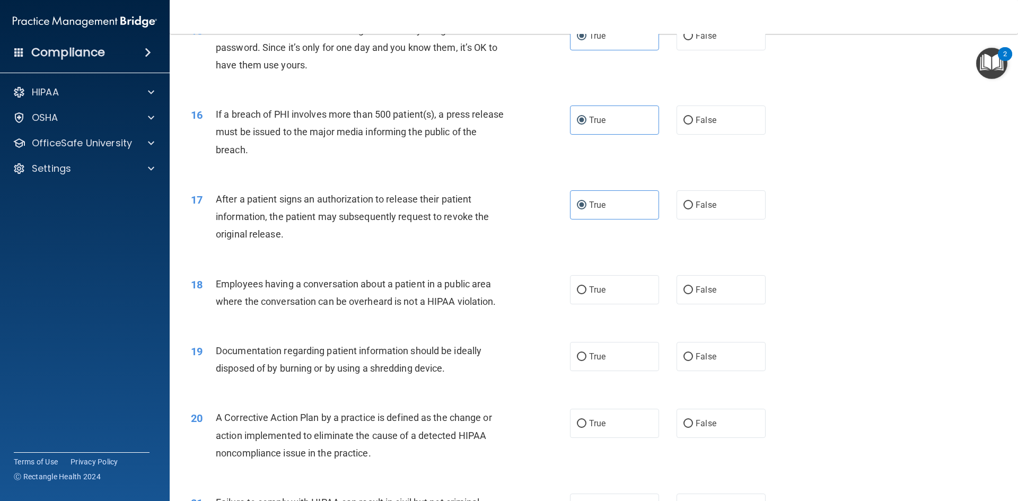
click at [600, 304] on label "True" at bounding box center [614, 289] width 89 height 29
click at [586, 294] on input "True" at bounding box center [582, 290] width 10 height 8
radio input "true"
click at [613, 395] on div "19 Documentation regarding patient information should be ideally disposed of by…" at bounding box center [594, 362] width 822 height 67
click at [611, 371] on label "True" at bounding box center [614, 356] width 89 height 29
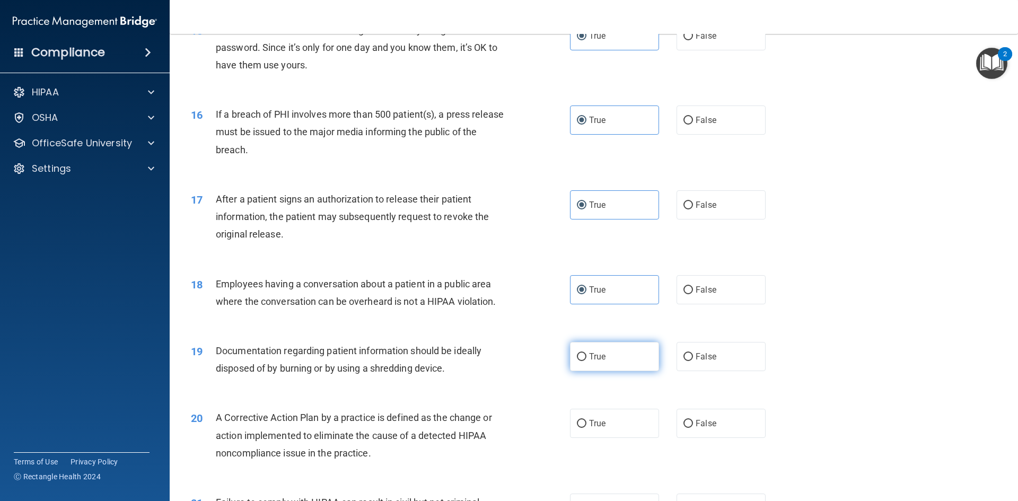
click at [586, 361] on input "True" at bounding box center [582, 357] width 10 height 8
radio input "true"
click at [602, 435] on label "True" at bounding box center [614, 423] width 89 height 29
click at [586, 428] on input "True" at bounding box center [582, 424] width 10 height 8
radio input "true"
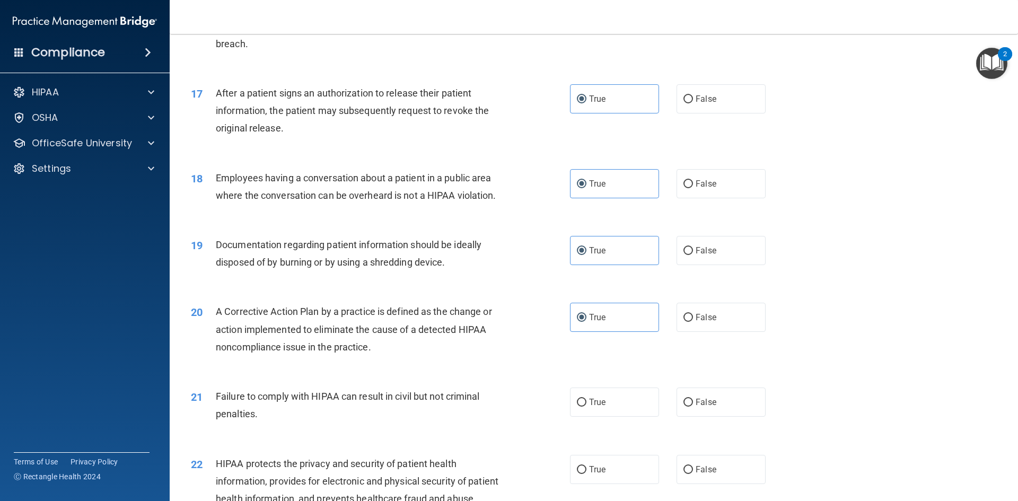
scroll to position [1272, 0]
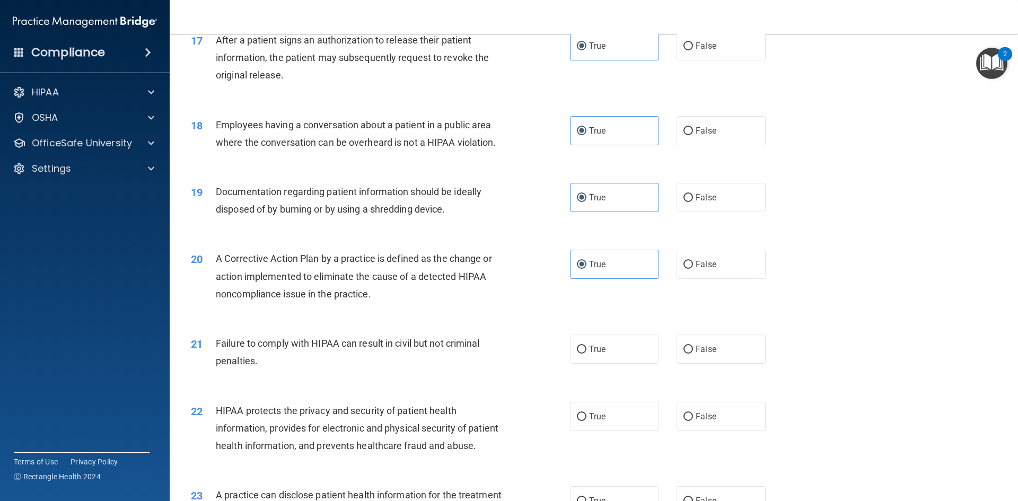
drag, startPoint x: 594, startPoint y: 371, endPoint x: 597, endPoint y: 400, distance: 28.8
click at [595, 364] on label "True" at bounding box center [614, 348] width 89 height 29
click at [595, 427] on label "True" at bounding box center [614, 416] width 89 height 29
click at [586, 421] on input "True" at bounding box center [582, 417] width 10 height 8
radio input "true"
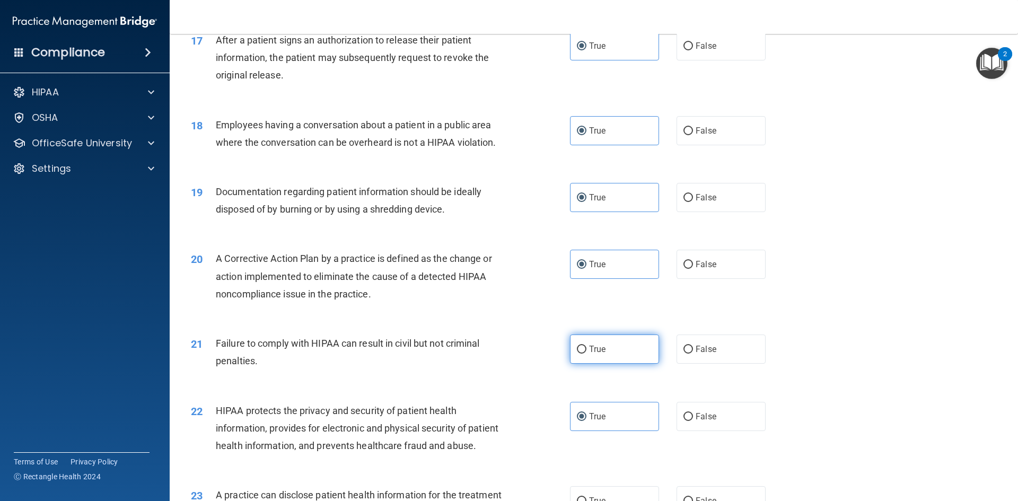
click at [577, 354] on input "True" at bounding box center [582, 350] width 10 height 8
radio input "true"
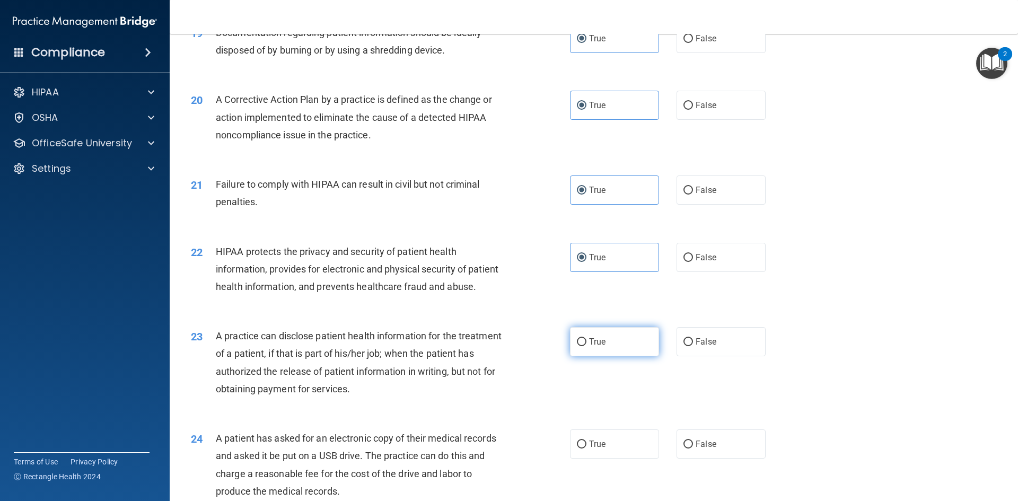
click at [604, 356] on label "True" at bounding box center [614, 341] width 89 height 29
click at [586, 346] on input "True" at bounding box center [582, 342] width 10 height 8
radio input "true"
drag, startPoint x: 606, startPoint y: 481, endPoint x: 578, endPoint y: 450, distance: 42.0
click at [604, 459] on label "True" at bounding box center [614, 443] width 89 height 29
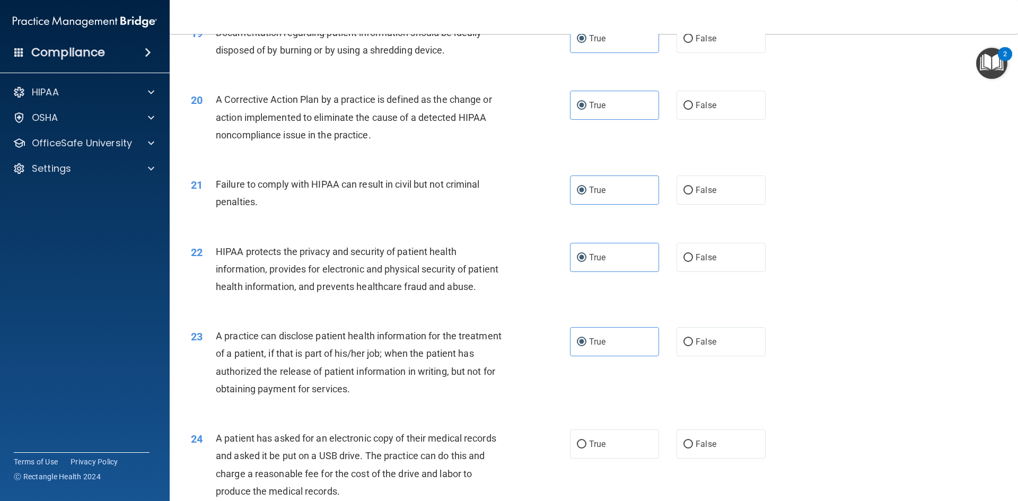
click at [586, 448] on input "True" at bounding box center [582, 444] width 10 height 8
radio input "true"
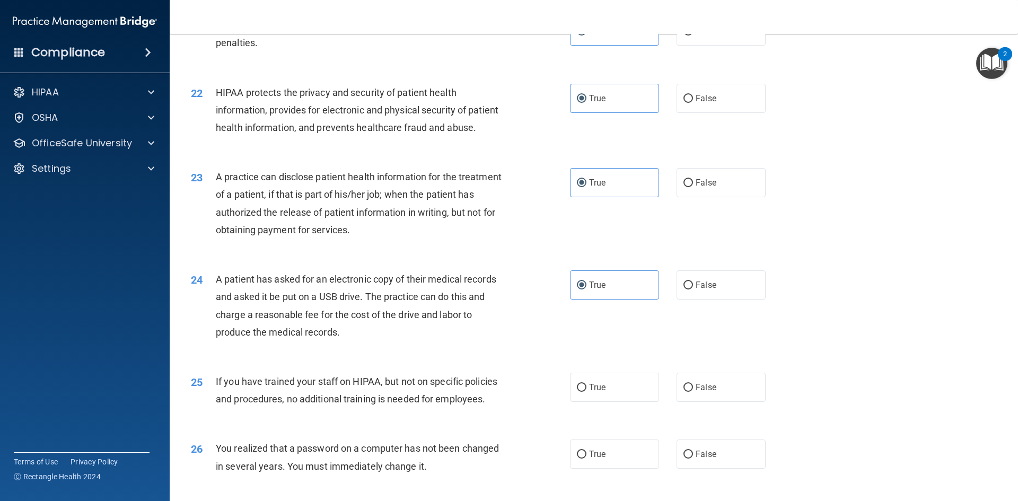
scroll to position [1802, 0]
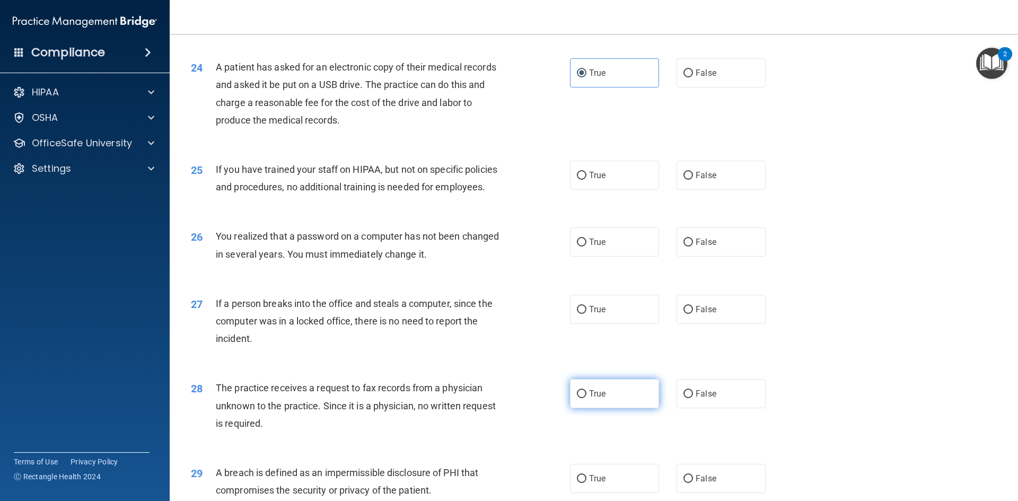
click at [591, 399] on span "True" at bounding box center [597, 394] width 16 height 10
click at [586, 398] on input "True" at bounding box center [582, 394] width 10 height 8
radio input "true"
click at [598, 314] on span "True" at bounding box center [597, 309] width 16 height 10
click at [586, 314] on input "True" at bounding box center [582, 310] width 10 height 8
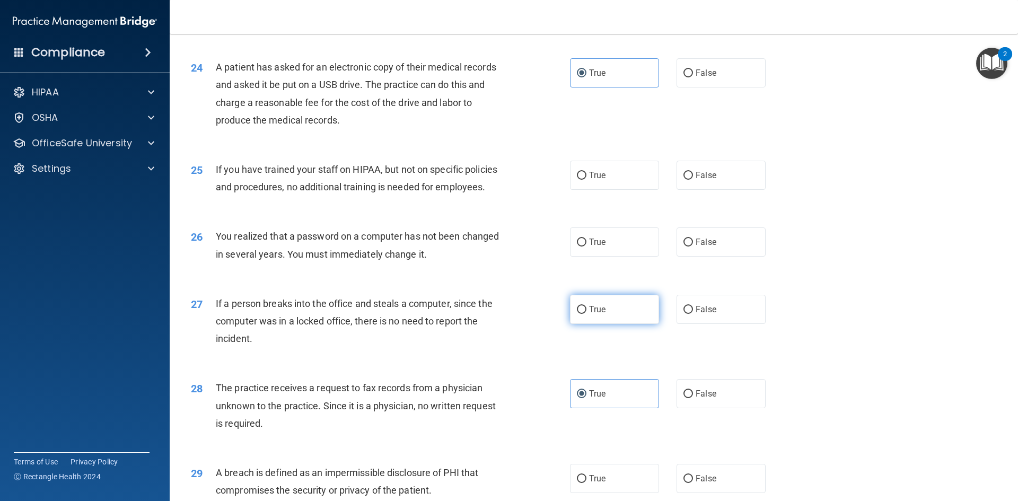
radio input "true"
drag, startPoint x: 602, startPoint y: 293, endPoint x: 603, endPoint y: 287, distance: 6.4
click at [603, 281] on div "26 You realized that a password on a computer has not been changed in several y…" at bounding box center [594, 247] width 822 height 67
click at [603, 257] on label "True" at bounding box center [614, 241] width 89 height 29
click at [586, 246] on input "True" at bounding box center [582, 243] width 10 height 8
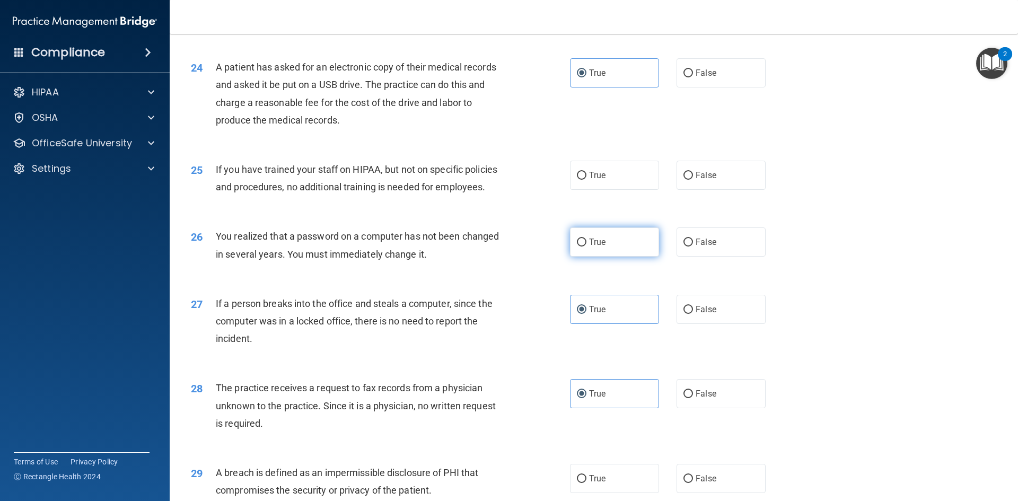
radio input "true"
click at [604, 190] on label "True" at bounding box center [614, 175] width 89 height 29
click at [586, 180] on input "True" at bounding box center [582, 176] width 10 height 8
radio input "true"
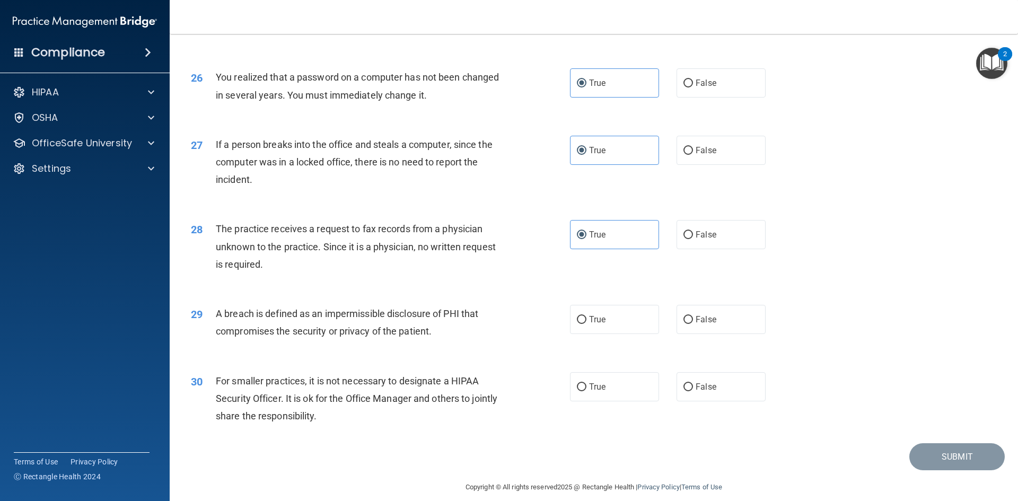
scroll to position [2008, 0]
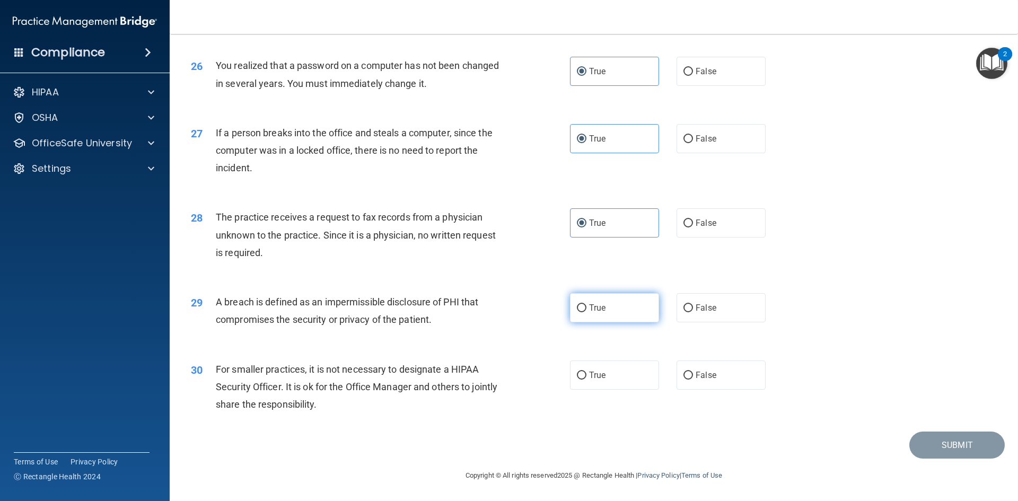
click at [634, 310] on label "True" at bounding box center [614, 307] width 89 height 29
click at [586, 310] on input "True" at bounding box center [582, 308] width 10 height 8
radio input "true"
click at [612, 374] on label "True" at bounding box center [614, 374] width 89 height 29
click at [586, 374] on input "True" at bounding box center [582, 376] width 10 height 8
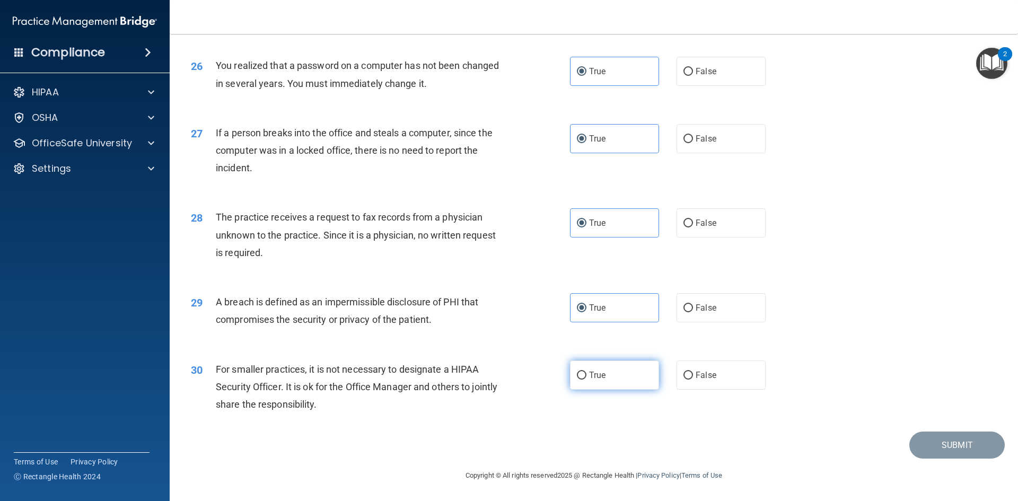
radio input "true"
click at [959, 449] on button "Submit" at bounding box center [956, 444] width 95 height 27
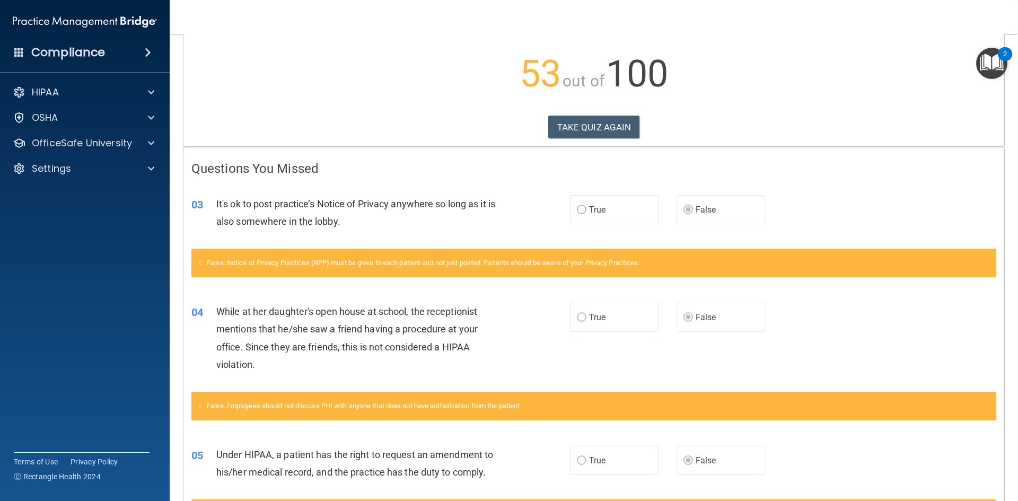
scroll to position [75, 0]
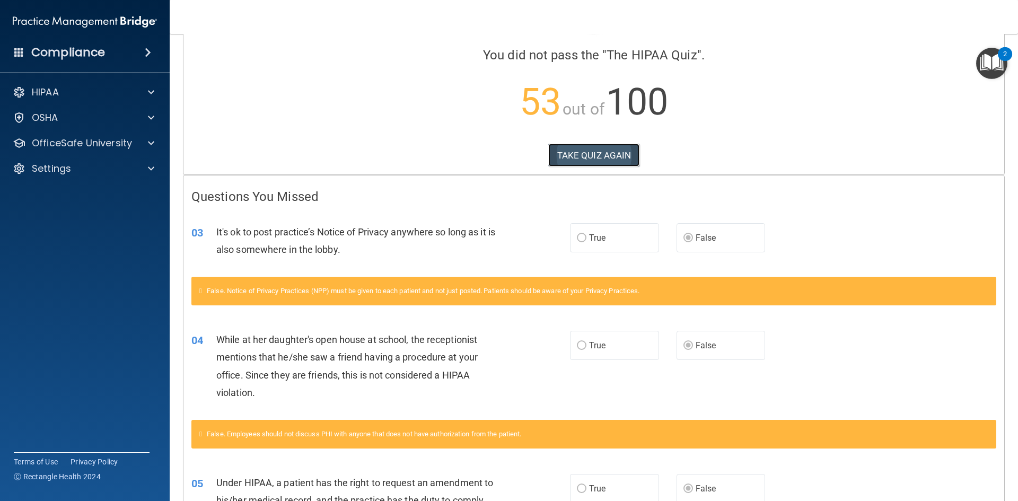
click at [578, 160] on button "TAKE QUIZ AGAIN" at bounding box center [594, 155] width 92 height 23
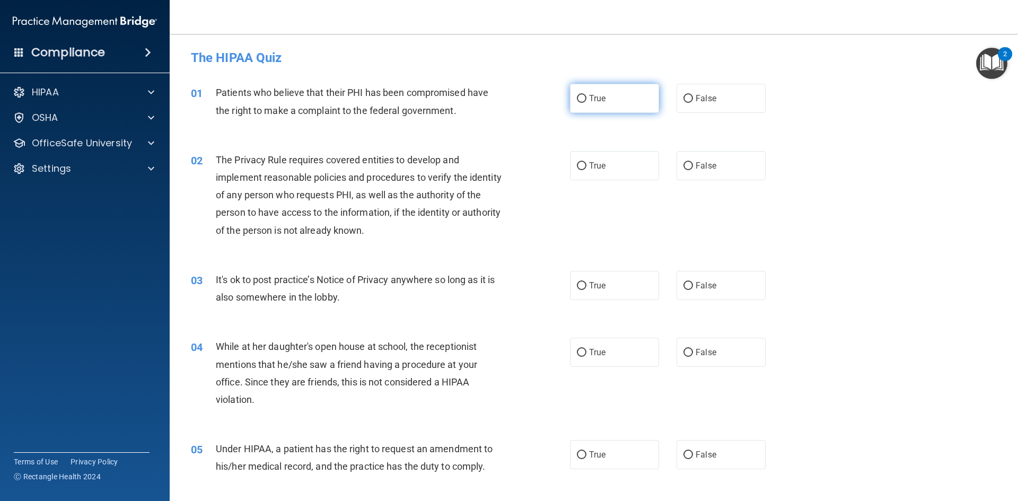
click at [627, 104] on label "True" at bounding box center [614, 98] width 89 height 29
click at [586, 103] on input "True" at bounding box center [582, 99] width 10 height 8
radio input "true"
click at [603, 170] on label "True" at bounding box center [614, 165] width 89 height 29
click at [586, 170] on input "True" at bounding box center [582, 166] width 10 height 8
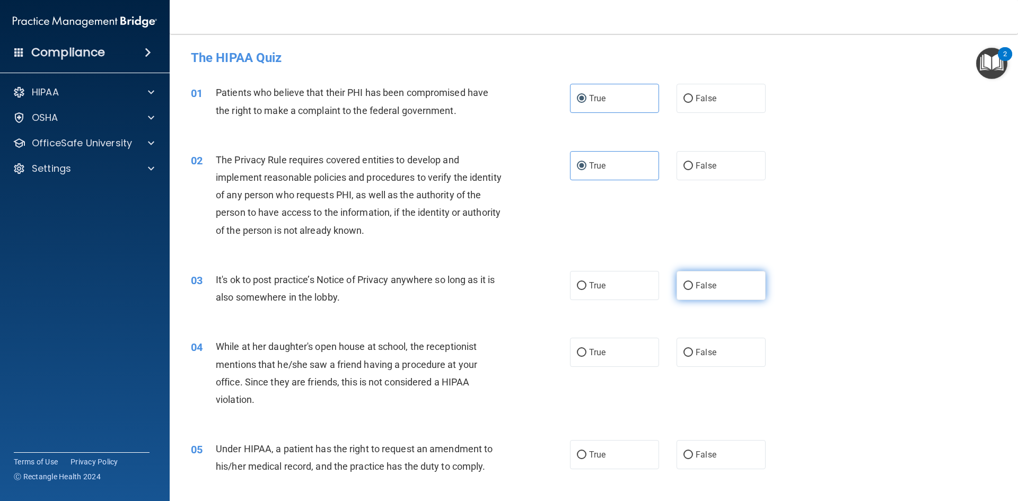
click at [701, 293] on label "False" at bounding box center [720, 285] width 89 height 29
click at [693, 290] on input "False" at bounding box center [688, 286] width 10 height 8
click at [707, 348] on span "False" at bounding box center [705, 352] width 21 height 10
click at [693, 349] on input "False" at bounding box center [688, 353] width 10 height 8
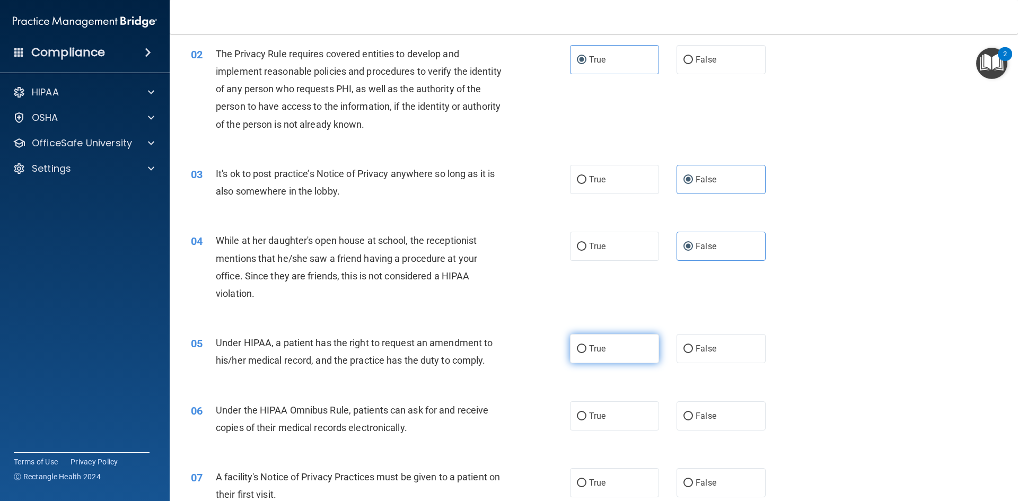
scroll to position [159, 0]
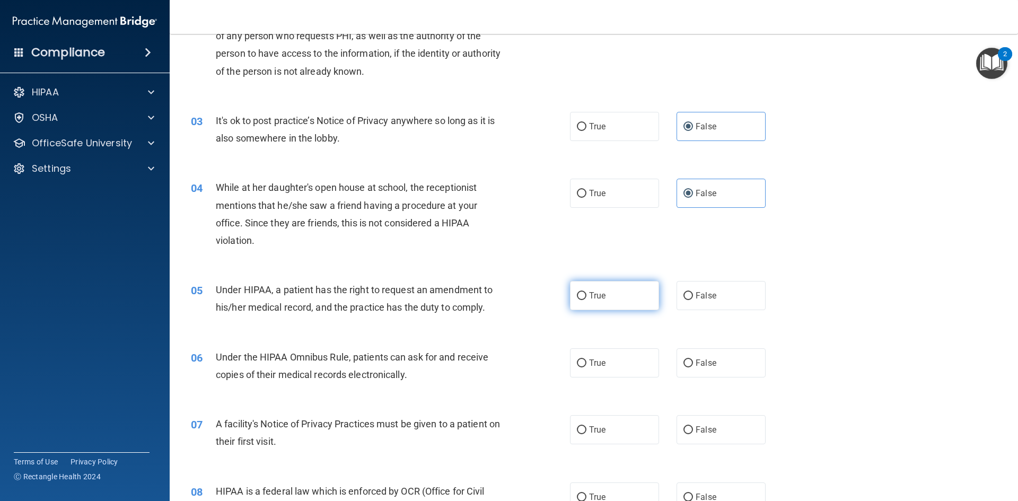
click at [581, 288] on label "True" at bounding box center [614, 295] width 89 height 29
click at [581, 292] on input "True" at bounding box center [582, 296] width 10 height 8
click at [604, 362] on label "True" at bounding box center [614, 362] width 89 height 29
click at [586, 362] on input "True" at bounding box center [582, 363] width 10 height 8
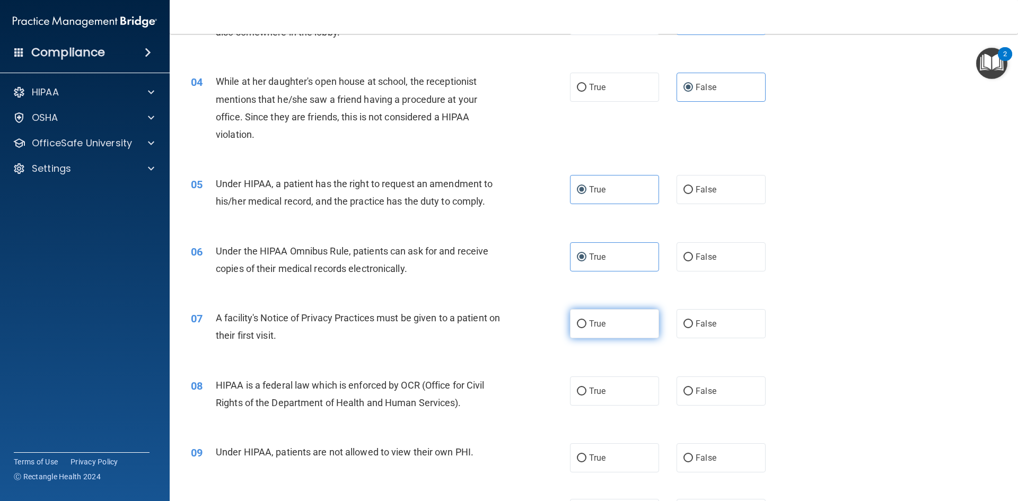
drag, startPoint x: 588, startPoint y: 337, endPoint x: 607, endPoint y: 355, distance: 26.2
click at [588, 337] on label "True" at bounding box center [614, 323] width 89 height 29
click at [586, 328] on input "True" at bounding box center [582, 324] width 10 height 8
drag, startPoint x: 609, startPoint y: 377, endPoint x: 605, endPoint y: 407, distance: 30.4
click at [609, 384] on label "True" at bounding box center [614, 390] width 89 height 29
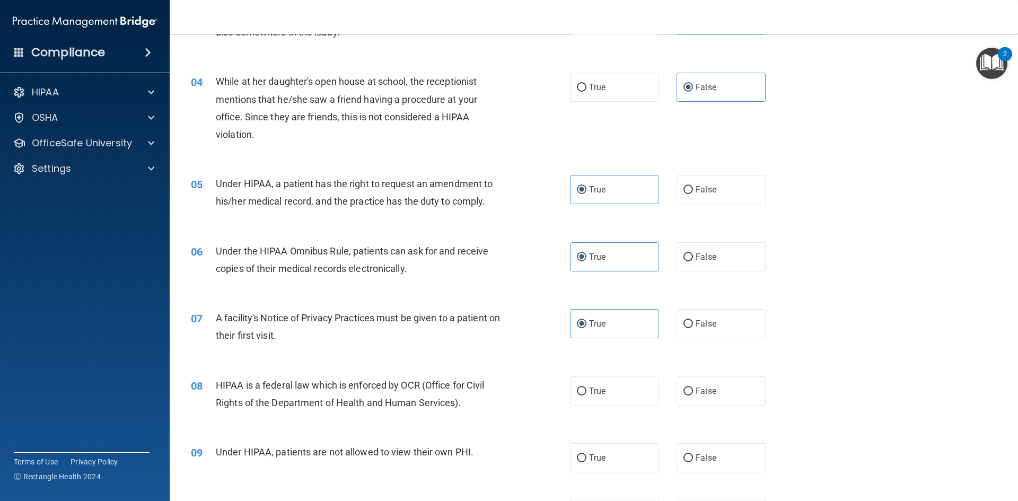
click at [586, 387] on input "True" at bounding box center [582, 391] width 10 height 8
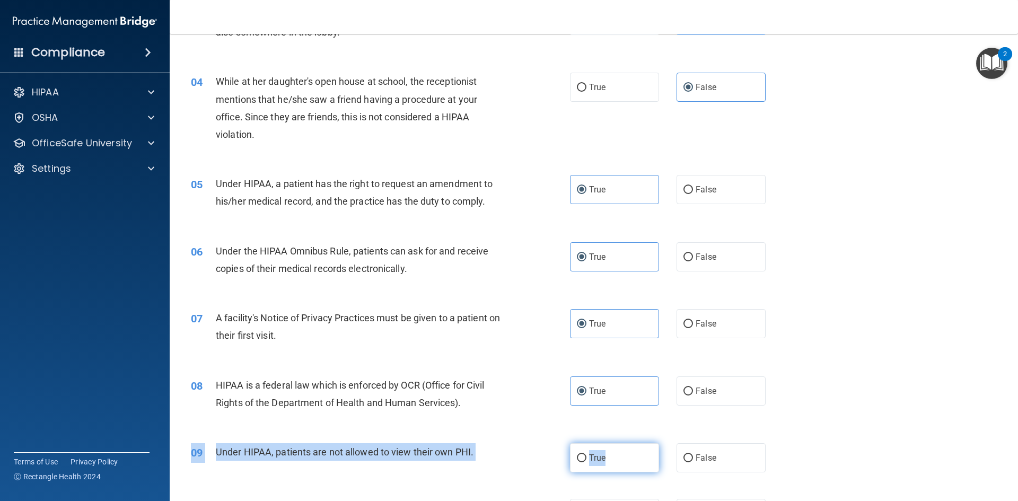
click at [604, 446] on div "09 Under HIPAA, patients are not allowed to view their own PHI. True False" at bounding box center [594, 458] width 822 height 56
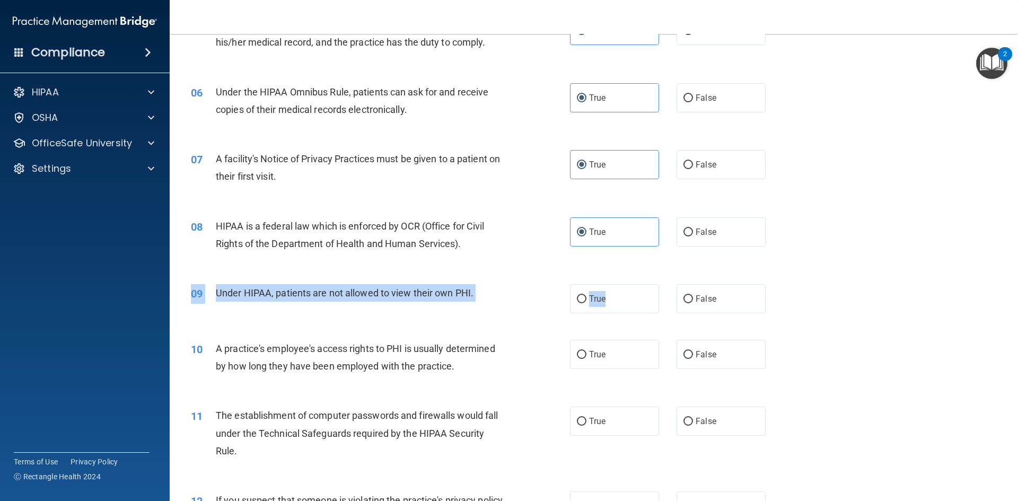
scroll to position [477, 0]
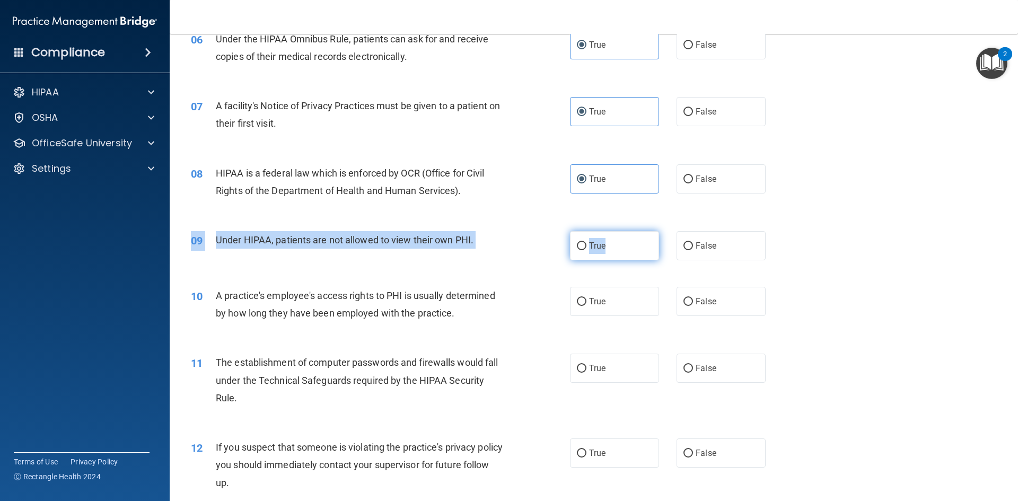
click at [609, 247] on label "True" at bounding box center [614, 245] width 89 height 29
click at [586, 247] on input "True" at bounding box center [582, 246] width 10 height 8
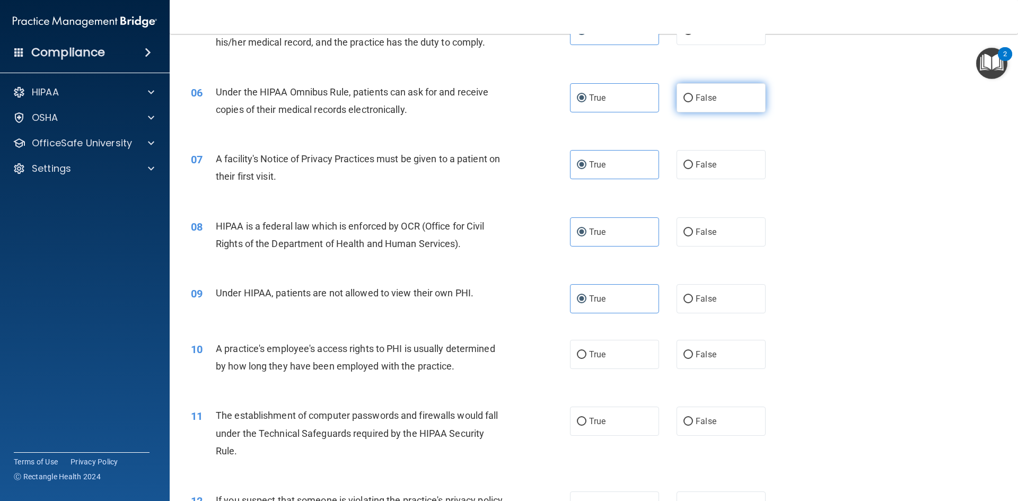
scroll to position [371, 0]
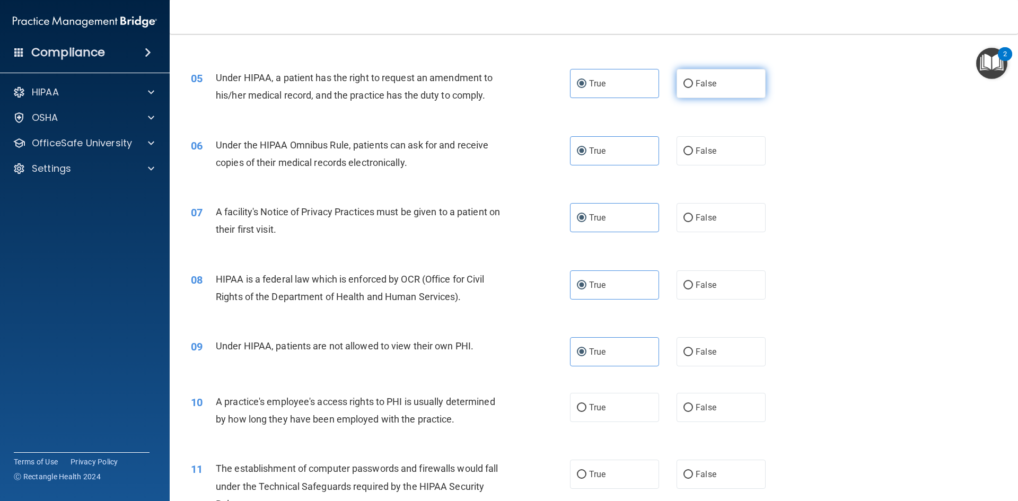
click at [723, 84] on label "False" at bounding box center [720, 83] width 89 height 29
click at [693, 84] on input "False" at bounding box center [688, 84] width 10 height 8
click at [728, 355] on label "False" at bounding box center [720, 351] width 89 height 29
click at [693, 355] on input "False" at bounding box center [688, 352] width 10 height 8
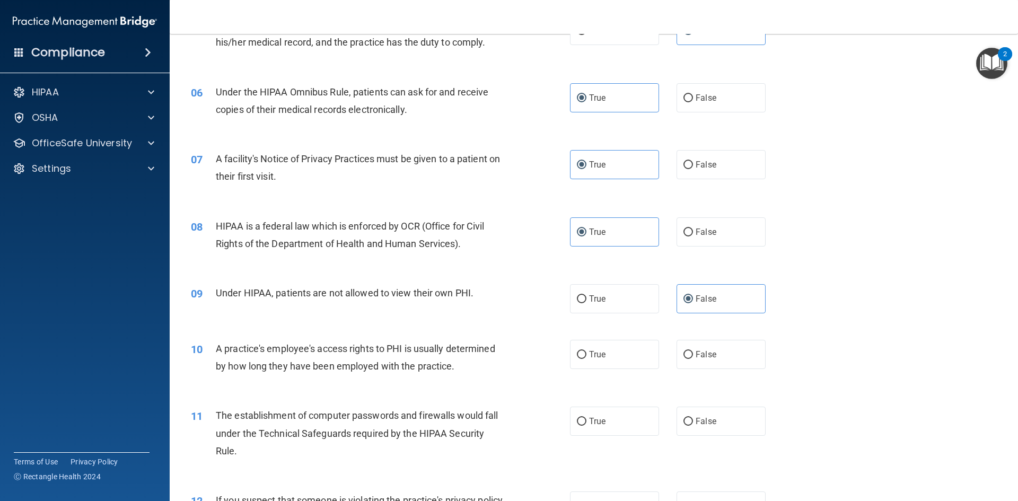
scroll to position [477, 0]
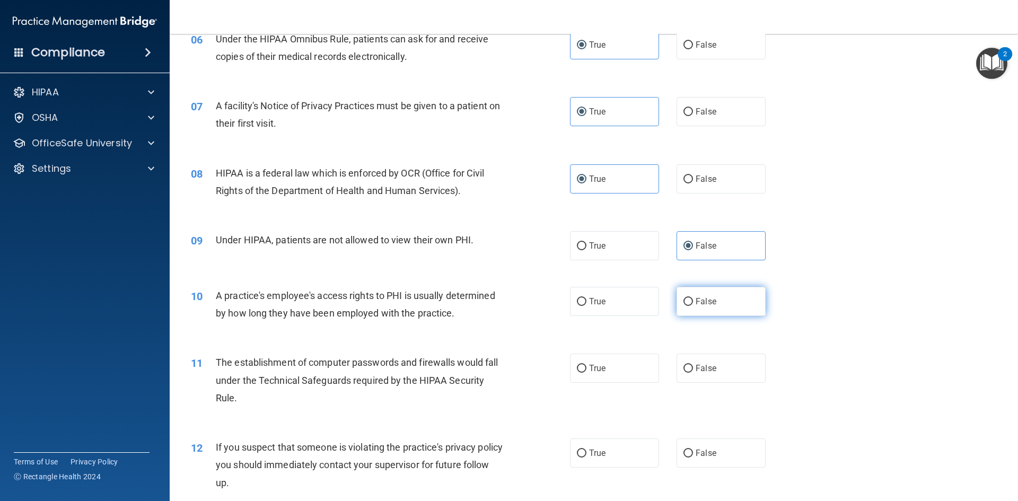
click at [722, 293] on label "False" at bounding box center [720, 301] width 89 height 29
click at [693, 298] on input "False" at bounding box center [688, 302] width 10 height 8
click at [592, 367] on span "True" at bounding box center [597, 368] width 16 height 10
click at [586, 367] on input "True" at bounding box center [582, 369] width 10 height 8
click at [584, 450] on label "True" at bounding box center [614, 452] width 89 height 29
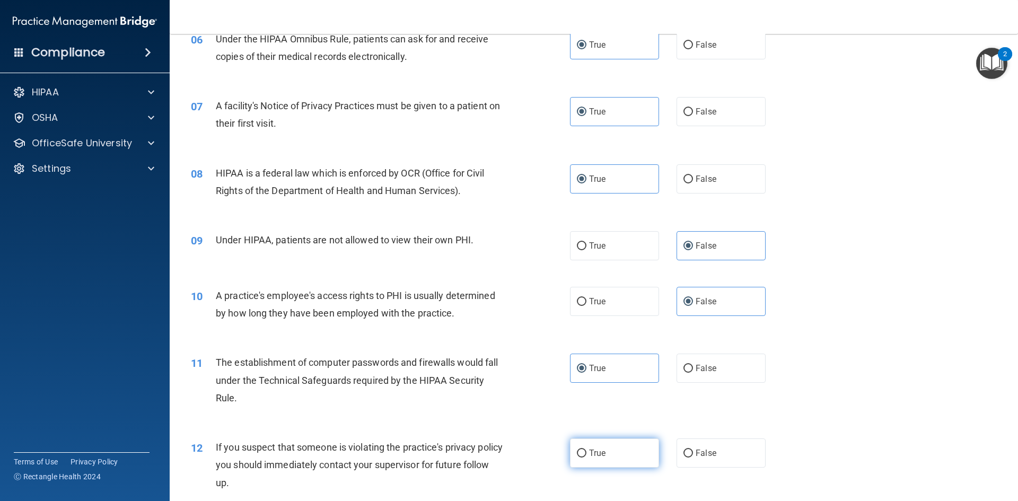
click at [584, 450] on input "True" at bounding box center [582, 454] width 10 height 8
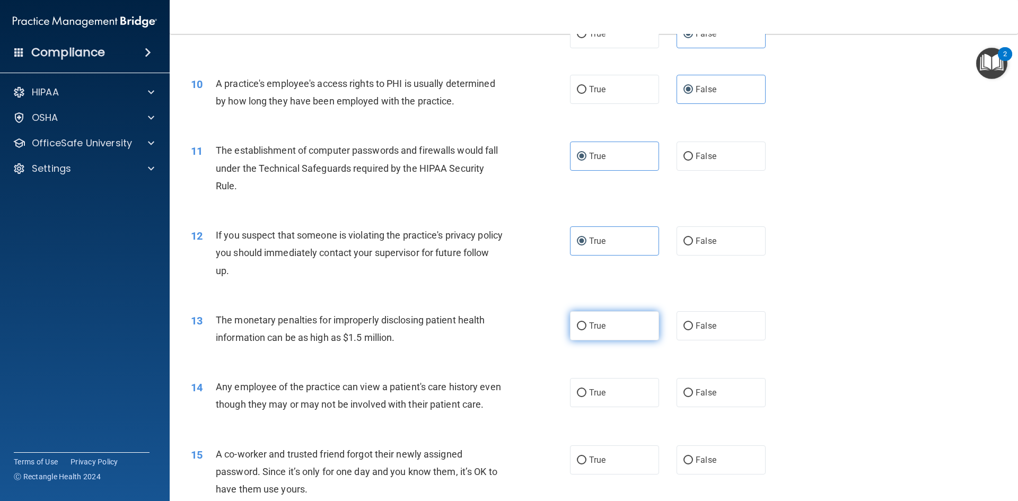
click at [592, 325] on span "True" at bounding box center [597, 326] width 16 height 10
click at [586, 325] on input "True" at bounding box center [582, 326] width 10 height 8
click at [706, 393] on span "False" at bounding box center [705, 392] width 21 height 10
click at [693, 393] on input "False" at bounding box center [688, 393] width 10 height 8
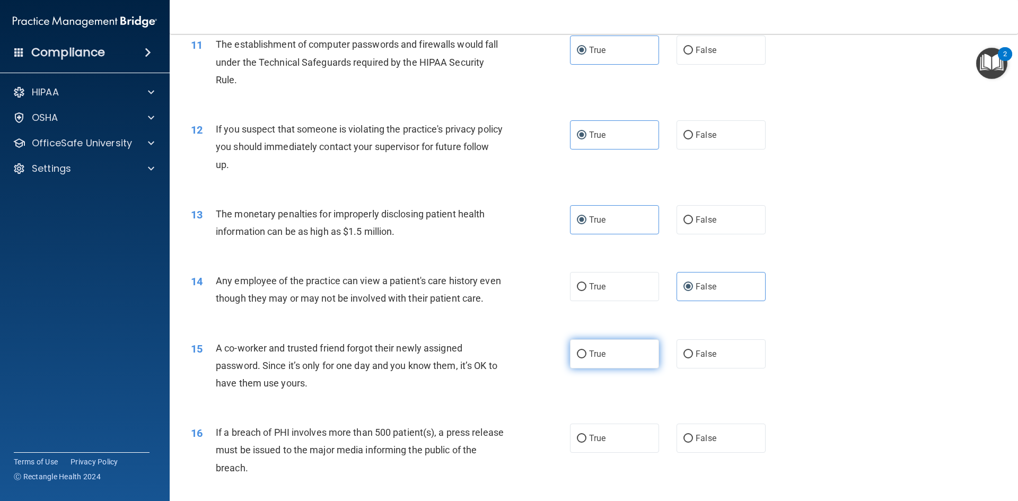
scroll to position [848, 0]
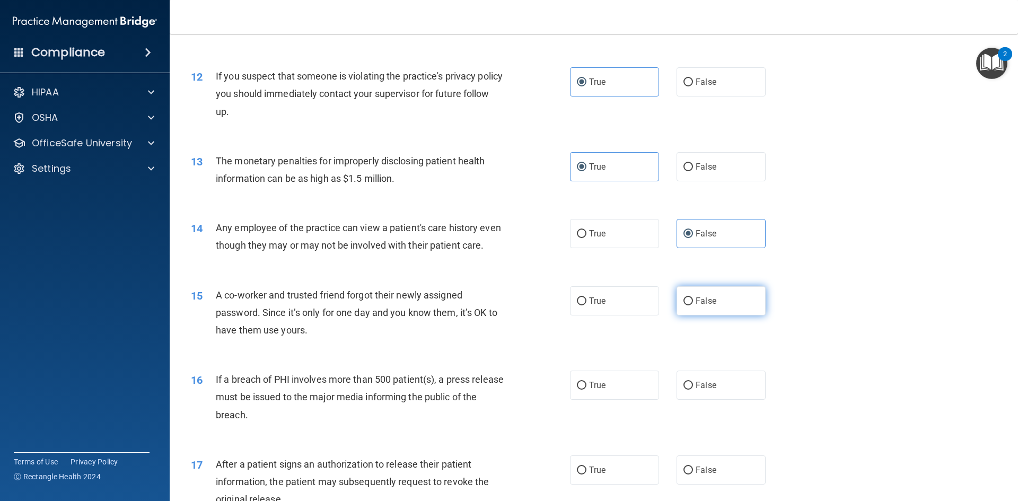
click at [695, 306] on span "False" at bounding box center [705, 301] width 21 height 10
click at [693, 305] on input "False" at bounding box center [688, 301] width 10 height 8
drag, startPoint x: 602, startPoint y: 411, endPoint x: 674, endPoint y: 447, distance: 79.9
click at [603, 400] on label "True" at bounding box center [614, 385] width 89 height 29
click at [586, 390] on input "True" at bounding box center [582, 386] width 10 height 8
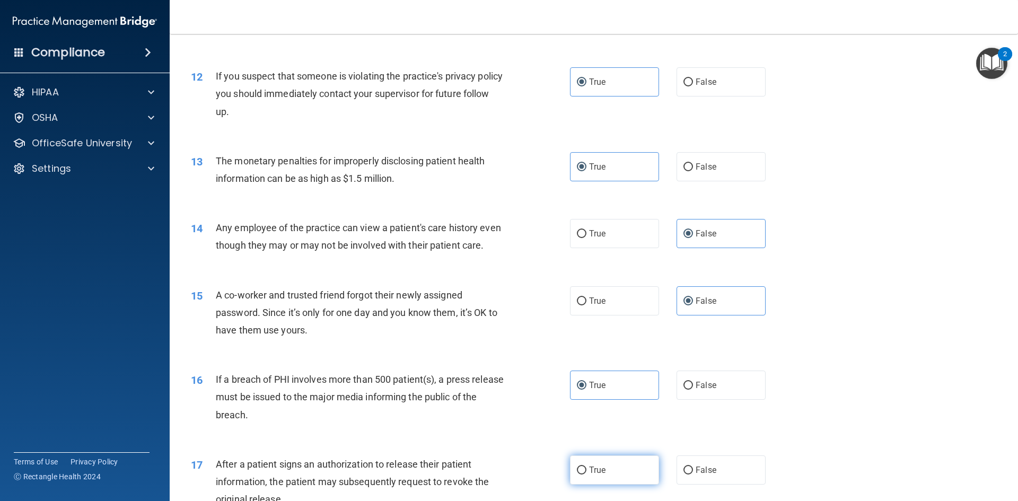
click at [632, 484] on label "True" at bounding box center [614, 469] width 89 height 29
click at [586, 474] on input "True" at bounding box center [582, 470] width 10 height 8
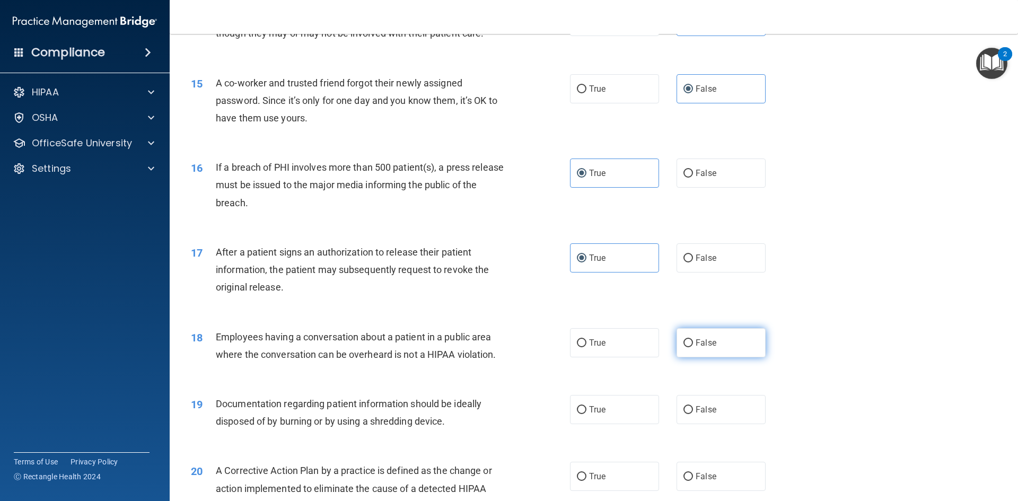
click at [695, 348] on span "False" at bounding box center [705, 343] width 21 height 10
click at [692, 347] on input "False" at bounding box center [688, 343] width 10 height 8
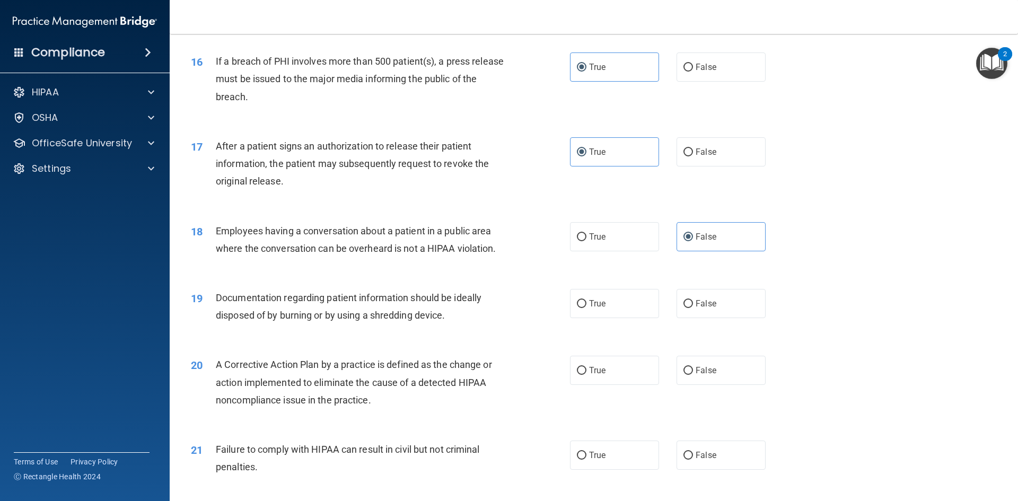
scroll to position [1219, 0]
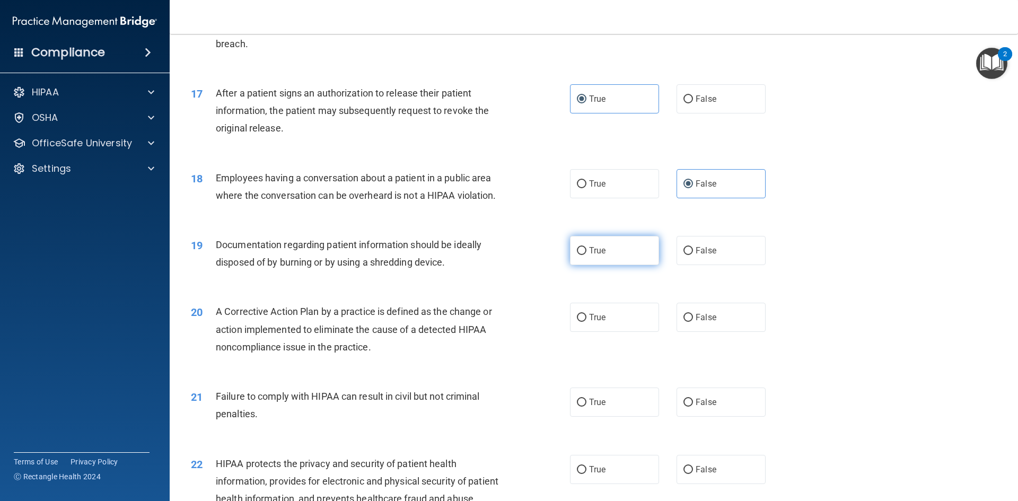
click at [623, 265] on label "True" at bounding box center [614, 250] width 89 height 29
click at [586, 255] on input "True" at bounding box center [582, 251] width 10 height 8
click at [620, 332] on label "True" at bounding box center [614, 317] width 89 height 29
click at [586, 322] on input "True" at bounding box center [582, 318] width 10 height 8
drag, startPoint x: 679, startPoint y: 421, endPoint x: 659, endPoint y: 393, distance: 34.6
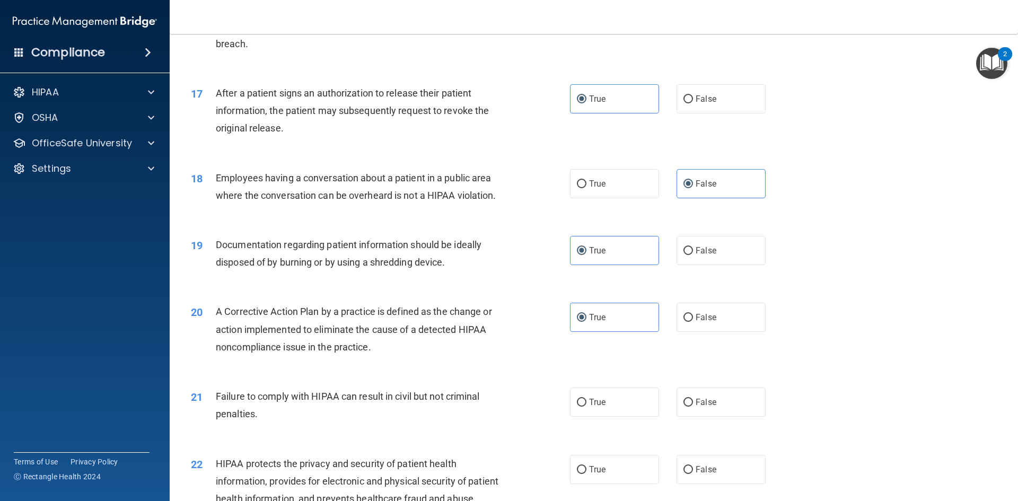
click at [683, 407] on input "False" at bounding box center [688, 403] width 10 height 8
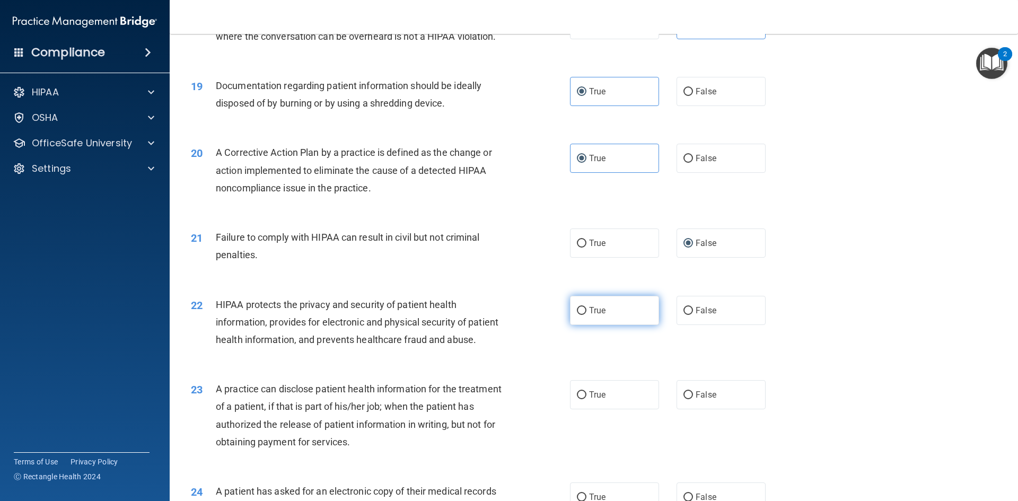
click at [602, 325] on label "True" at bounding box center [614, 310] width 89 height 29
click at [586, 315] on input "True" at bounding box center [582, 311] width 10 height 8
drag, startPoint x: 706, startPoint y: 433, endPoint x: 526, endPoint y: 372, distance: 190.4
click at [705, 400] on span "False" at bounding box center [705, 395] width 21 height 10
click at [693, 399] on input "False" at bounding box center [688, 395] width 10 height 8
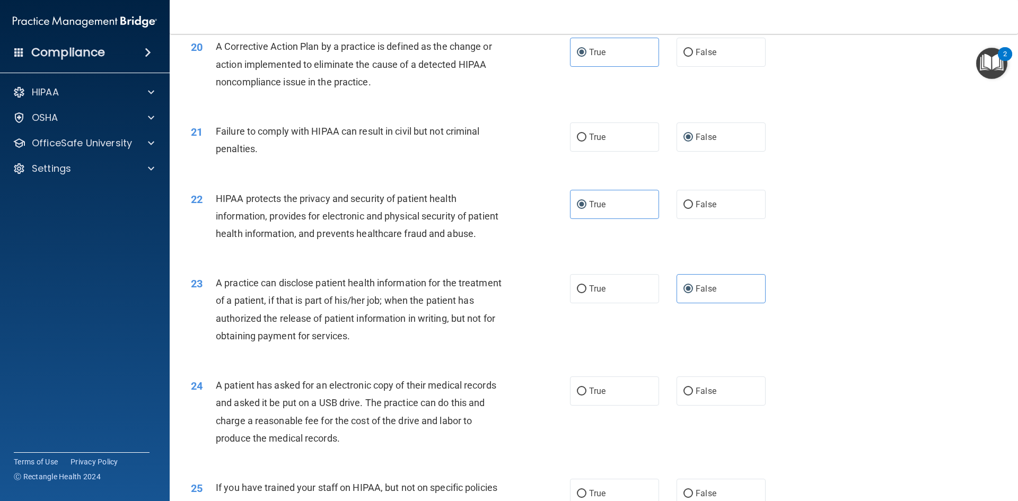
scroll to position [1590, 0]
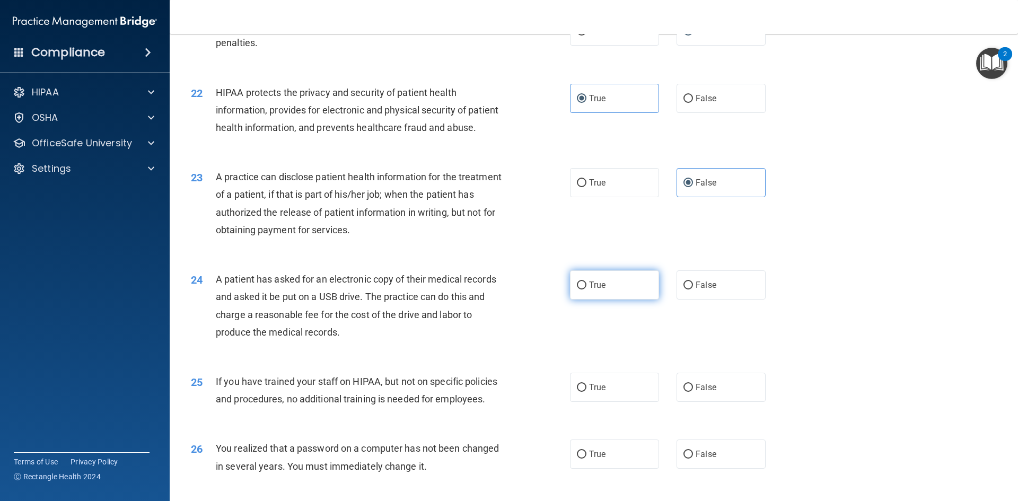
click at [596, 290] on span "True" at bounding box center [597, 285] width 16 height 10
click at [586, 289] on input "True" at bounding box center [582, 285] width 10 height 8
click at [704, 402] on label "False" at bounding box center [720, 387] width 89 height 29
click at [693, 392] on input "False" at bounding box center [688, 388] width 10 height 8
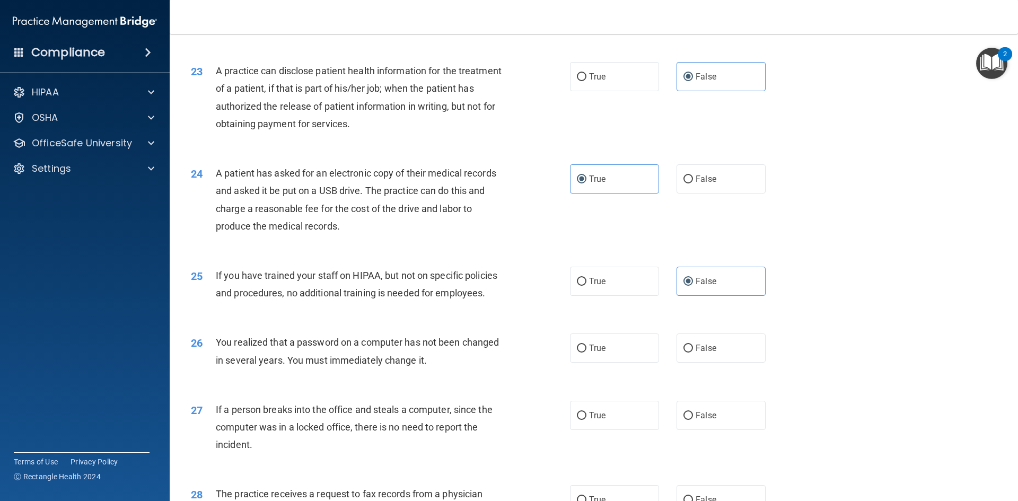
scroll to position [1749, 0]
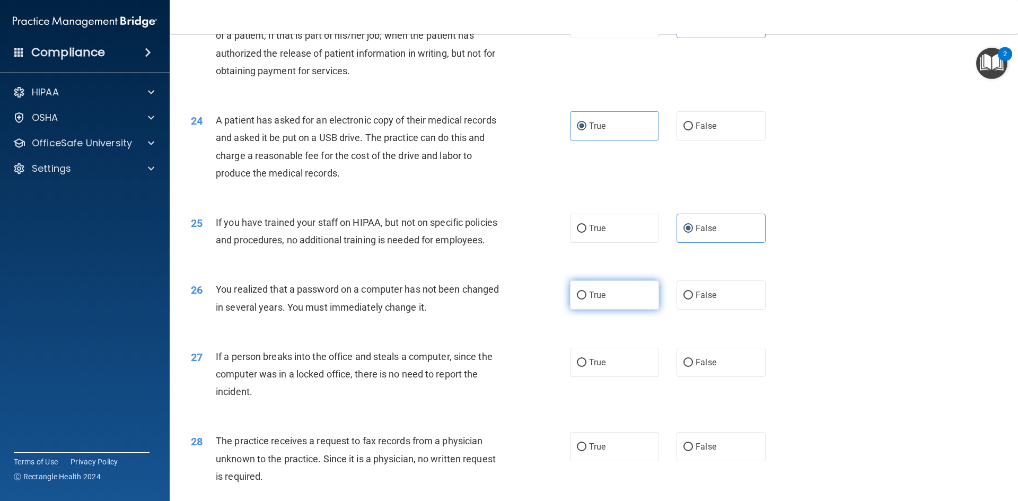
click at [604, 310] on label "True" at bounding box center [614, 294] width 89 height 29
click at [586, 299] on input "True" at bounding box center [582, 296] width 10 height 8
click at [700, 377] on label "False" at bounding box center [720, 362] width 89 height 29
click at [693, 367] on input "False" at bounding box center [688, 363] width 10 height 8
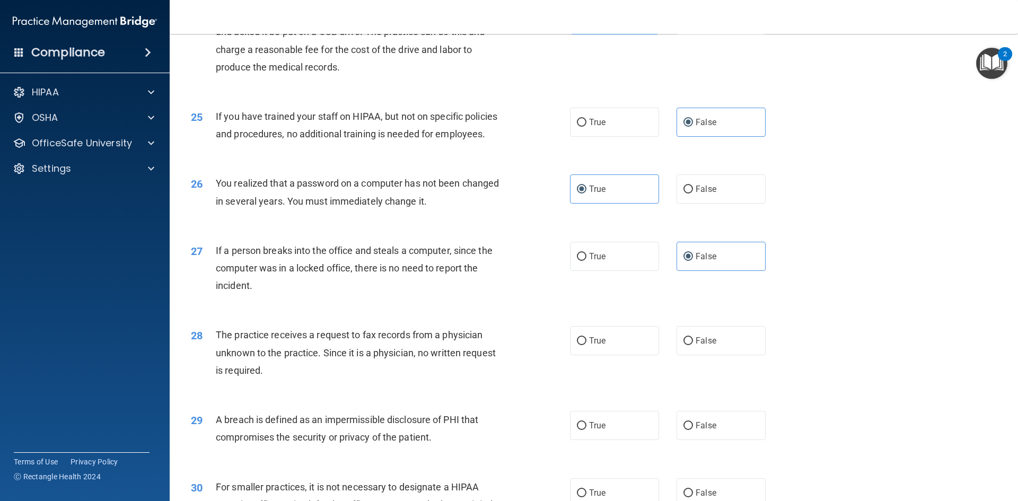
scroll to position [1908, 0]
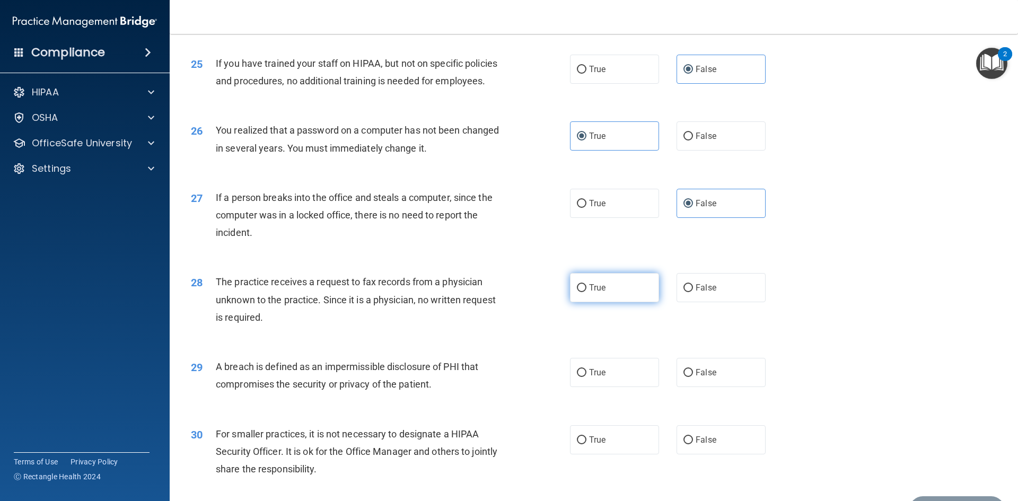
click at [605, 302] on label "True" at bounding box center [614, 287] width 89 height 29
click at [586, 292] on input "True" at bounding box center [582, 288] width 10 height 8
drag, startPoint x: 611, startPoint y: 411, endPoint x: 638, endPoint y: 411, distance: 26.5
click at [613, 387] on label "True" at bounding box center [614, 372] width 89 height 29
click at [586, 377] on input "True" at bounding box center [582, 373] width 10 height 8
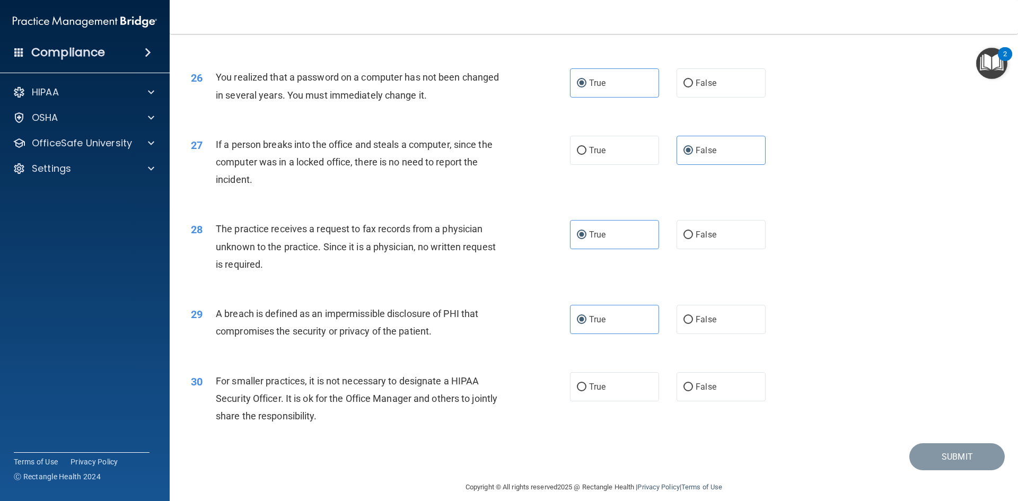
scroll to position [2008, 0]
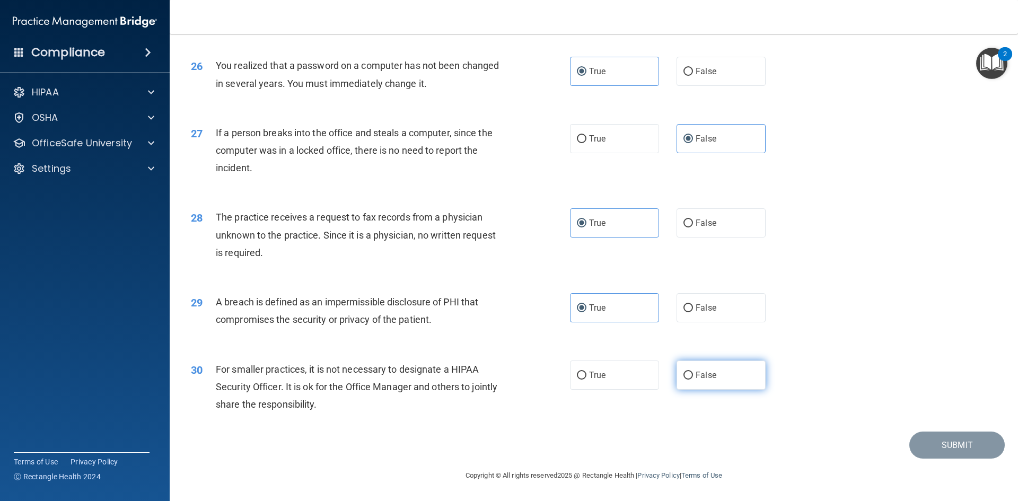
click at [724, 378] on label "False" at bounding box center [720, 374] width 89 height 29
click at [693, 378] on input "False" at bounding box center [688, 376] width 10 height 8
click at [923, 438] on button "Submit" at bounding box center [956, 444] width 95 height 27
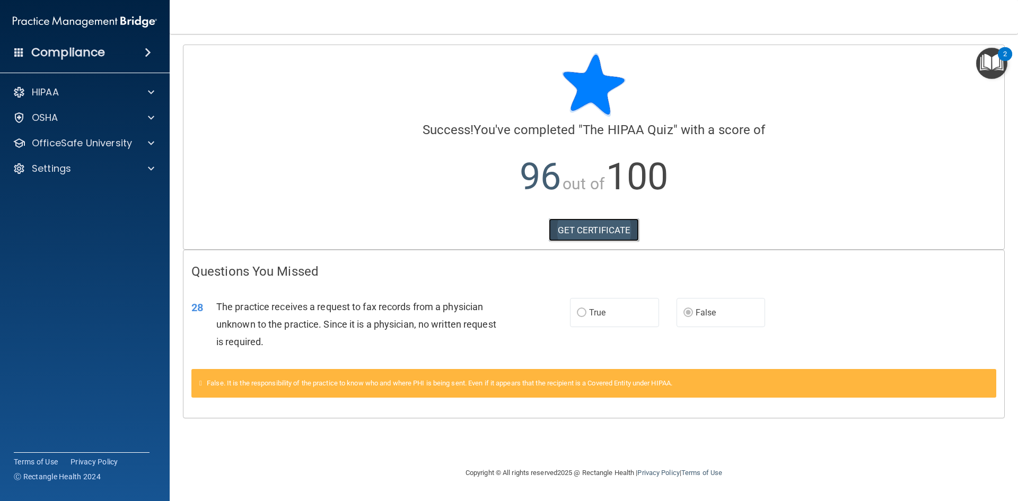
click at [613, 230] on link "GET CERTIFICATE" at bounding box center [594, 229] width 91 height 23
click at [51, 93] on p "HIPAA" at bounding box center [45, 92] width 27 height 13
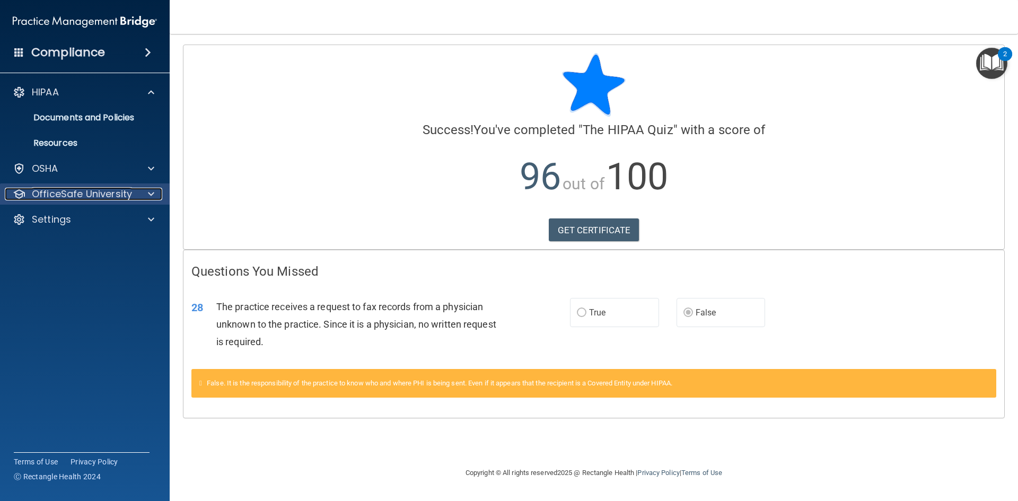
click at [79, 189] on p "OfficeSafe University" at bounding box center [82, 194] width 100 height 13
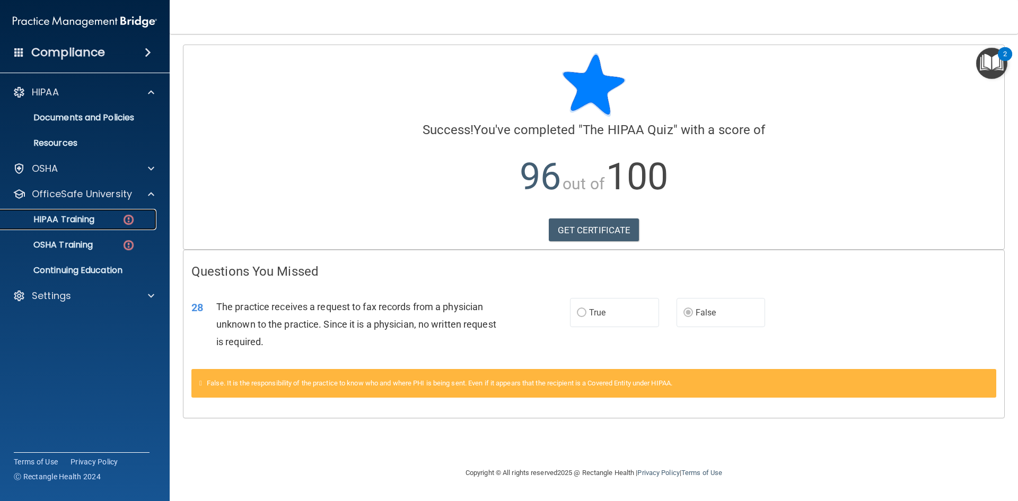
click at [97, 224] on div "HIPAA Training" at bounding box center [79, 219] width 145 height 11
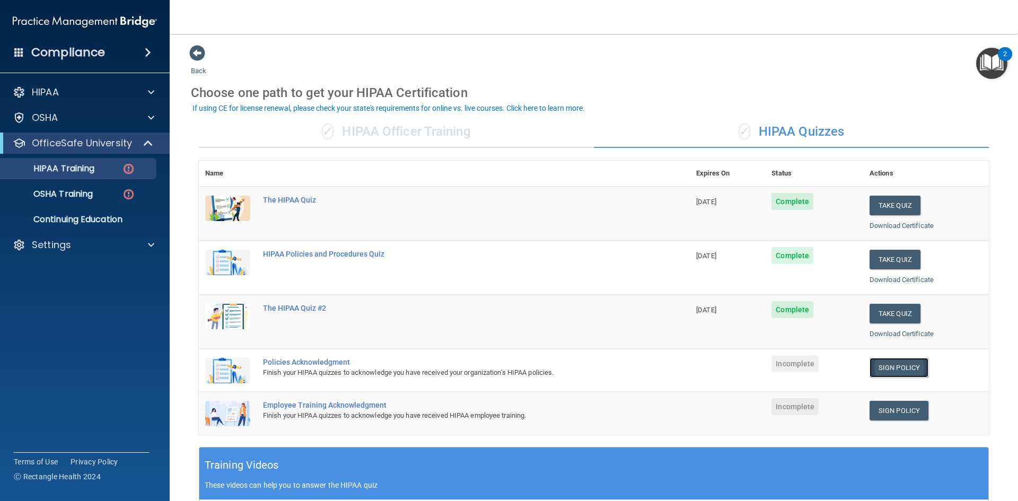
click at [900, 370] on link "Sign Policy" at bounding box center [898, 368] width 59 height 20
click at [892, 410] on link "Sign Policy" at bounding box center [898, 411] width 59 height 20
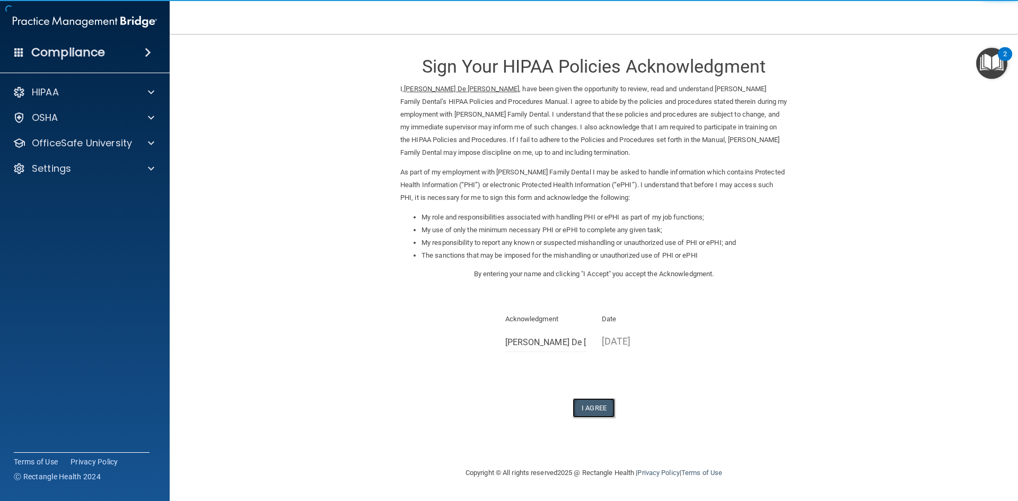
click at [605, 411] on button "I Agree" at bounding box center [593, 408] width 42 height 20
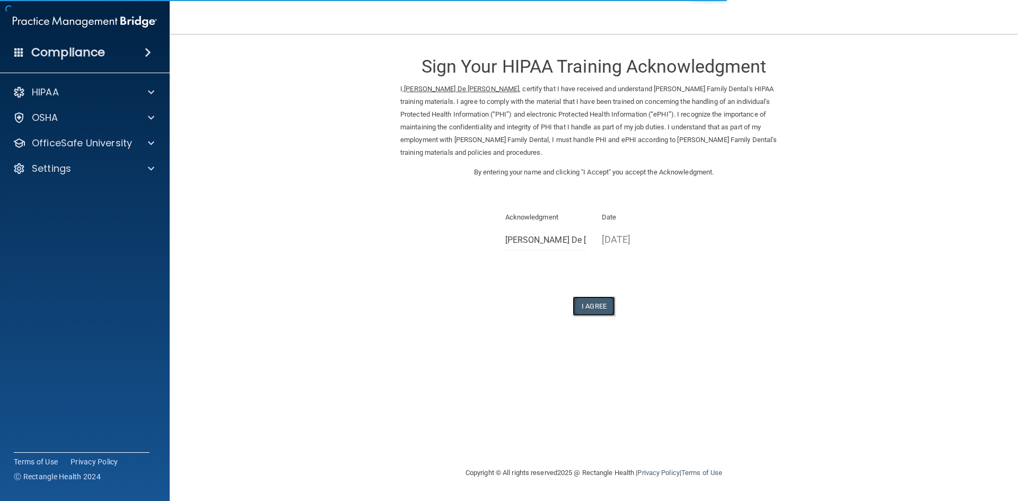
click at [601, 305] on button "I Agree" at bounding box center [593, 306] width 42 height 20
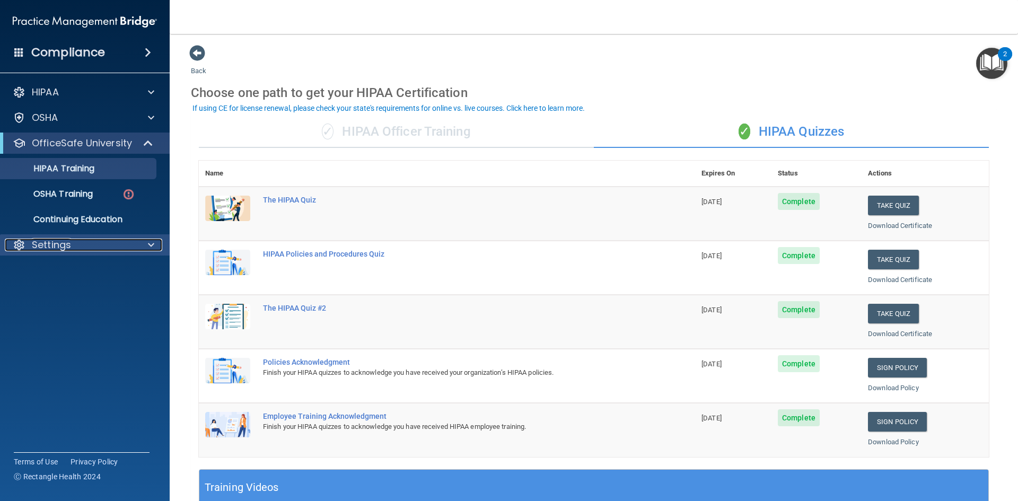
click at [46, 248] on p "Settings" at bounding box center [51, 245] width 39 height 13
click at [89, 274] on p "My Account" at bounding box center [79, 270] width 145 height 11
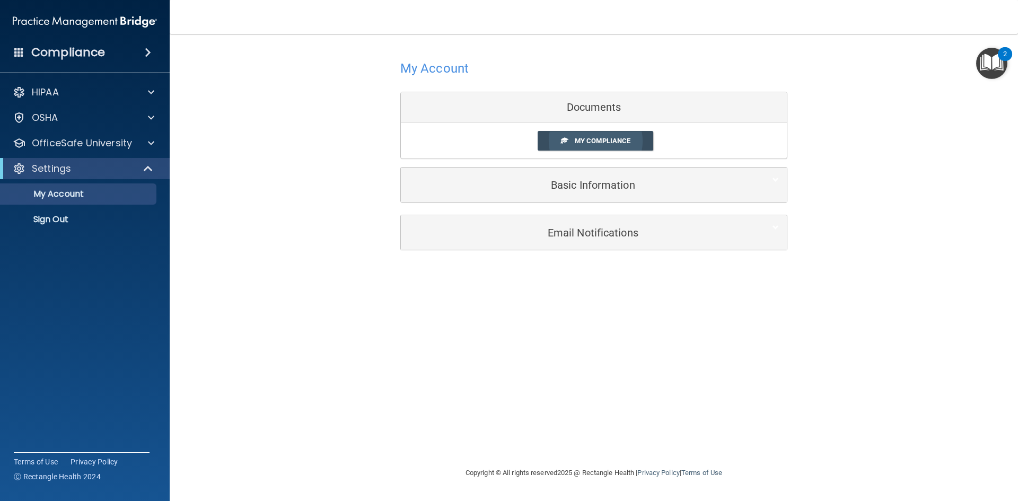
click at [611, 146] on link "My Compliance" at bounding box center [595, 141] width 116 height 20
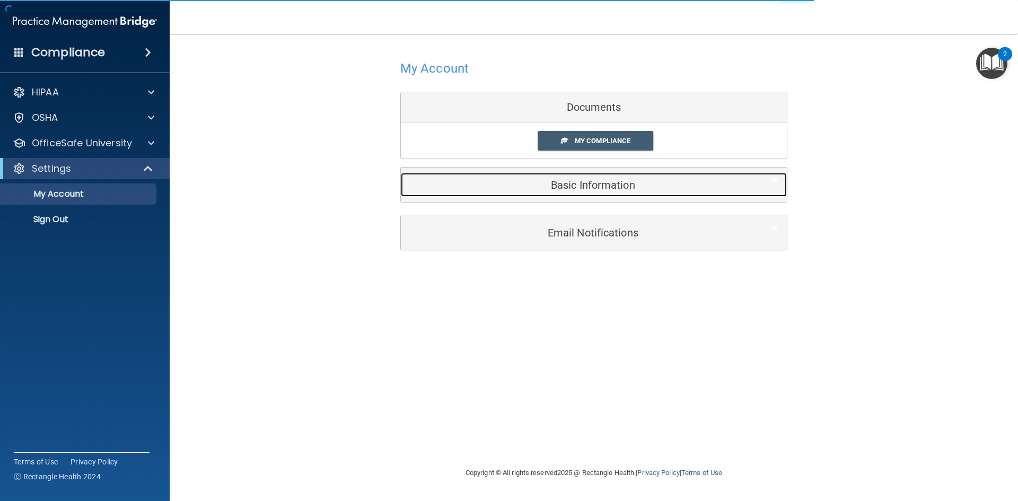
click at [602, 188] on h5 "Basic Information" at bounding box center [578, 185] width 338 height 12
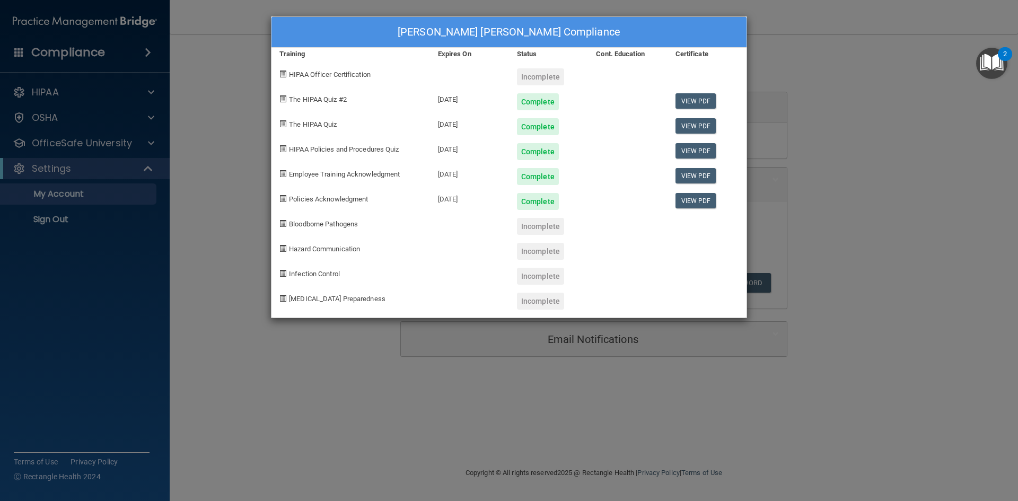
click at [840, 102] on div "Vannessa De Le Torre's Compliance Training Expires On Status Cont. Education Ce…" at bounding box center [509, 250] width 1018 height 501
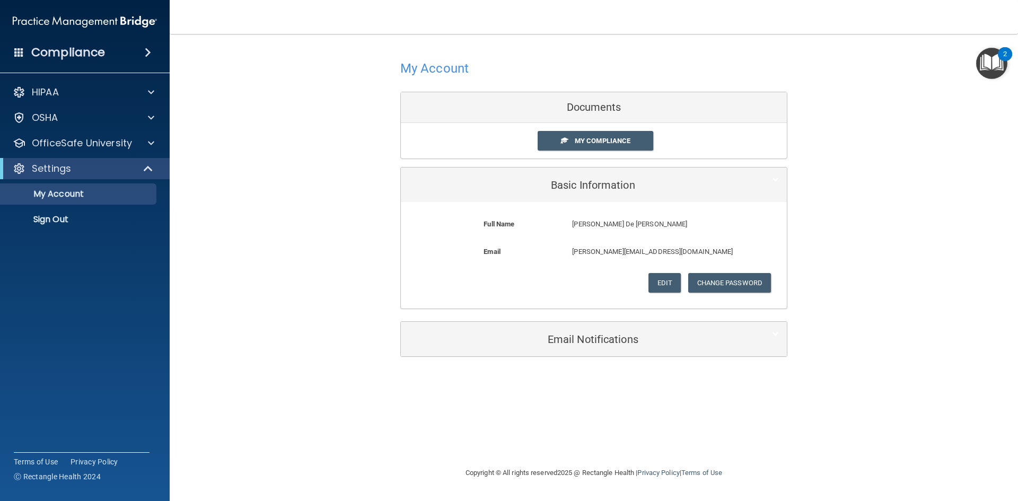
click at [628, 218] on p "Vannessa De Le Torre" at bounding box center [652, 224] width 161 height 13
click at [657, 282] on button "Edit" at bounding box center [664, 283] width 32 height 20
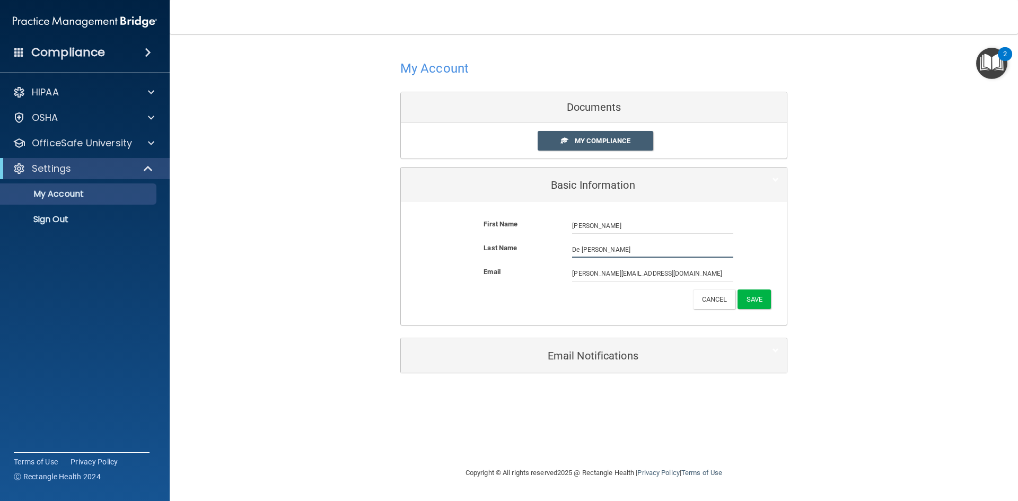
click at [588, 251] on input "De Le Torre" at bounding box center [652, 250] width 161 height 16
type input "De La Torre"
click at [750, 298] on button "Save" at bounding box center [753, 299] width 33 height 20
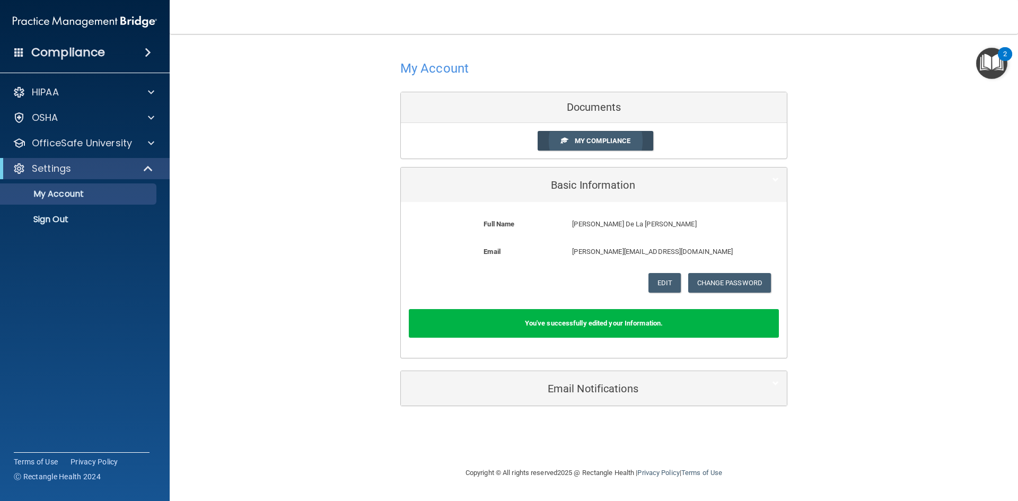
click at [642, 143] on link "My Compliance" at bounding box center [595, 141] width 116 height 20
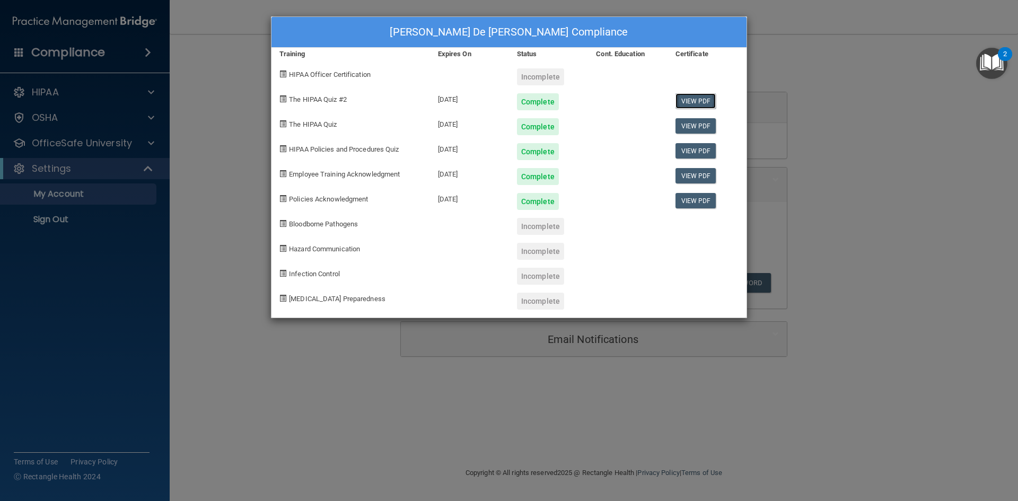
click at [696, 95] on link "View PDF" at bounding box center [695, 100] width 41 height 15
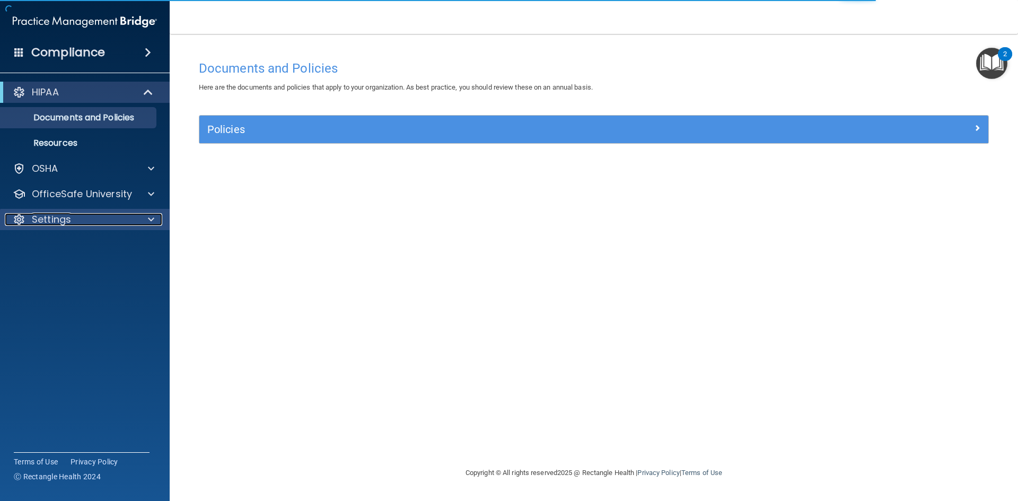
click at [79, 214] on div "Settings" at bounding box center [70, 219] width 131 height 13
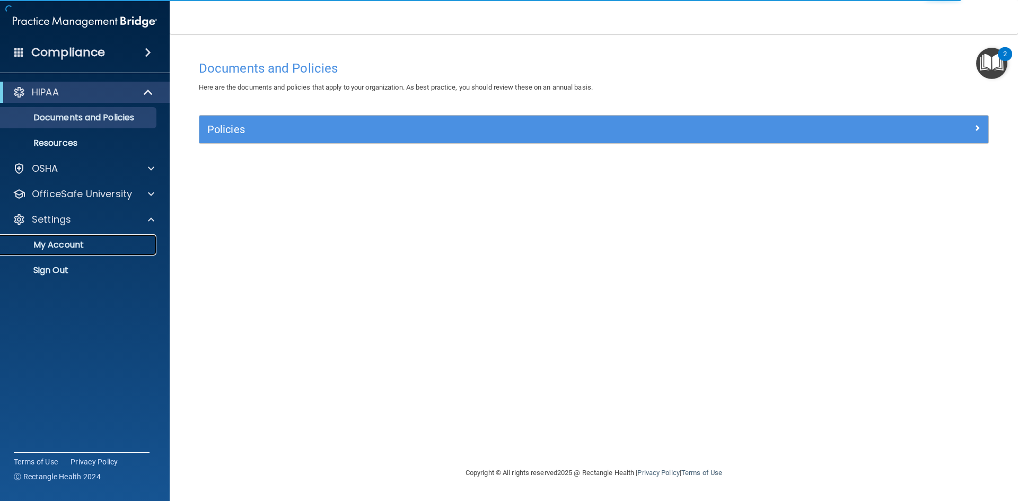
click at [101, 250] on p "My Account" at bounding box center [79, 245] width 145 height 11
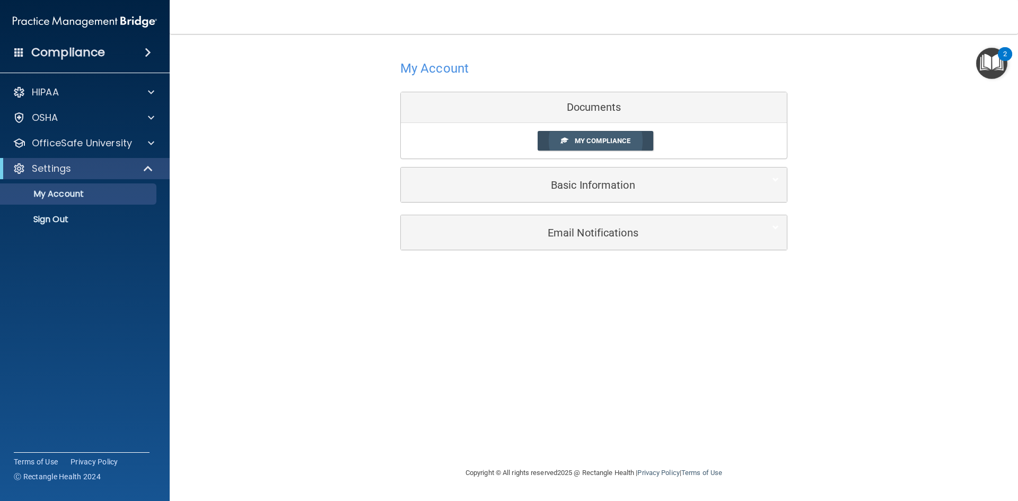
click at [599, 148] on link "My Compliance" at bounding box center [595, 141] width 116 height 20
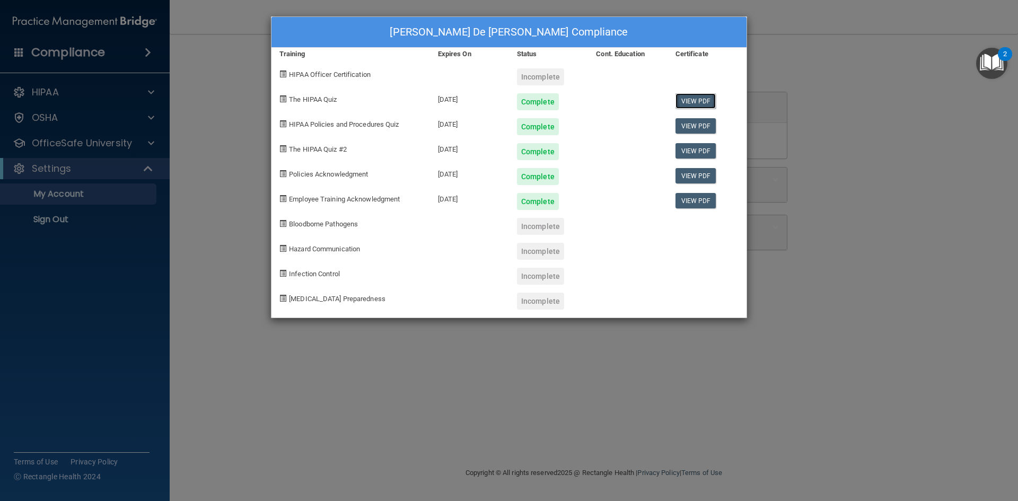
click at [693, 102] on link "View PDF" at bounding box center [695, 100] width 41 height 15
click at [688, 127] on link "View PDF" at bounding box center [695, 125] width 41 height 15
click at [691, 154] on link "View PDF" at bounding box center [695, 150] width 41 height 15
click at [706, 176] on link "View PDF" at bounding box center [695, 175] width 41 height 15
click at [704, 201] on link "View PDF" at bounding box center [695, 200] width 41 height 15
